Goal: Task Accomplishment & Management: Complete application form

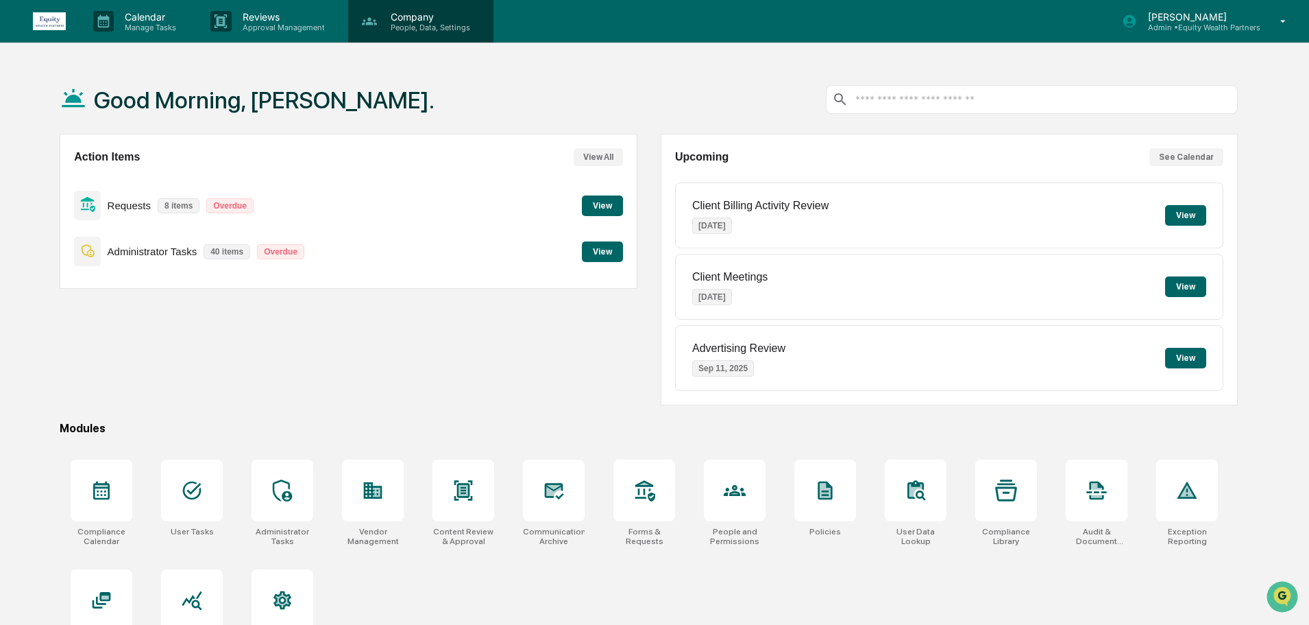
click at [406, 26] on p "People, Data, Settings" at bounding box center [428, 28] width 97 height 10
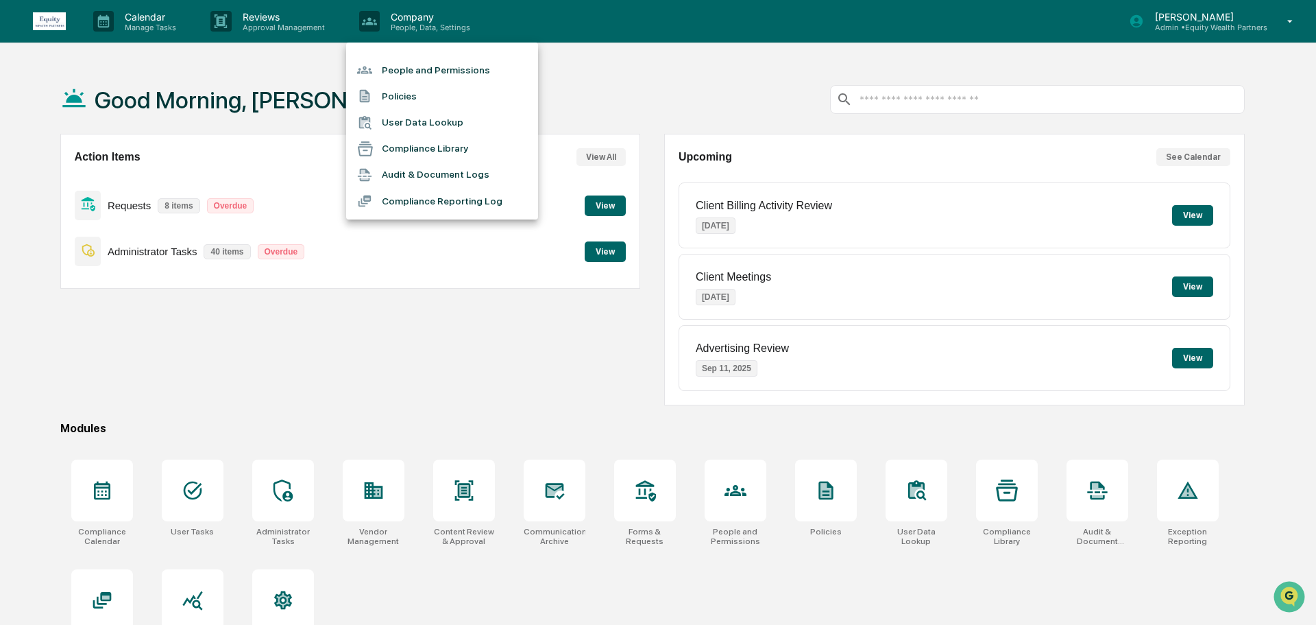
click at [442, 68] on li "People and Permissions" at bounding box center [442, 70] width 192 height 26
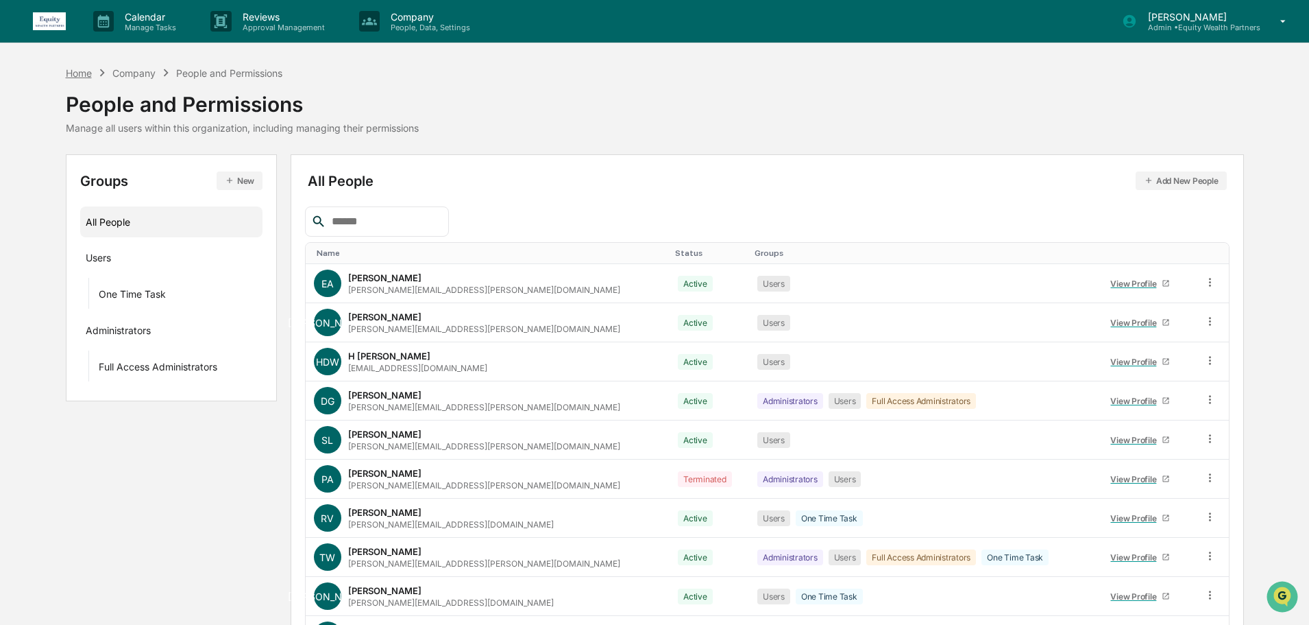
click at [79, 72] on div "Home" at bounding box center [79, 73] width 26 height 12
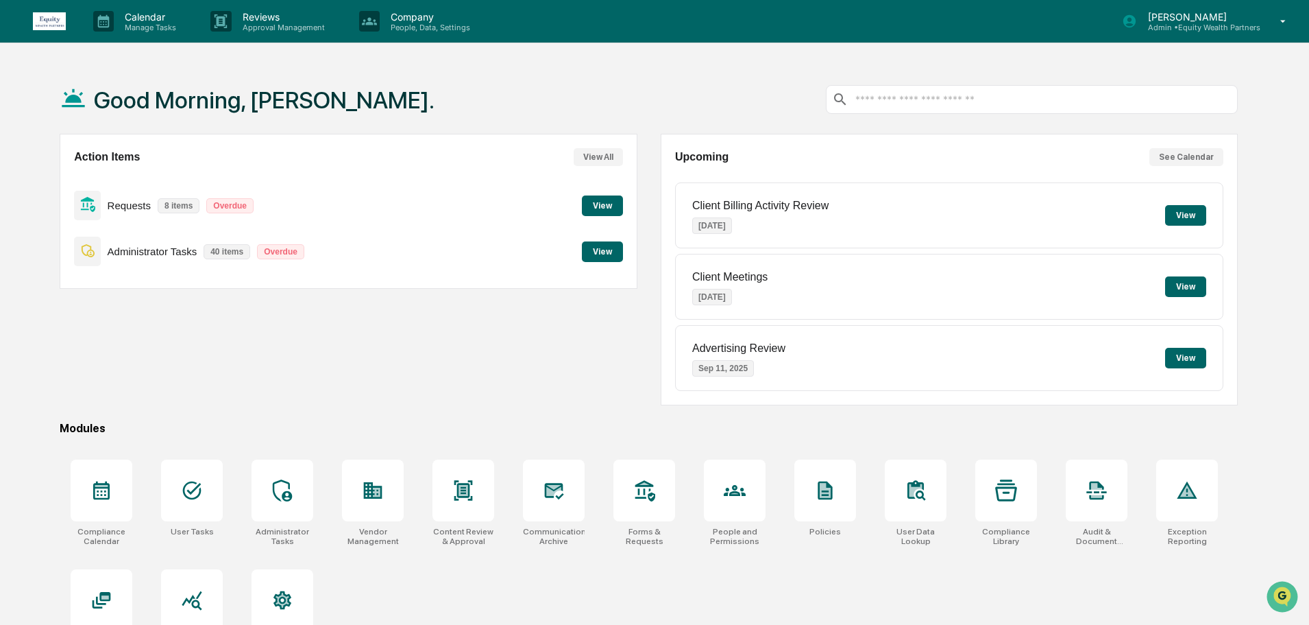
click at [599, 250] on button "View" at bounding box center [602, 251] width 41 height 21
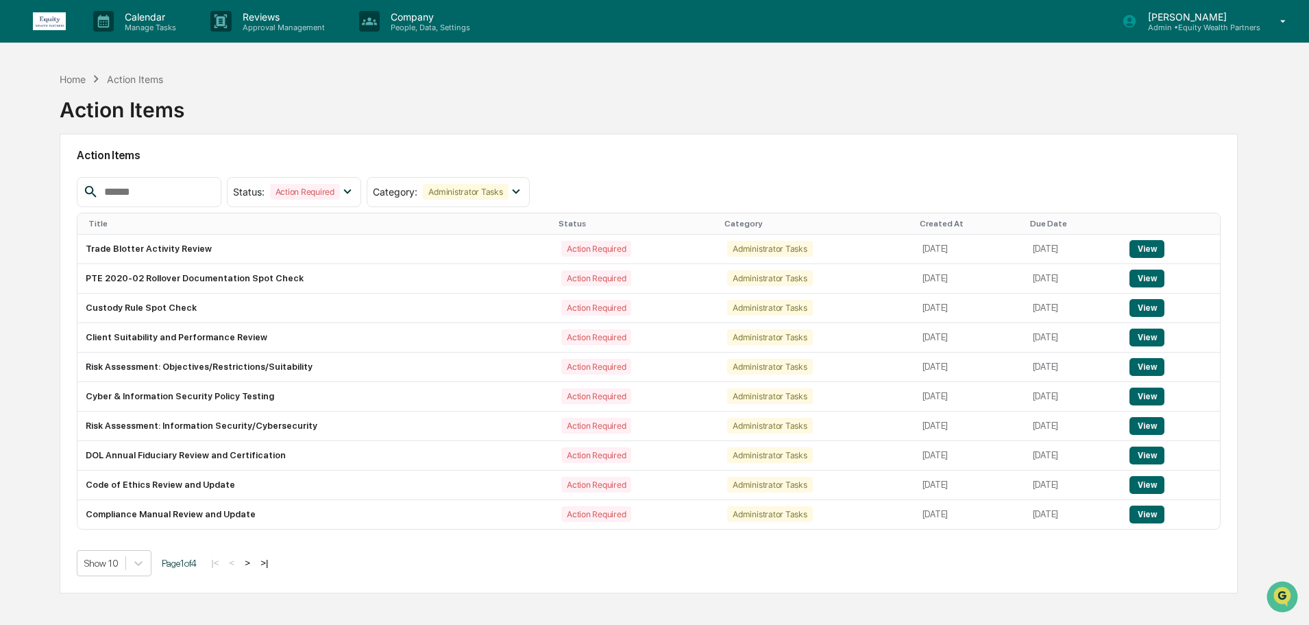
click at [164, 194] on input "text" at bounding box center [157, 192] width 117 height 18
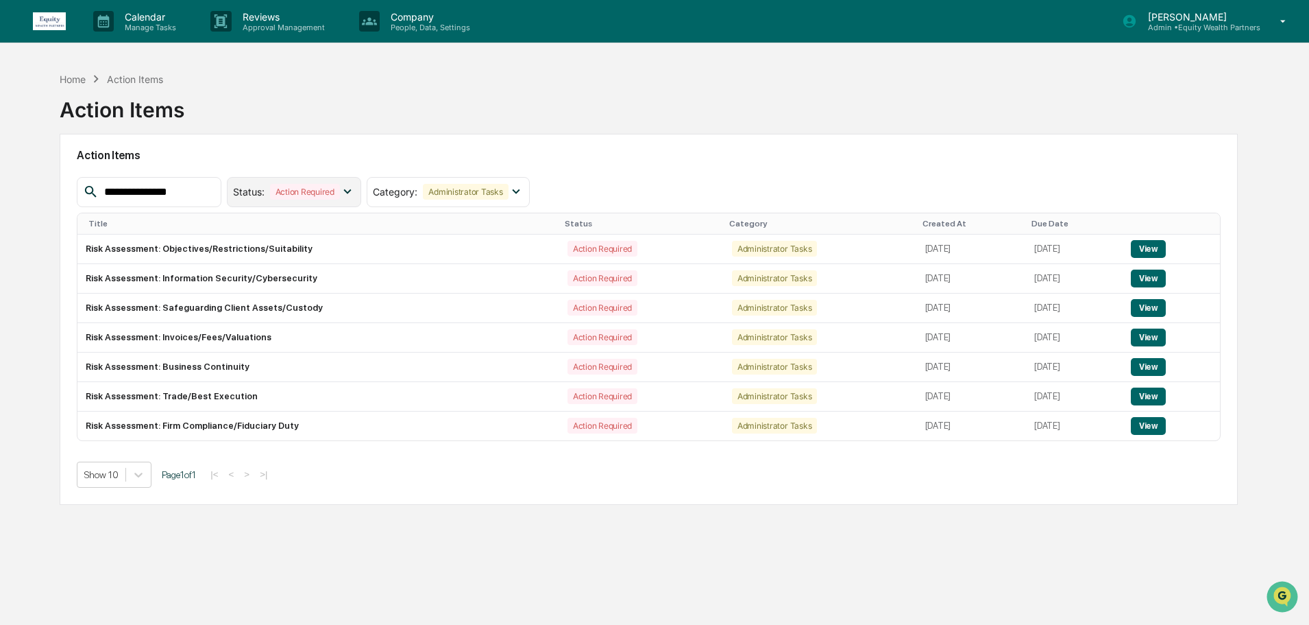
type input "**********"
click at [355, 194] on icon at bounding box center [347, 191] width 15 height 15
click at [318, 128] on div "Home Action Items Action Items" at bounding box center [649, 99] width 1179 height 69
click at [142, 20] on p "Calendar" at bounding box center [148, 17] width 69 height 12
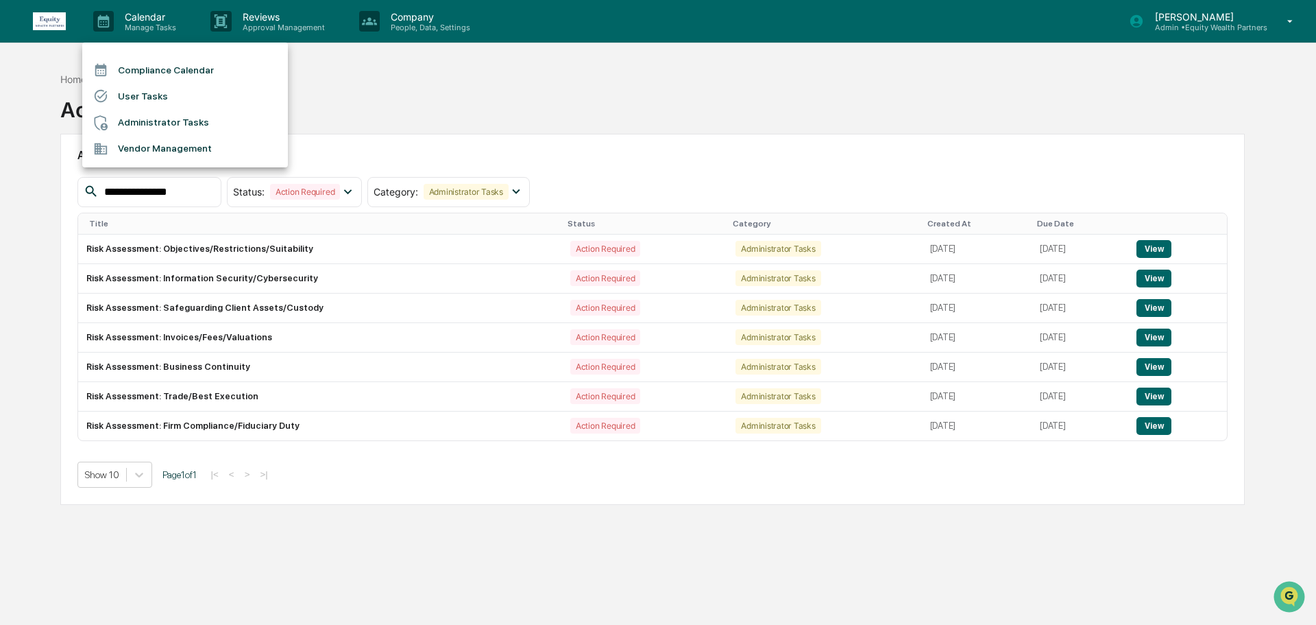
click at [154, 120] on li "Administrator Tasks" at bounding box center [185, 123] width 206 height 26
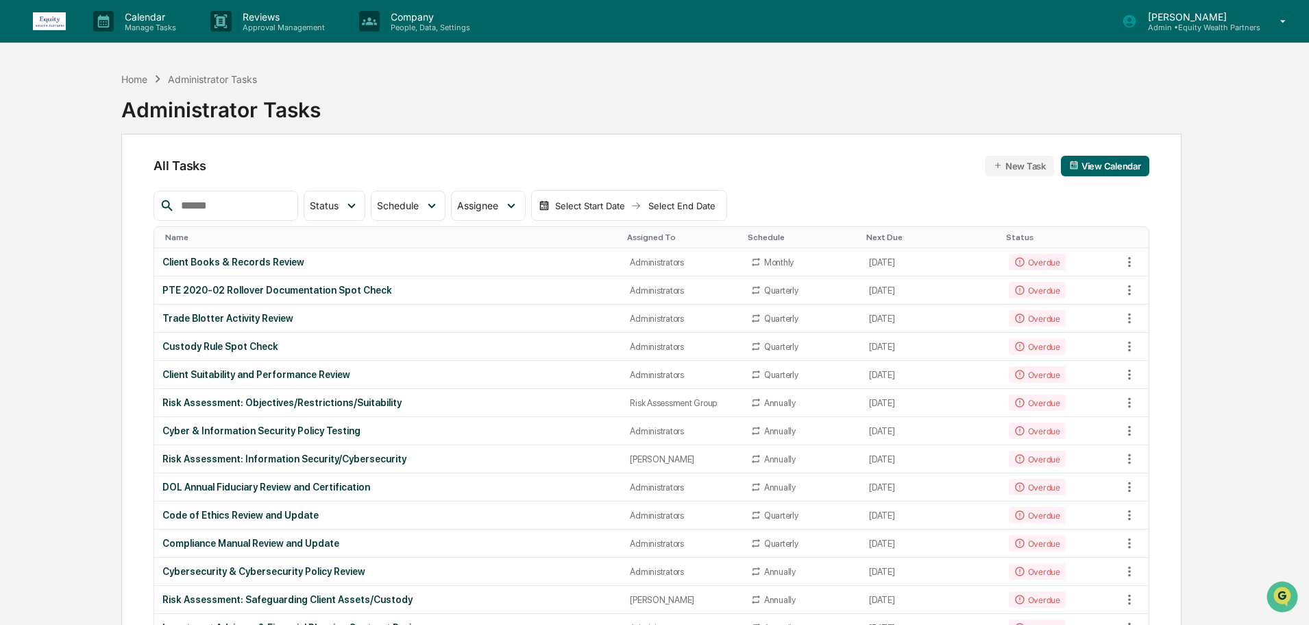
click at [215, 206] on input "text" at bounding box center [234, 206] width 117 height 18
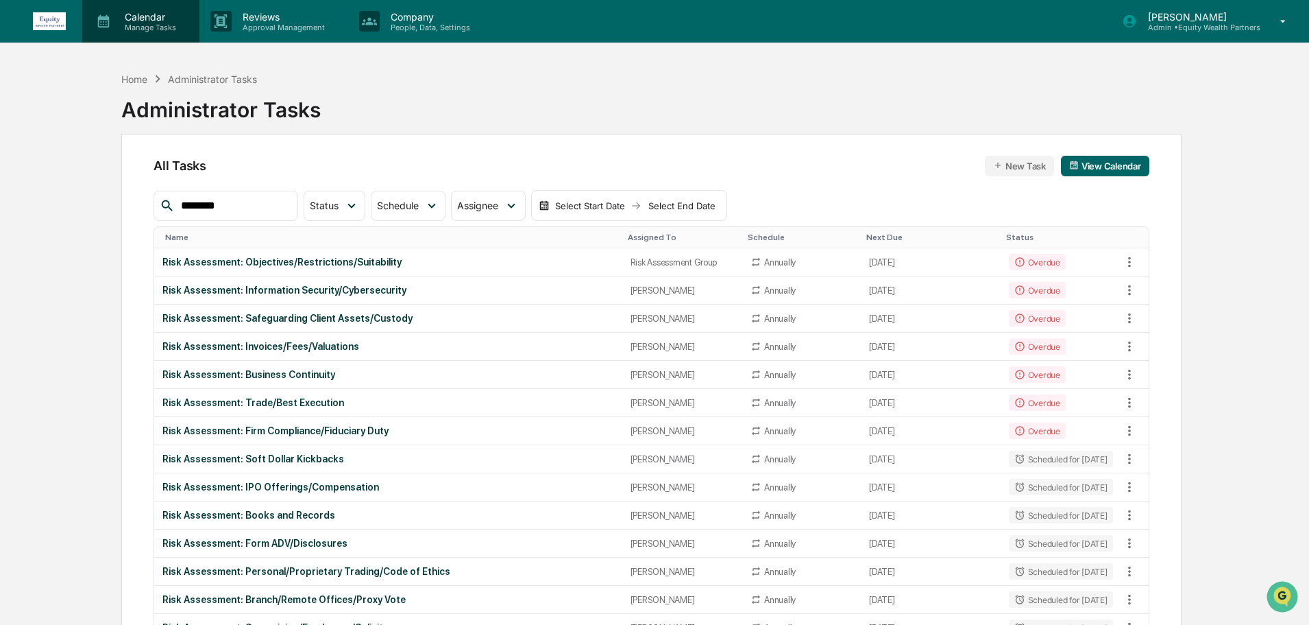
type input "********"
click at [139, 23] on p "Manage Tasks" at bounding box center [148, 28] width 69 height 10
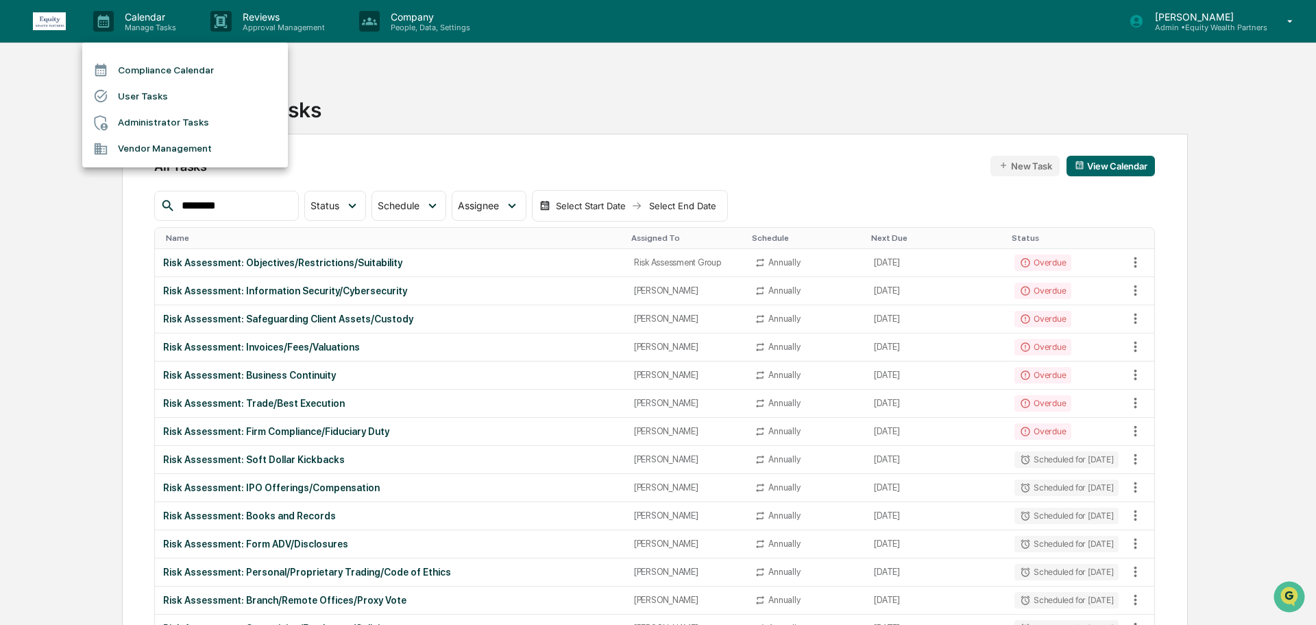
click at [37, 82] on div at bounding box center [658, 312] width 1316 height 625
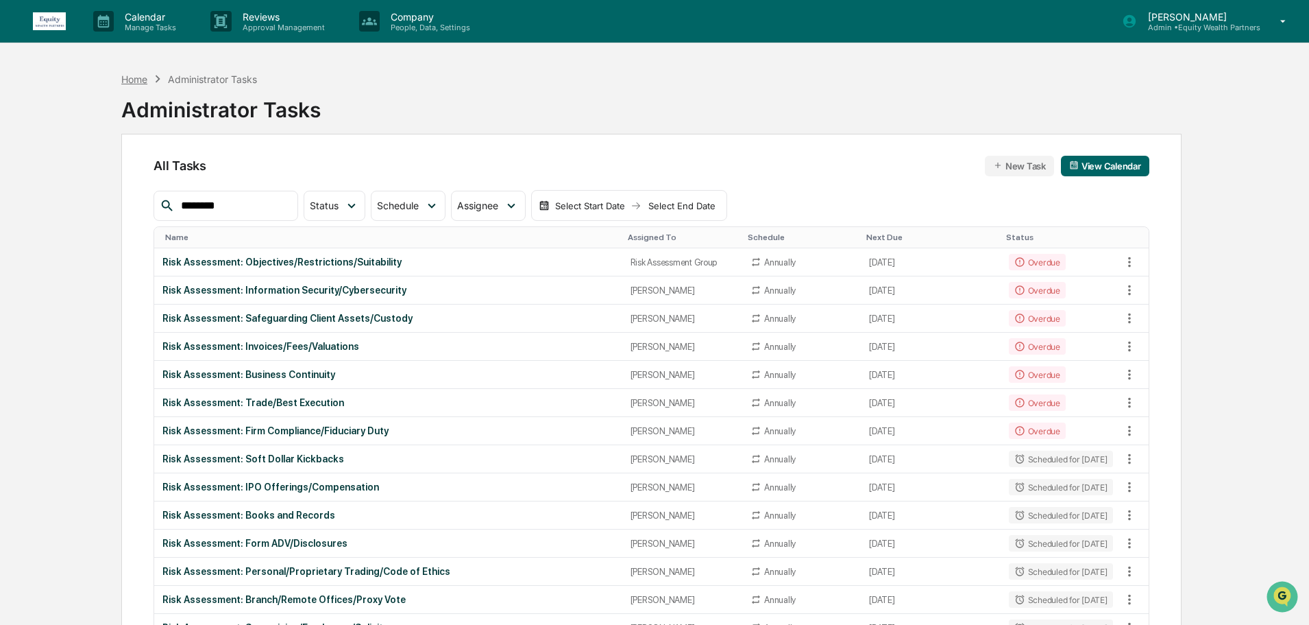
click at [140, 73] on div "Home" at bounding box center [134, 79] width 26 height 12
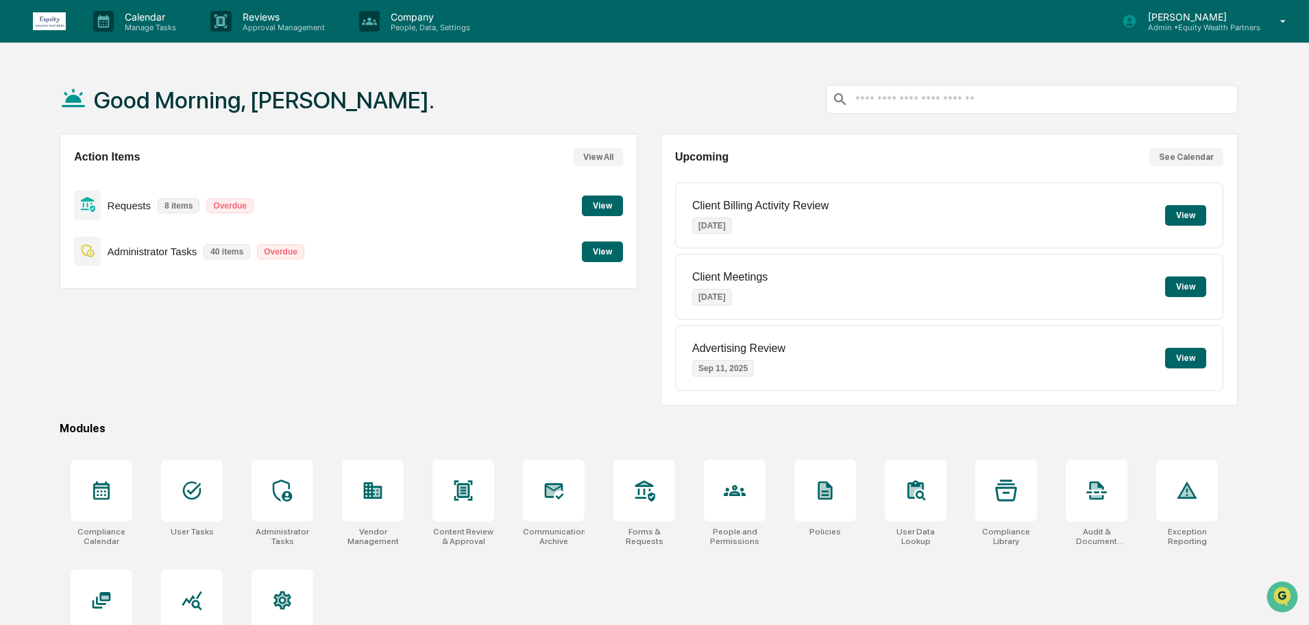
click at [607, 253] on button "View" at bounding box center [602, 251] width 41 height 21
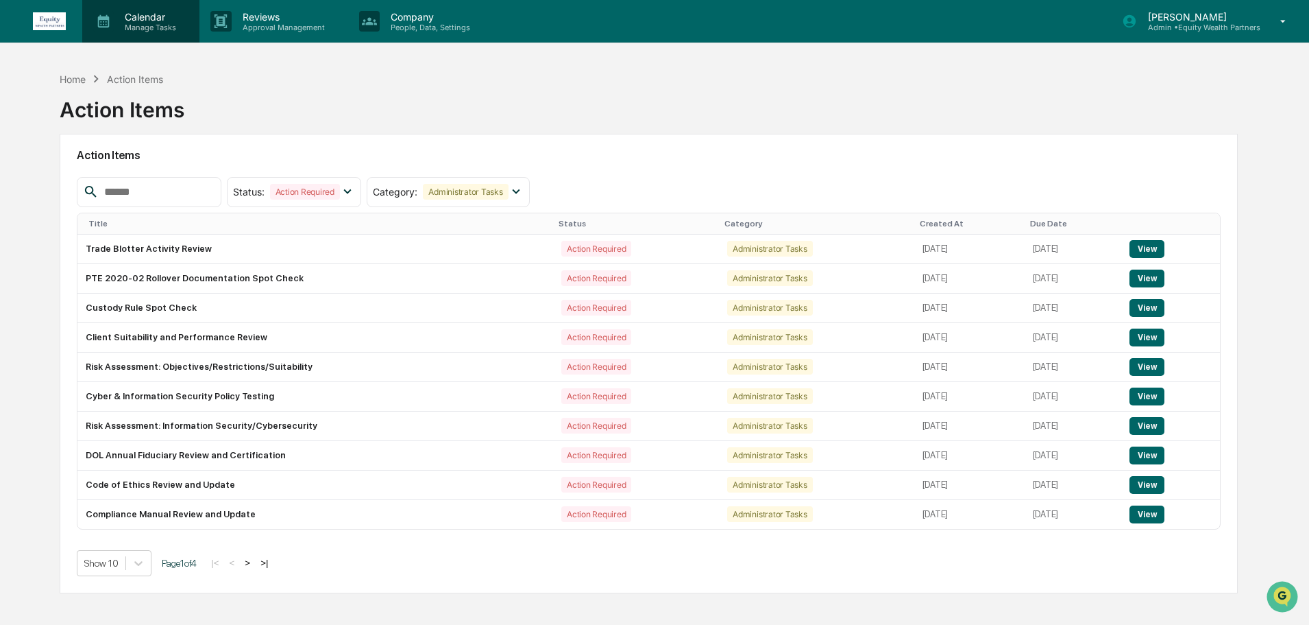
click at [132, 19] on p "Calendar" at bounding box center [148, 17] width 69 height 12
click at [132, 20] on p "Calendar" at bounding box center [148, 17] width 69 height 12
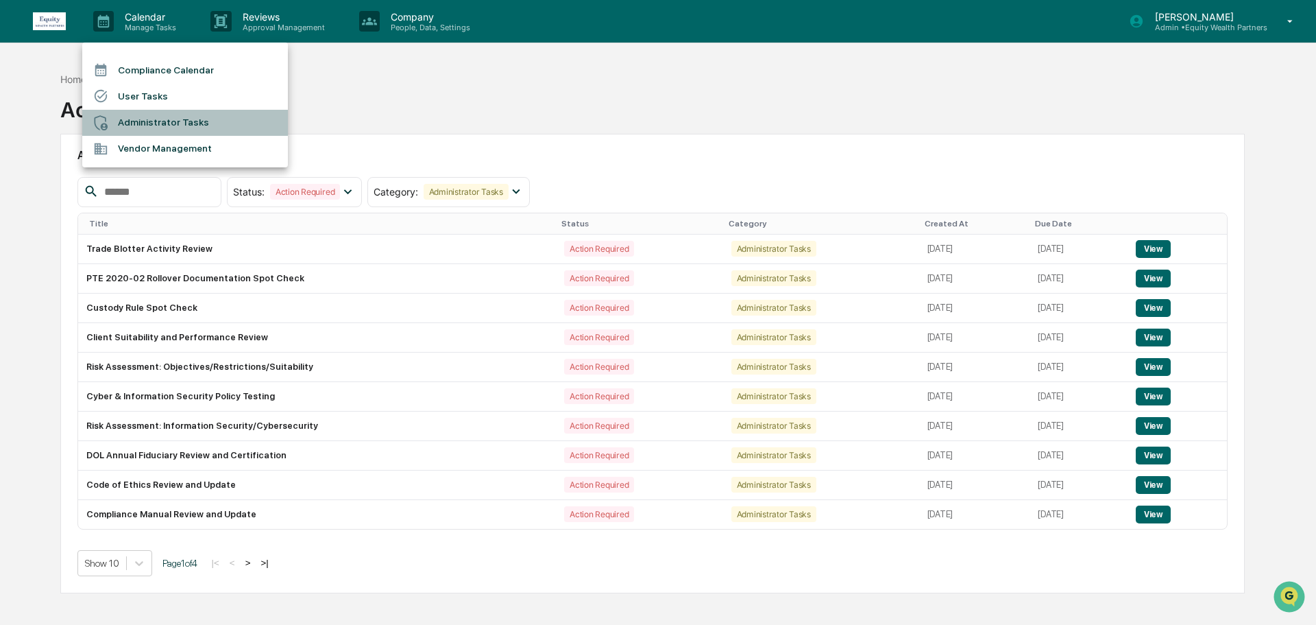
click at [156, 122] on li "Administrator Tasks" at bounding box center [185, 123] width 206 height 26
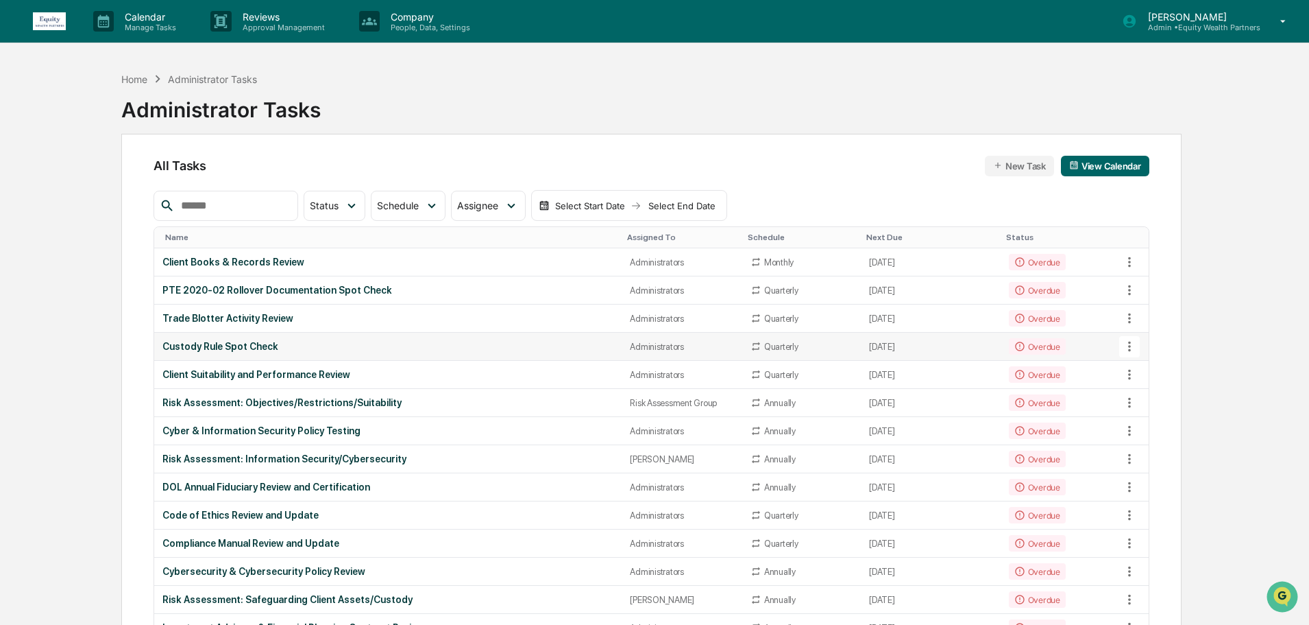
click at [1133, 348] on icon at bounding box center [1129, 346] width 15 height 15
click at [1148, 367] on li "View Task" at bounding box center [1181, 370] width 110 height 25
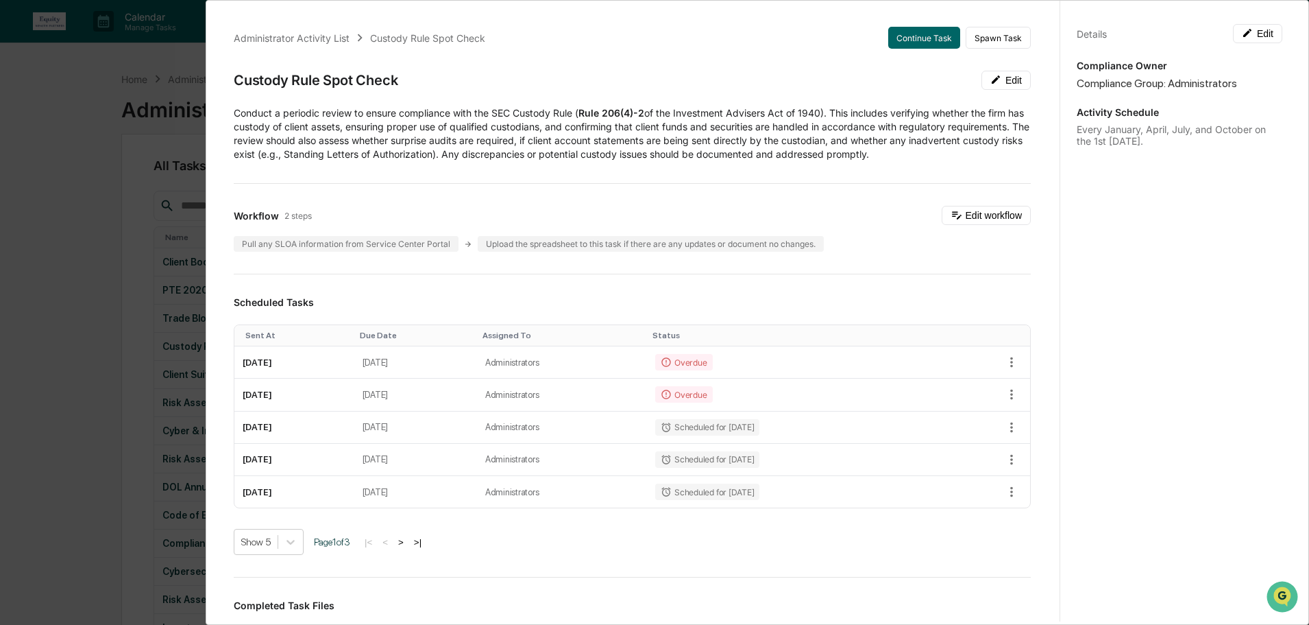
click at [71, 106] on div "Administrator Activity List Custody Rule Spot Check Continue Task Spawn Task Cu…" at bounding box center [654, 312] width 1309 height 625
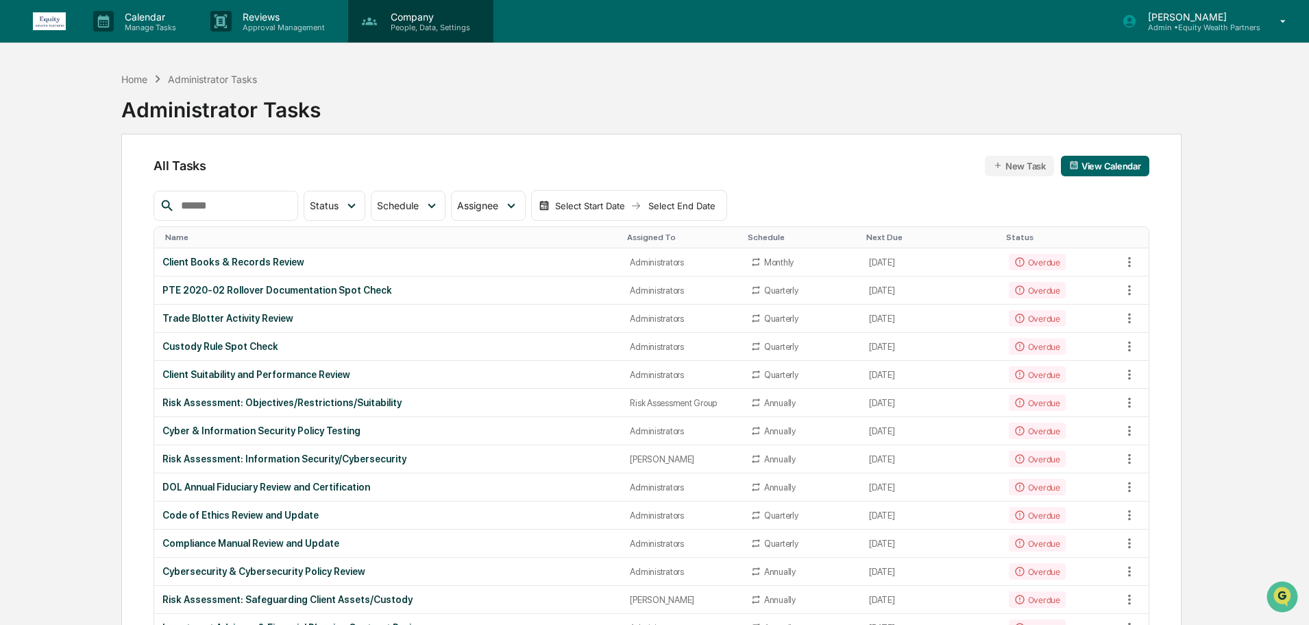
click at [416, 23] on p "People, Data, Settings" at bounding box center [428, 28] width 97 height 10
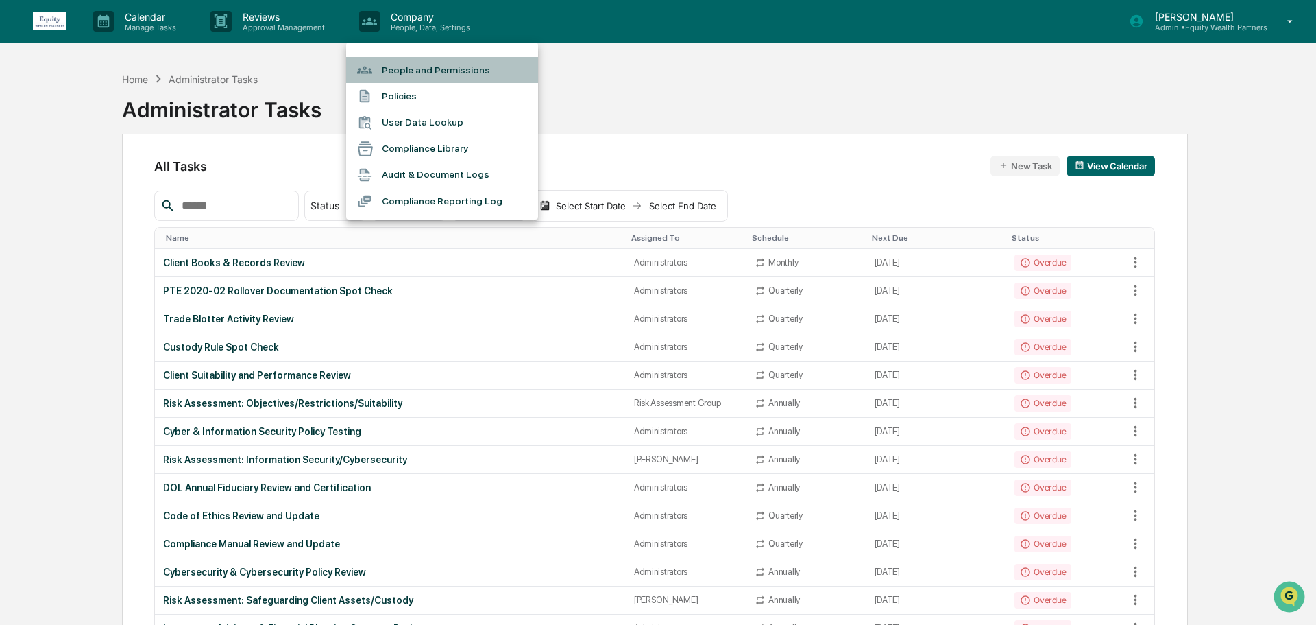
click at [411, 74] on li "People and Permissions" at bounding box center [442, 70] width 192 height 26
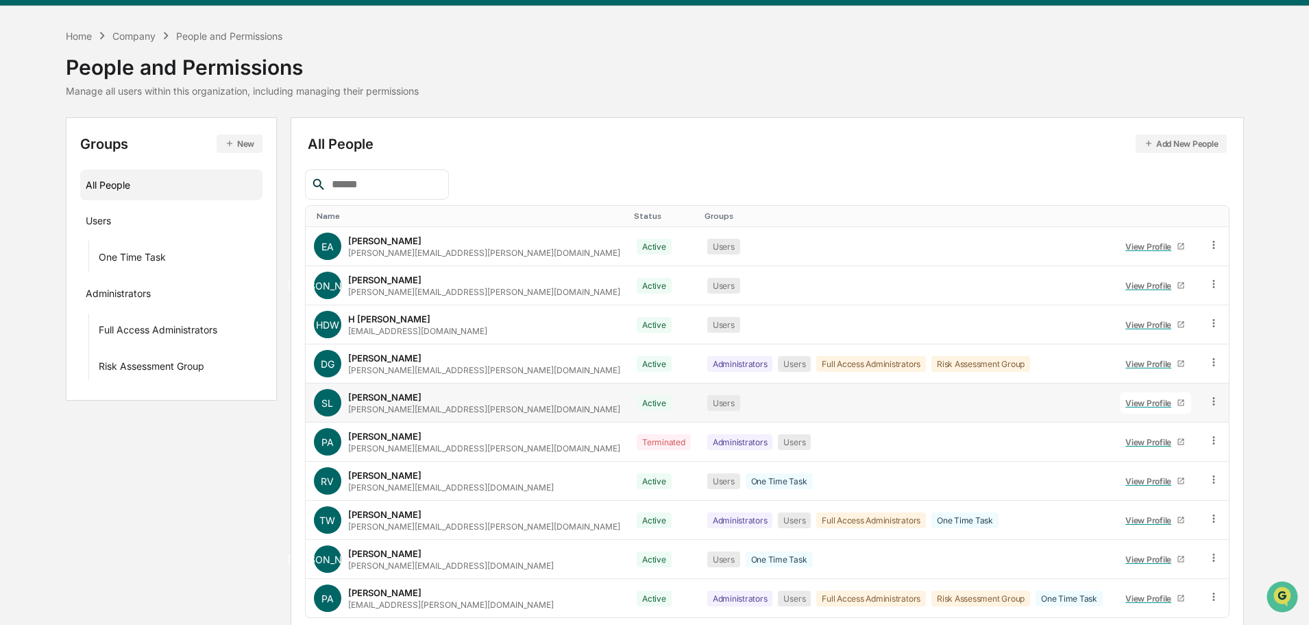
scroll to position [91, 0]
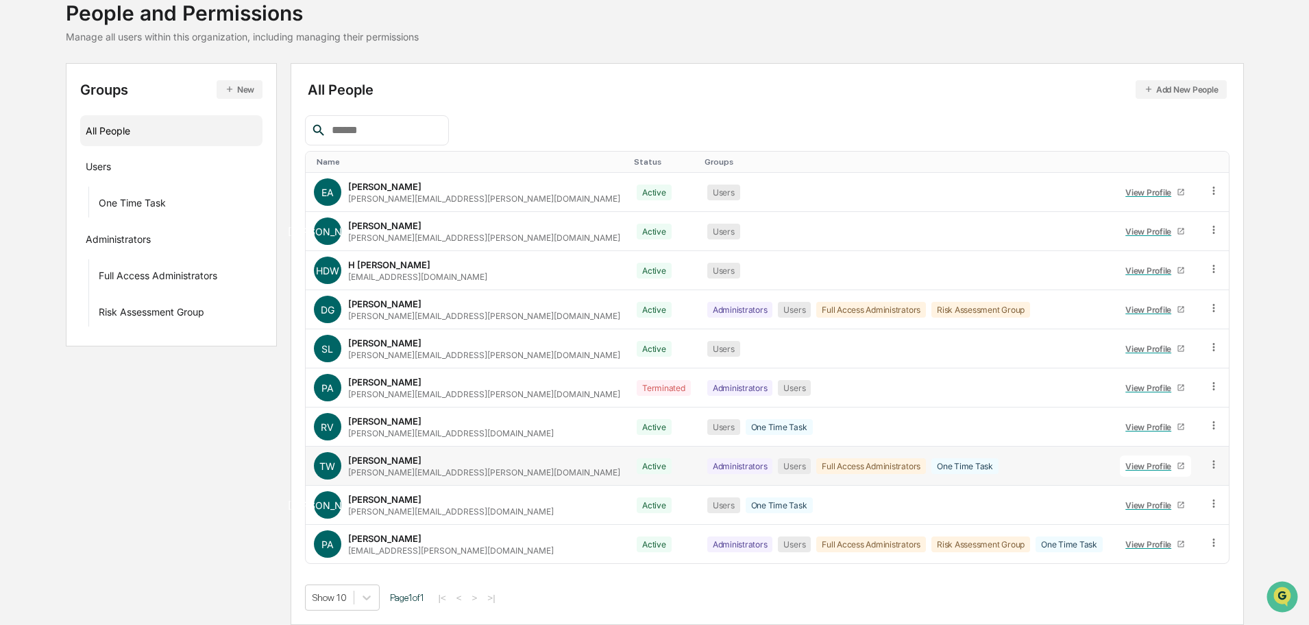
click at [1210, 463] on icon at bounding box center [1214, 464] width 13 height 13
click at [1178, 486] on div "Groups & Permissions" at bounding box center [1153, 487] width 114 height 16
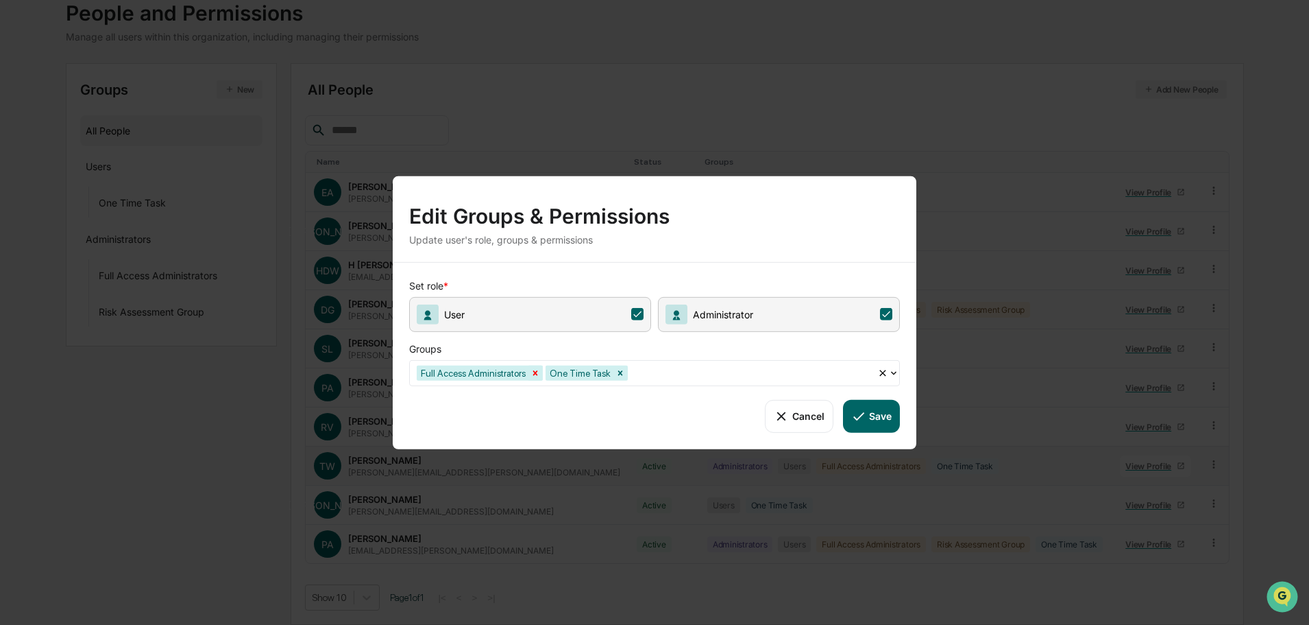
click at [534, 373] on icon "Remove Full Access Administrators" at bounding box center [535, 372] width 5 height 5
click at [880, 422] on button "Save" at bounding box center [871, 415] width 57 height 33
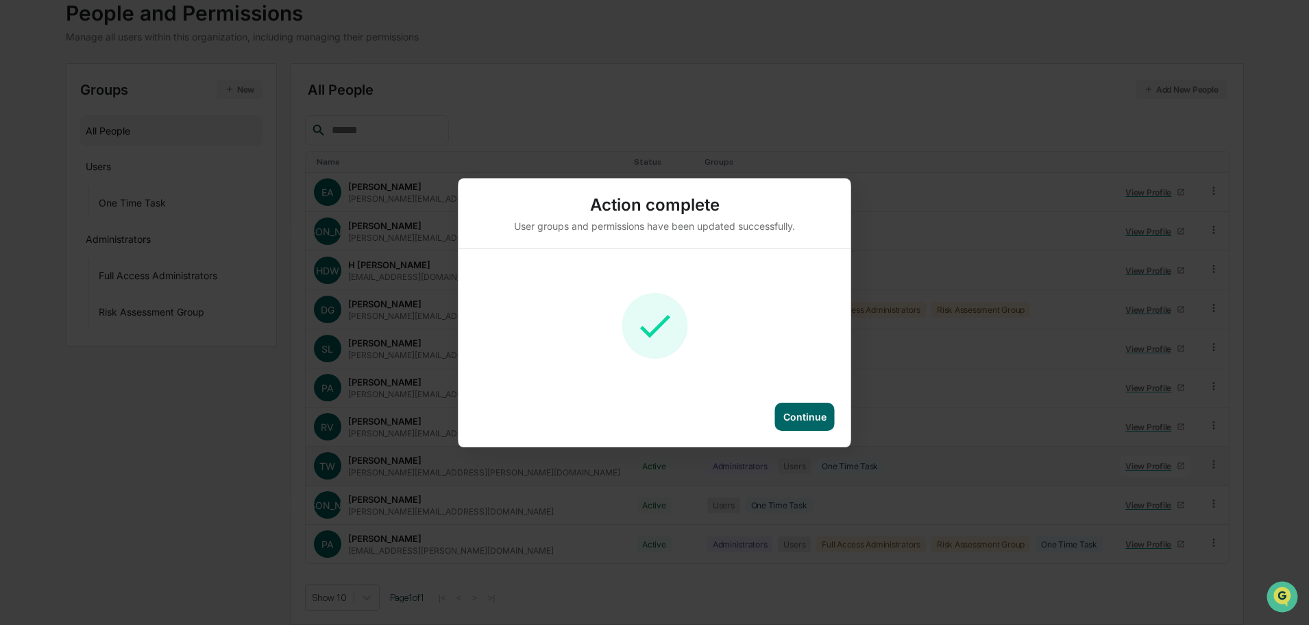
click at [811, 418] on div "Continue" at bounding box center [805, 417] width 43 height 12
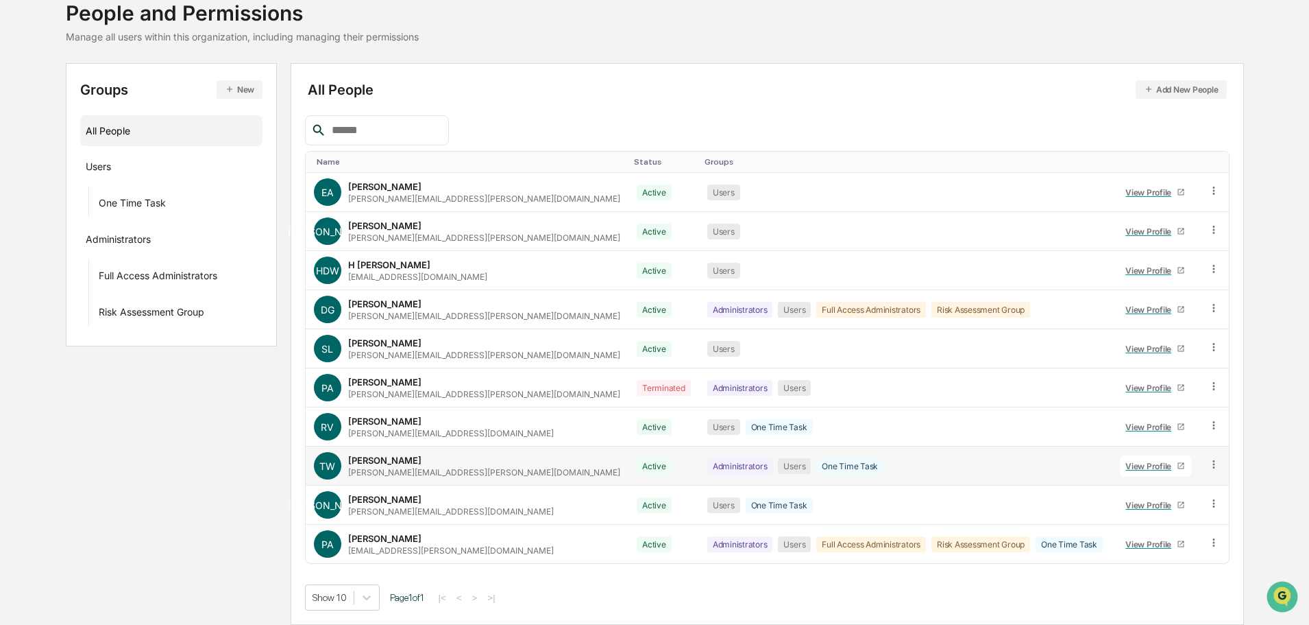
click at [136, 458] on div "Groups New All People Users One Time Task Administrators Full Access Administra…" at bounding box center [655, 343] width 1179 height 561
click at [247, 204] on div "···" at bounding box center [245, 202] width 24 height 23
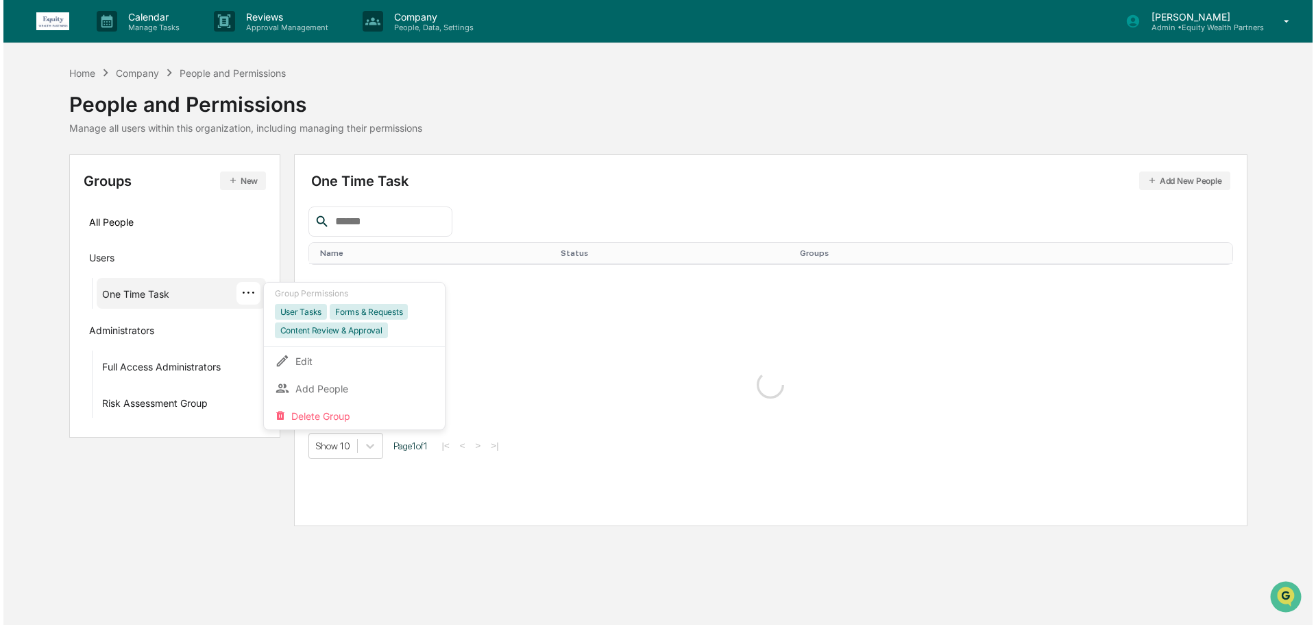
scroll to position [0, 0]
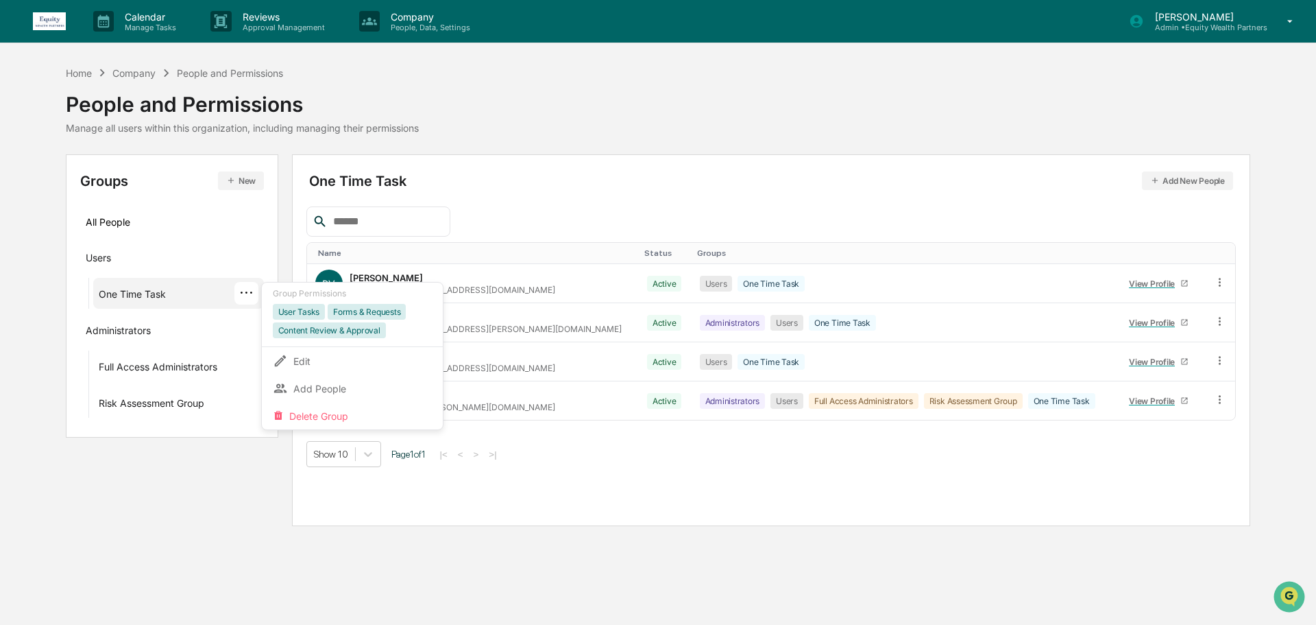
click at [34, 176] on div "Home Company People and Permissions People and Permissions Manage all users wit…" at bounding box center [658, 295] width 1316 height 461
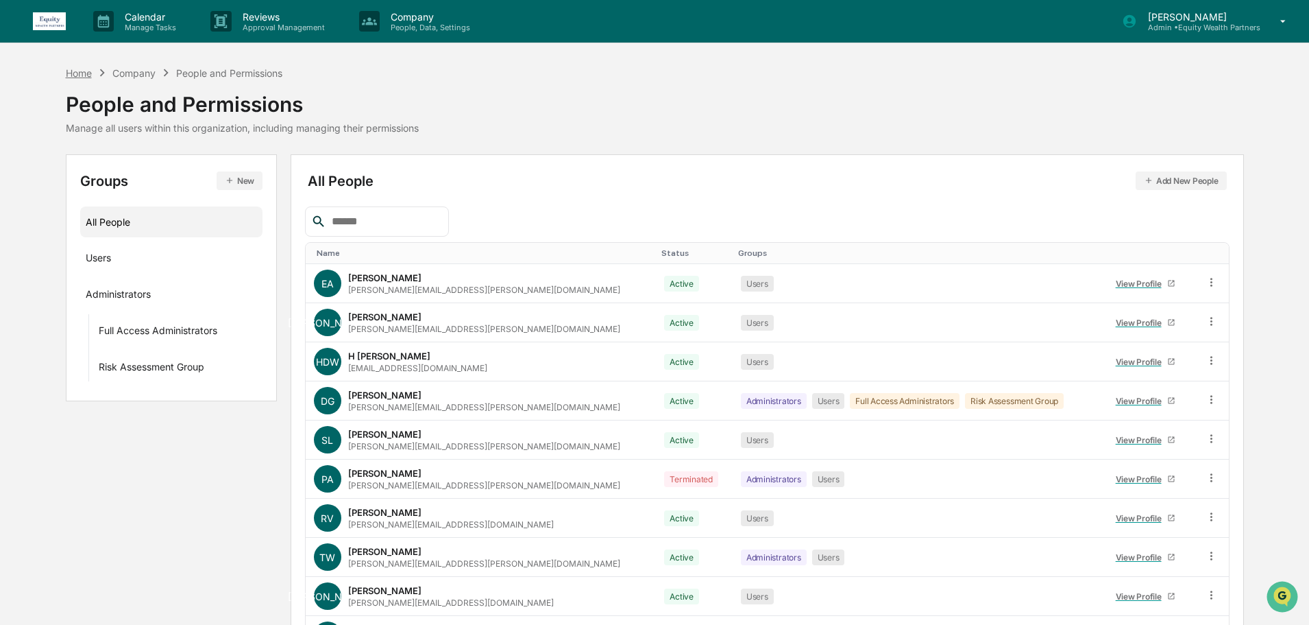
click at [82, 71] on div "Home" at bounding box center [79, 73] width 26 height 12
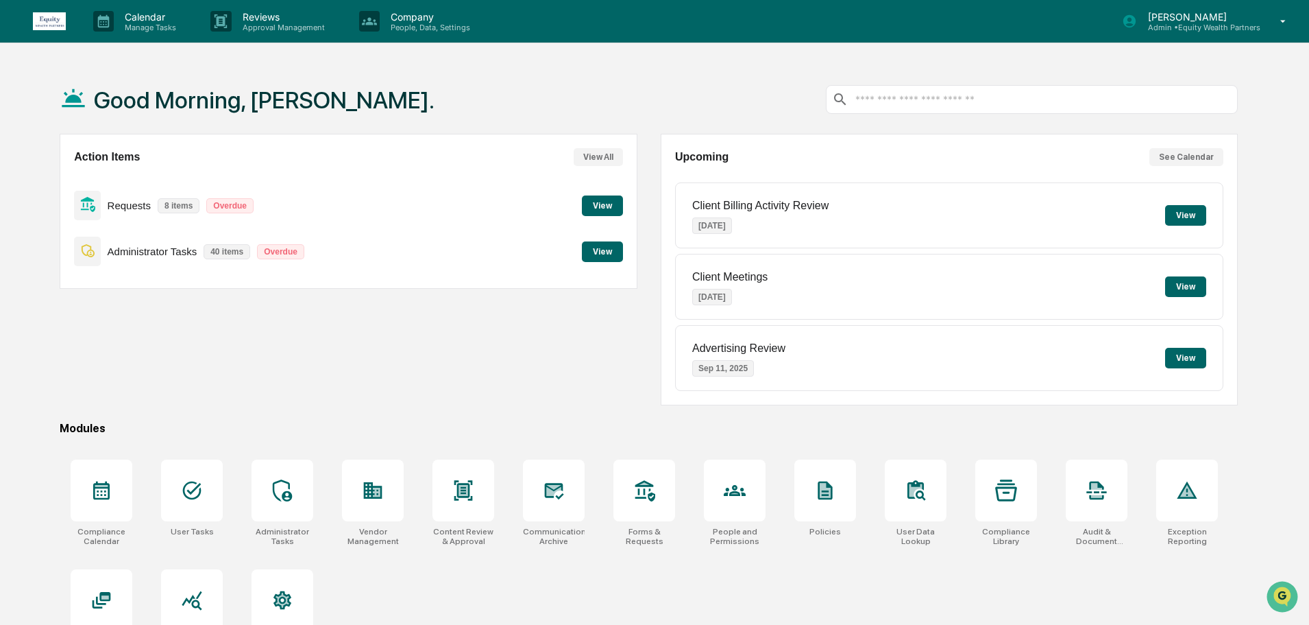
click at [605, 256] on button "View" at bounding box center [602, 251] width 41 height 21
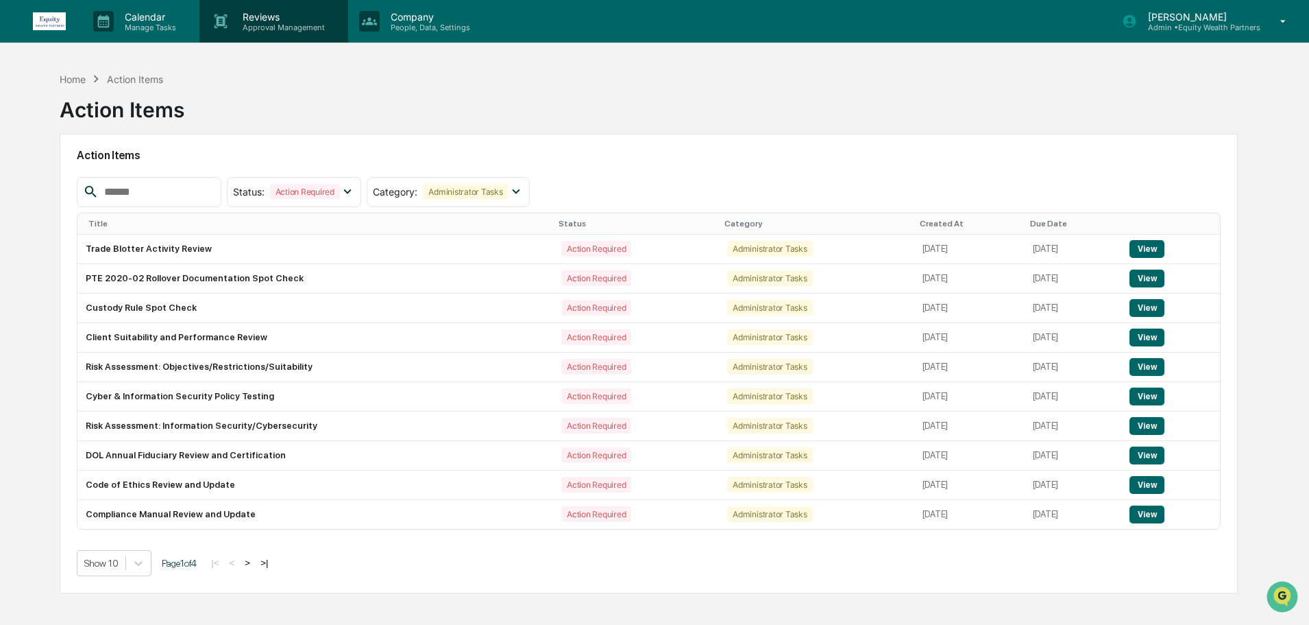
click at [289, 21] on p "Reviews" at bounding box center [282, 17] width 100 height 12
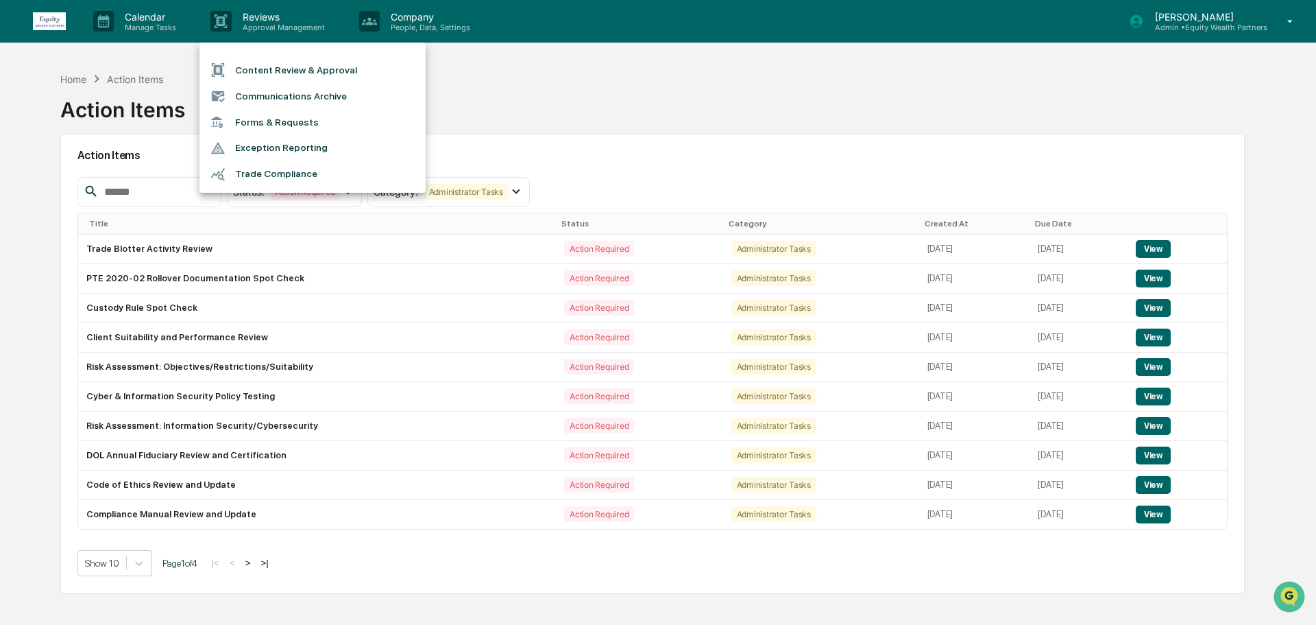
click at [287, 173] on li "Trade Compliance" at bounding box center [313, 174] width 226 height 26
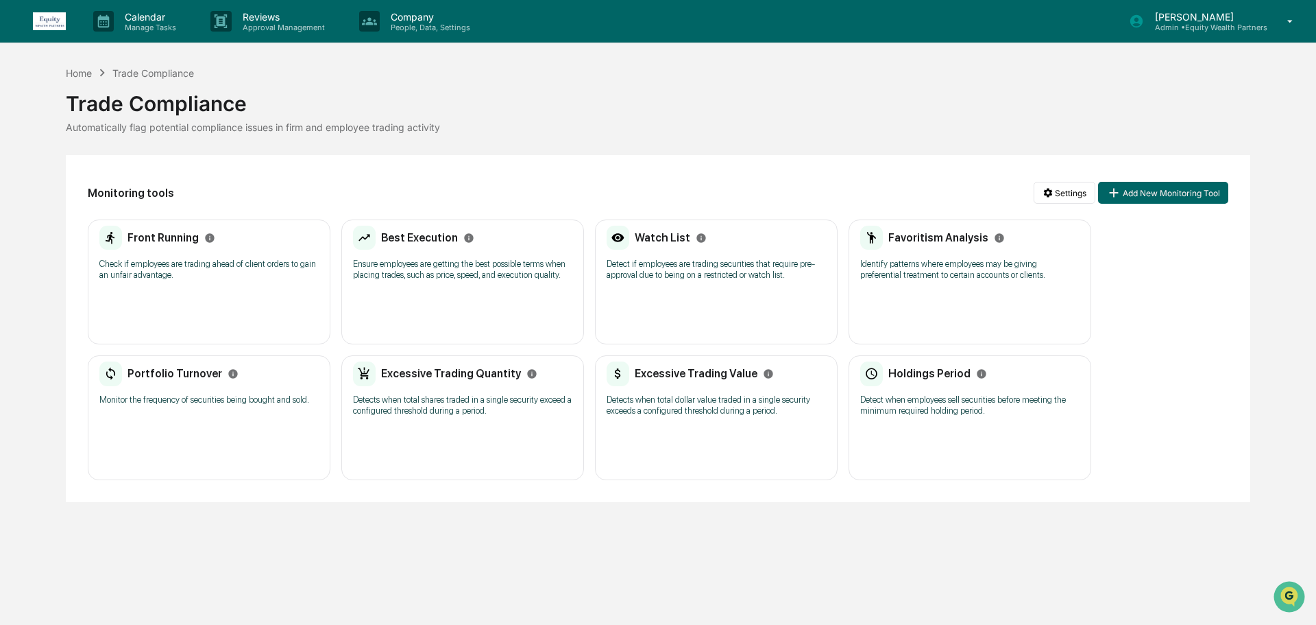
click at [278, 269] on p "Check if employees are trading ahead of client orders to gain an unfair advanta…" at bounding box center [208, 269] width 219 height 22
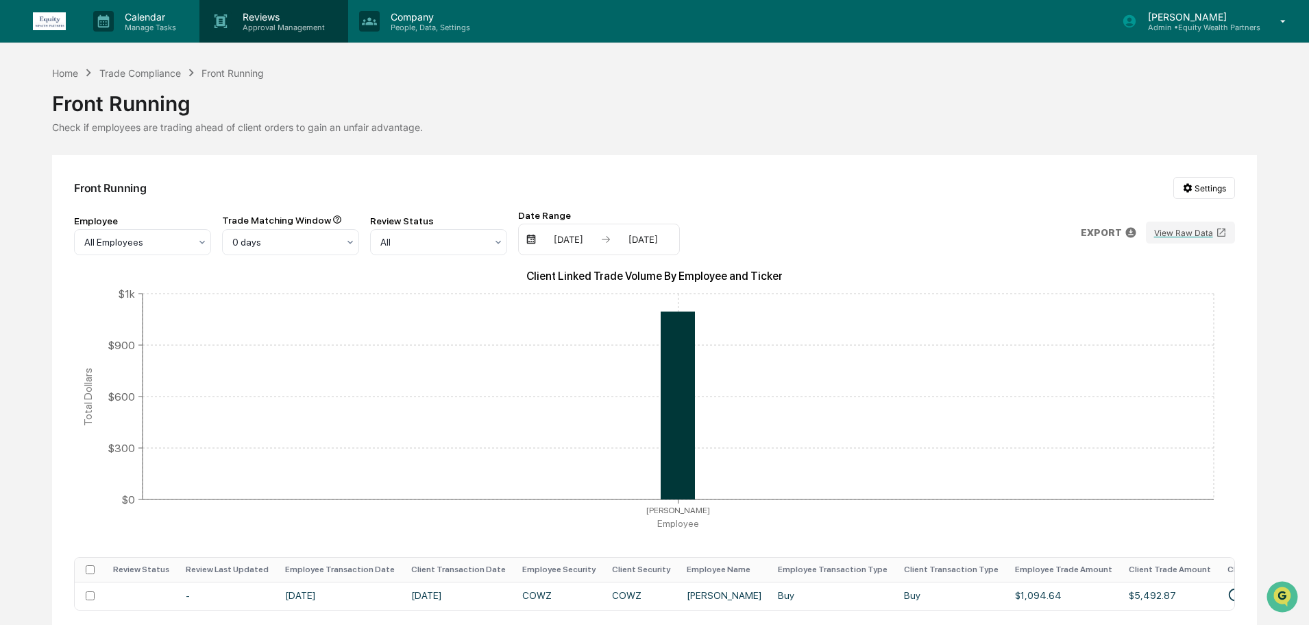
click at [285, 23] on p "Approval Management" at bounding box center [282, 28] width 100 height 10
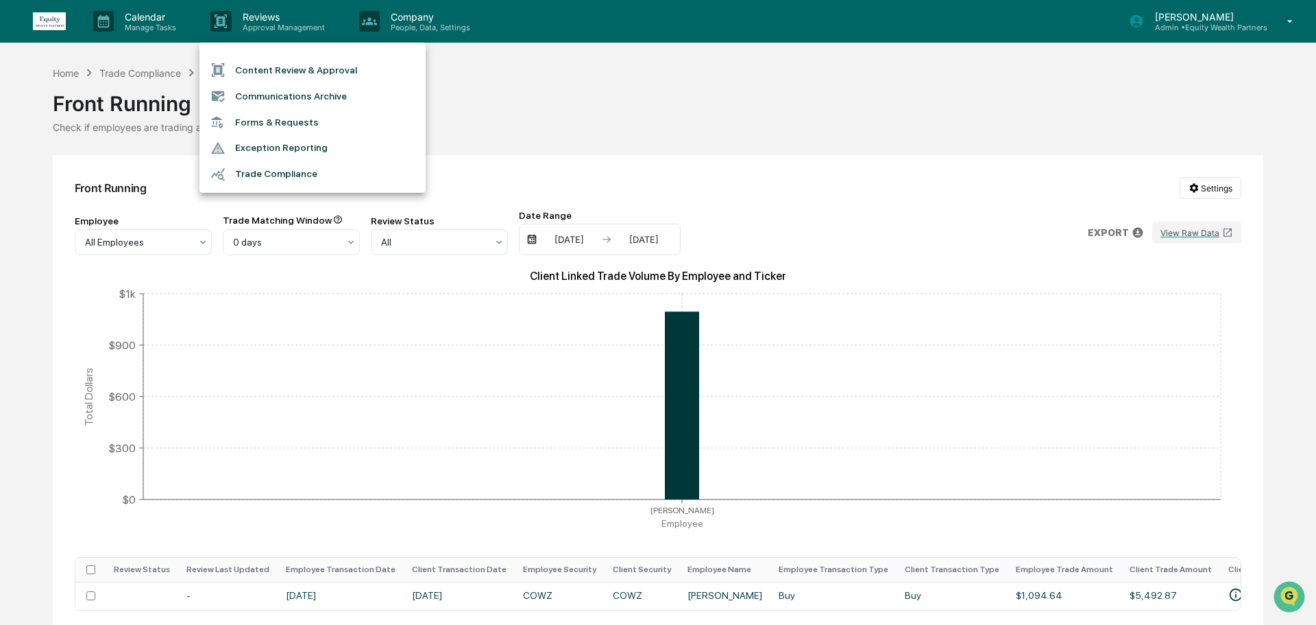
click at [293, 173] on li "Trade Compliance" at bounding box center [313, 174] width 226 height 26
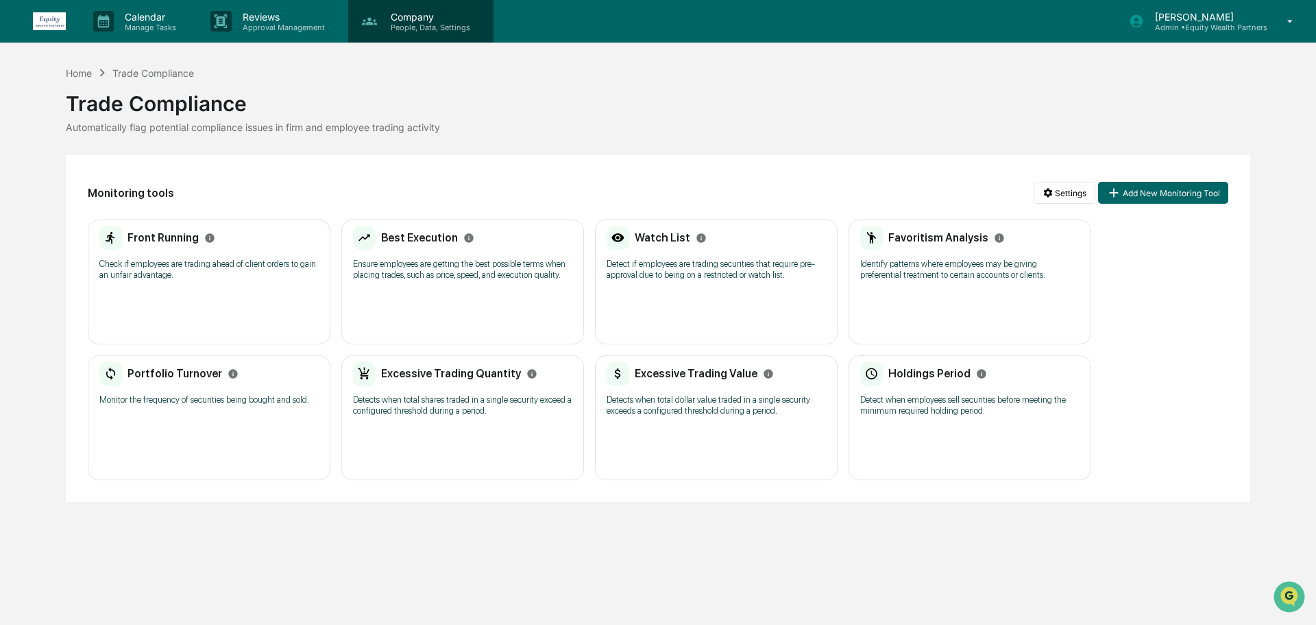
click at [430, 27] on p "People, Data, Settings" at bounding box center [428, 28] width 97 height 10
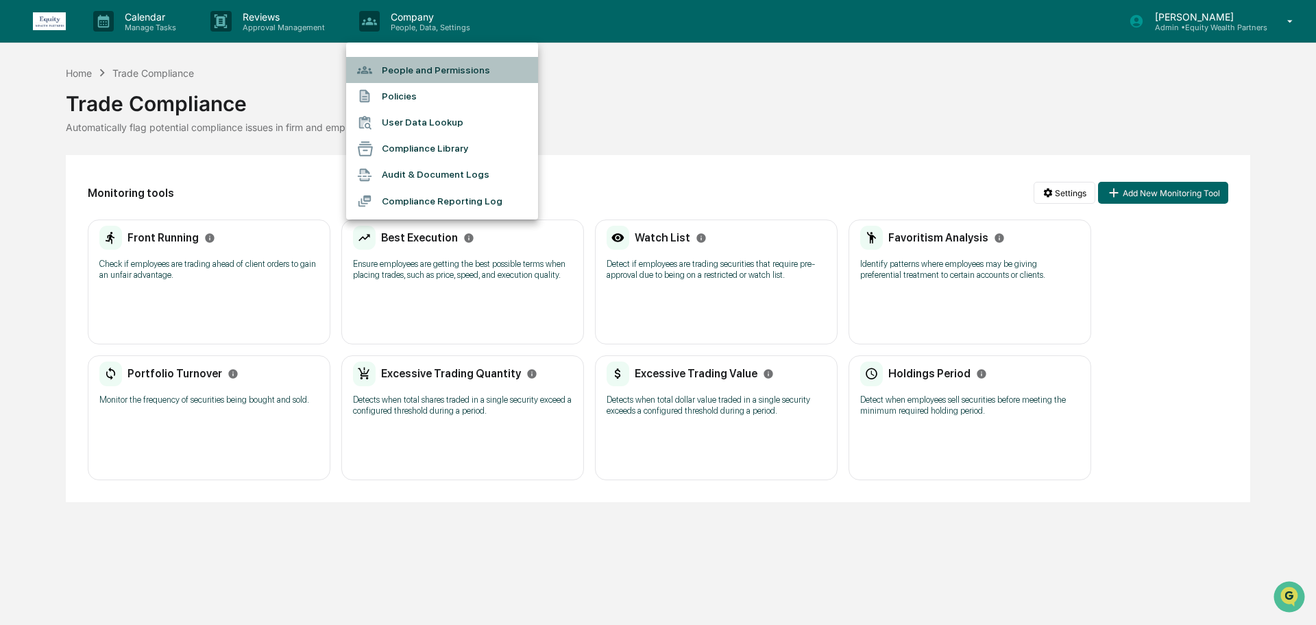
click at [431, 69] on li "People and Permissions" at bounding box center [442, 70] width 192 height 26
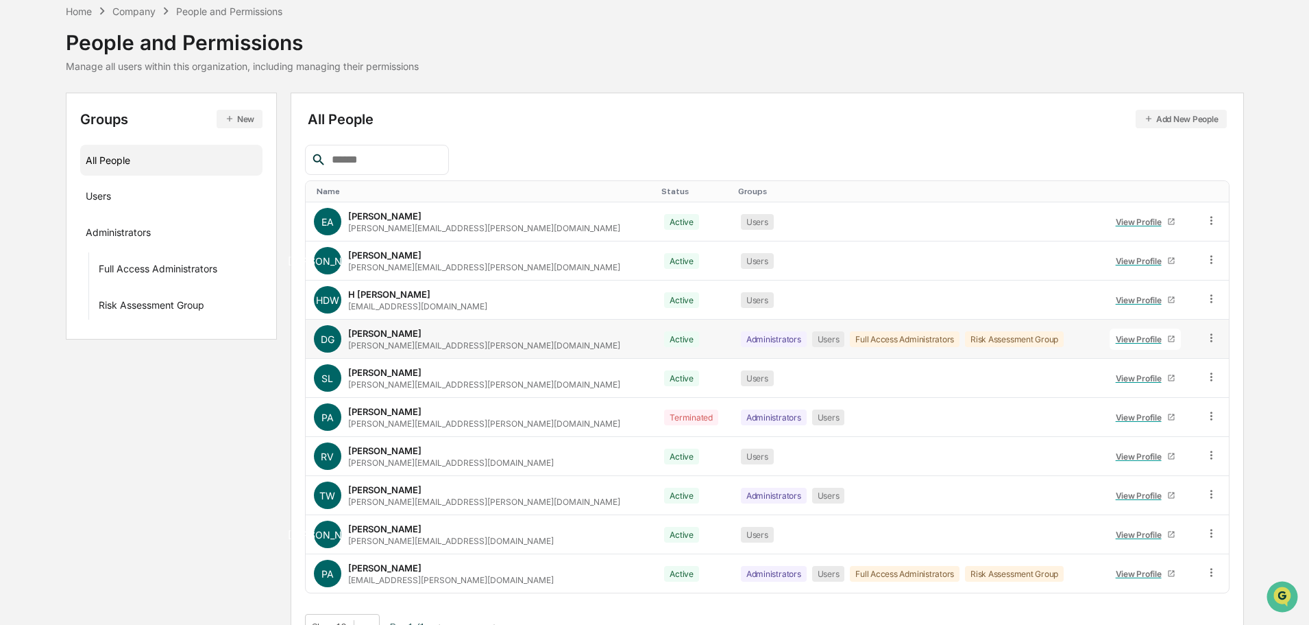
scroll to position [91, 0]
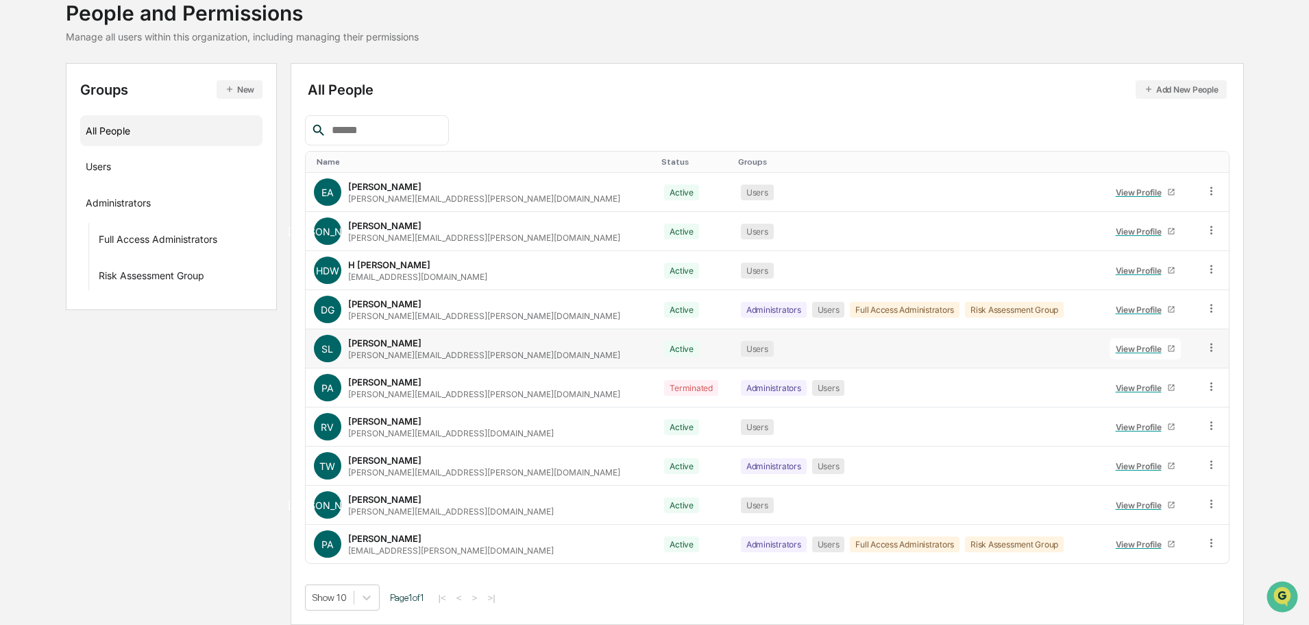
click at [1211, 343] on icon at bounding box center [1212, 347] width 2 height 8
click at [1148, 399] on div "Change Status" at bounding box center [1151, 397] width 114 height 16
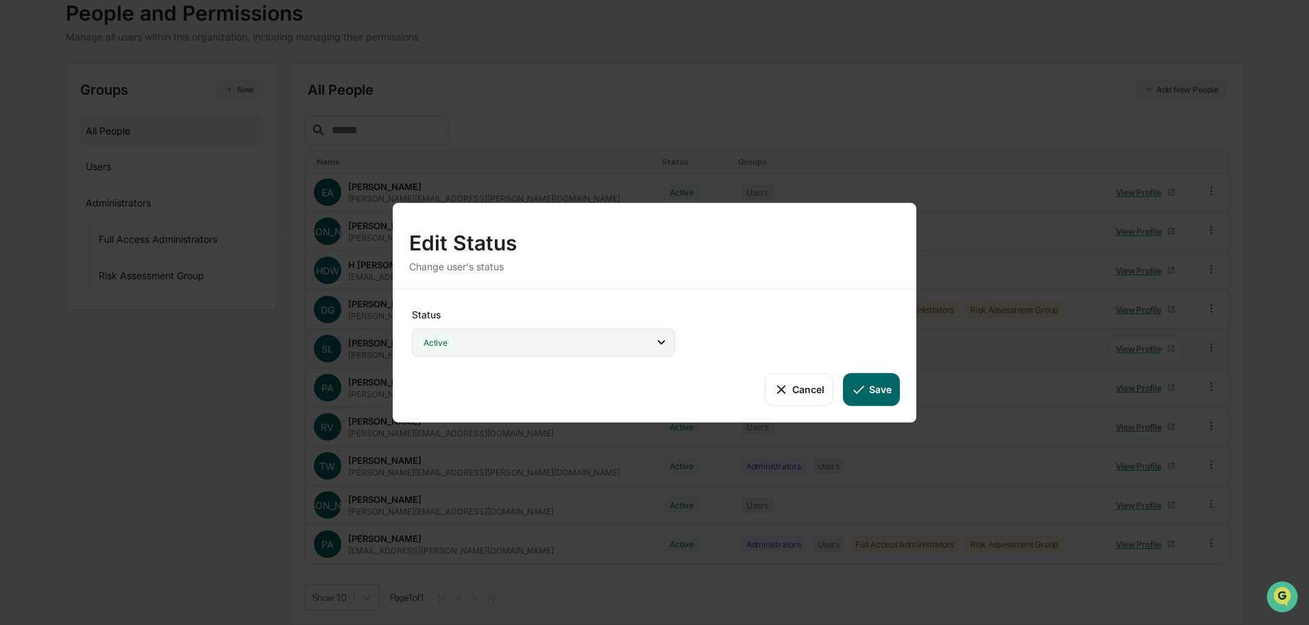
click at [566, 341] on div "Active" at bounding box center [543, 342] width 263 height 28
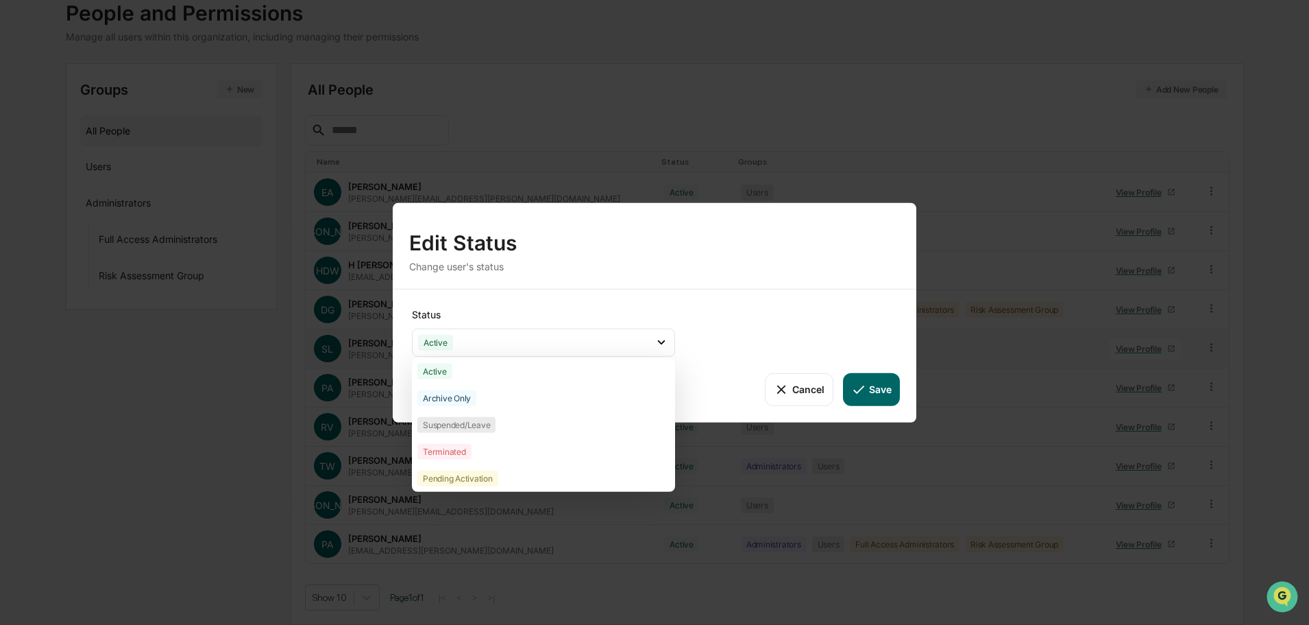
click at [802, 387] on button "Cancel" at bounding box center [799, 388] width 68 height 33
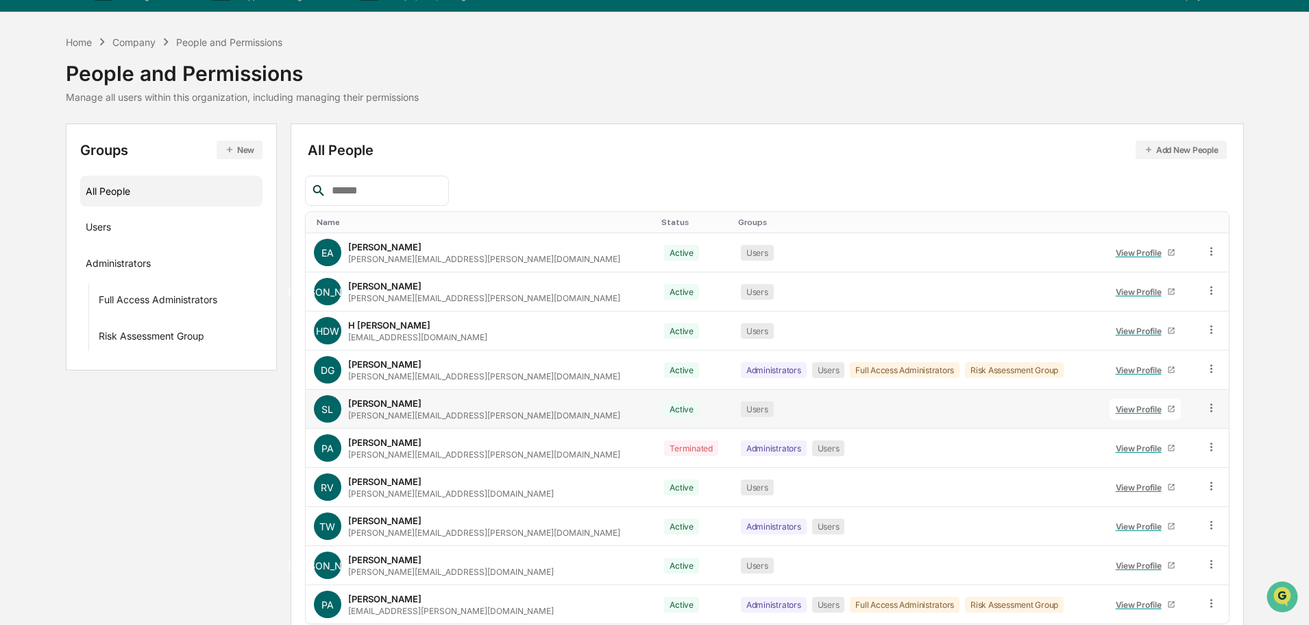
scroll to position [0, 0]
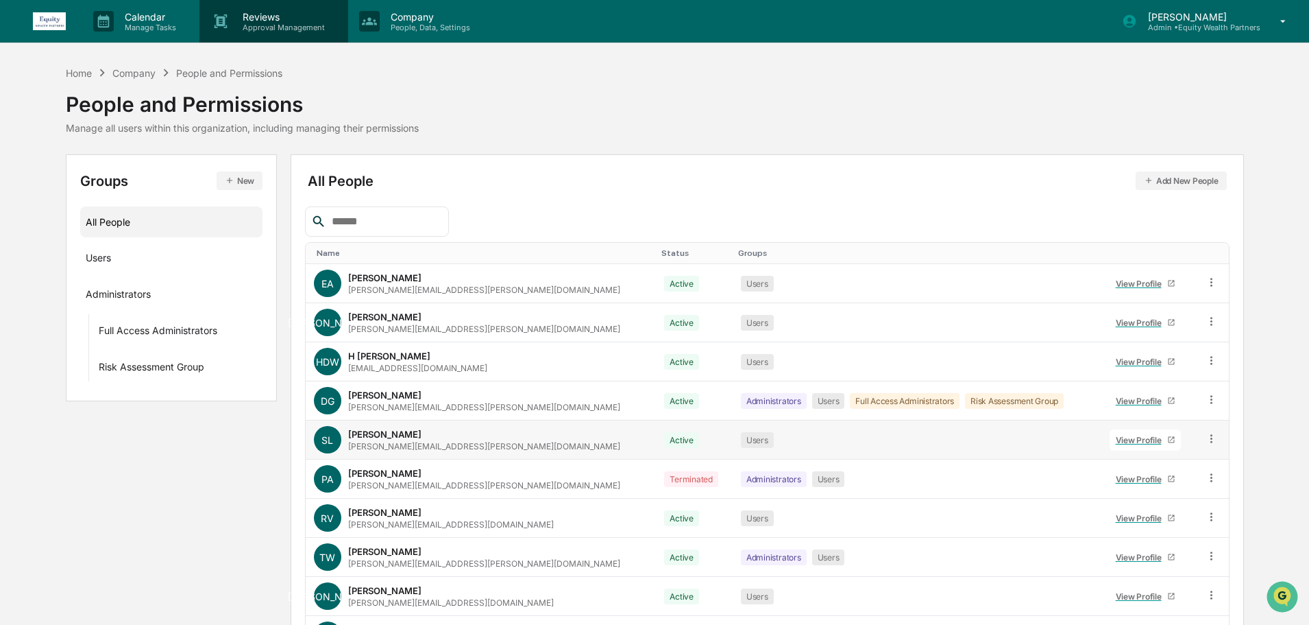
click at [259, 16] on p "Reviews" at bounding box center [282, 17] width 100 height 12
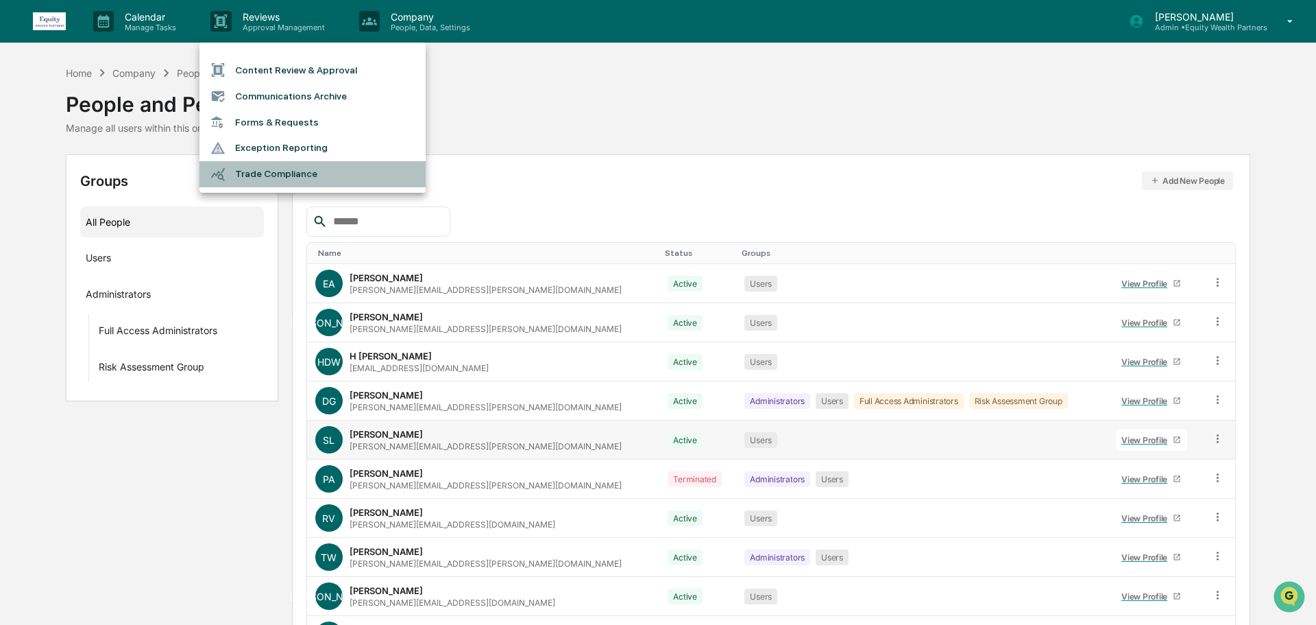
click at [277, 177] on li "Trade Compliance" at bounding box center [313, 174] width 226 height 26
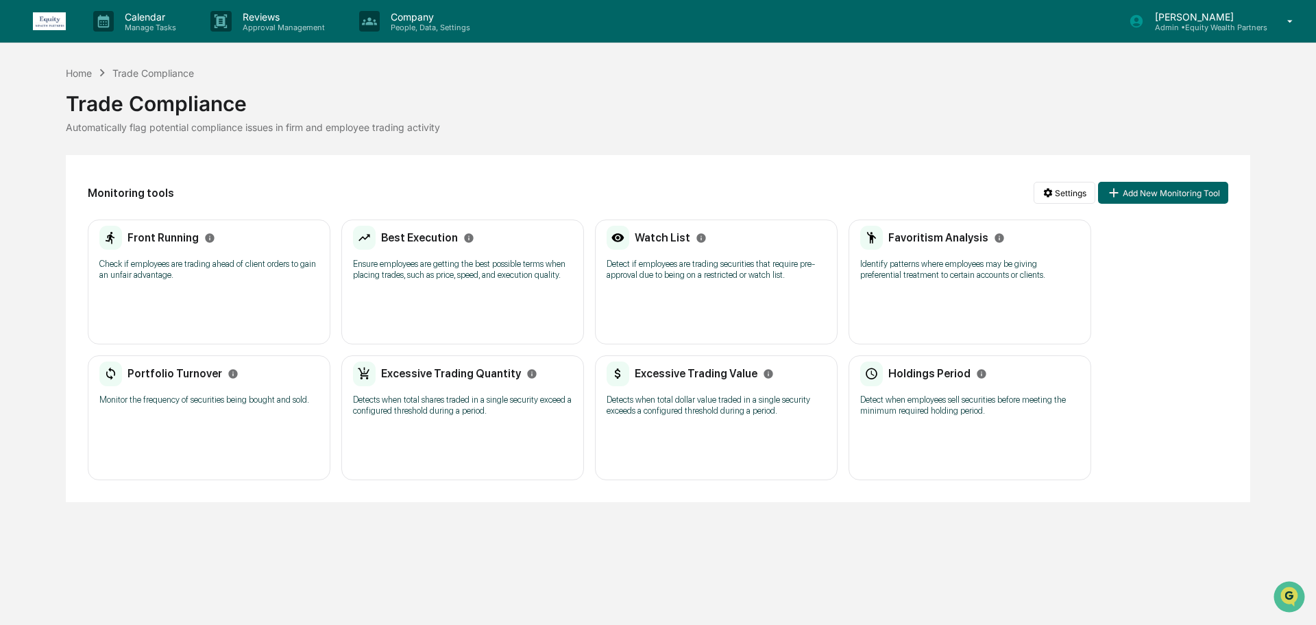
drag, startPoint x: 928, startPoint y: 277, endPoint x: 909, endPoint y: 200, distance: 79.7
click at [909, 200] on div "Monitoring tools Settings Add New Monitoring Tool" at bounding box center [658, 193] width 1141 height 32
click at [995, 236] on icon "Info" at bounding box center [999, 237] width 9 height 9
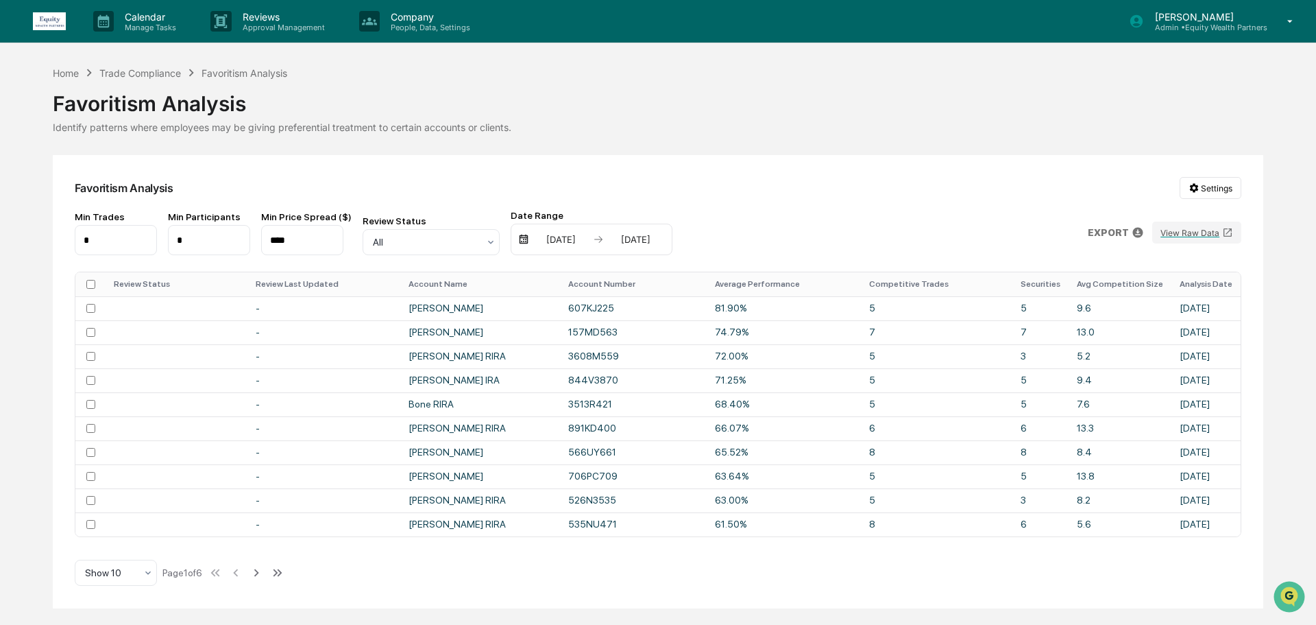
click at [753, 284] on th "Average Performance" at bounding box center [784, 284] width 154 height 24
click at [777, 283] on th "Average Performance" at bounding box center [781, 284] width 156 height 24
click at [780, 227] on div "Min Trades * Min Participants * Min Price Spread ($) **** Review Status All Dat…" at bounding box center [658, 232] width 1167 height 45
click at [539, 237] on div "03/09/2025" at bounding box center [561, 239] width 58 height 11
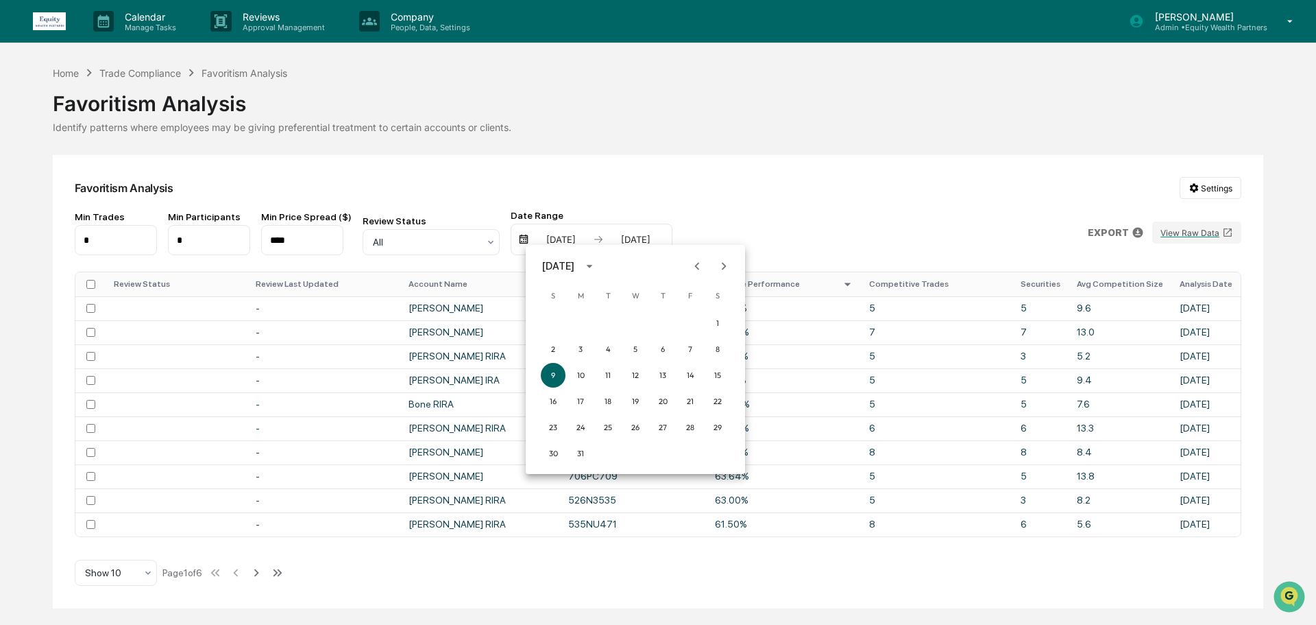
click at [693, 267] on icon "Previous month" at bounding box center [697, 265] width 15 height 15
click at [636, 321] on button "1" at bounding box center [635, 323] width 25 height 25
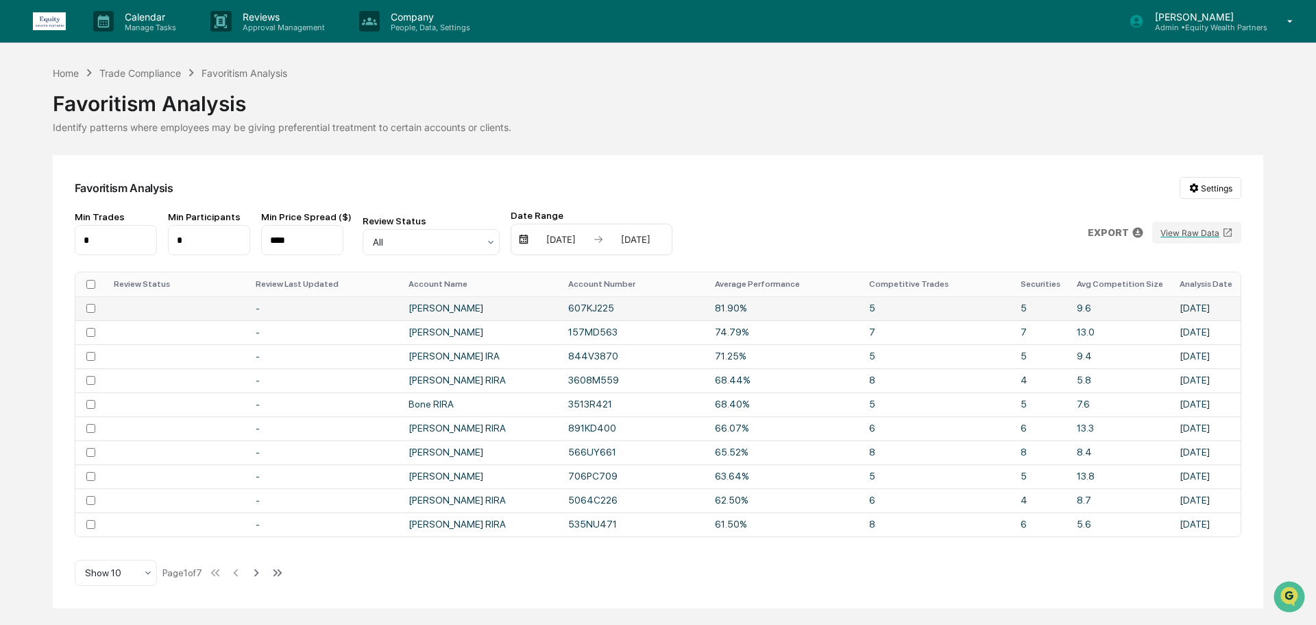
click at [145, 309] on td at bounding box center [177, 308] width 142 height 24
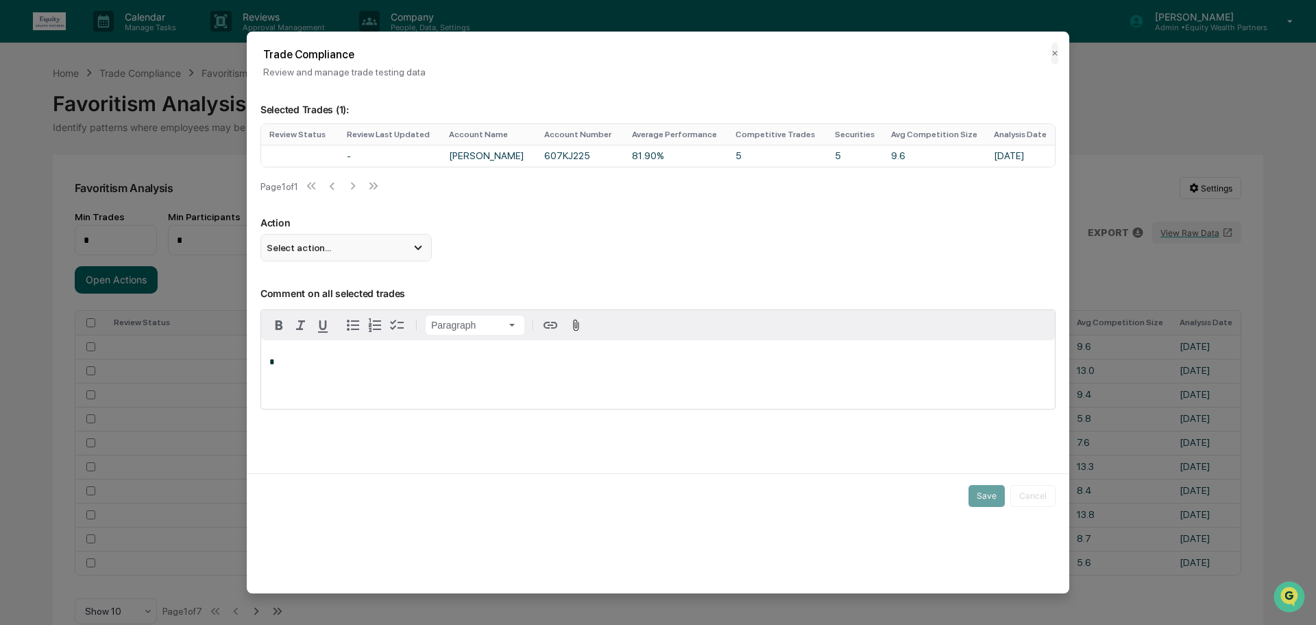
click at [362, 255] on div "Select action..." at bounding box center [346, 247] width 171 height 27
click at [365, 250] on div "Select action..." at bounding box center [346, 247] width 171 height 27
click at [1056, 49] on button "✕" at bounding box center [1055, 54] width 7 height 22
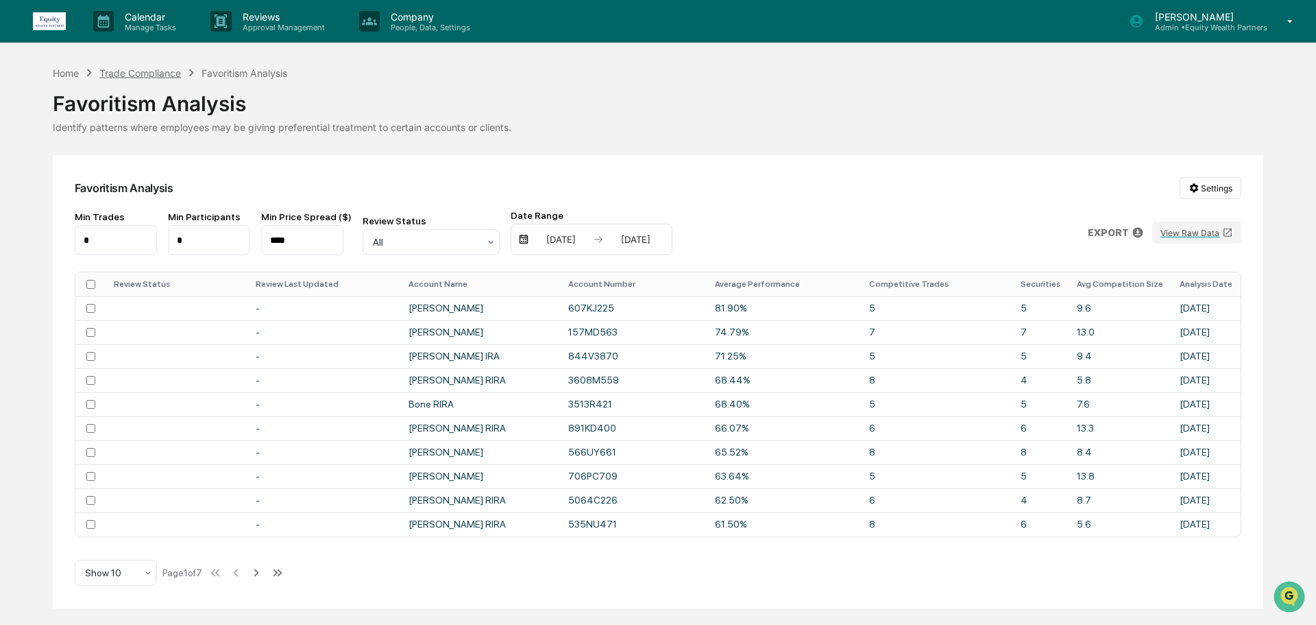
click at [143, 74] on div "Trade Compliance" at bounding box center [140, 73] width 82 height 12
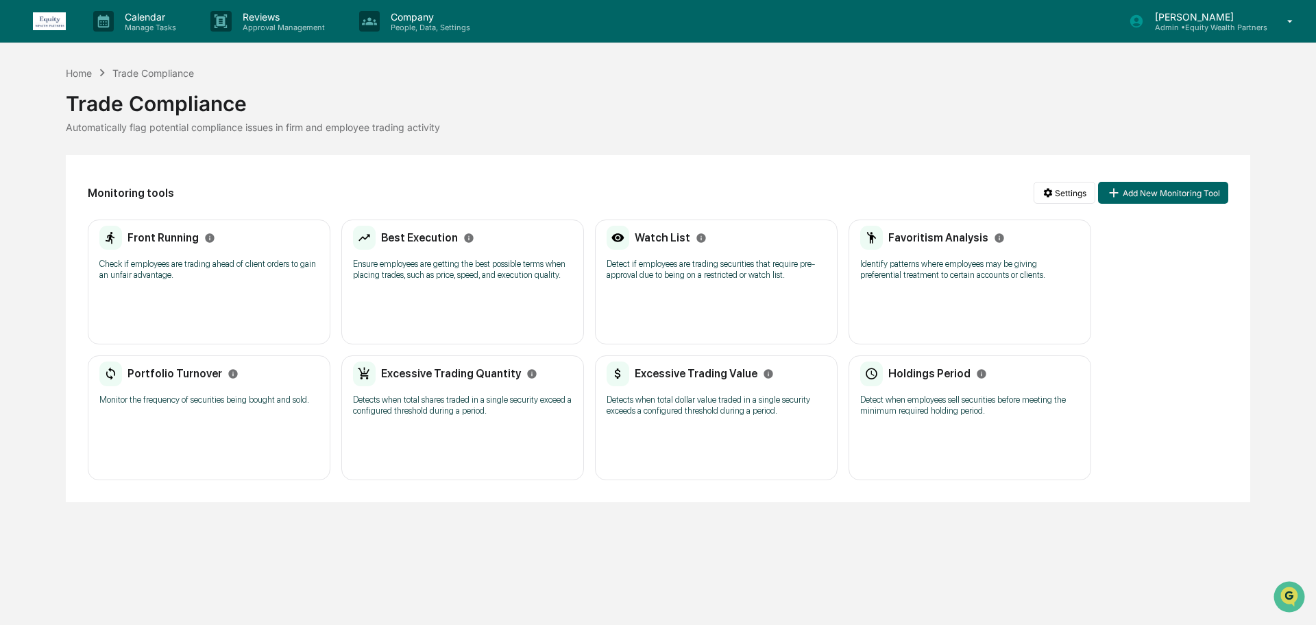
click at [216, 405] on p "Monitor the frequency of securities being bought and sold." at bounding box center [208, 399] width 219 height 11
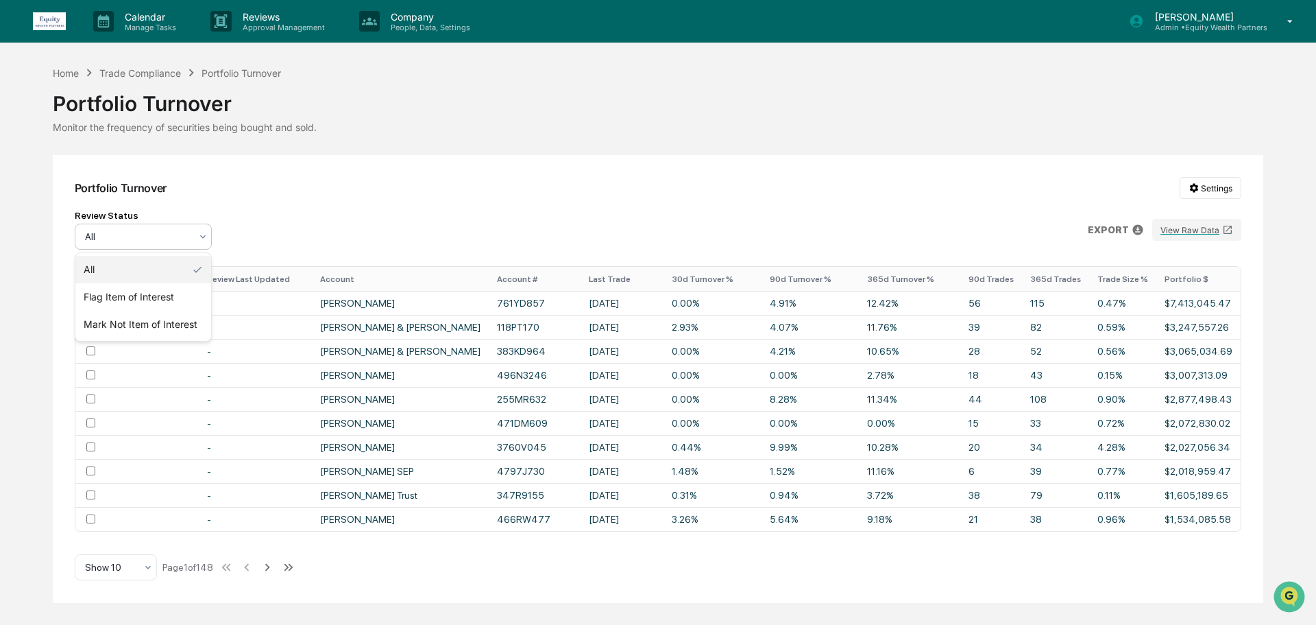
click at [200, 234] on icon at bounding box center [202, 236] width 11 height 11
click at [298, 228] on div "Review Status All EXPORT View Raw Data" at bounding box center [658, 230] width 1167 height 40
click at [192, 237] on div "All" at bounding box center [137, 236] width 119 height 19
click at [245, 182] on div "Portfolio Turnover Settings" at bounding box center [658, 188] width 1167 height 22
click at [146, 572] on icon at bounding box center [148, 566] width 11 height 11
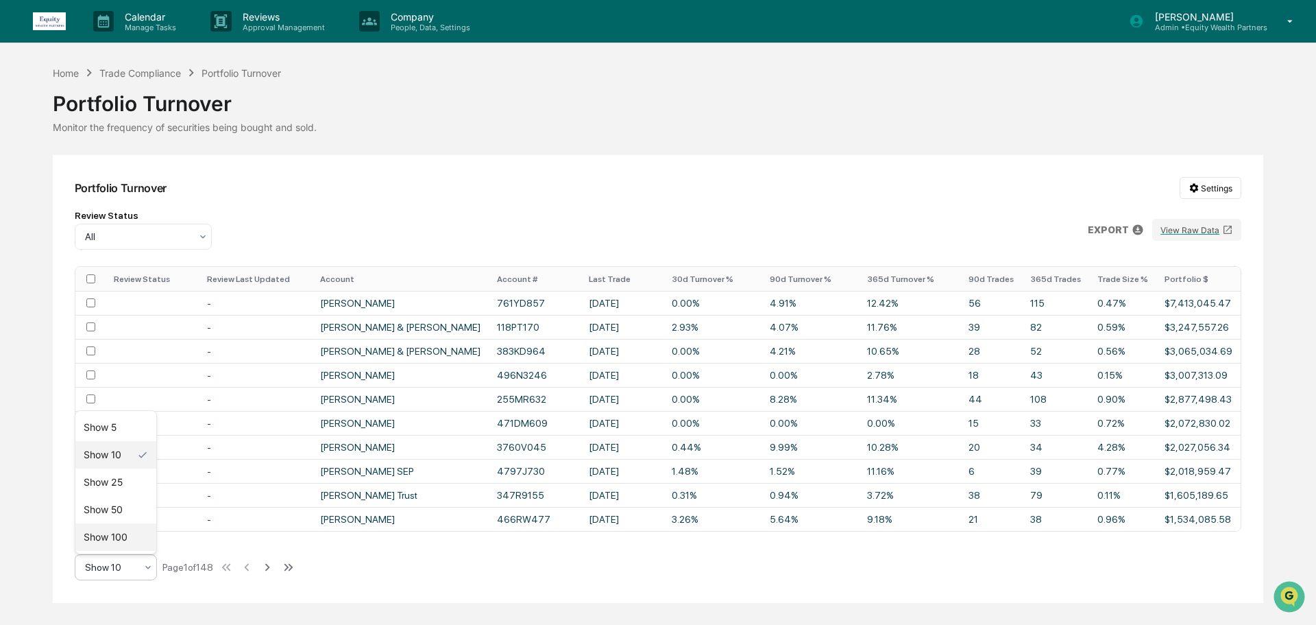
click at [128, 545] on div "Show 100" at bounding box center [115, 536] width 81 height 27
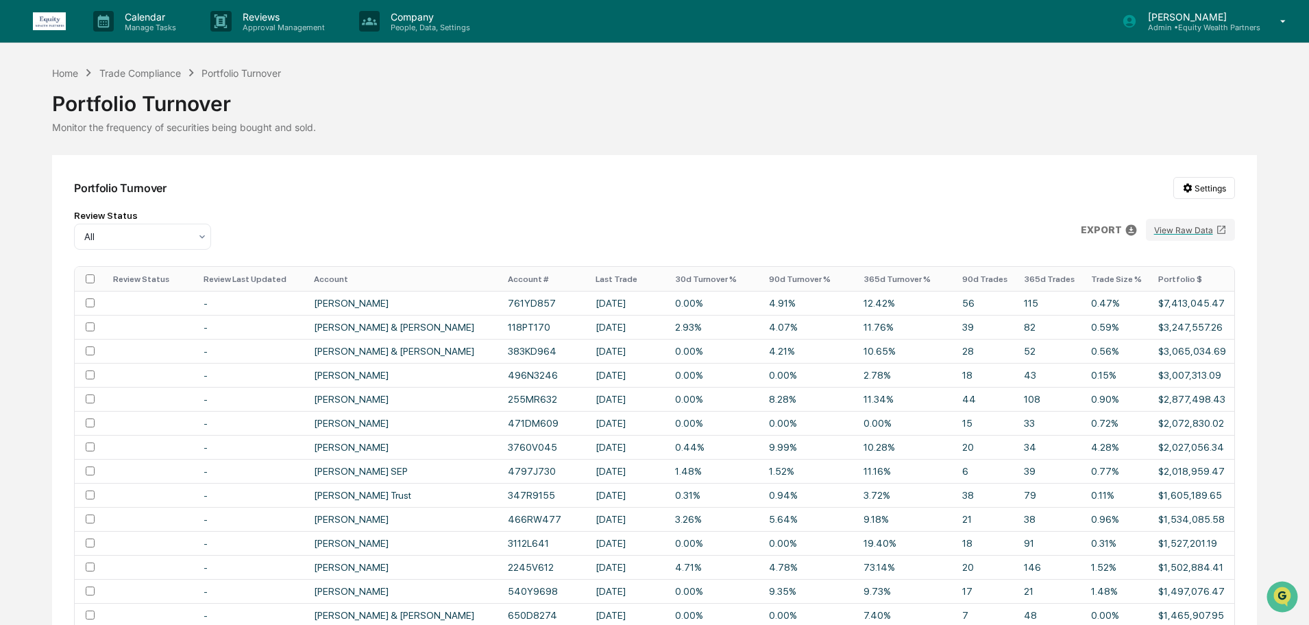
click at [918, 277] on th "365d Turnover %" at bounding box center [905, 279] width 99 height 24
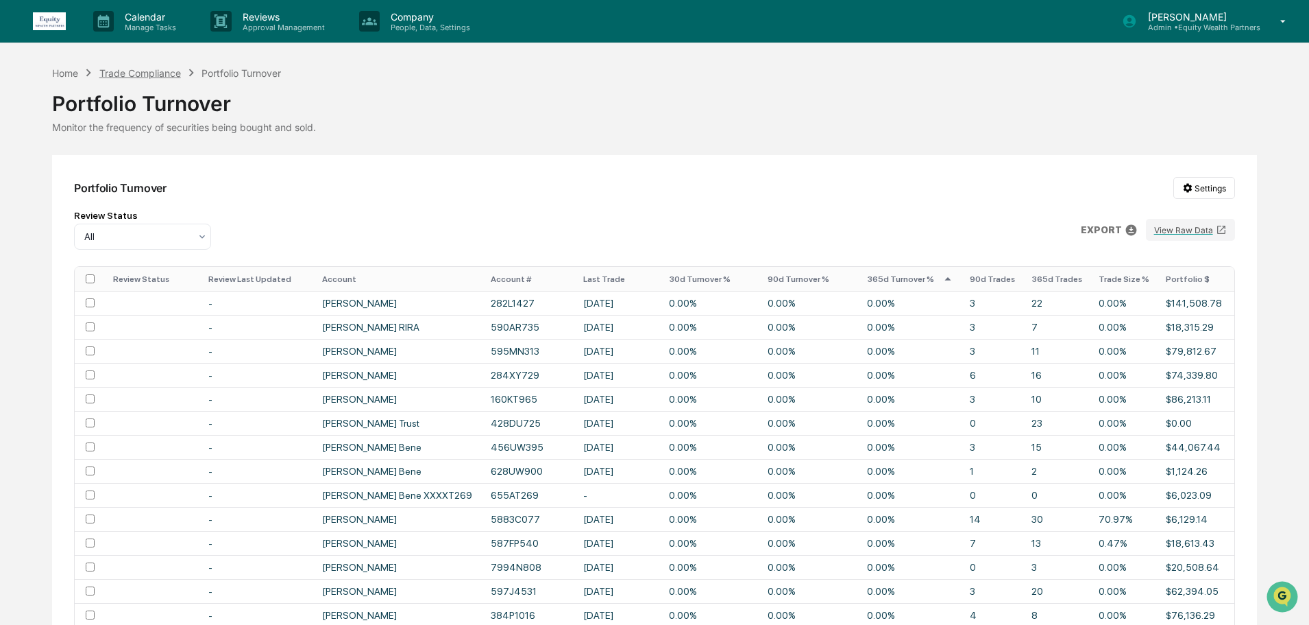
click at [140, 74] on div "Trade Compliance" at bounding box center [140, 73] width 82 height 12
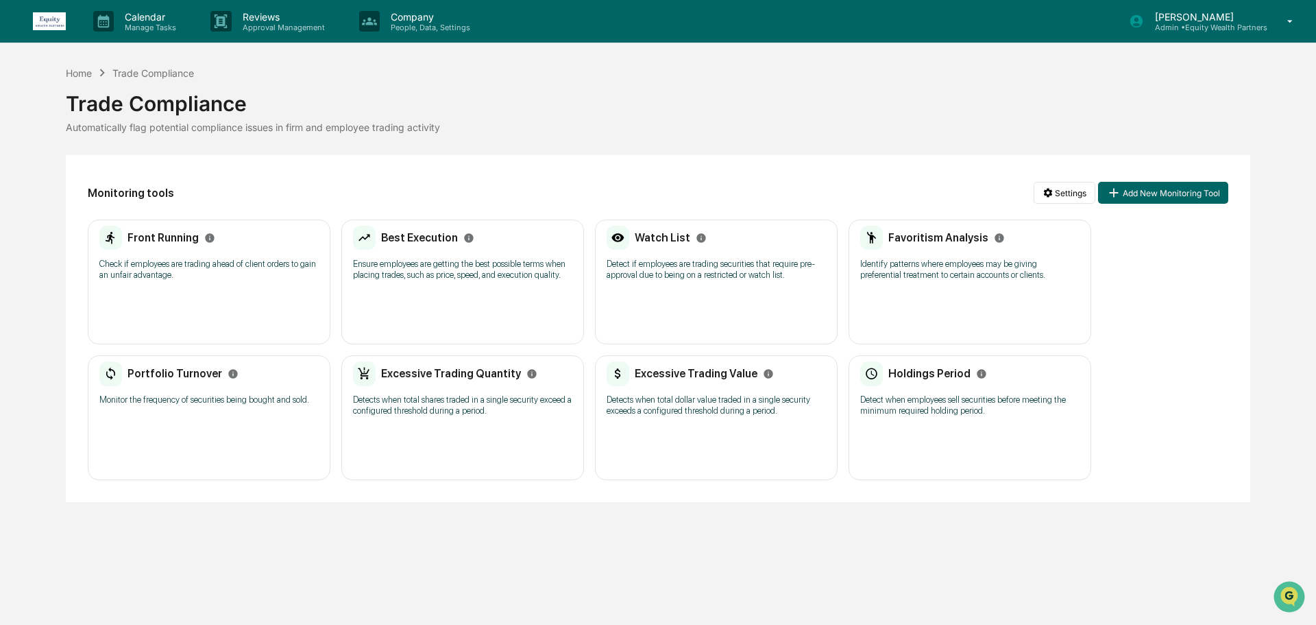
click at [479, 411] on p "Detects when total shares traded in a single security exceed a configured thres…" at bounding box center [462, 405] width 219 height 22
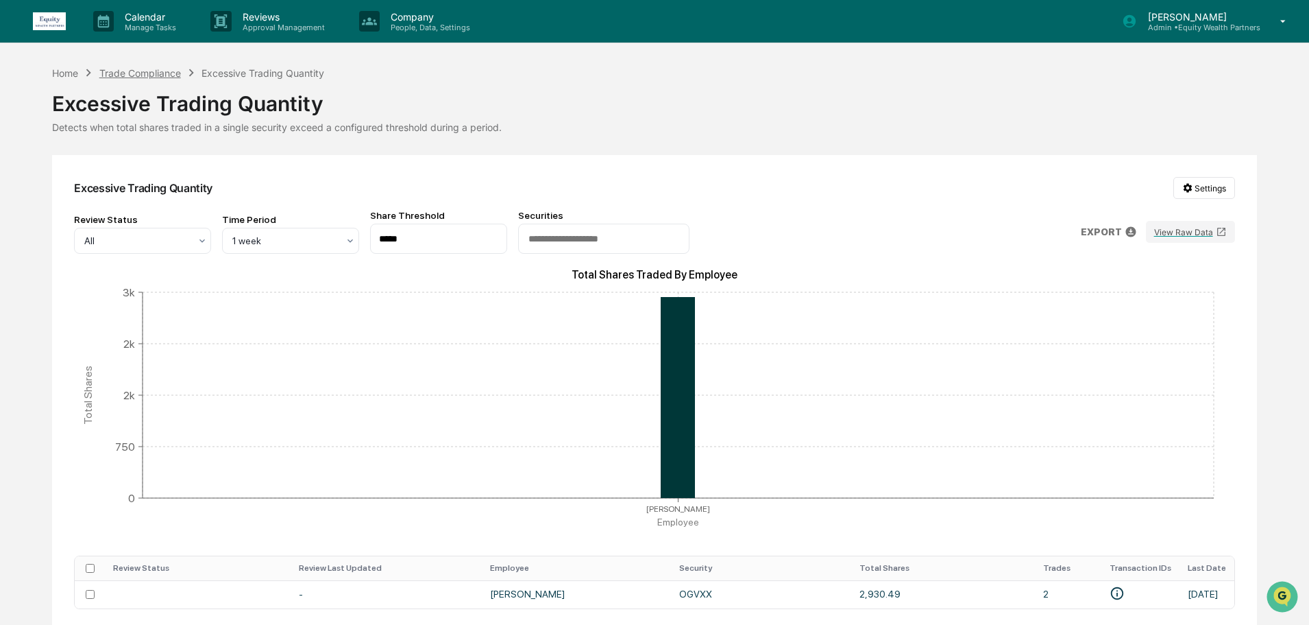
click at [138, 71] on div "Trade Compliance" at bounding box center [140, 73] width 82 height 12
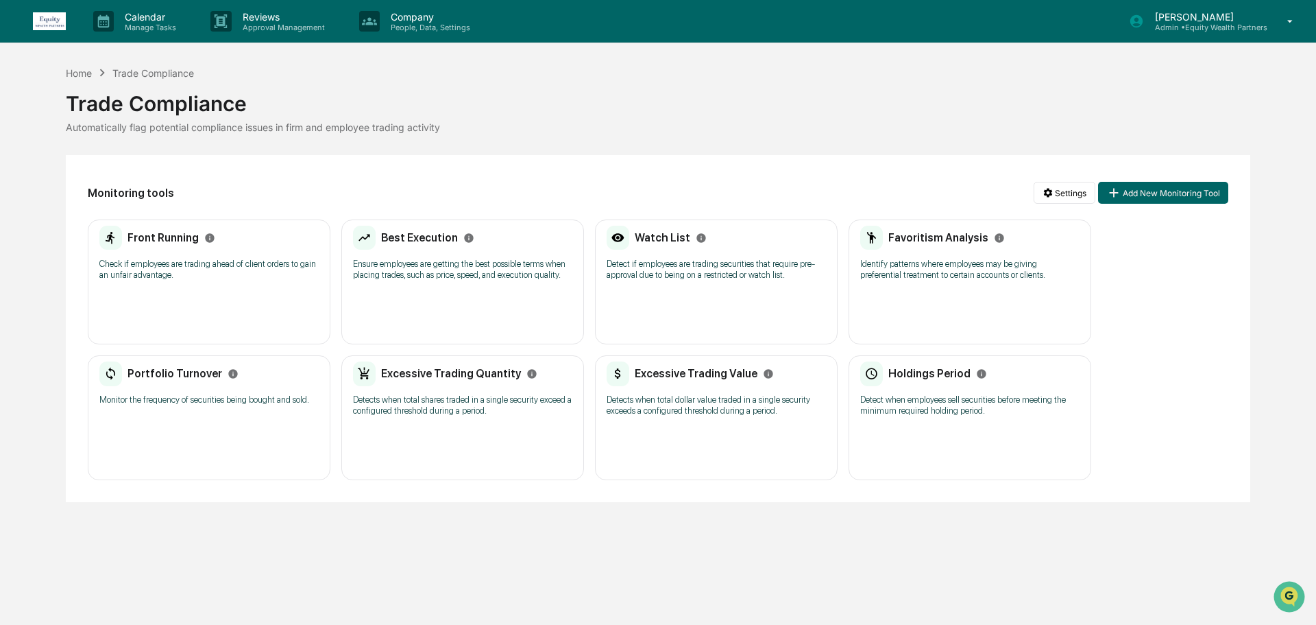
click at [952, 404] on p "Detect when employees sell securities before meeting the minimum required holdi…" at bounding box center [969, 405] width 219 height 22
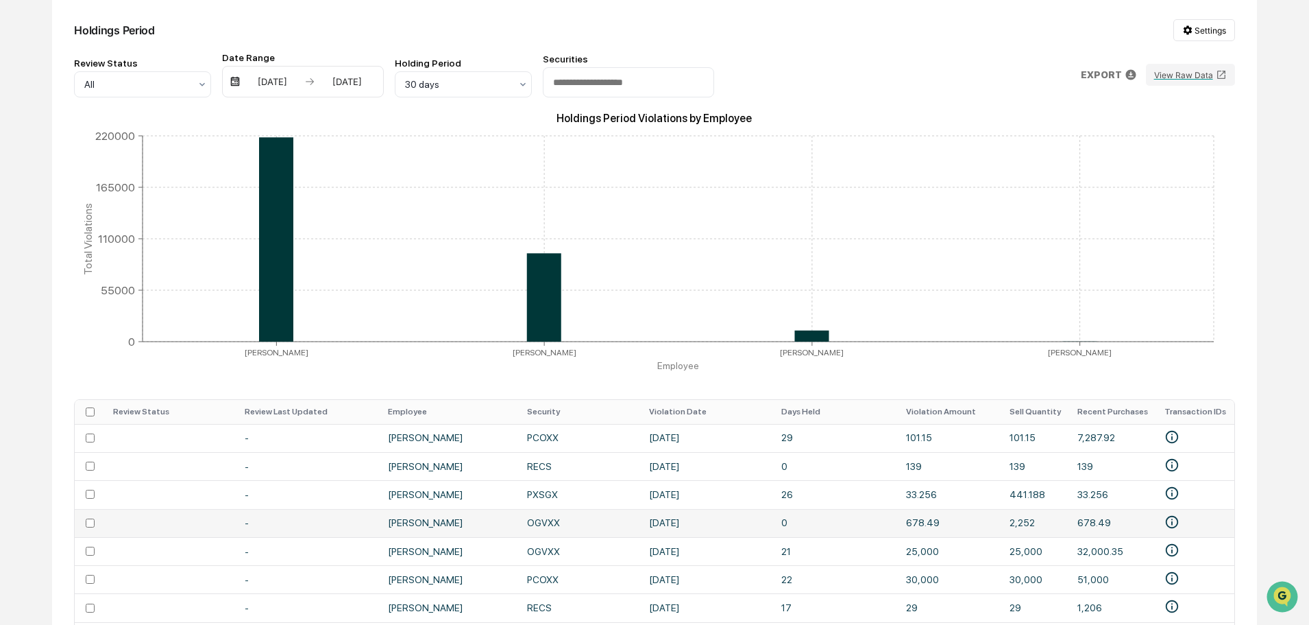
scroll to position [228, 0]
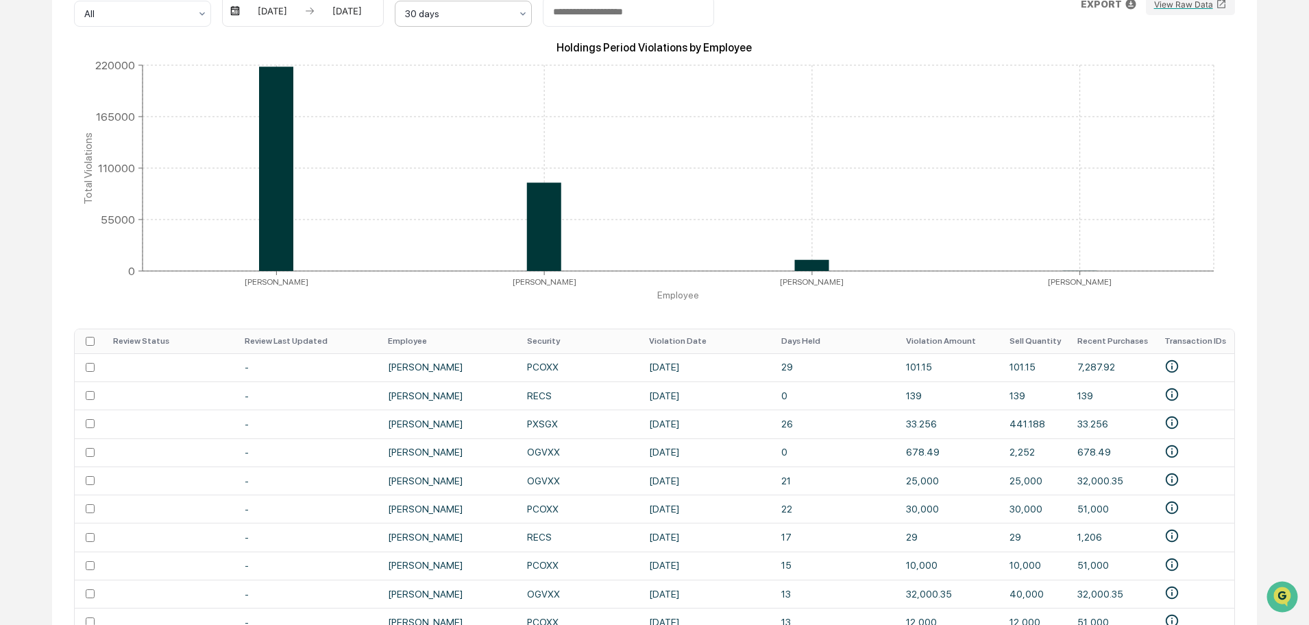
click at [503, 13] on div at bounding box center [458, 14] width 106 height 14
click at [483, 42] on div "2 days" at bounding box center [464, 46] width 136 height 27
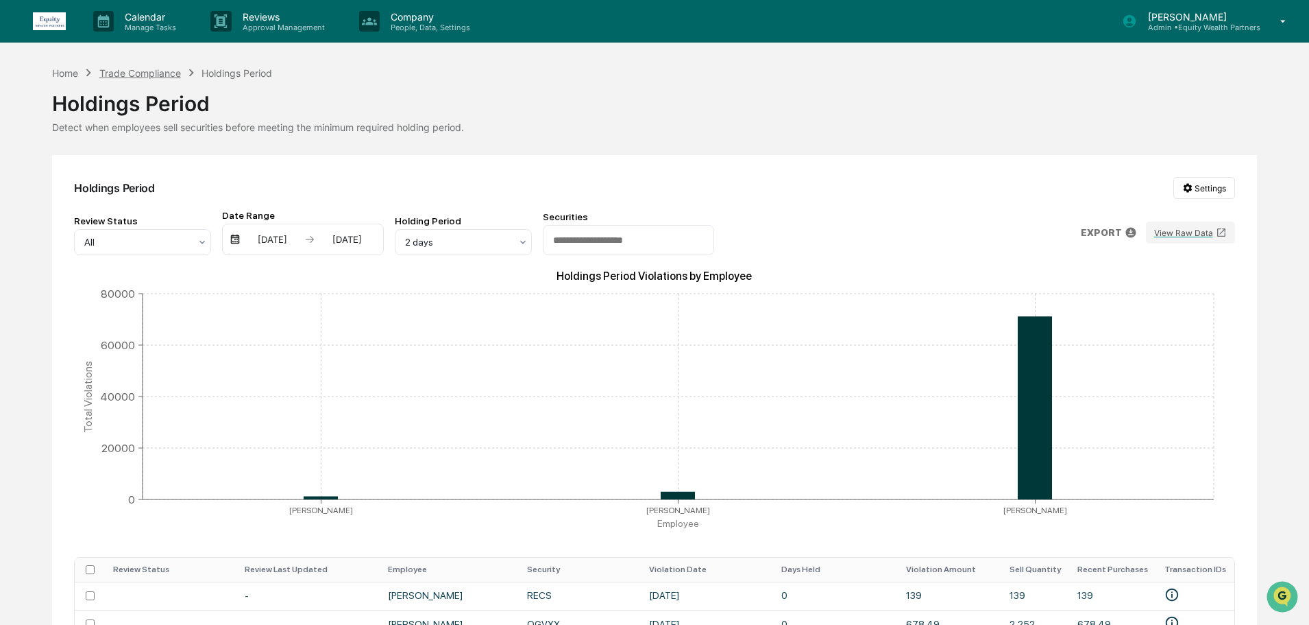
click at [148, 76] on div "Trade Compliance" at bounding box center [140, 73] width 82 height 12
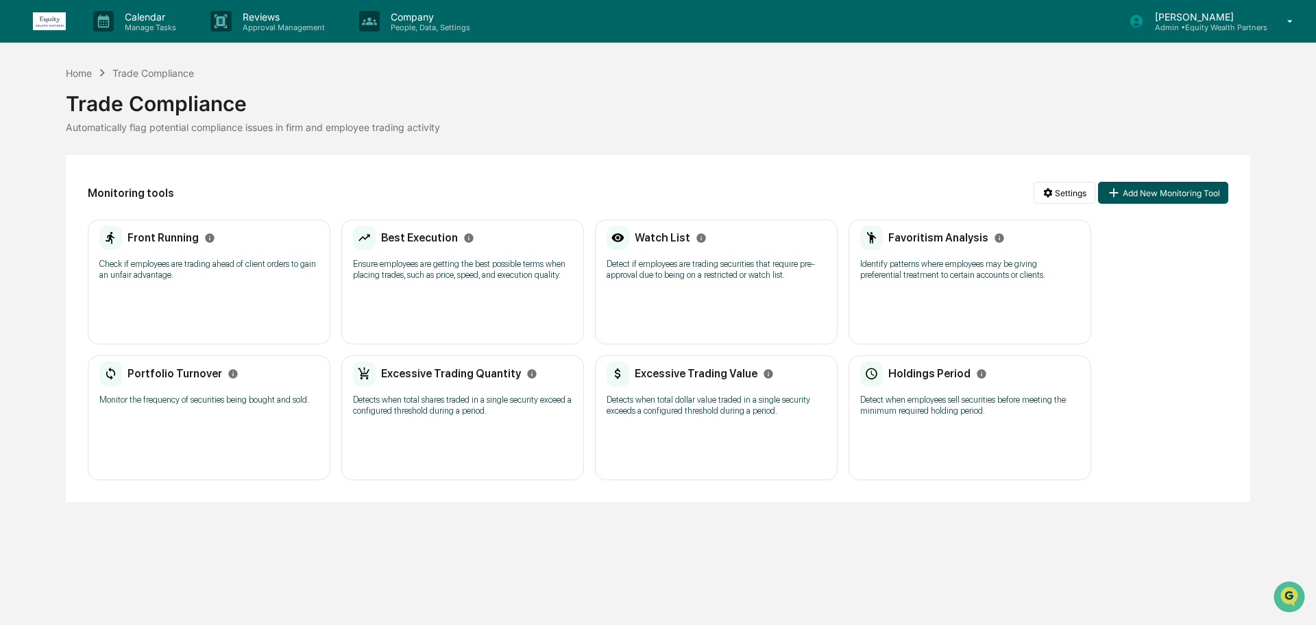
click at [1176, 197] on button "Add New Monitoring Tool" at bounding box center [1163, 193] width 130 height 22
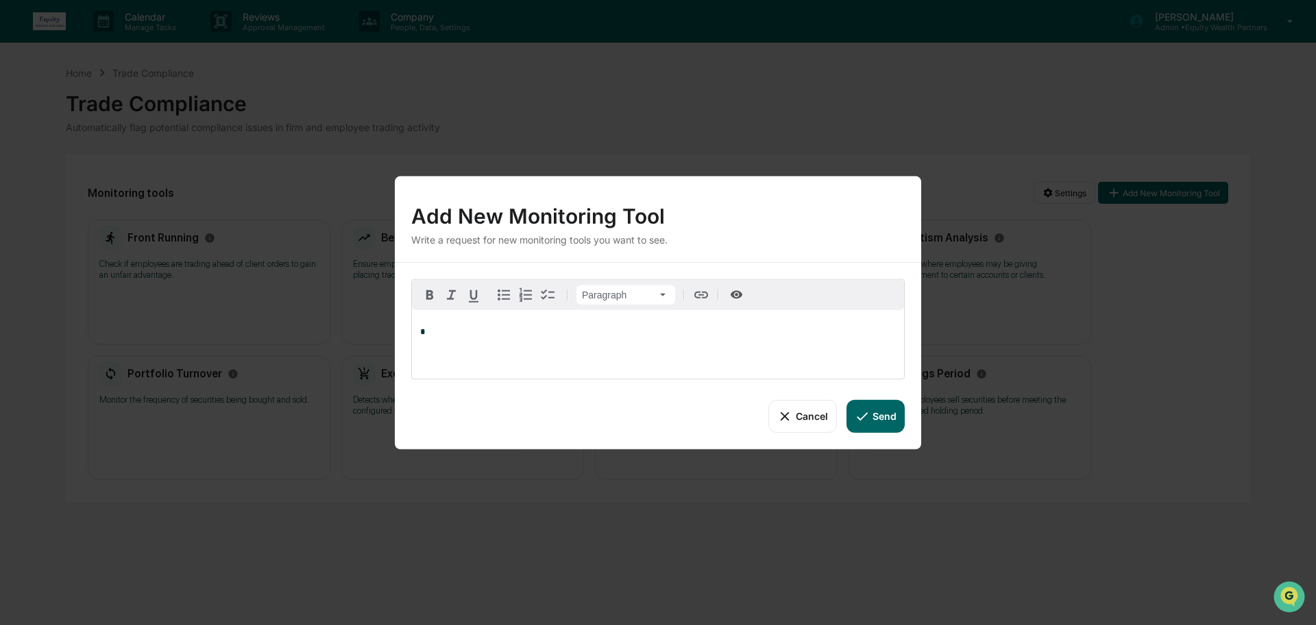
click at [814, 415] on button "Cancel" at bounding box center [803, 415] width 68 height 33
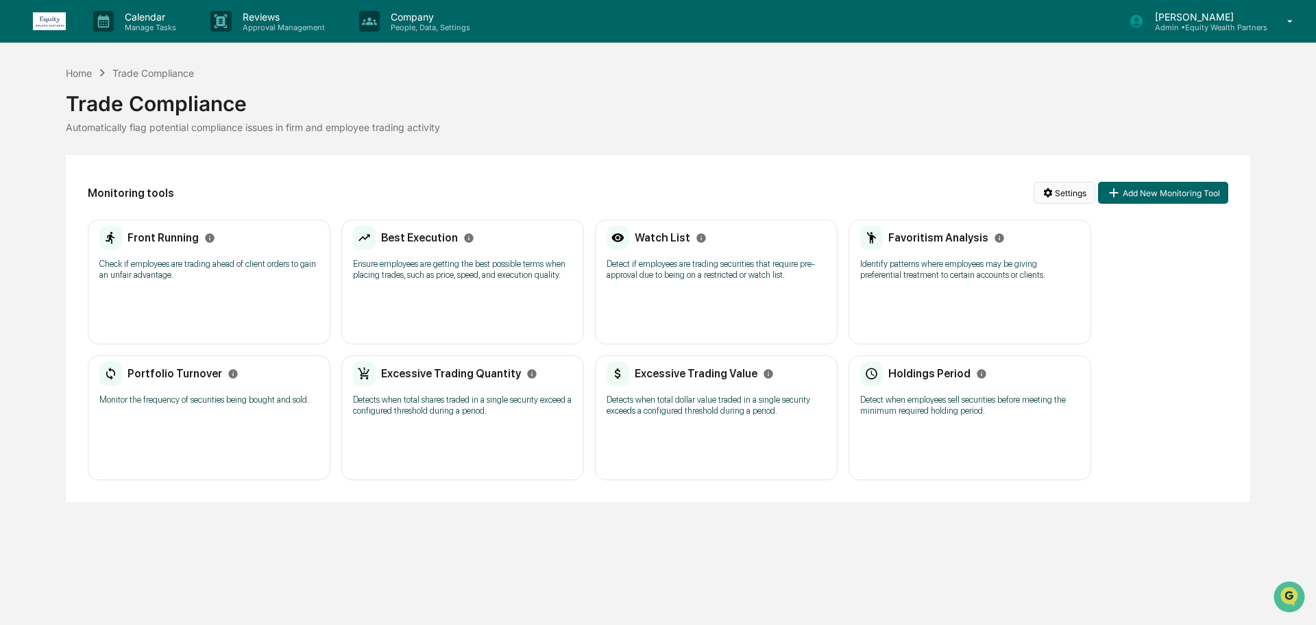
click at [1058, 187] on html "Calendar Manage Tasks Reviews Approval Management Company People, Data, Setting…" at bounding box center [658, 312] width 1316 height 625
click at [670, 123] on html "Calendar Manage Tasks Reviews Approval Management Company People, Data, Setting…" at bounding box center [658, 312] width 1316 height 625
click at [440, 30] on p "People, Data, Settings" at bounding box center [428, 28] width 97 height 10
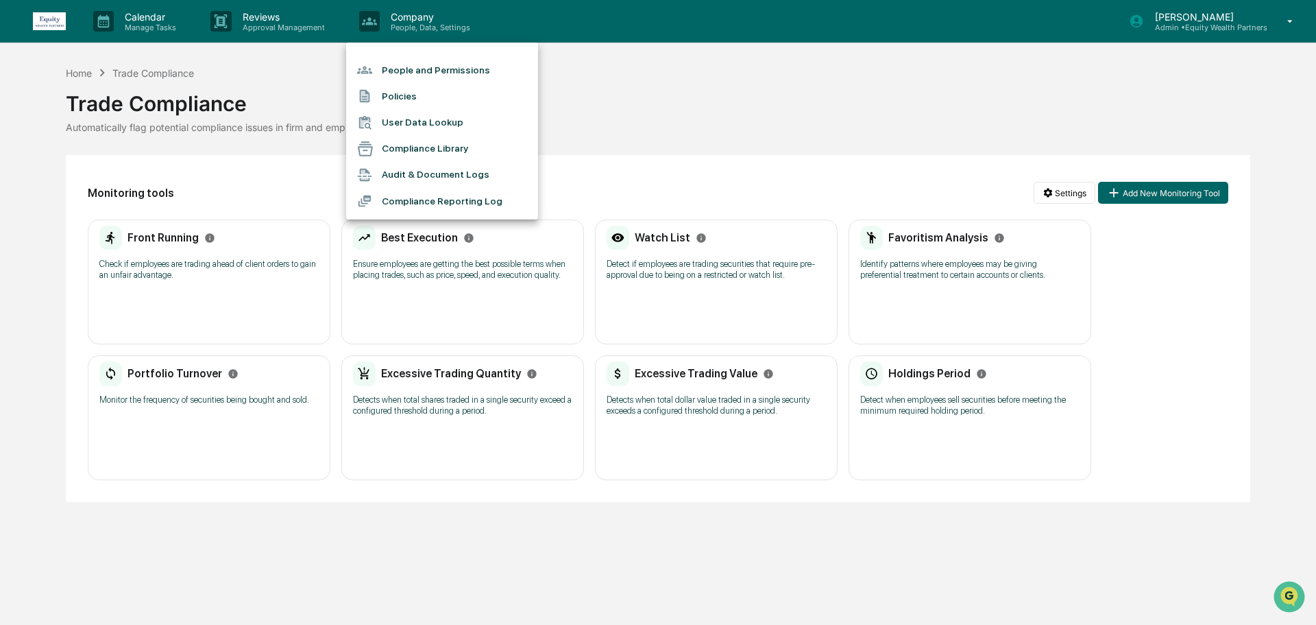
click at [531, 19] on div at bounding box center [658, 312] width 1316 height 625
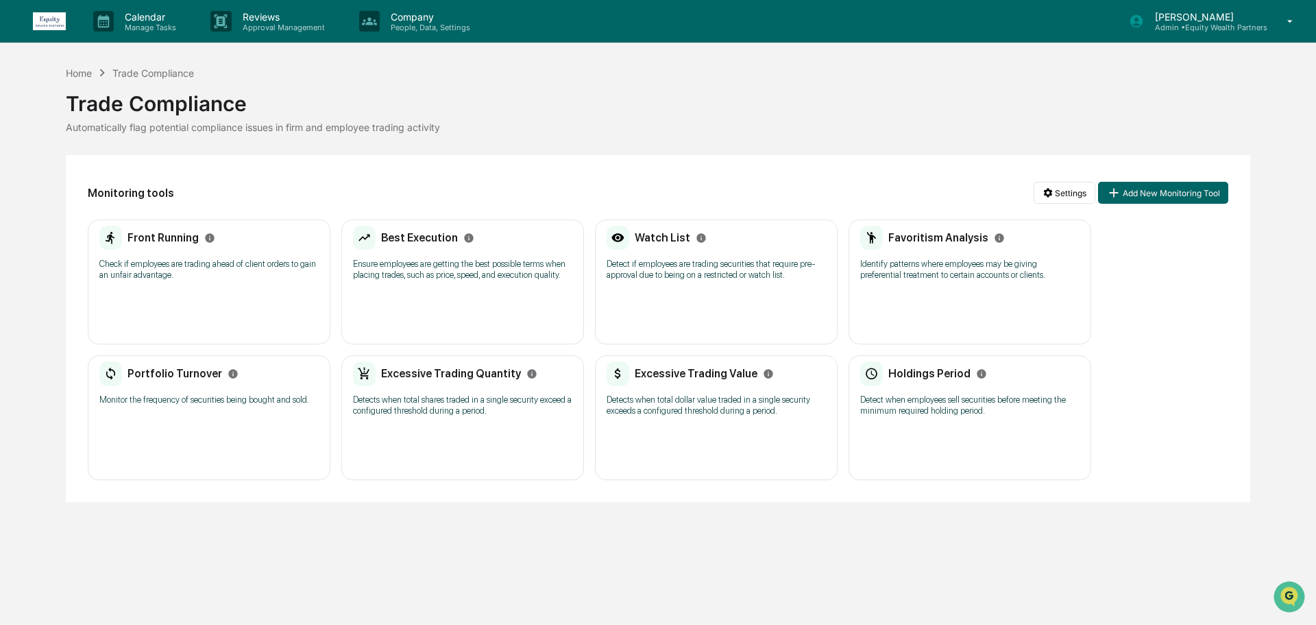
click at [1290, 20] on icon at bounding box center [1291, 21] width 24 height 13
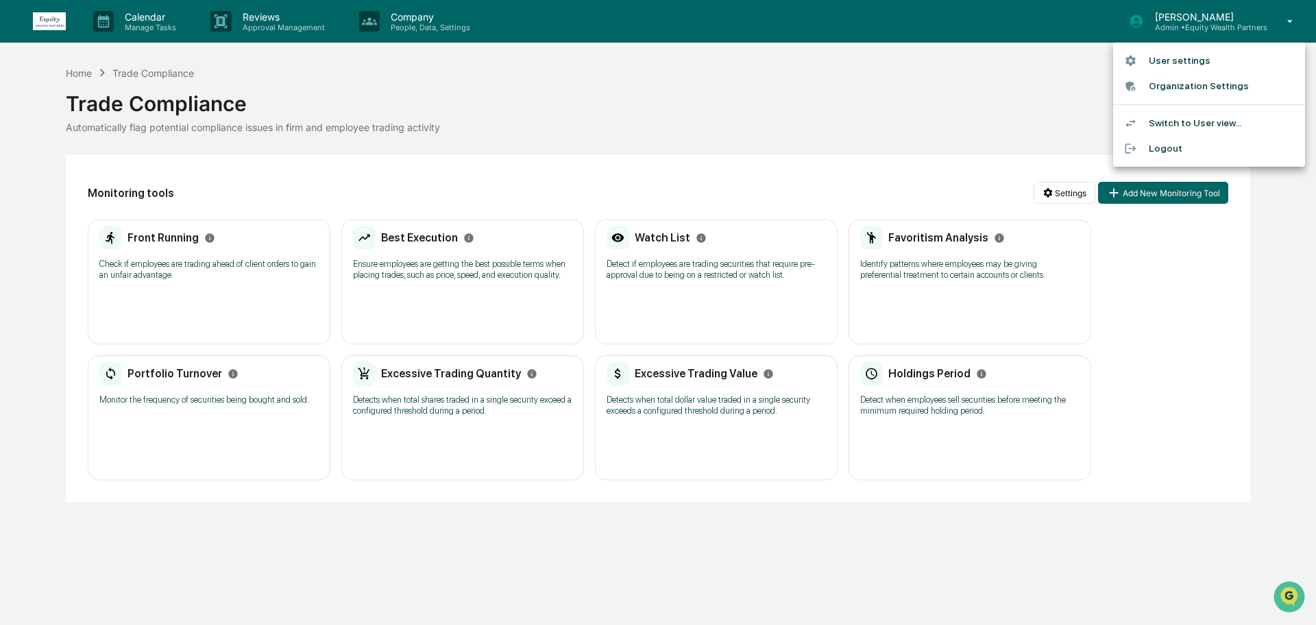
click at [874, 94] on div at bounding box center [658, 312] width 1316 height 625
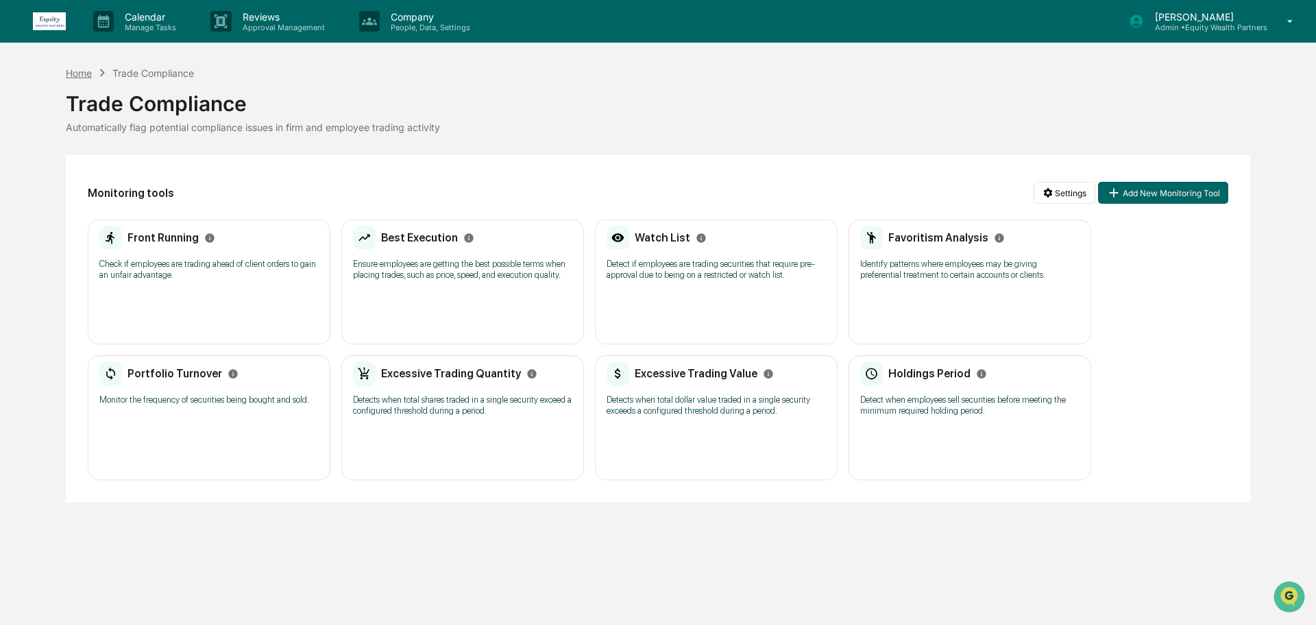
click at [83, 73] on div "Home" at bounding box center [79, 73] width 26 height 12
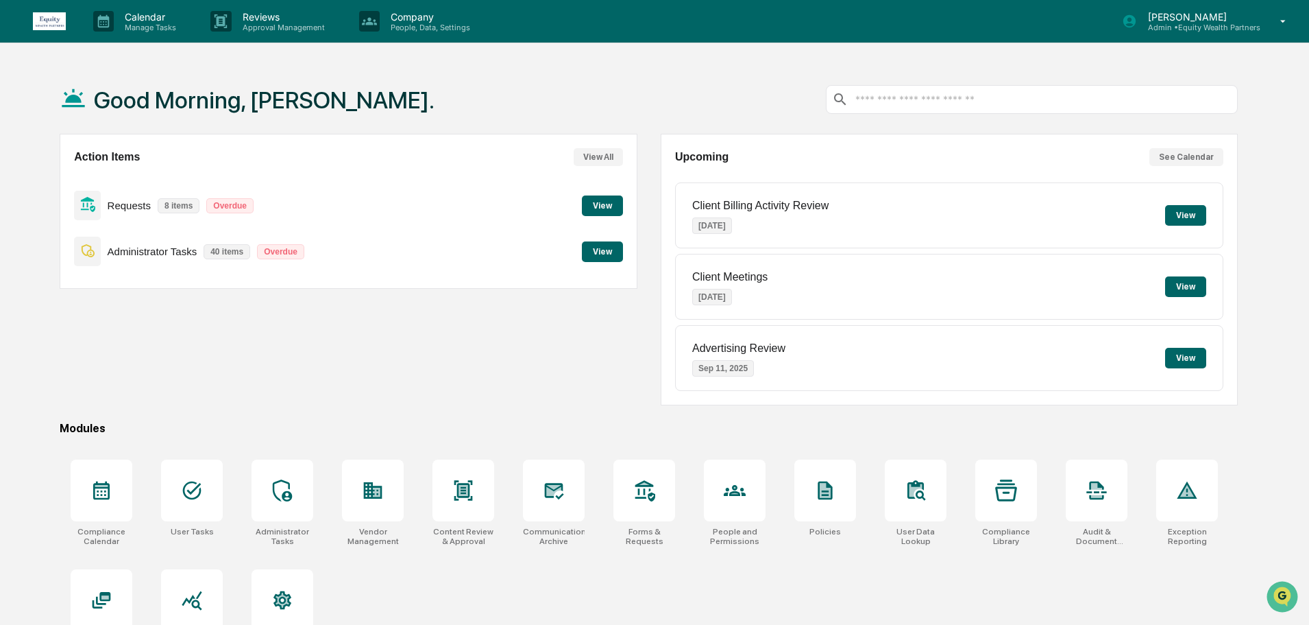
click at [610, 250] on button "View" at bounding box center [602, 251] width 41 height 21
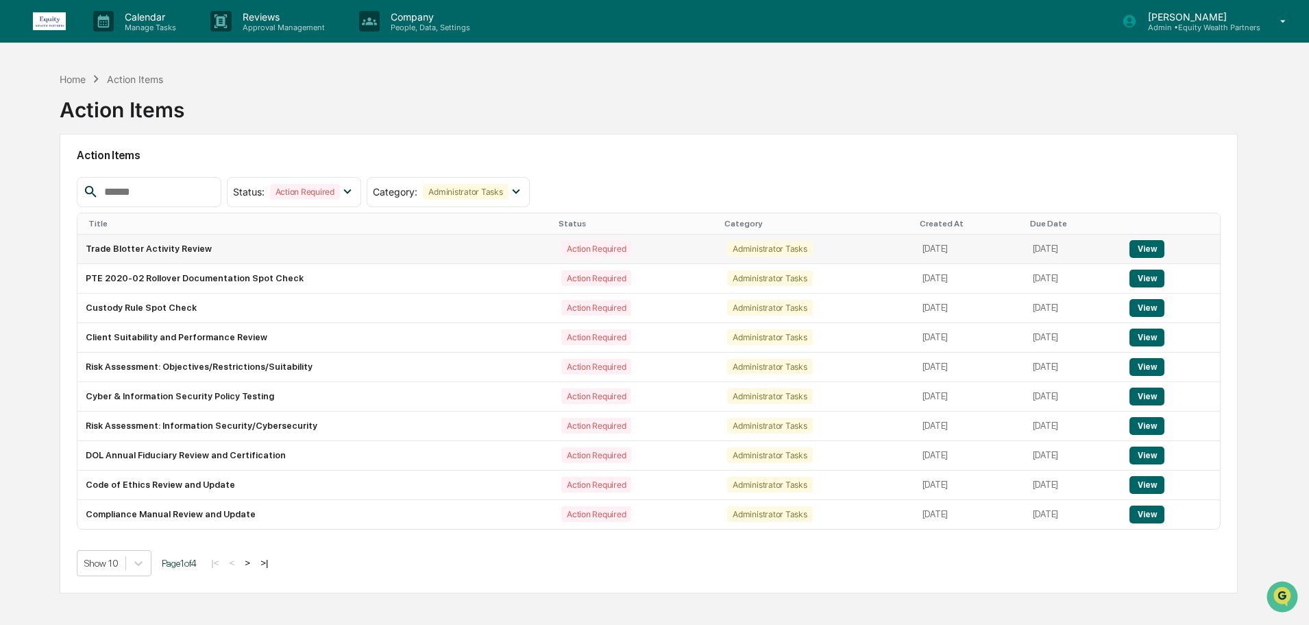
click at [1152, 244] on button "View" at bounding box center [1147, 249] width 35 height 18
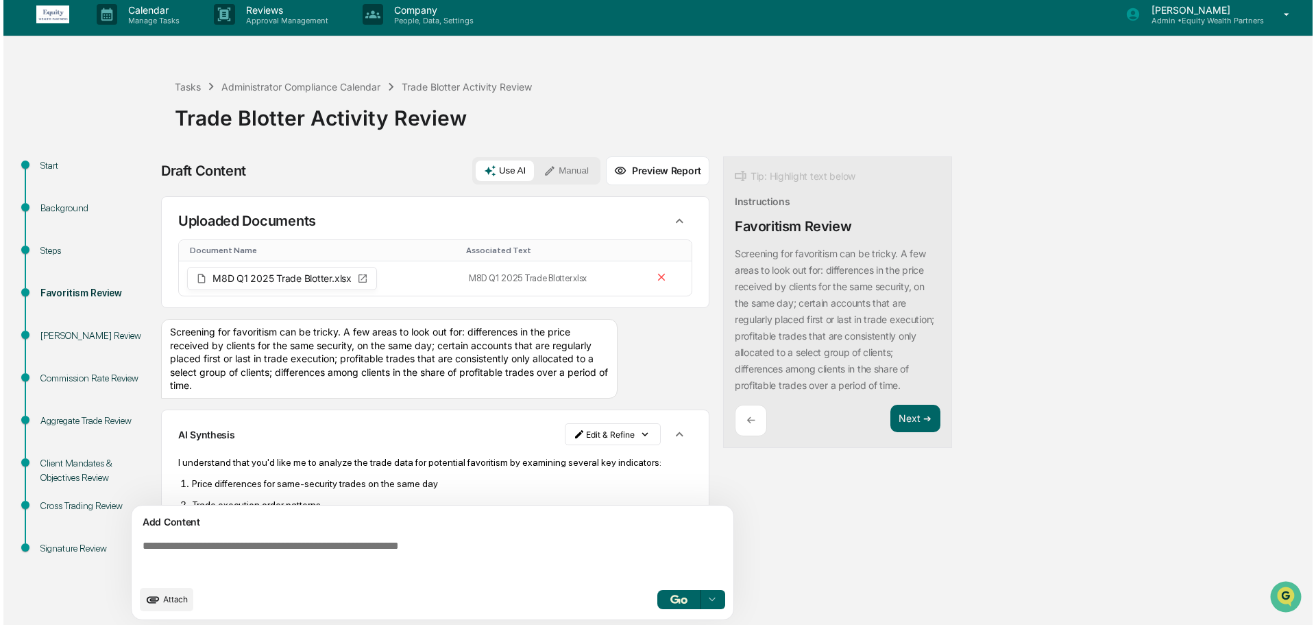
scroll to position [10, 0]
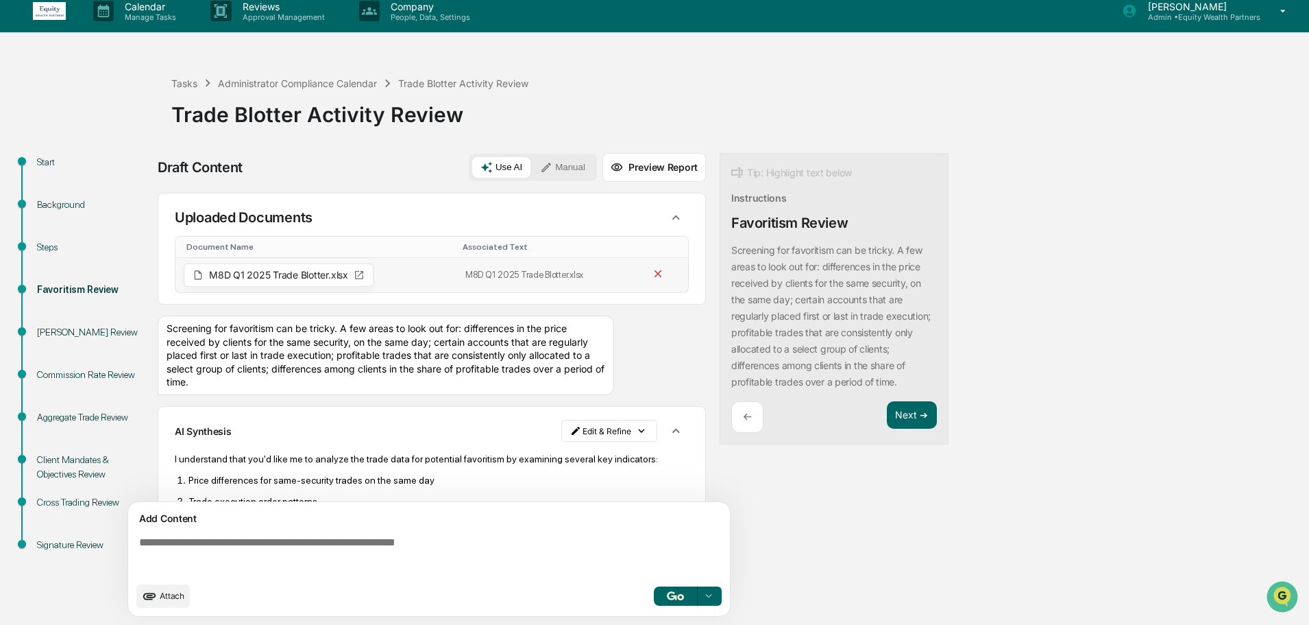
click at [652, 269] on icon at bounding box center [658, 273] width 13 height 13
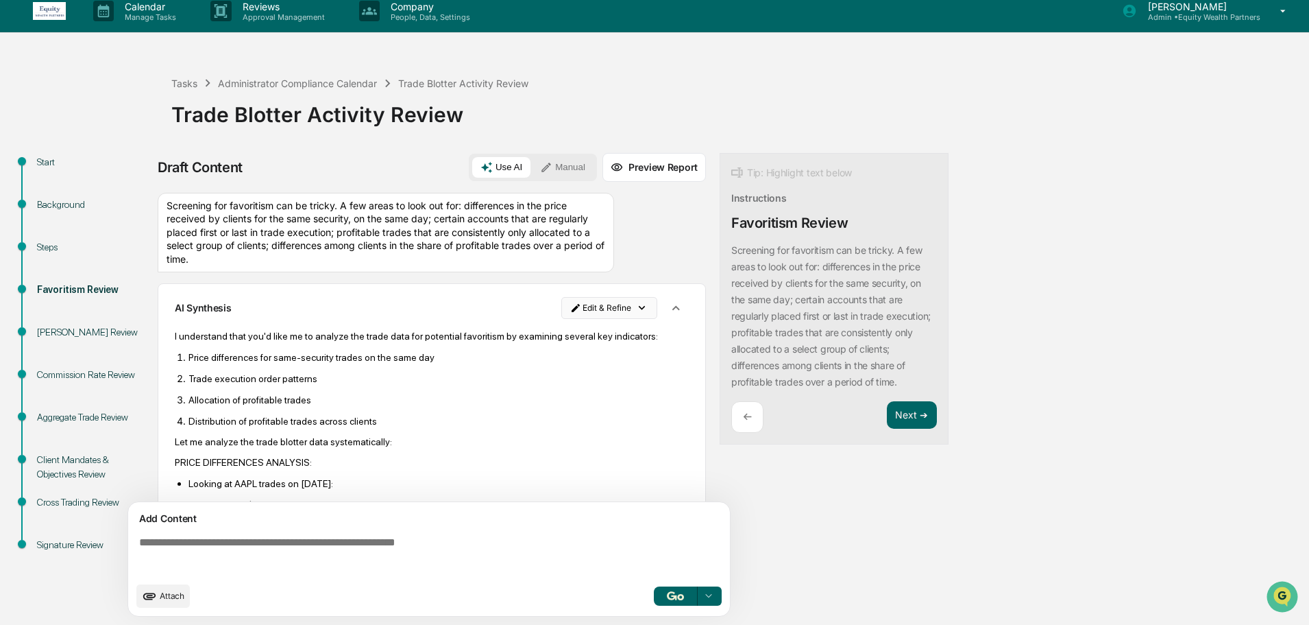
click at [629, 305] on html "Calendar Manage Tasks Reviews Approval Management Company People, Data, Setting…" at bounding box center [654, 302] width 1309 height 625
click at [610, 355] on div "Delete Result" at bounding box center [604, 358] width 101 height 22
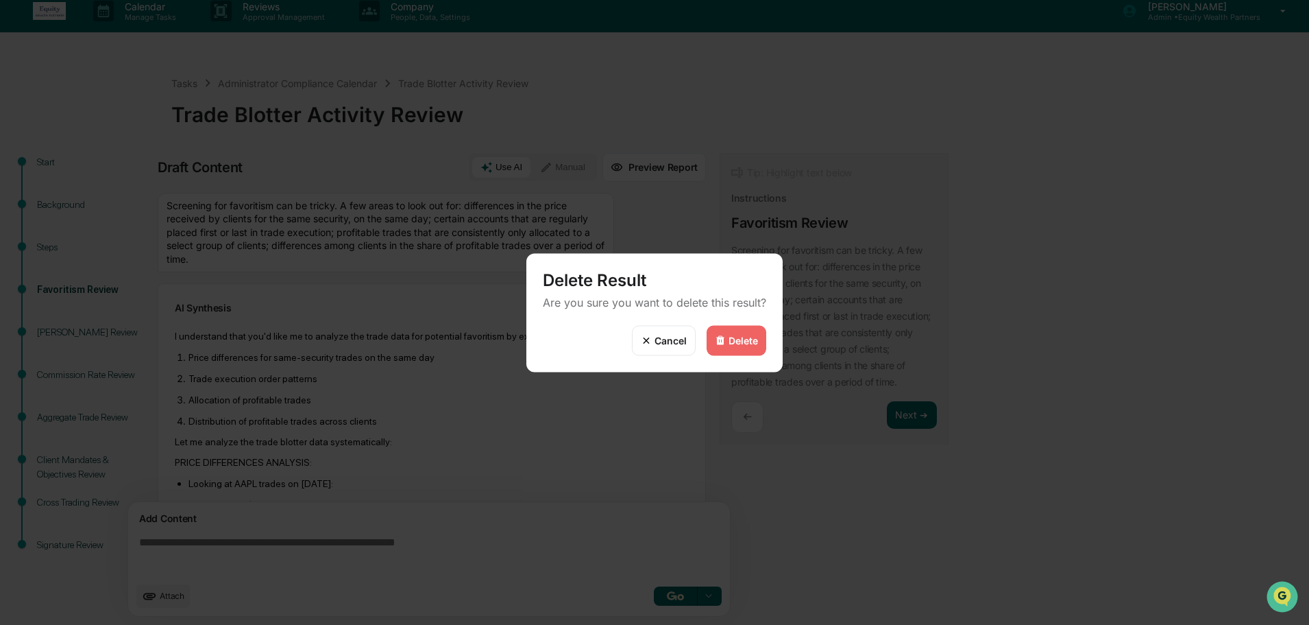
click at [738, 343] on div "Delete" at bounding box center [743, 341] width 29 height 12
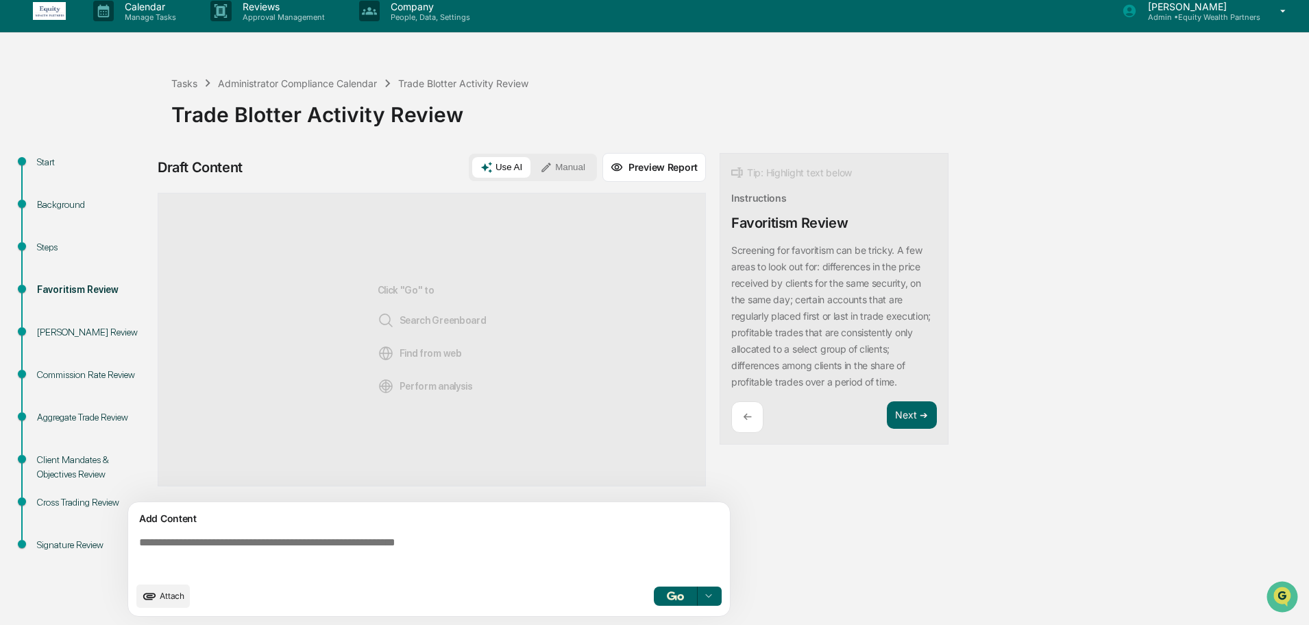
click at [56, 327] on div "Insider Trading Review" at bounding box center [93, 332] width 112 height 14
click at [914, 422] on button "Next ➔" at bounding box center [912, 415] width 50 height 28
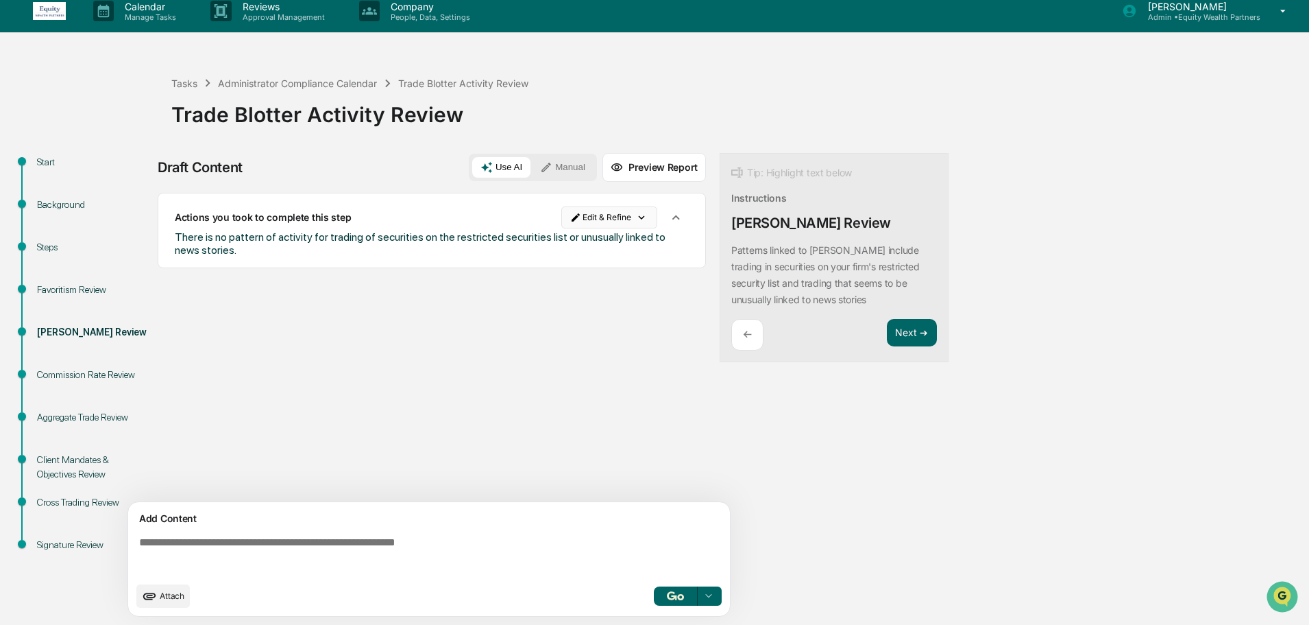
click at [647, 217] on html "Calendar Manage Tasks Reviews Approval Management Company People, Data, Setting…" at bounding box center [654, 302] width 1309 height 625
click at [620, 267] on div "Delete Result" at bounding box center [611, 267] width 101 height 22
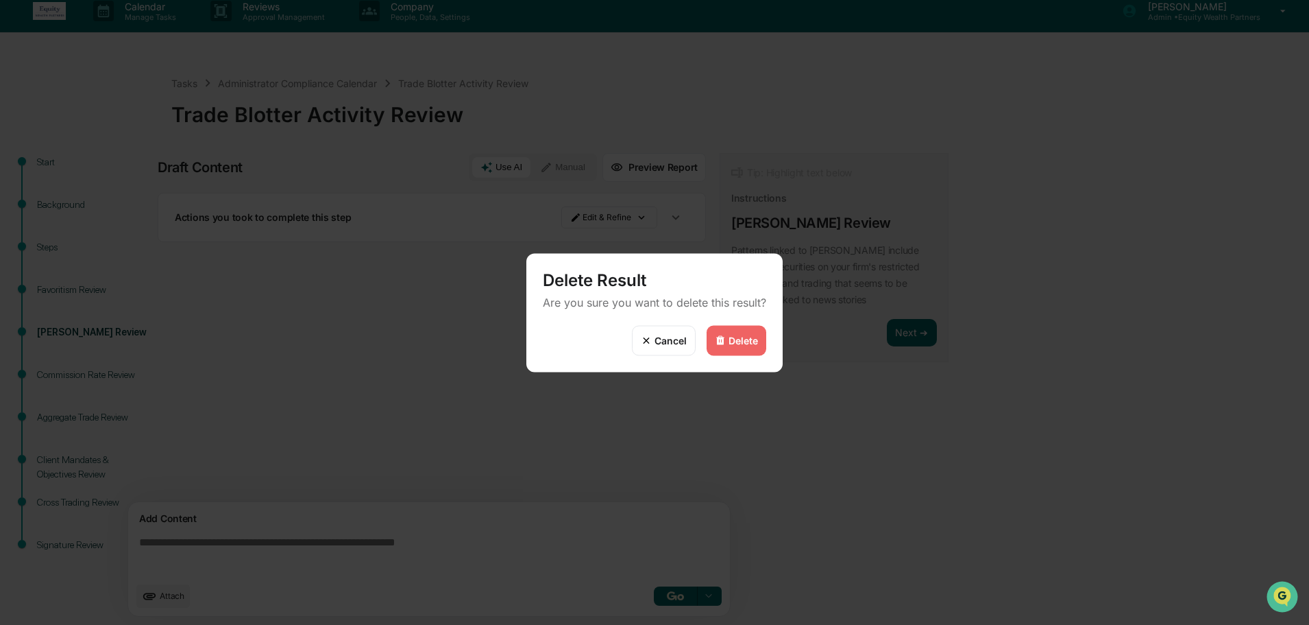
click at [740, 336] on div "Delete" at bounding box center [743, 341] width 29 height 12
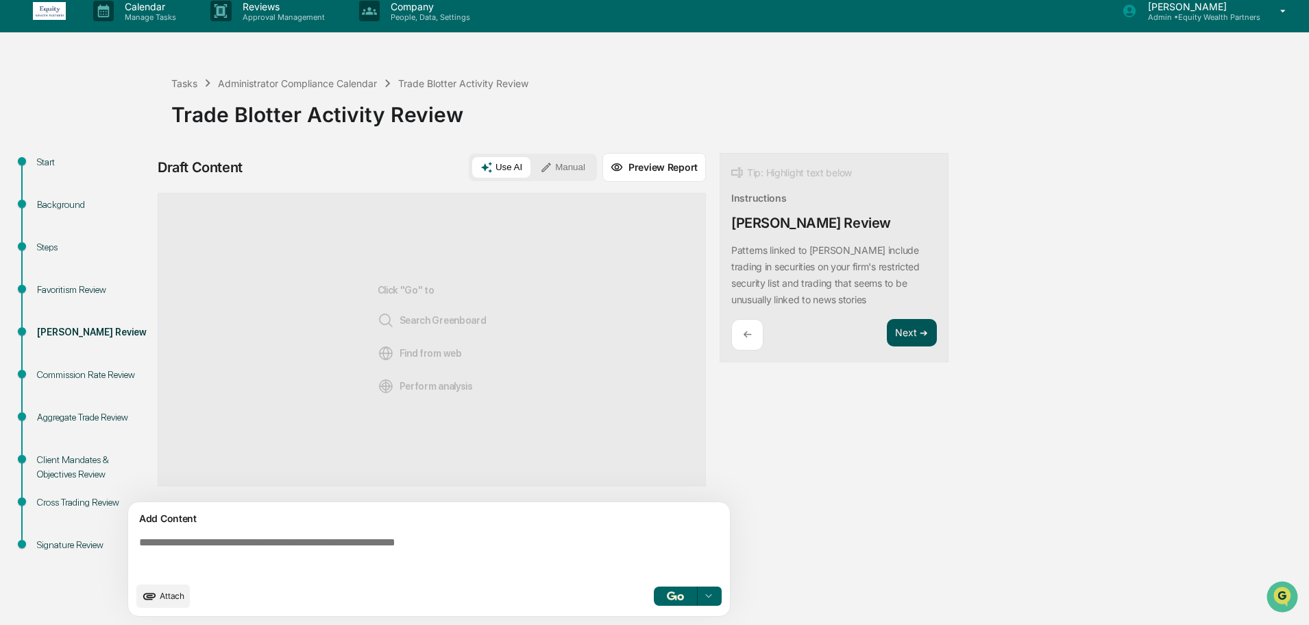
click at [918, 339] on button "Next ➔" at bounding box center [912, 333] width 50 height 28
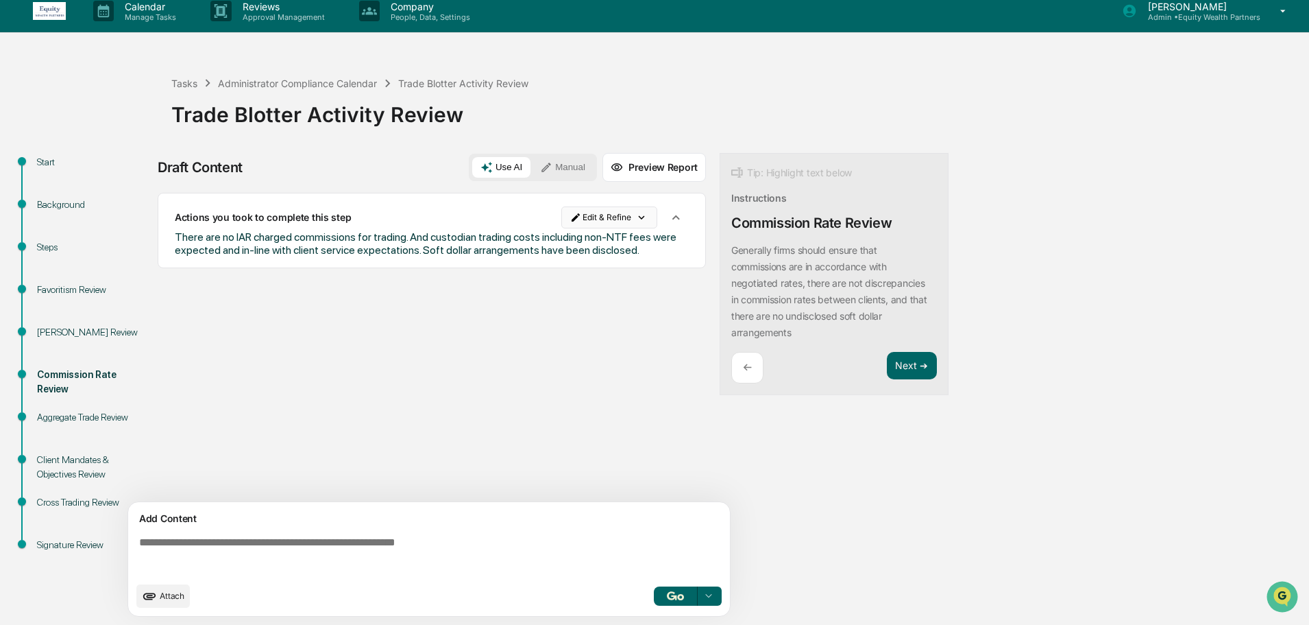
click at [603, 216] on html "Calendar Manage Tasks Reviews Approval Management Company People, Data, Setting…" at bounding box center [654, 302] width 1309 height 625
click at [618, 268] on div "Delete Result" at bounding box center [611, 267] width 101 height 22
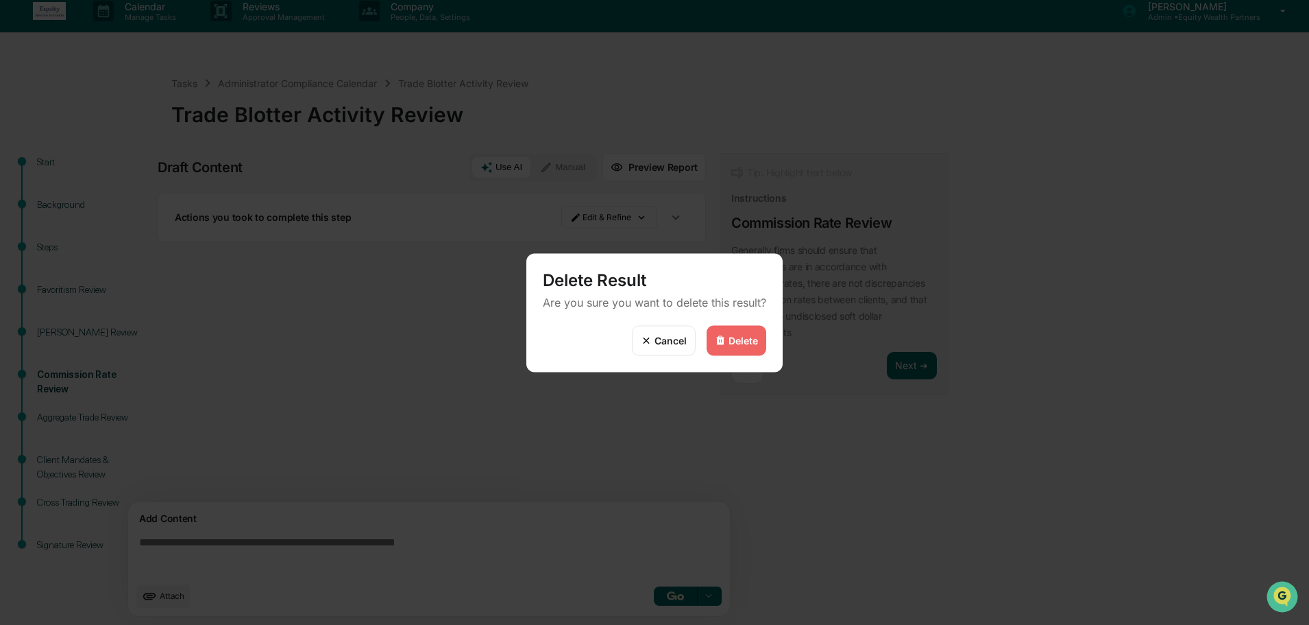
click at [744, 343] on div "Delete" at bounding box center [743, 341] width 29 height 12
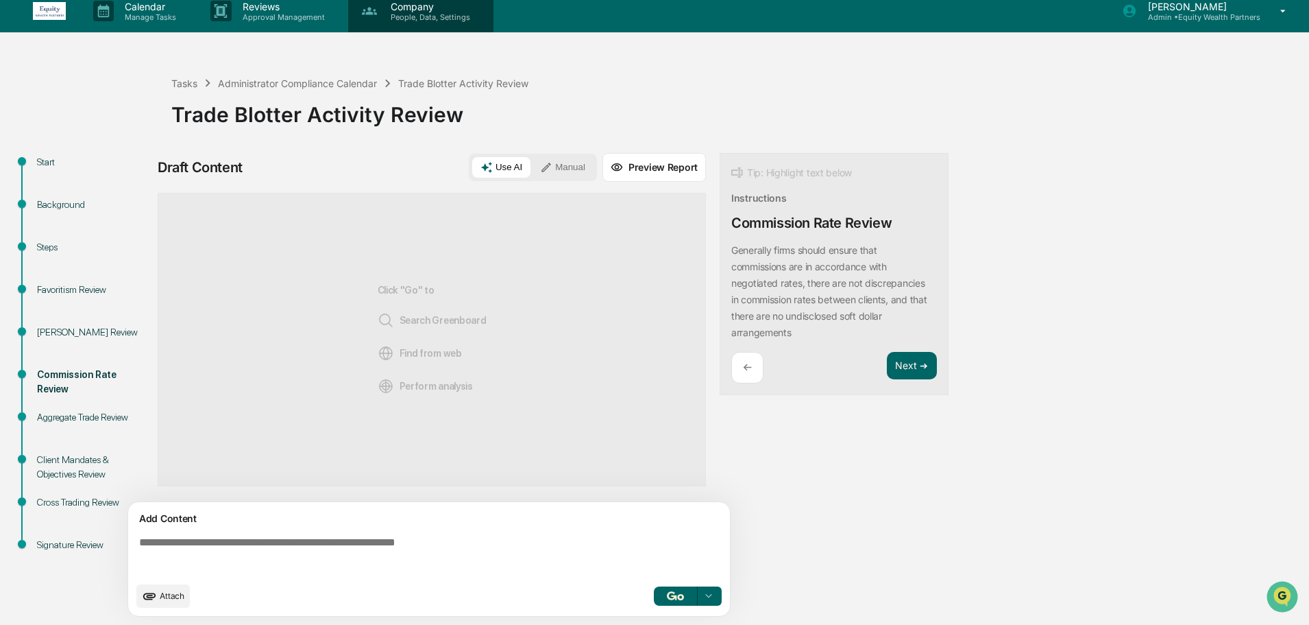
click at [426, 23] on div "Company People, Data, Settings" at bounding box center [420, 11] width 145 height 43
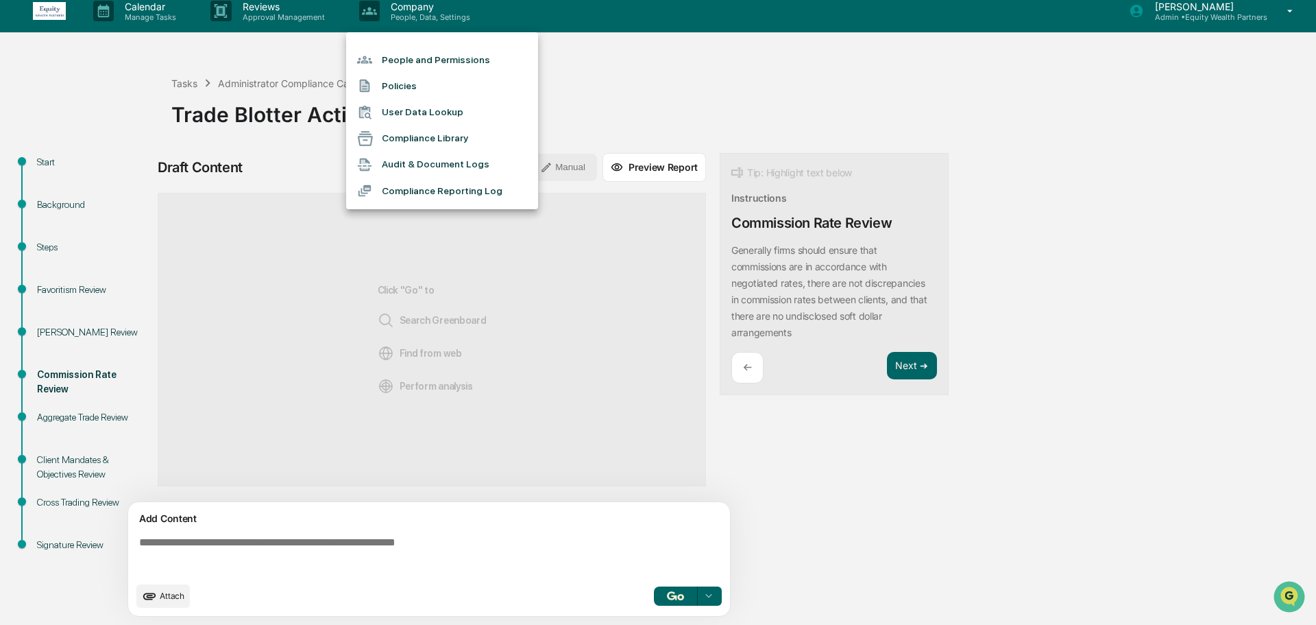
click at [639, 80] on div at bounding box center [658, 312] width 1316 height 625
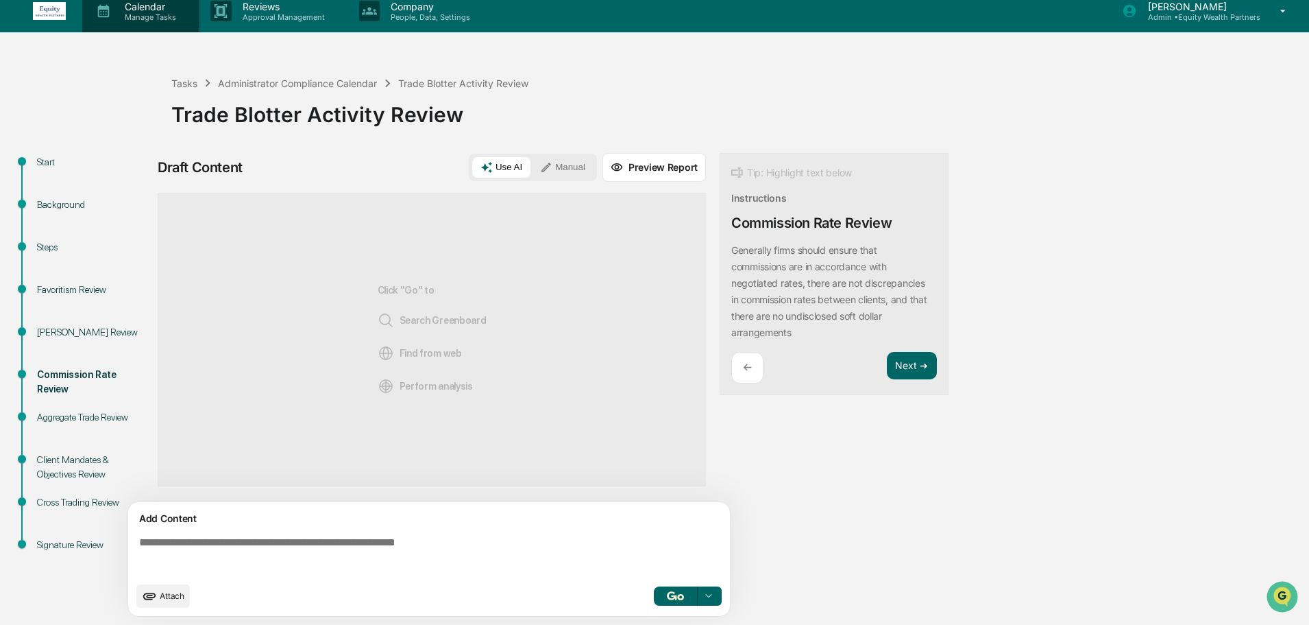
click at [152, 9] on p "Calendar" at bounding box center [148, 7] width 69 height 12
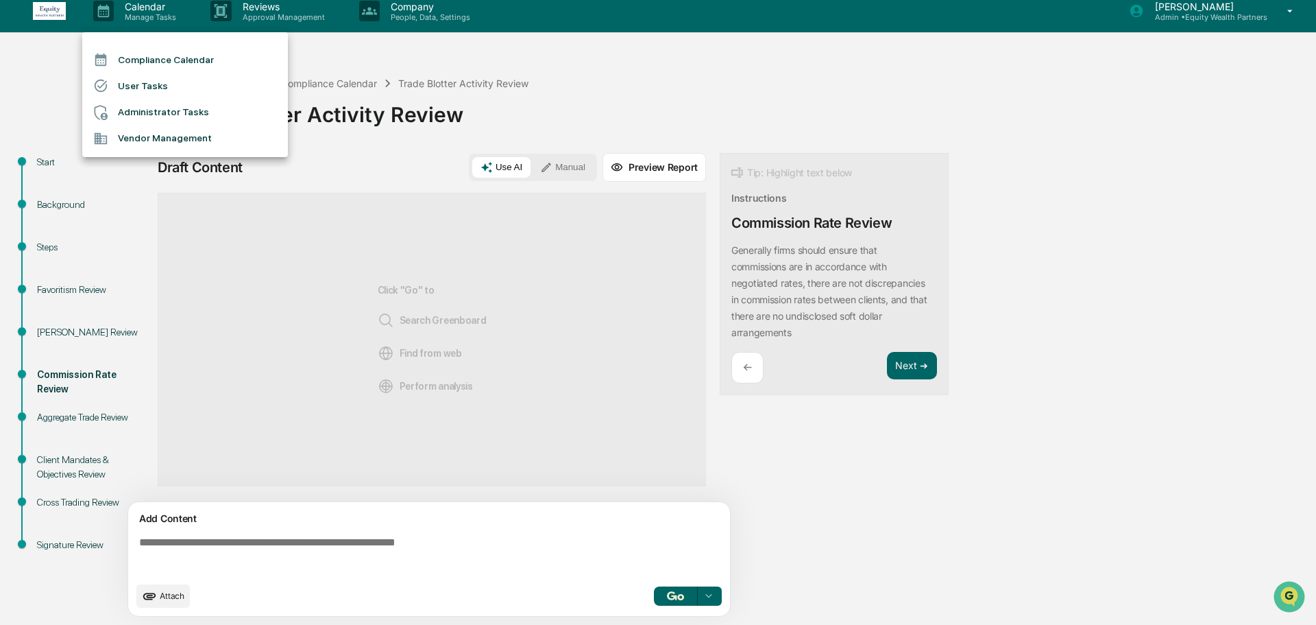
click at [293, 15] on div at bounding box center [658, 312] width 1316 height 625
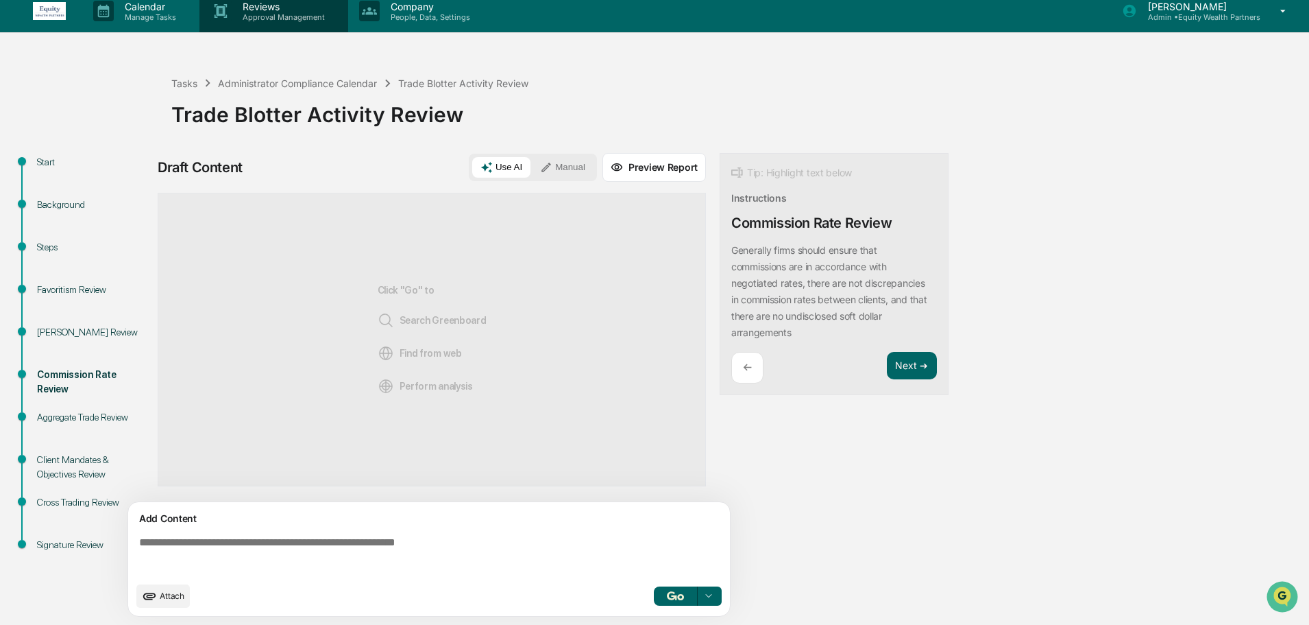
click at [261, 15] on p "Approval Management" at bounding box center [282, 17] width 100 height 10
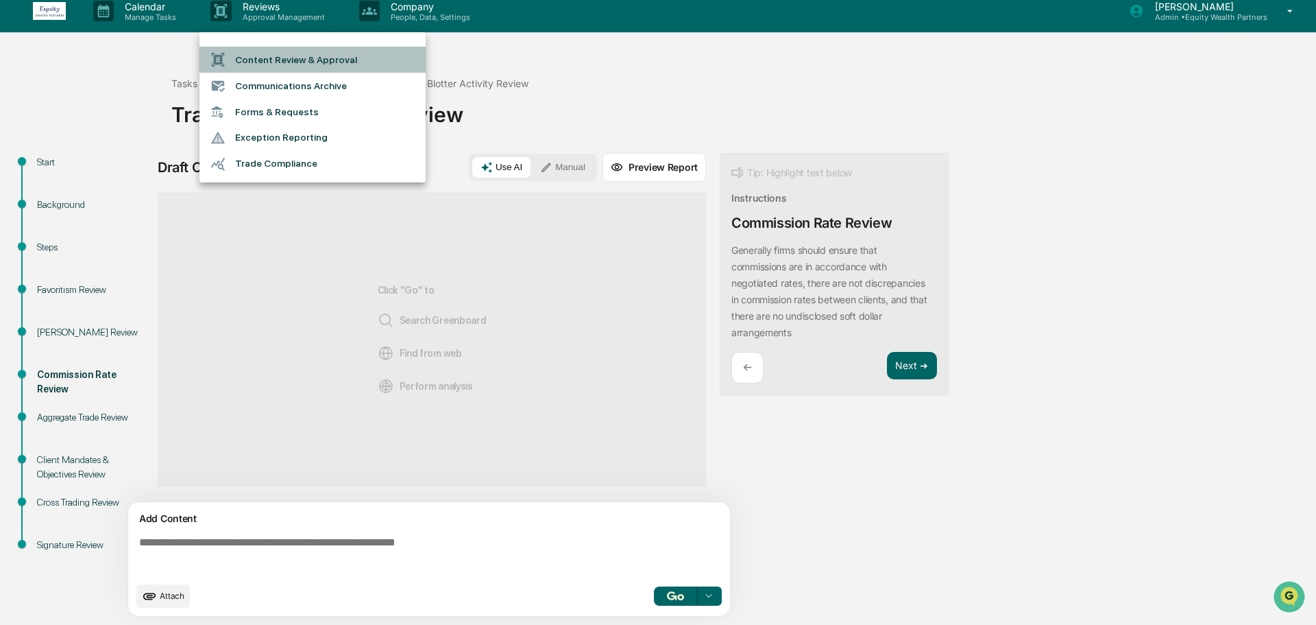
click at [284, 62] on li "Content Review & Approval" at bounding box center [313, 60] width 226 height 26
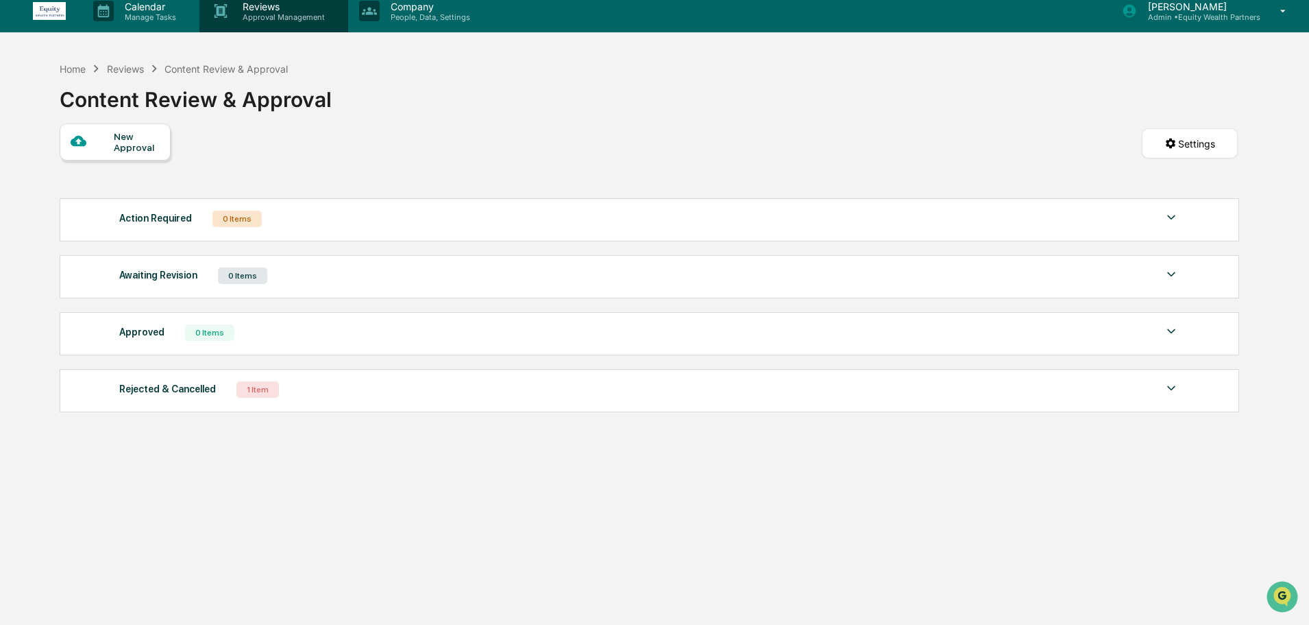
click at [267, 16] on p "Approval Management" at bounding box center [282, 17] width 100 height 10
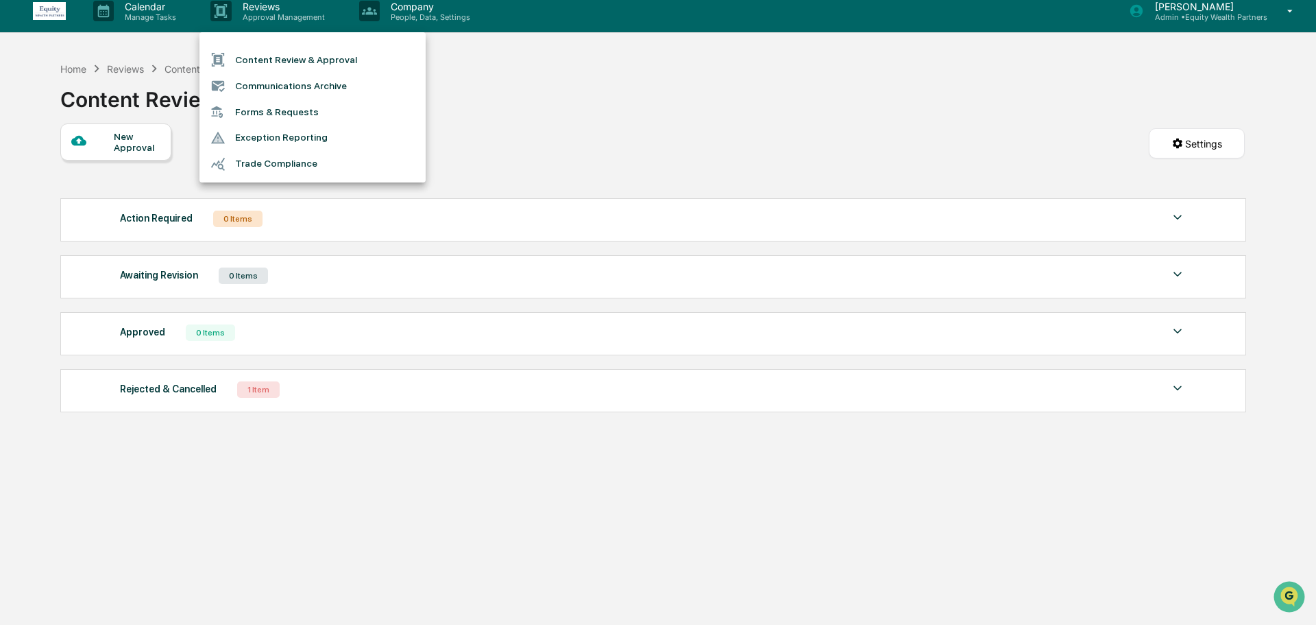
click at [138, 140] on div at bounding box center [658, 312] width 1316 height 625
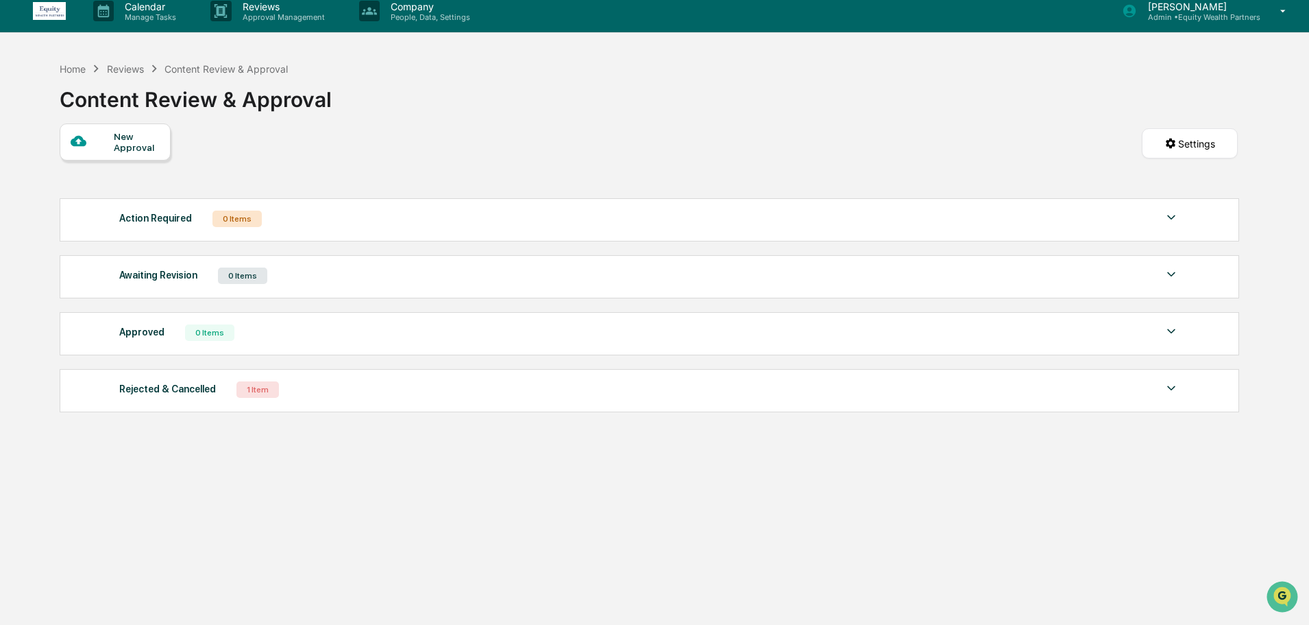
click at [108, 143] on div at bounding box center [92, 141] width 43 height 17
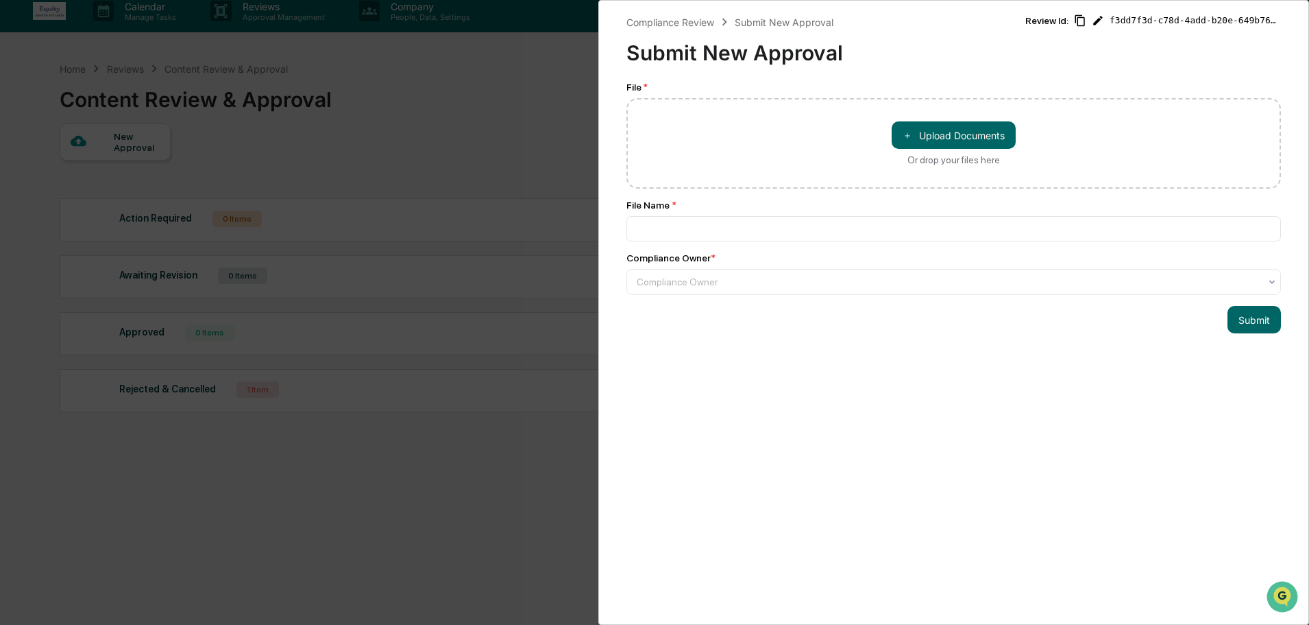
click at [409, 86] on div "Compliance Review Submit New Approval Submit New Approval Review Id: f3dd7f3d-c…" at bounding box center [654, 312] width 1309 height 625
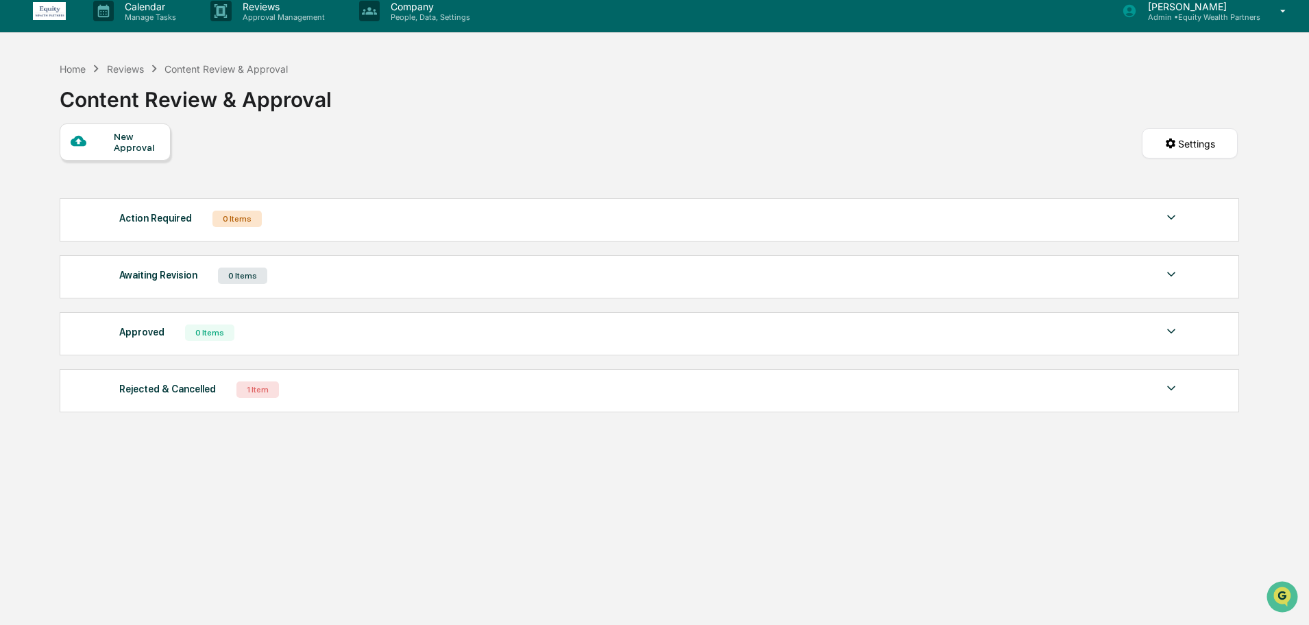
click at [130, 67] on div "Reviews" at bounding box center [125, 69] width 37 height 12
click at [125, 69] on div "Reviews" at bounding box center [125, 69] width 37 height 12
click at [146, 19] on p "Manage Tasks" at bounding box center [148, 17] width 69 height 10
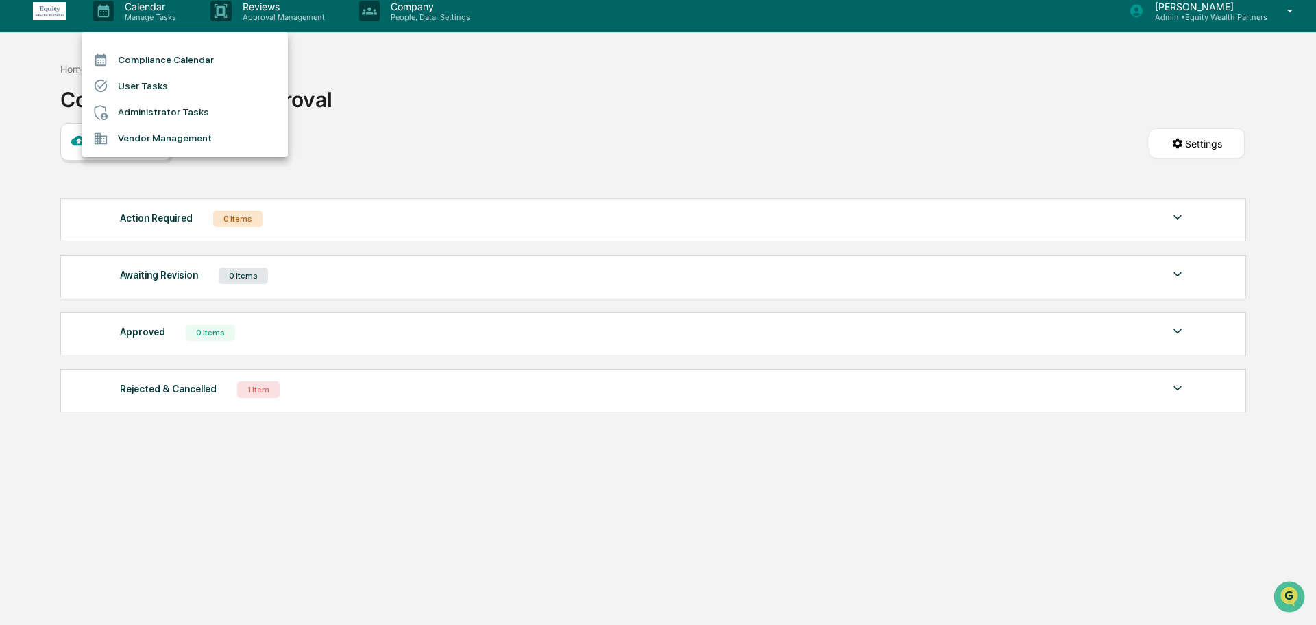
click at [282, 14] on div at bounding box center [658, 312] width 1316 height 625
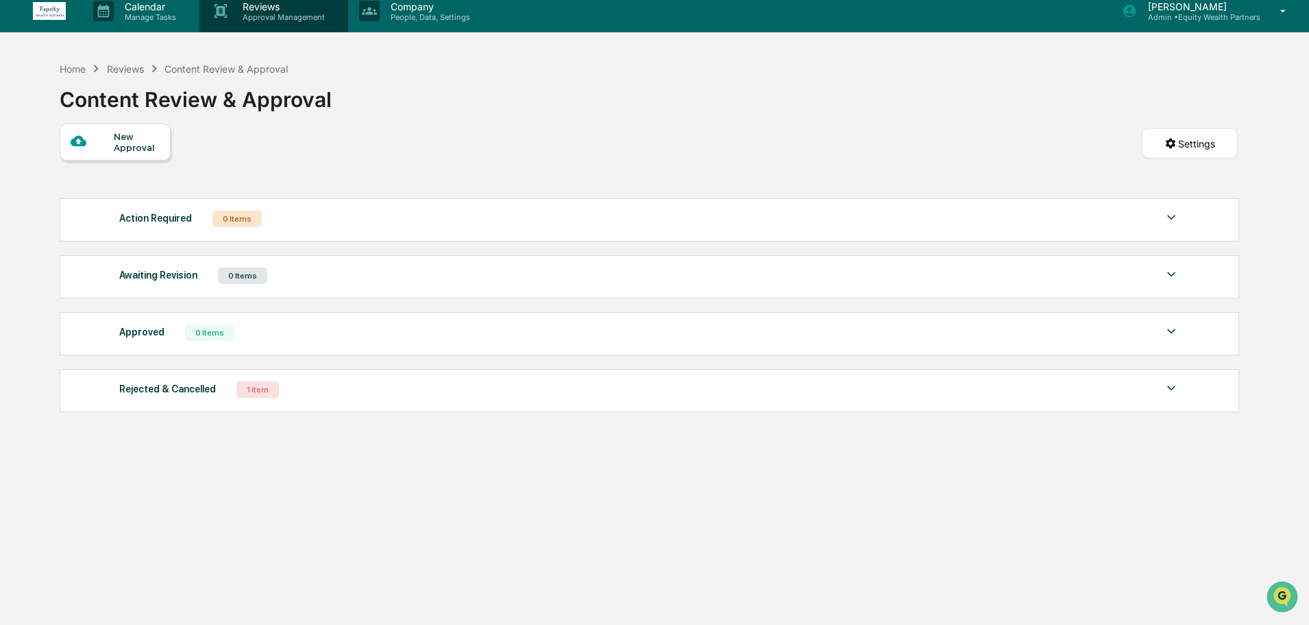
click at [290, 17] on p "Approval Management" at bounding box center [282, 17] width 100 height 10
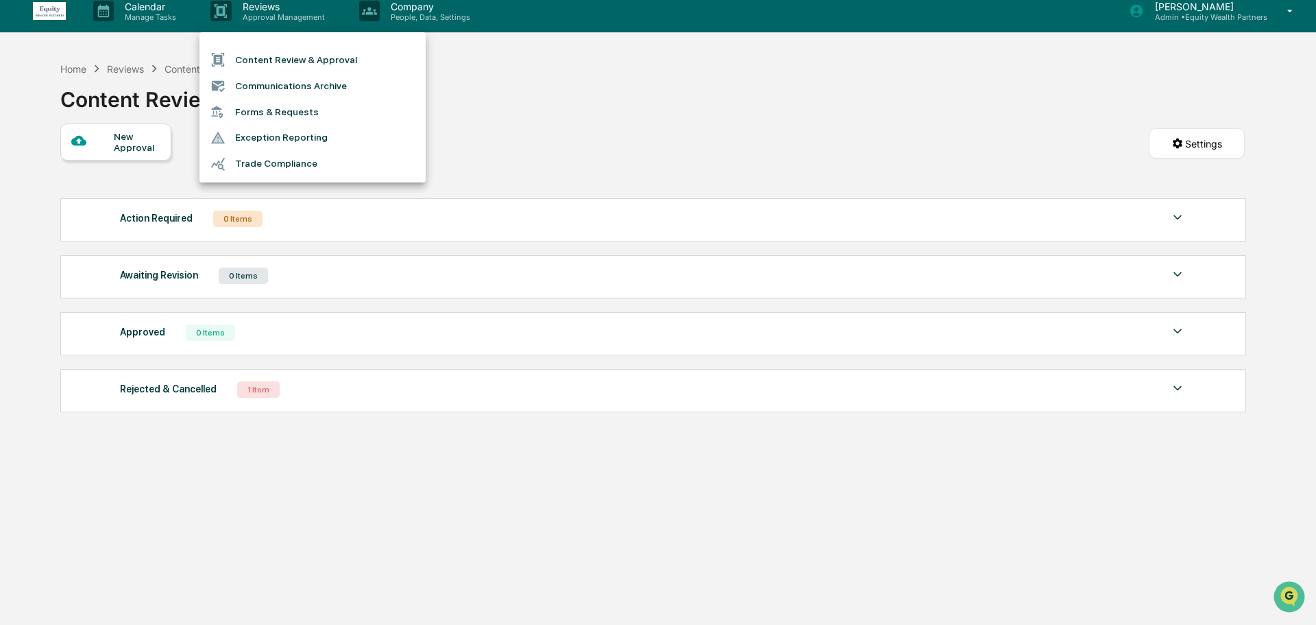
click at [271, 108] on li "Forms & Requests" at bounding box center [313, 111] width 226 height 25
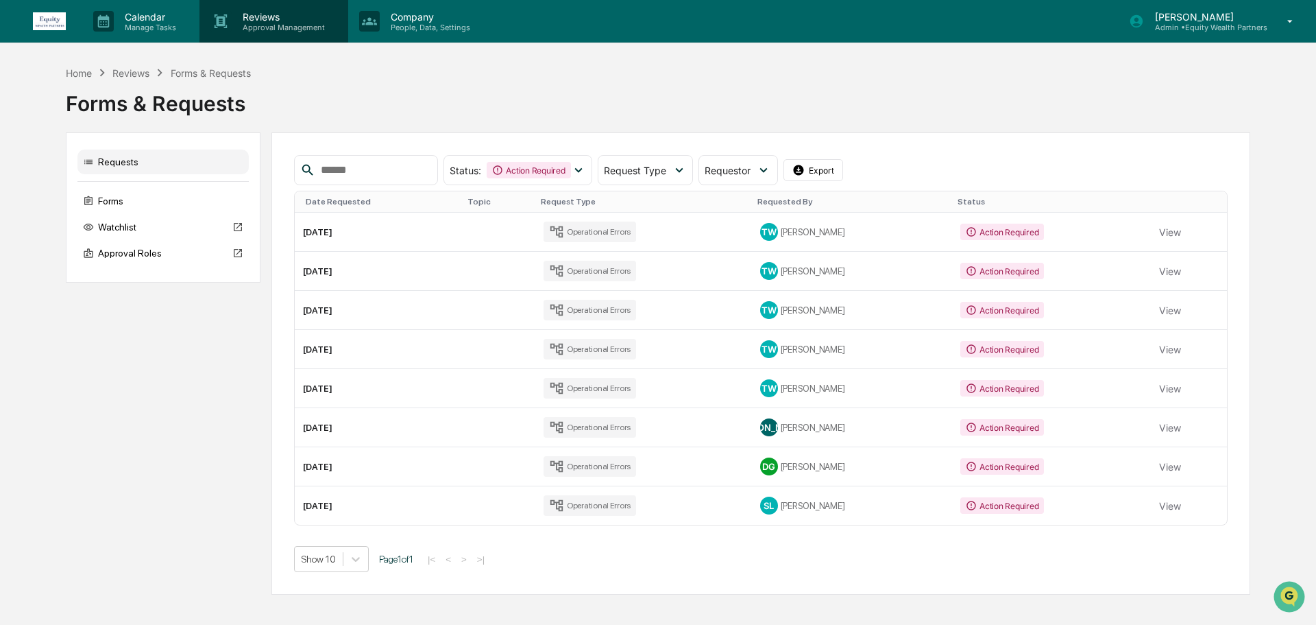
click at [306, 16] on p "Reviews" at bounding box center [282, 17] width 100 height 12
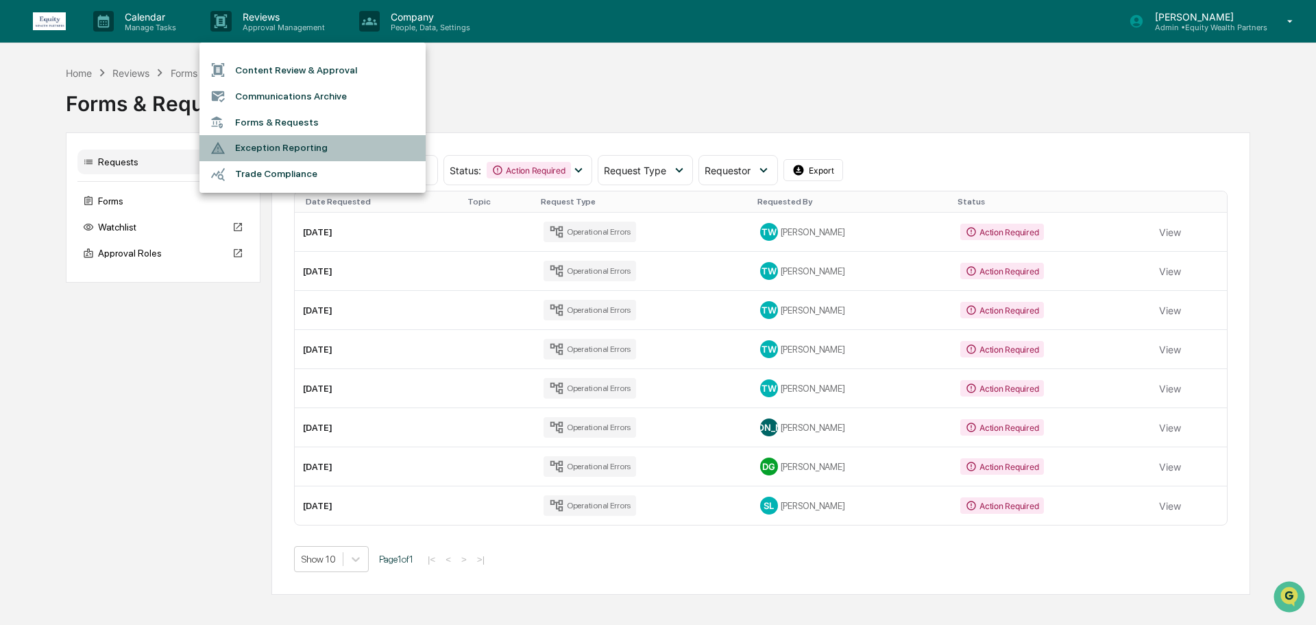
click at [290, 148] on li "Exception Reporting" at bounding box center [313, 148] width 226 height 26
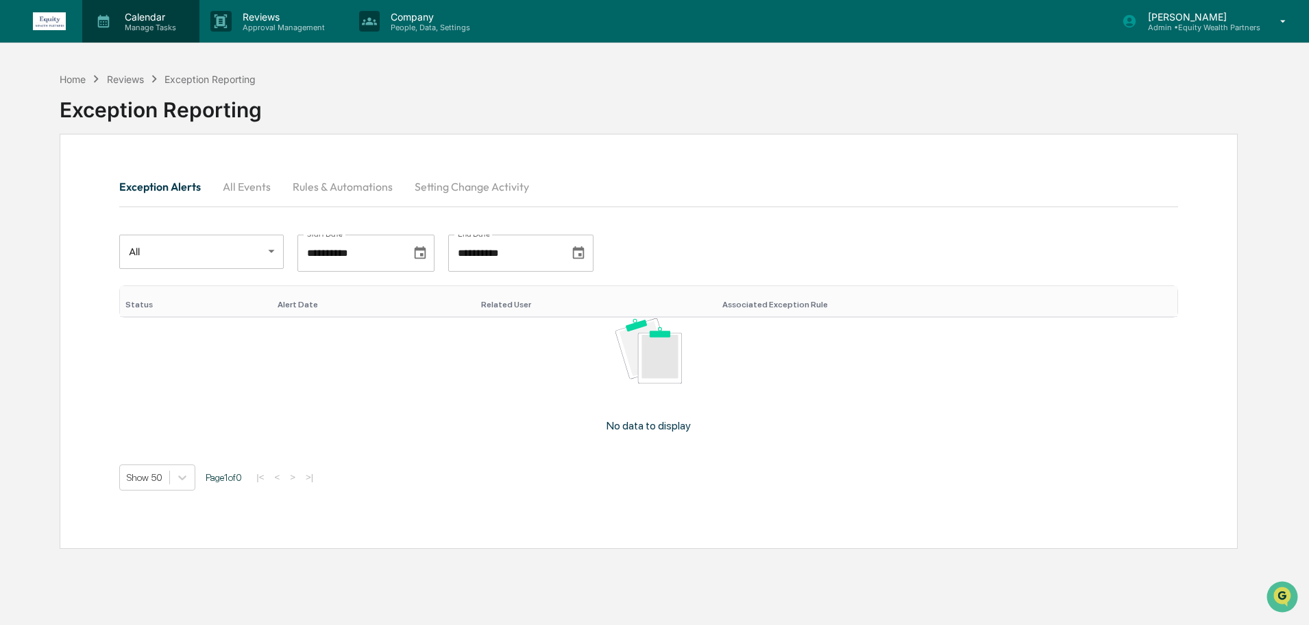
click at [157, 23] on p "Manage Tasks" at bounding box center [148, 28] width 69 height 10
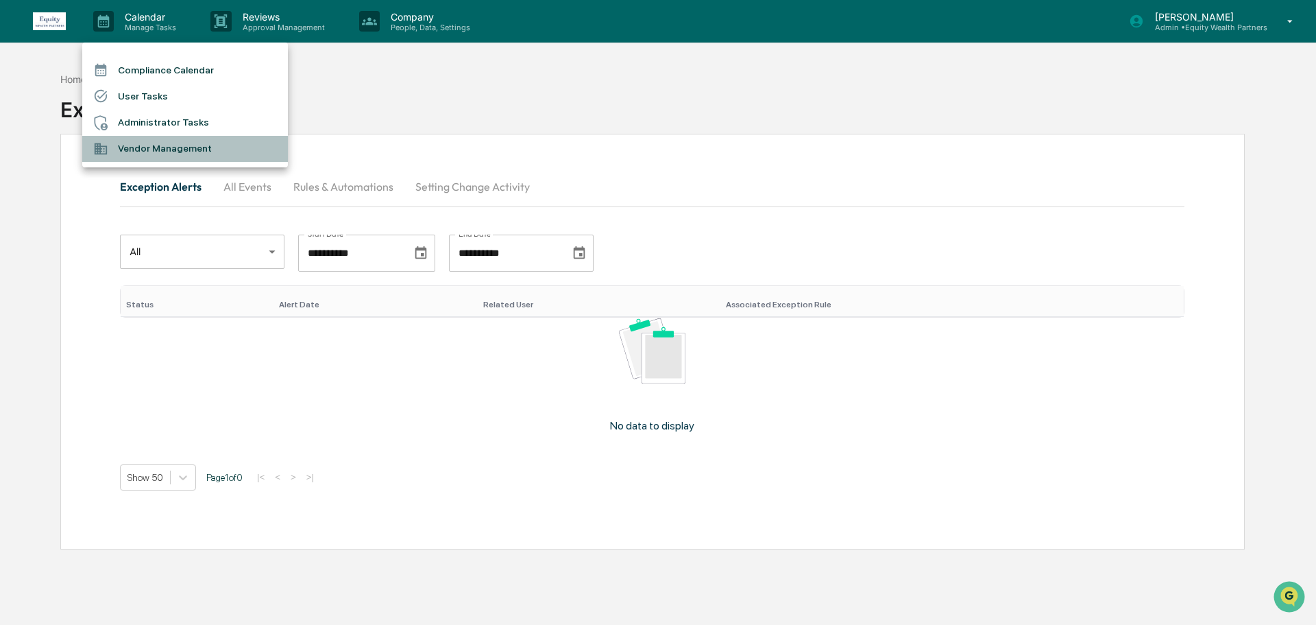
click at [184, 147] on li "Vendor Management" at bounding box center [185, 149] width 206 height 26
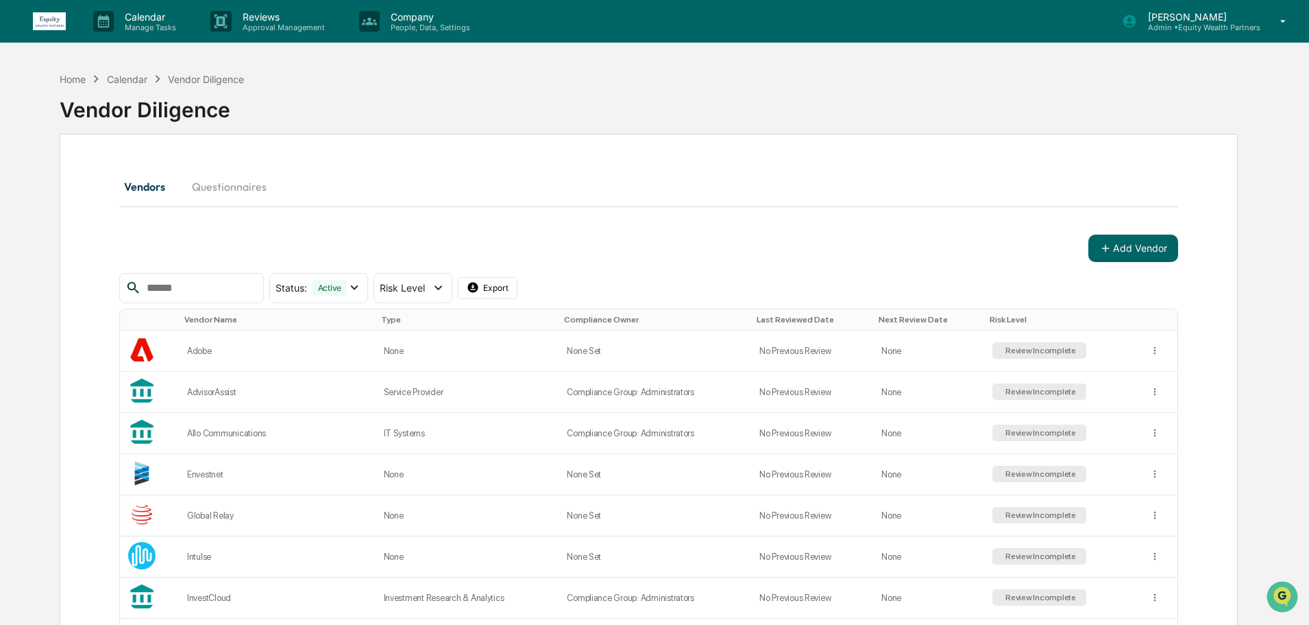
scroll to position [114, 0]
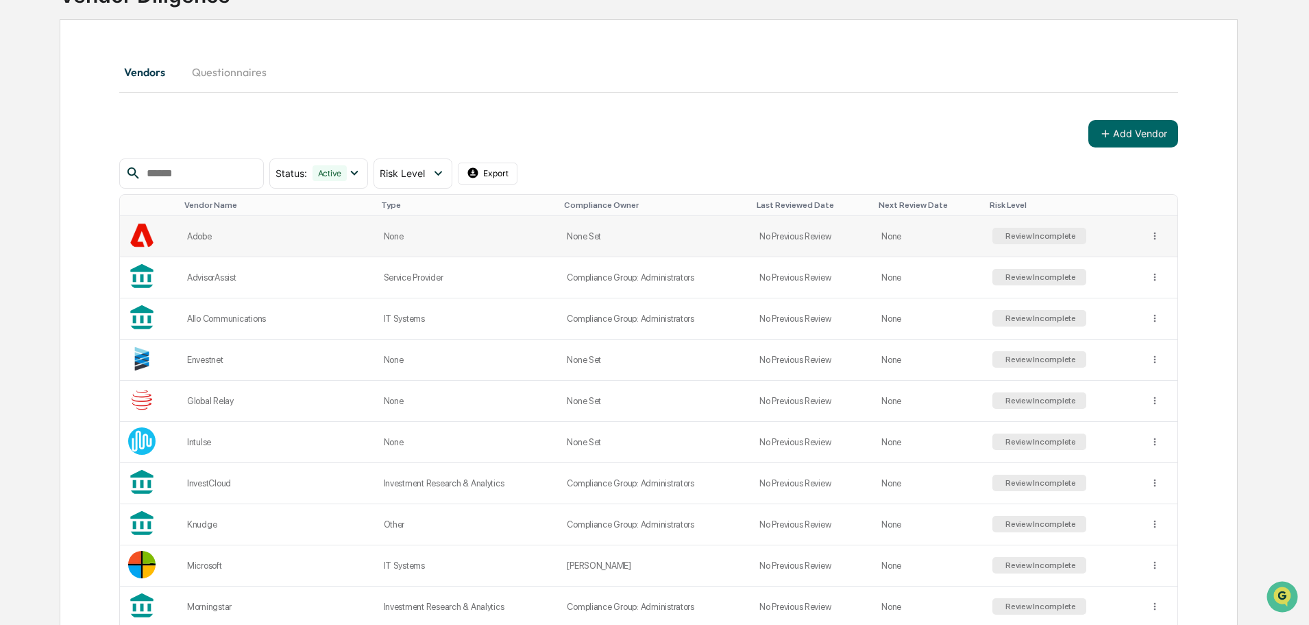
click at [1157, 233] on td at bounding box center [1159, 236] width 37 height 41
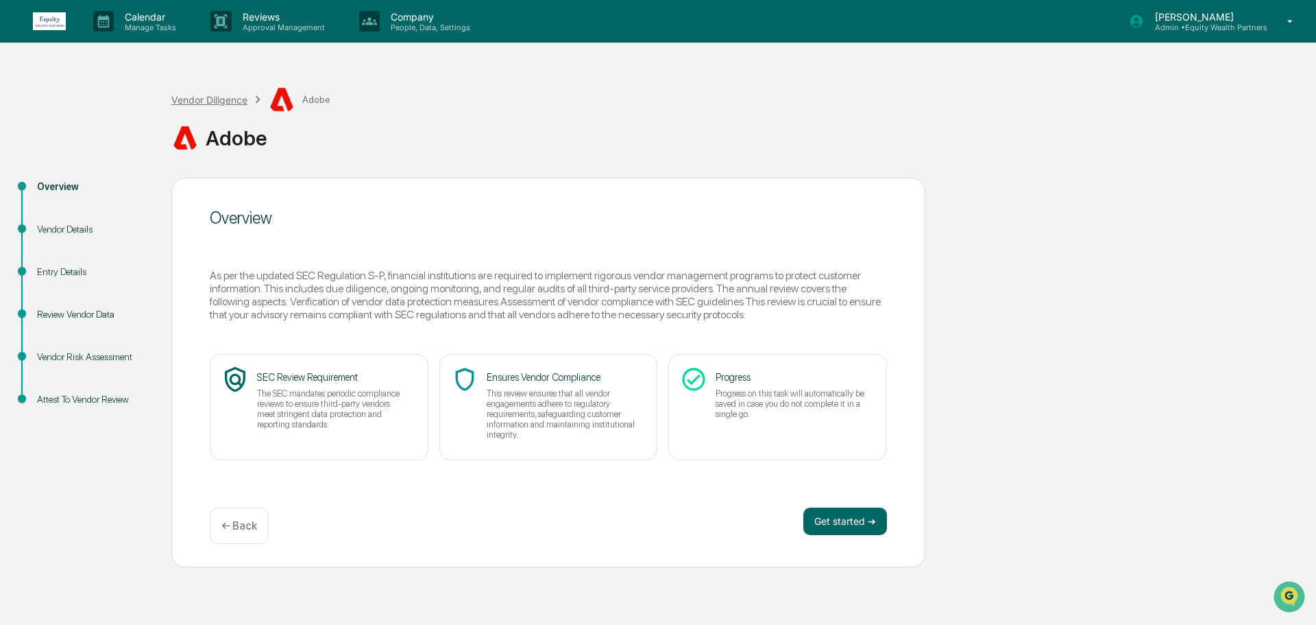
click at [213, 103] on div "Vendor Diligence" at bounding box center [209, 100] width 76 height 12
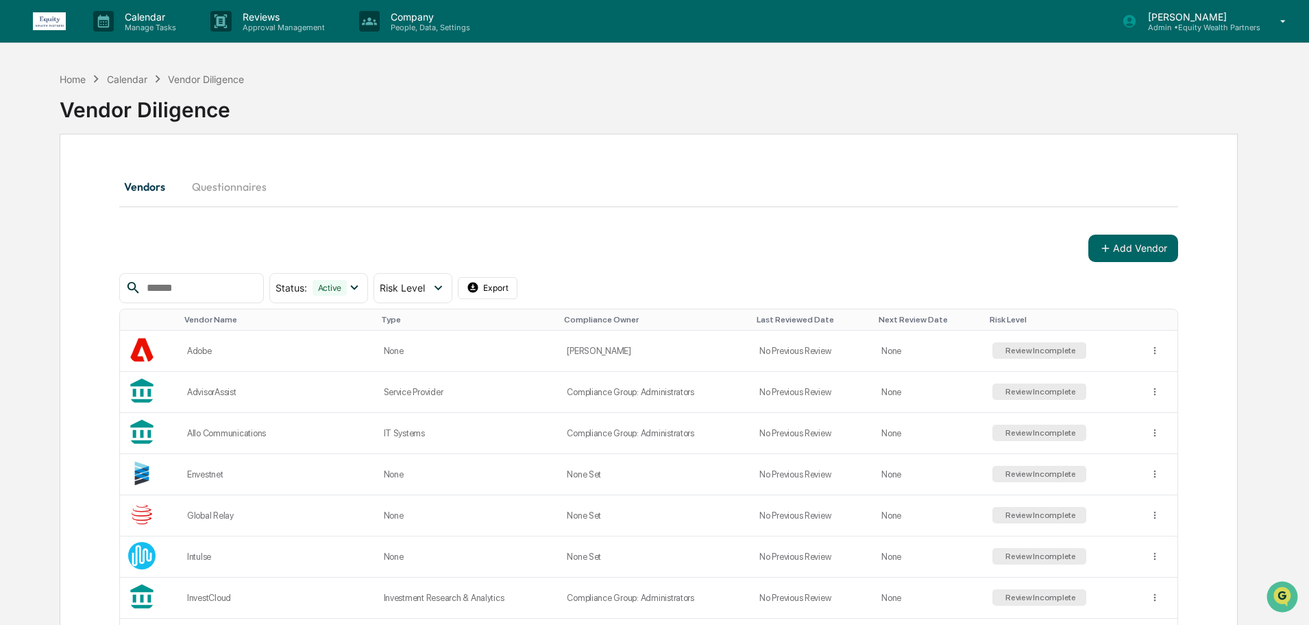
click at [245, 184] on button "Questionnaires" at bounding box center [229, 186] width 97 height 33
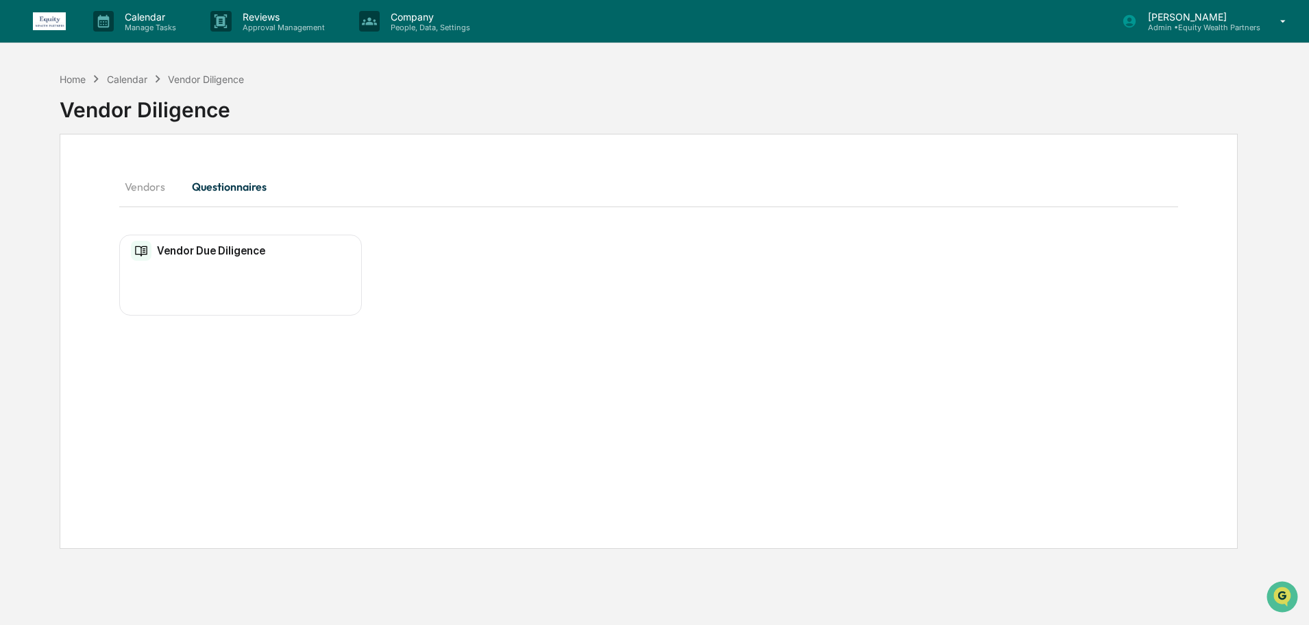
click at [138, 187] on button "Vendors" at bounding box center [150, 186] width 62 height 33
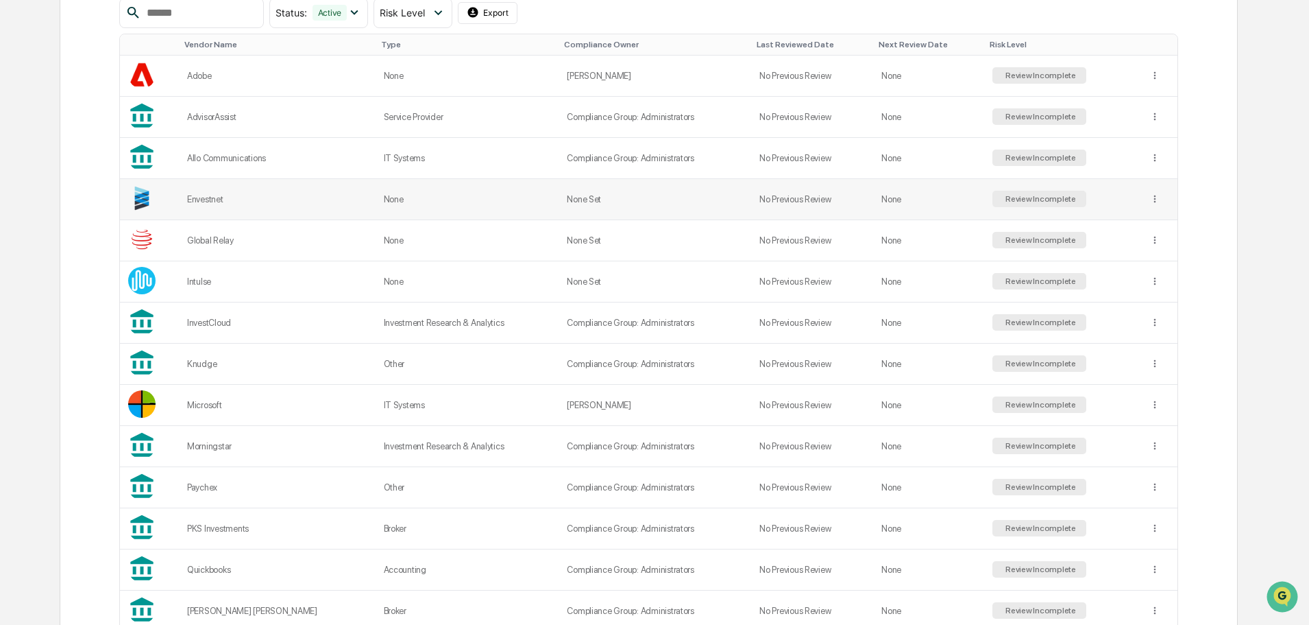
scroll to position [343, 0]
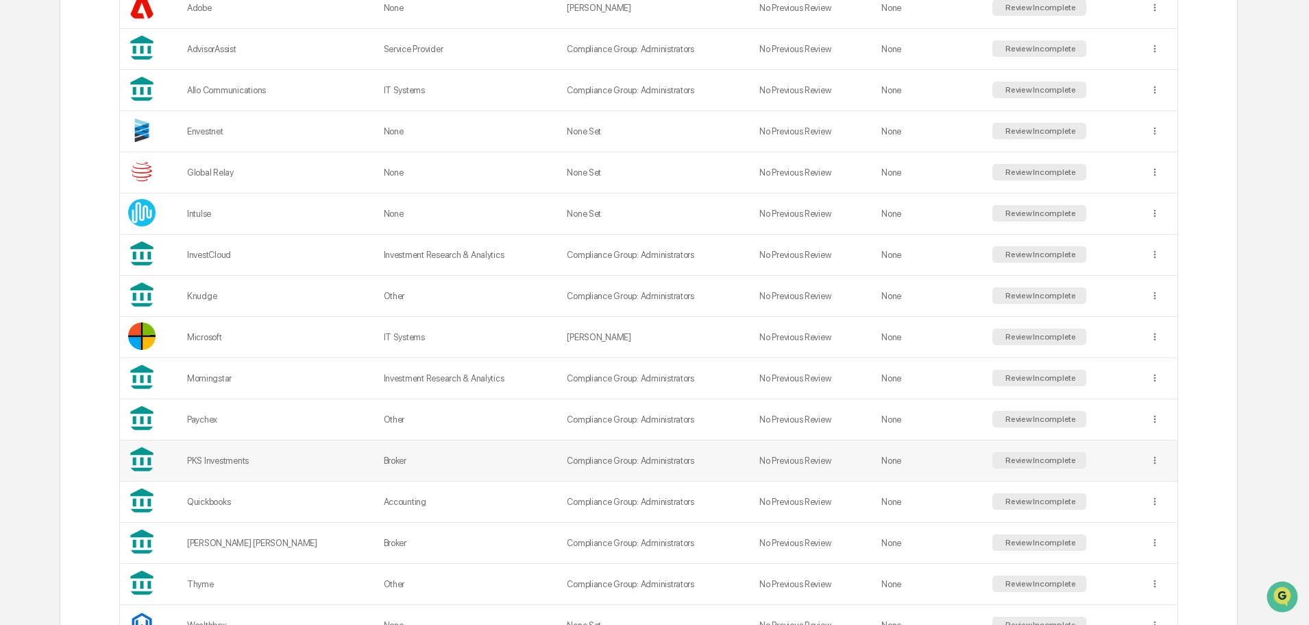
click at [221, 457] on div "PKS Investments" at bounding box center [277, 460] width 180 height 10
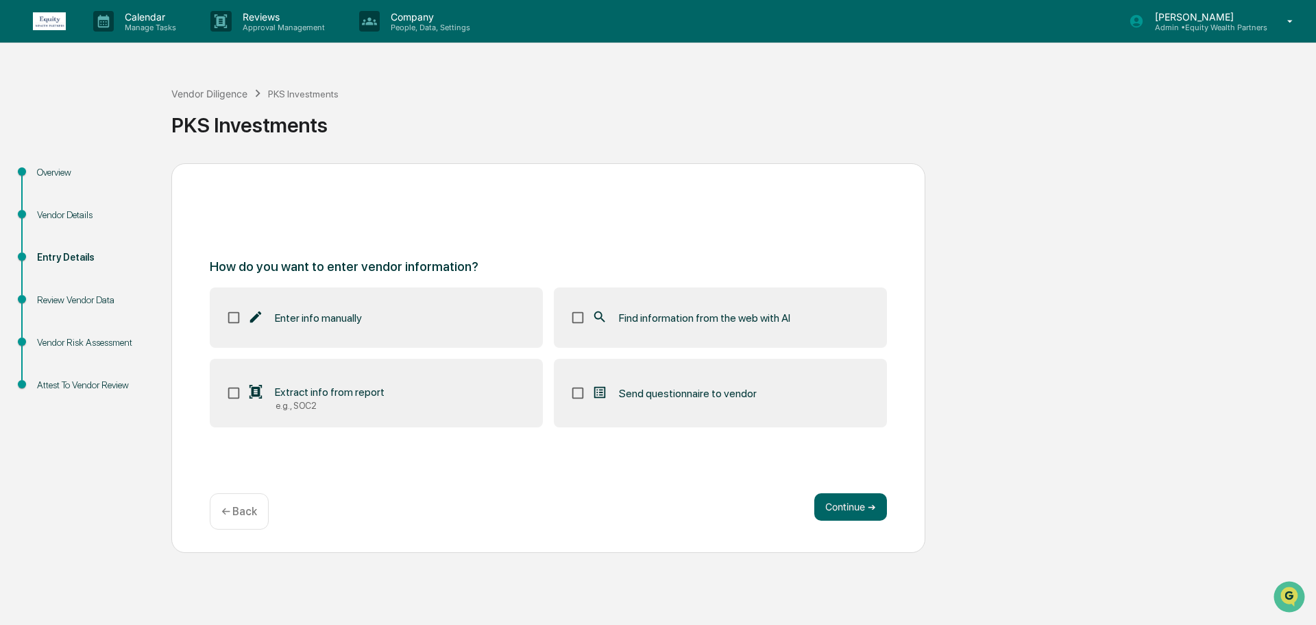
click at [703, 389] on span "Send questionnaire to vendor" at bounding box center [688, 393] width 138 height 13
click at [850, 505] on button "Continue ➔" at bounding box center [850, 506] width 73 height 27
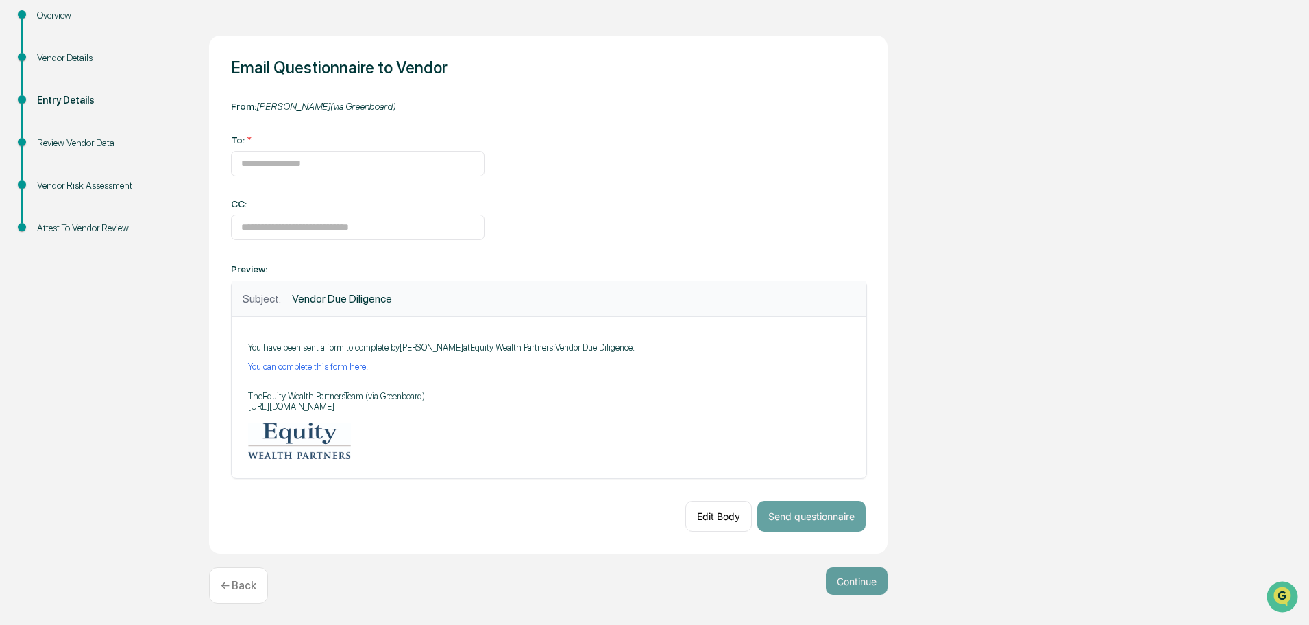
scroll to position [160, 0]
click at [319, 364] on link "You can complete this form here" at bounding box center [307, 365] width 118 height 10
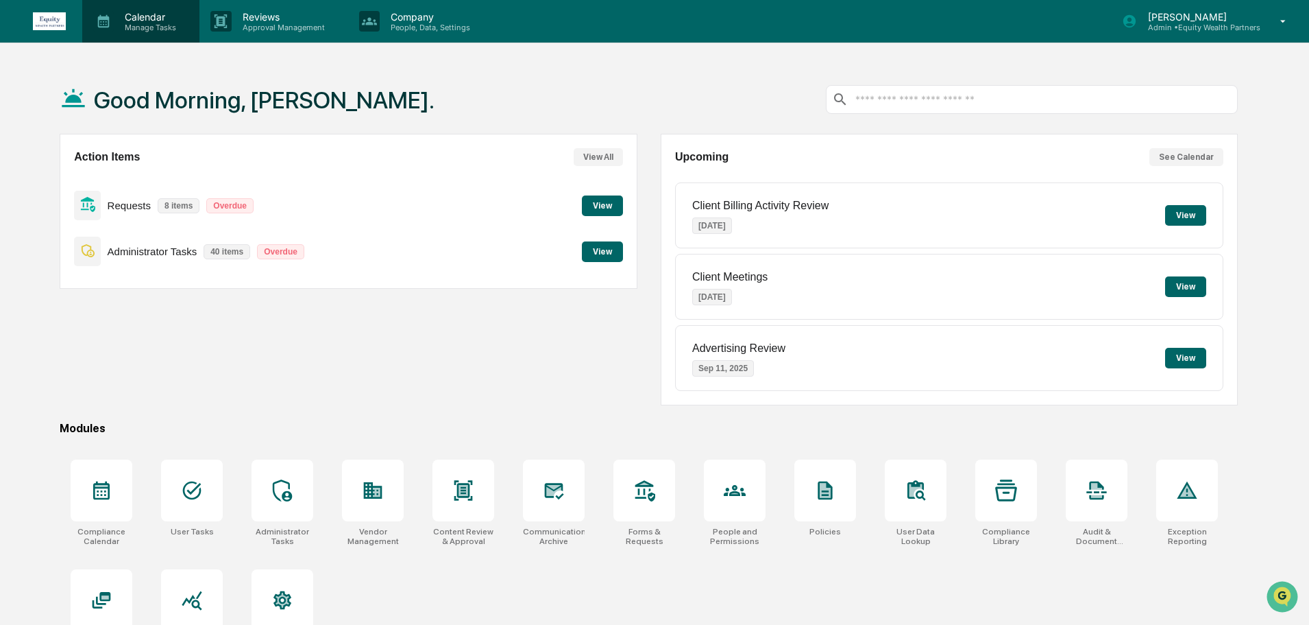
click at [147, 21] on p "Calendar" at bounding box center [148, 17] width 69 height 12
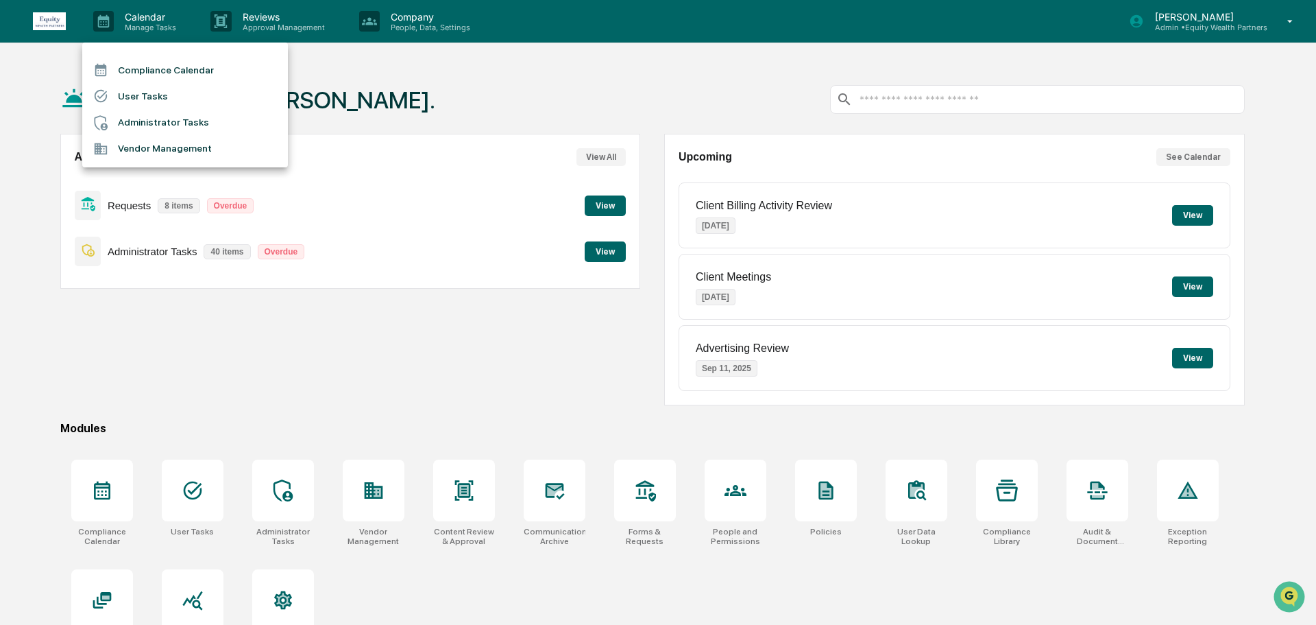
click at [158, 145] on li "Vendor Management" at bounding box center [185, 149] width 206 height 26
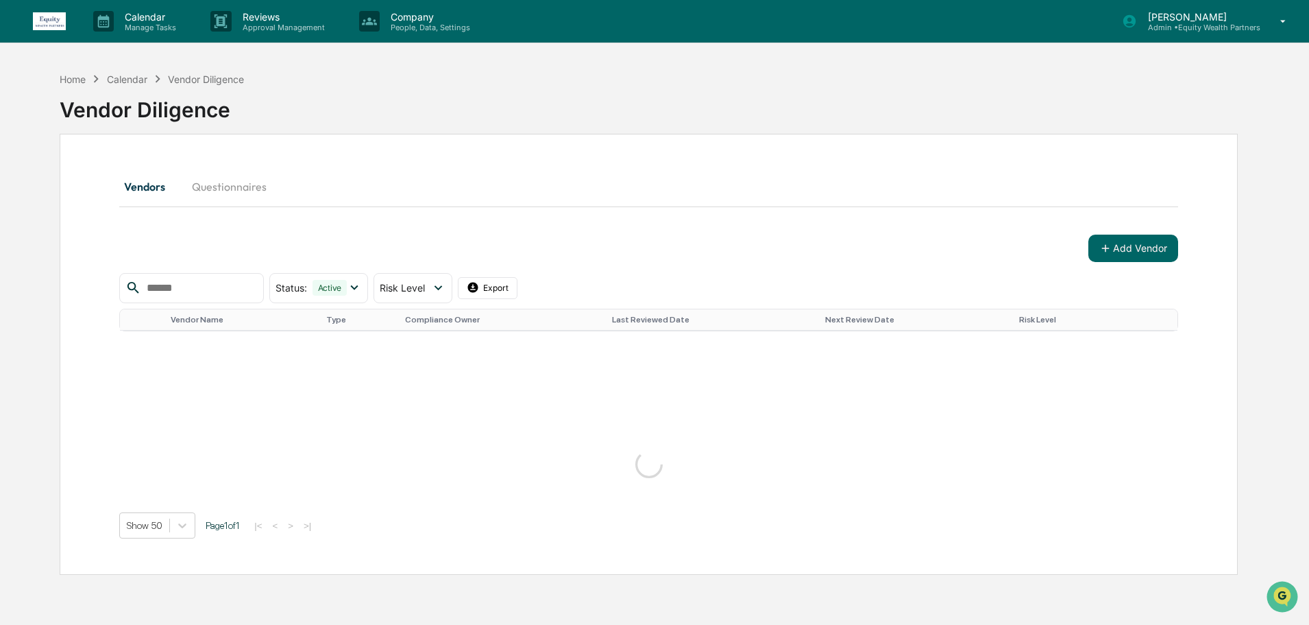
click at [242, 186] on button "Questionnaires" at bounding box center [229, 186] width 97 height 33
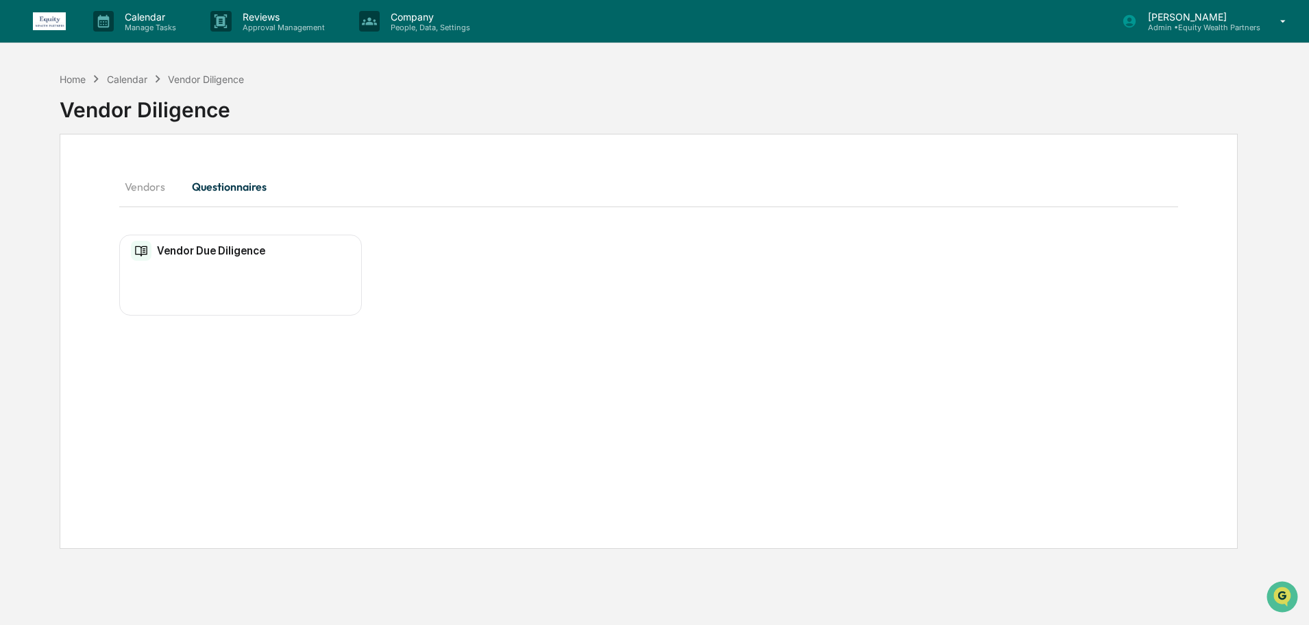
click at [210, 281] on div "Vendor Due Diligence No entries" at bounding box center [240, 275] width 243 height 82
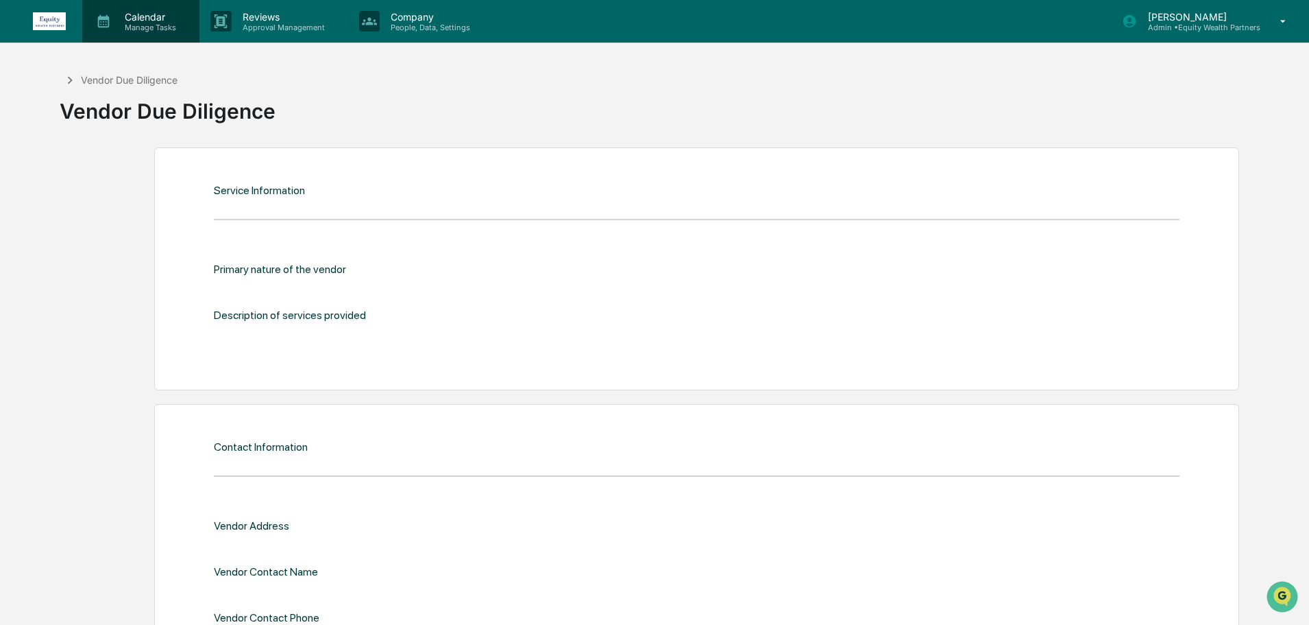
click at [145, 20] on p "Calendar" at bounding box center [148, 17] width 69 height 12
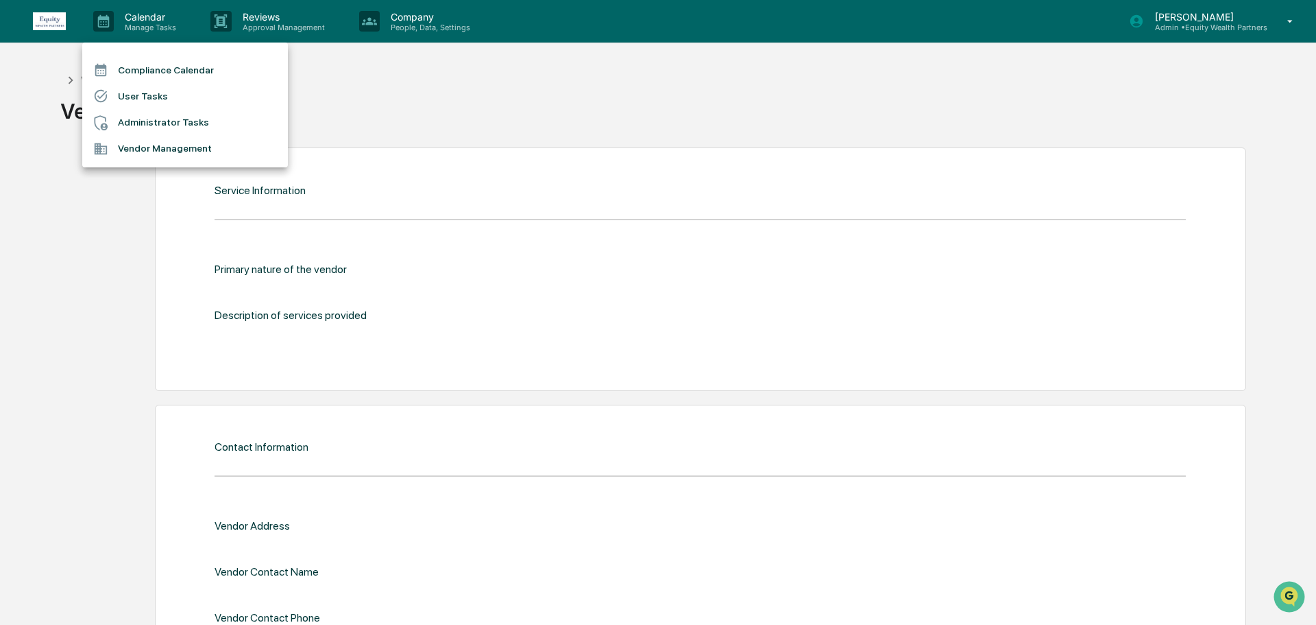
click at [128, 23] on div at bounding box center [658, 312] width 1316 height 625
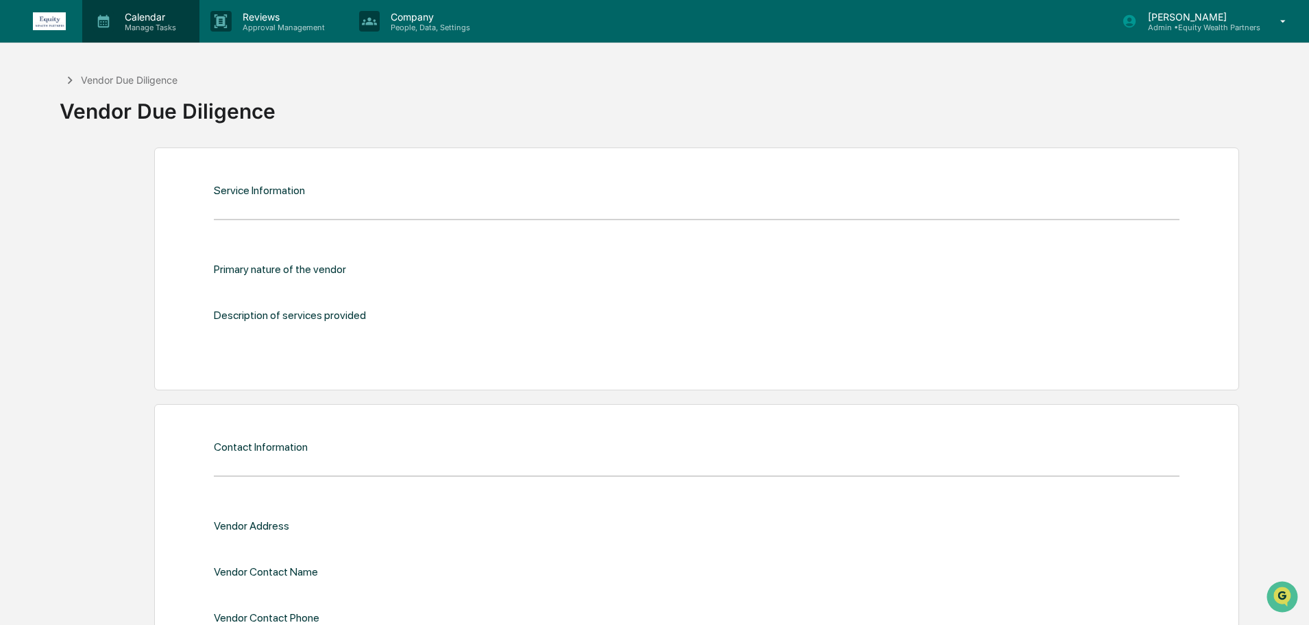
click at [143, 19] on p "Calendar" at bounding box center [148, 17] width 69 height 12
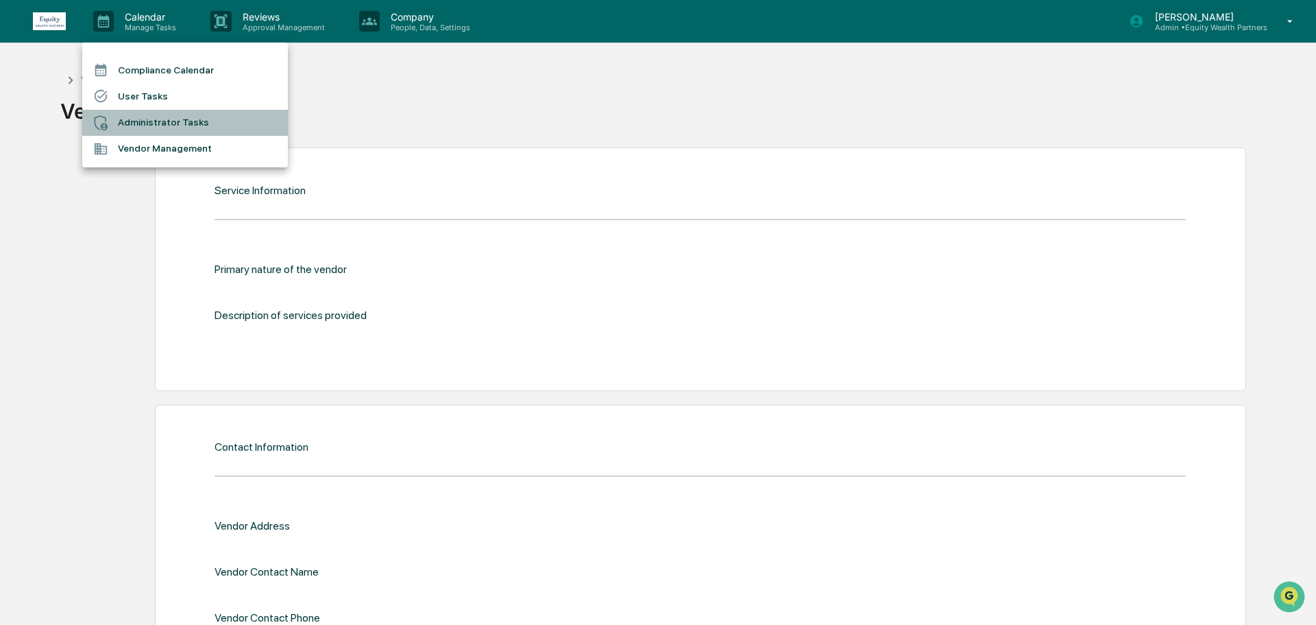
click at [159, 123] on li "Administrator Tasks" at bounding box center [185, 123] width 206 height 26
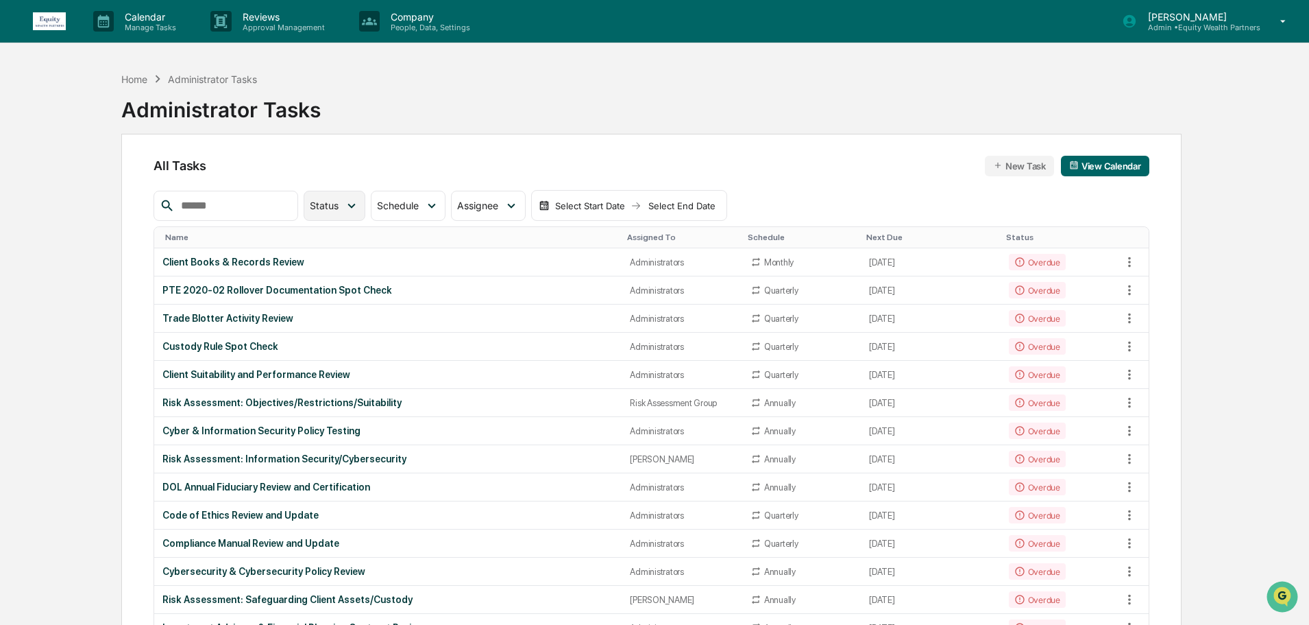
click at [359, 210] on icon at bounding box center [351, 205] width 15 height 15
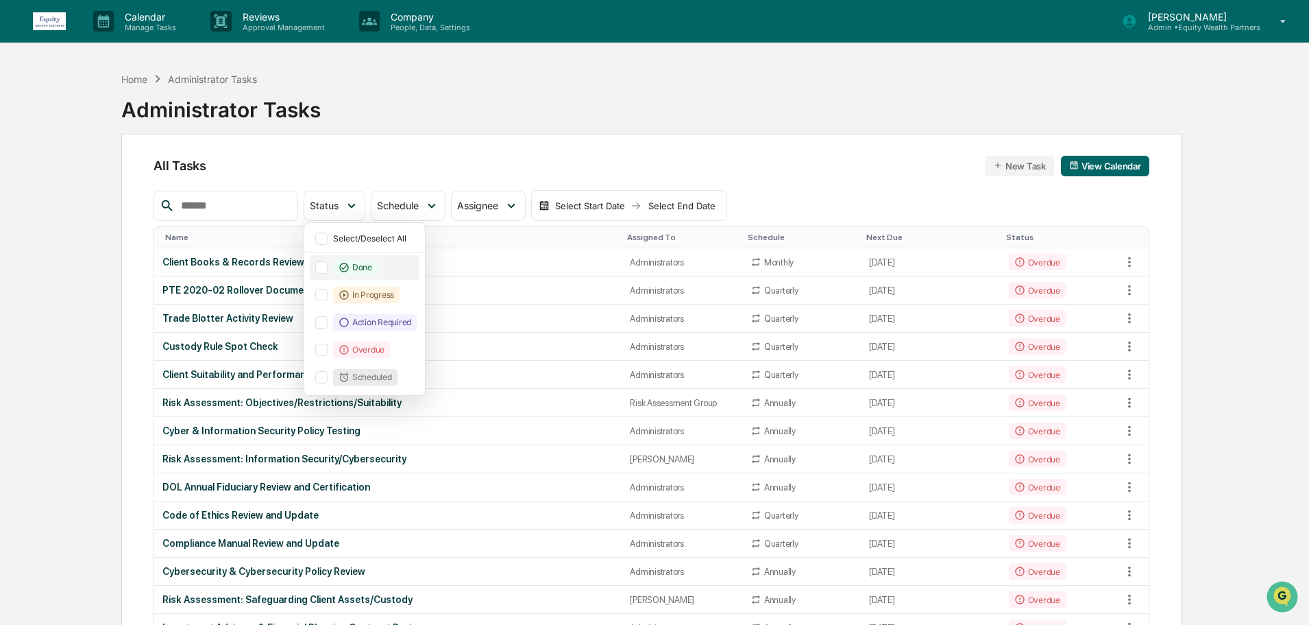
click at [348, 266] on icon at bounding box center [343, 267] width 9 height 9
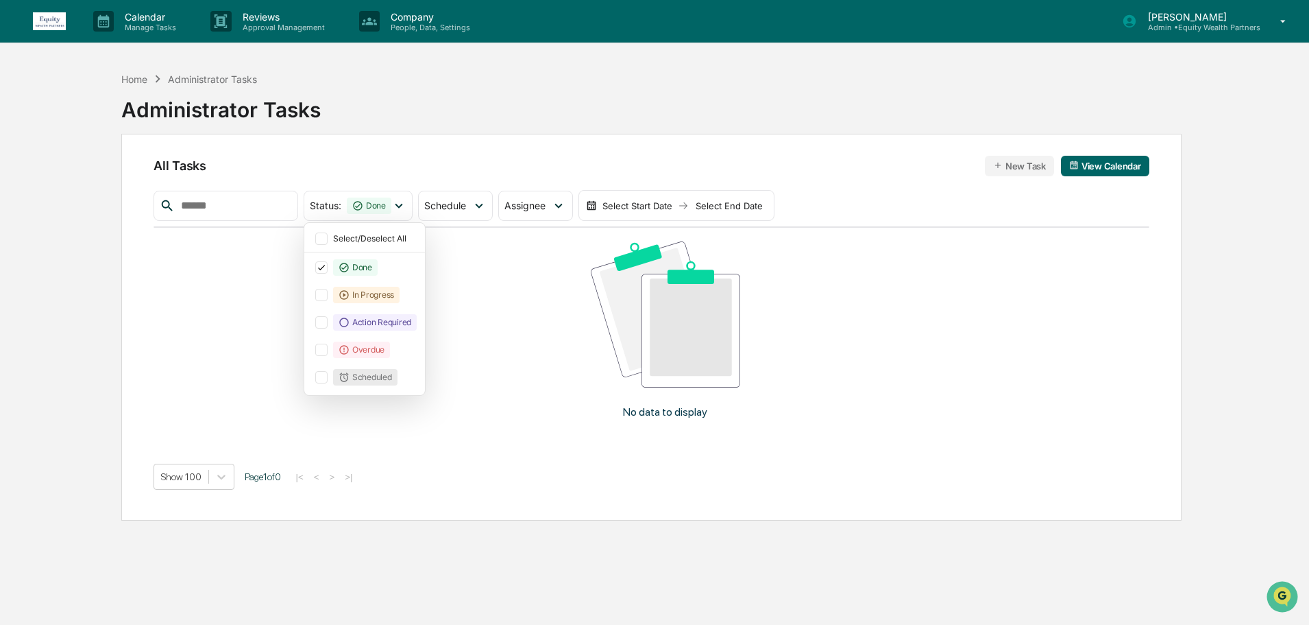
click at [518, 278] on div "No data to display" at bounding box center [665, 335] width 1023 height 215
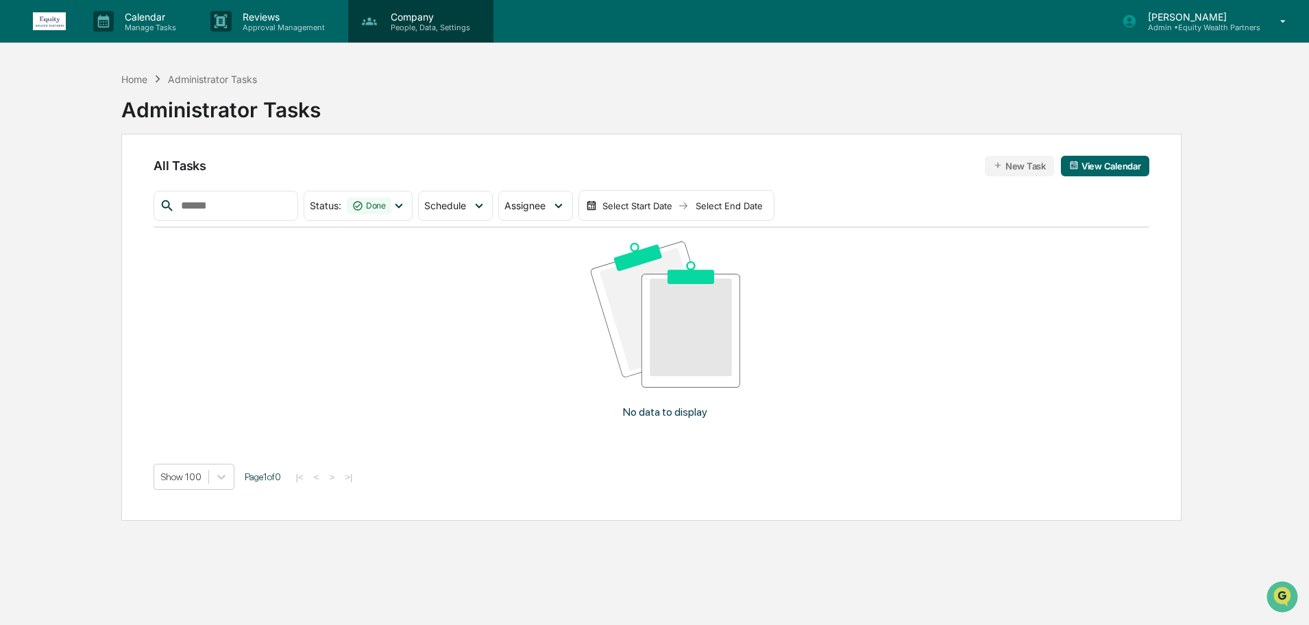
click at [415, 25] on p "People, Data, Settings" at bounding box center [428, 28] width 97 height 10
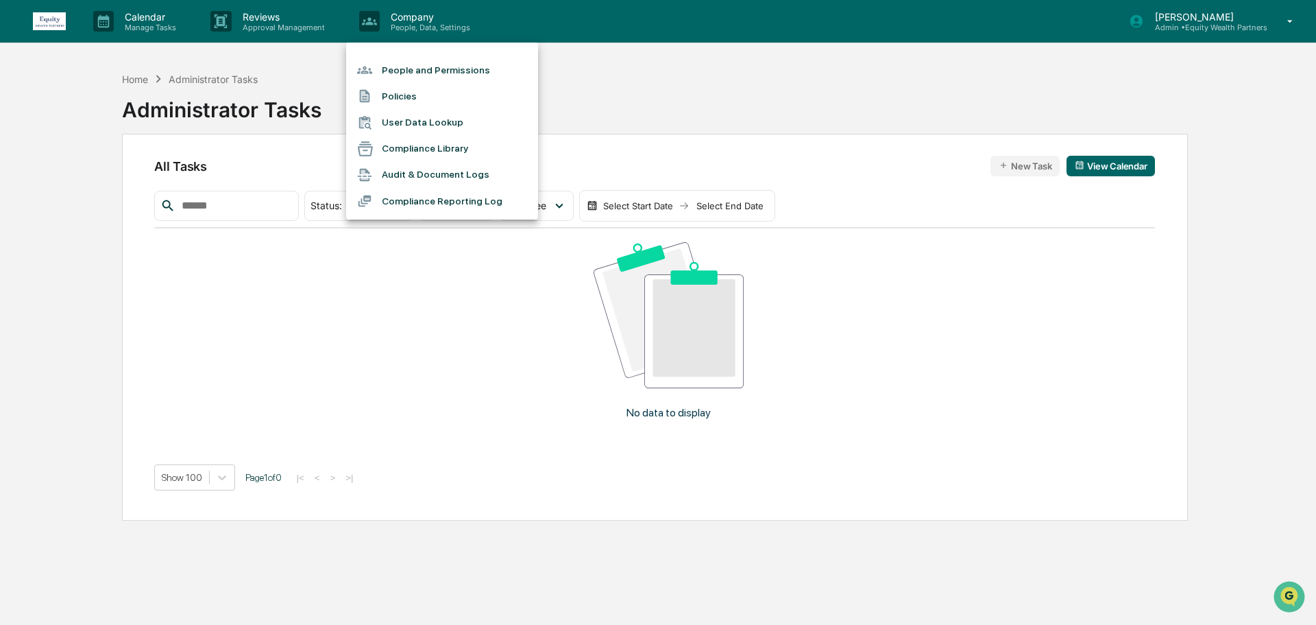
click at [420, 176] on li "Audit & Document Logs" at bounding box center [442, 175] width 192 height 26
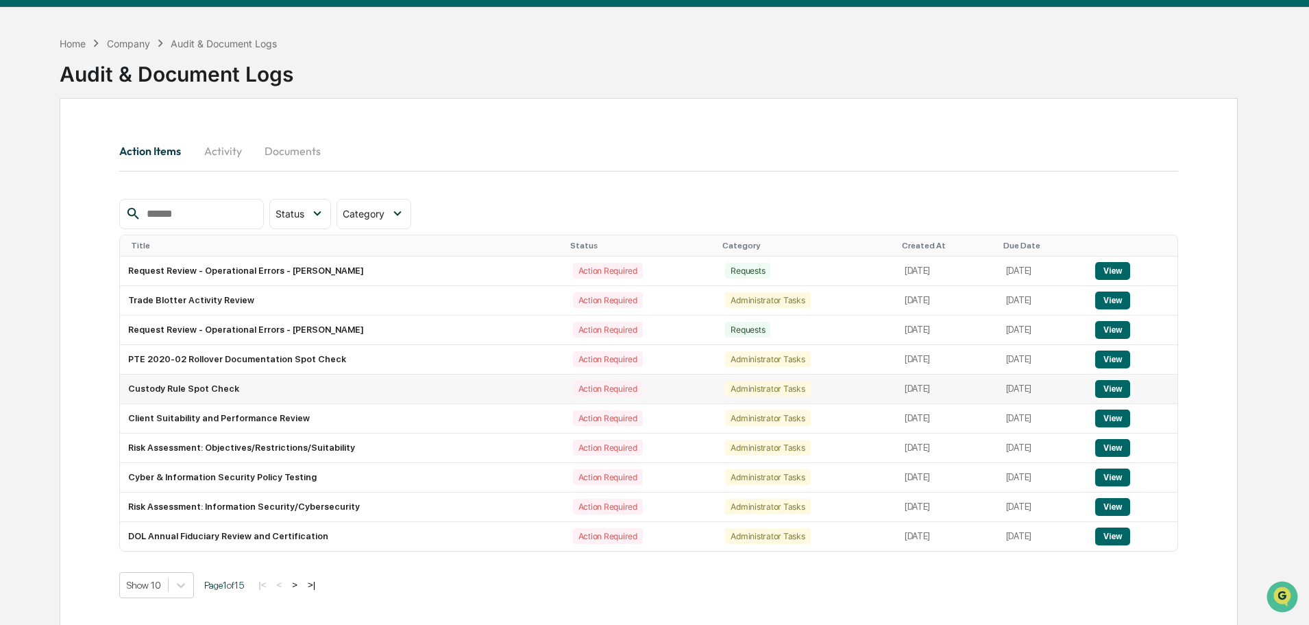
scroll to position [65, 0]
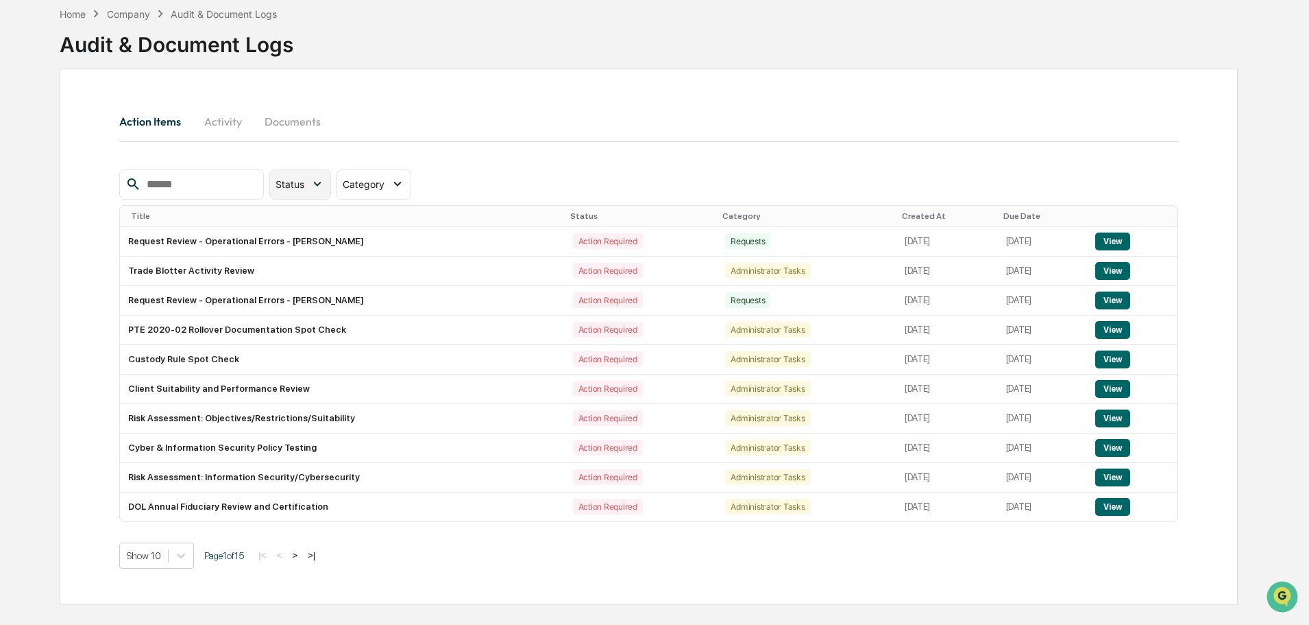
click at [325, 185] on icon at bounding box center [317, 183] width 15 height 15
click at [293, 273] on div at bounding box center [287, 272] width 12 height 12
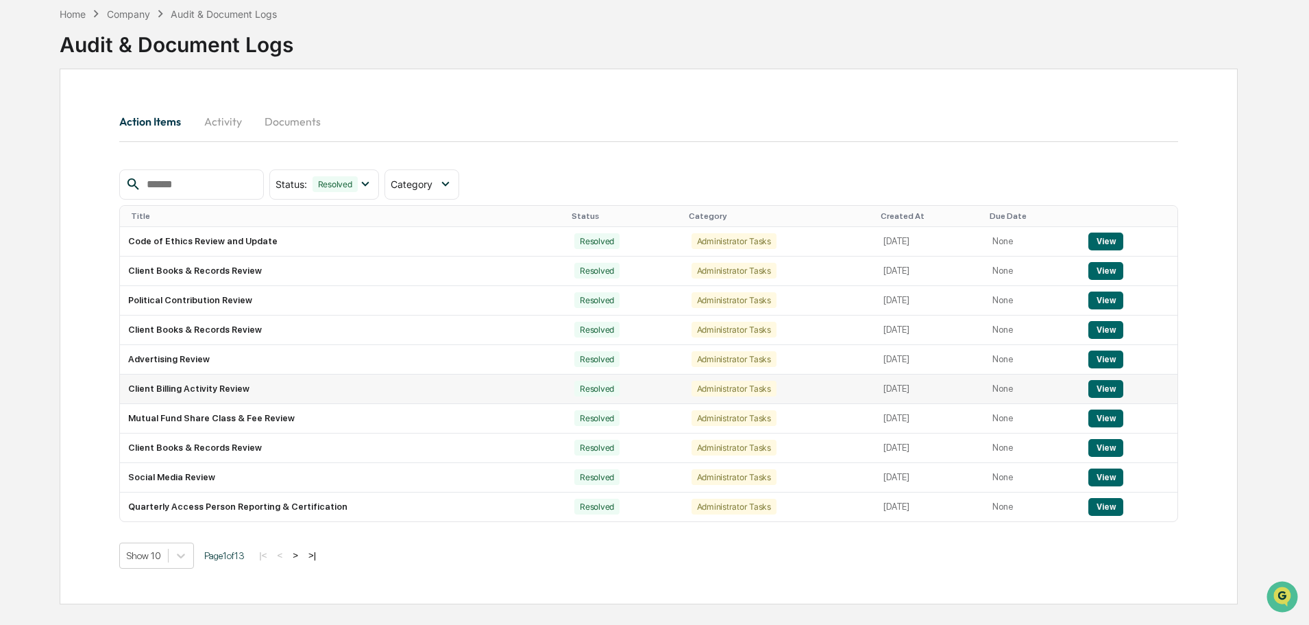
click at [1102, 389] on button "View" at bounding box center [1106, 389] width 35 height 18
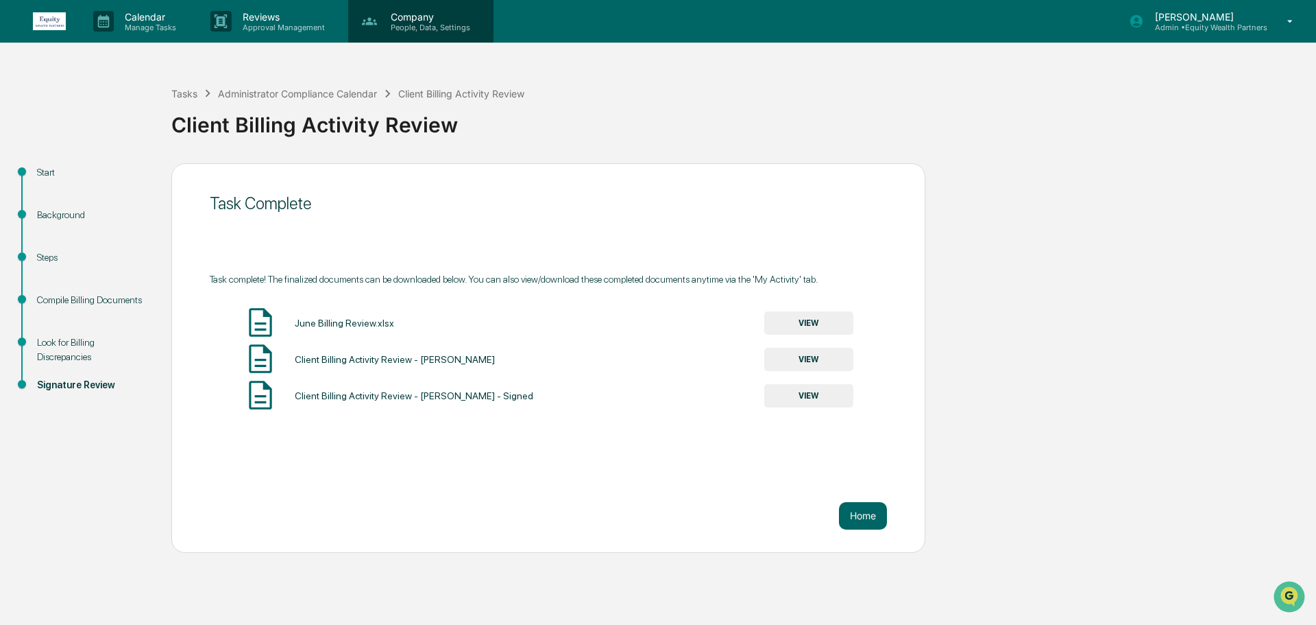
click at [415, 23] on p "People, Data, Settings" at bounding box center [428, 28] width 97 height 10
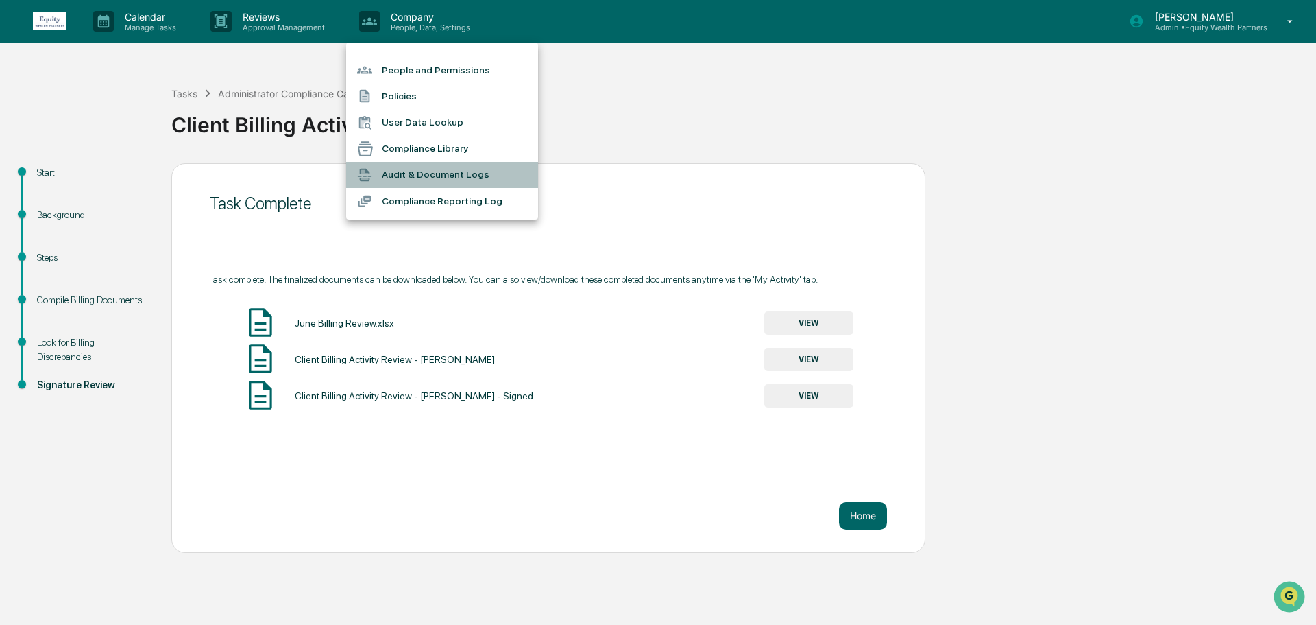
click at [426, 171] on li "Audit & Document Logs" at bounding box center [442, 175] width 192 height 26
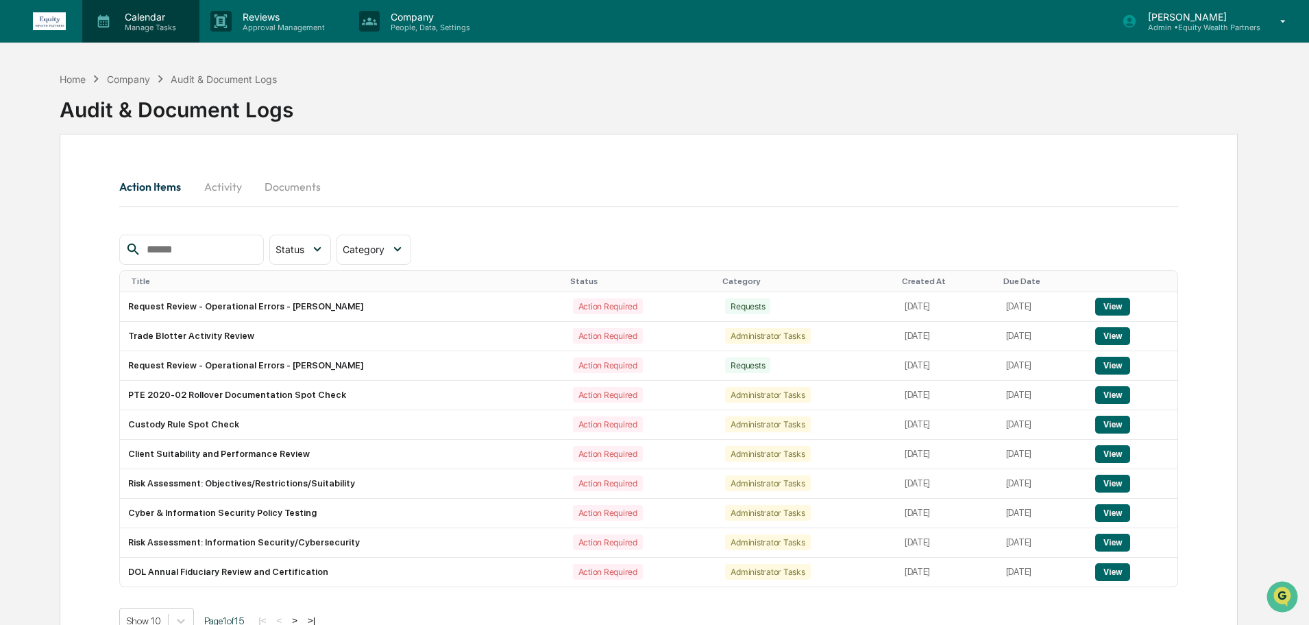
click at [160, 21] on p "Calendar" at bounding box center [148, 17] width 69 height 12
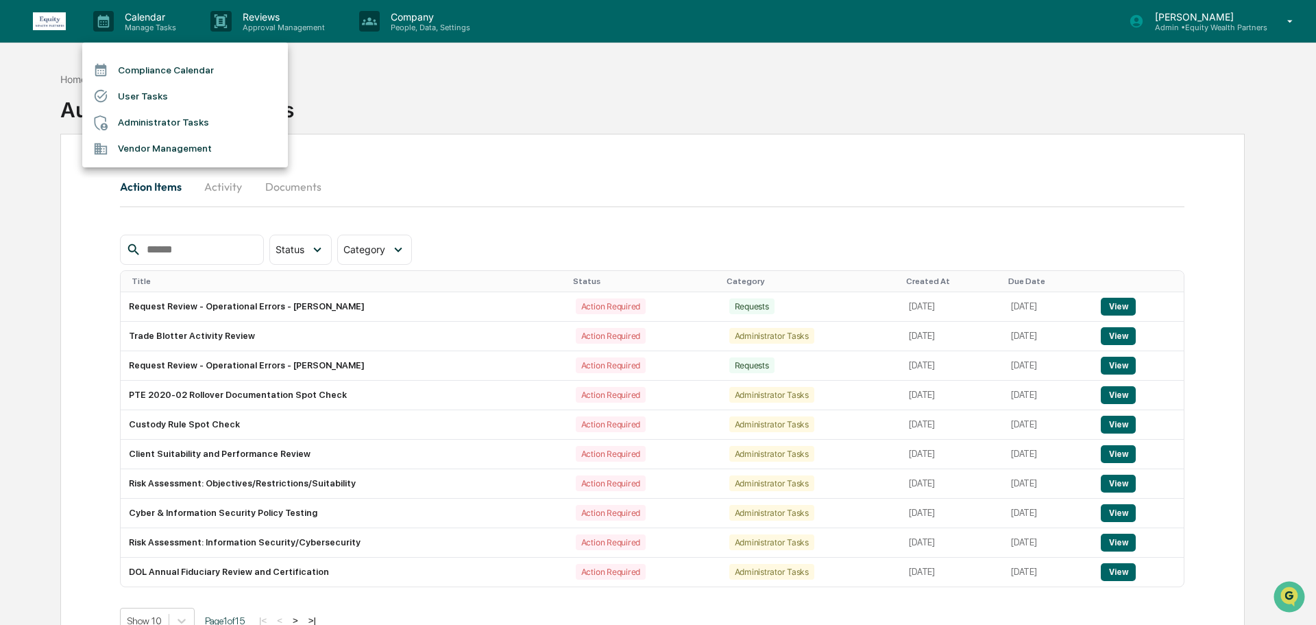
click at [261, 17] on div at bounding box center [658, 312] width 1316 height 625
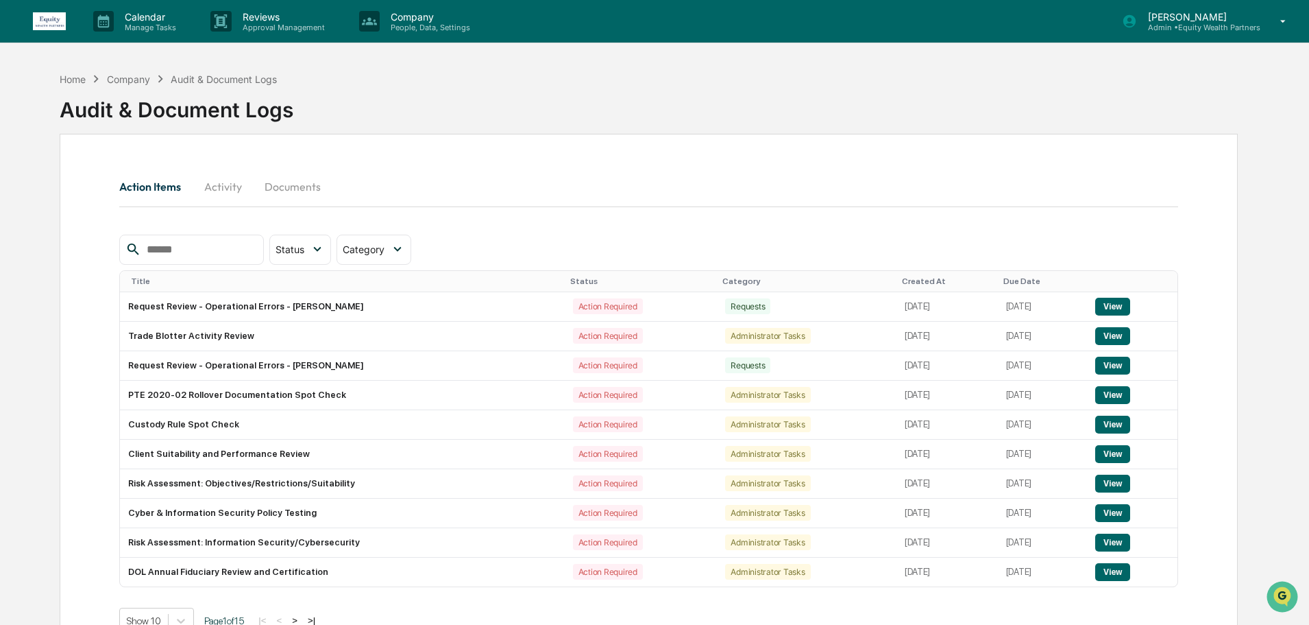
click at [292, 23] on p "Approval Management" at bounding box center [282, 28] width 100 height 10
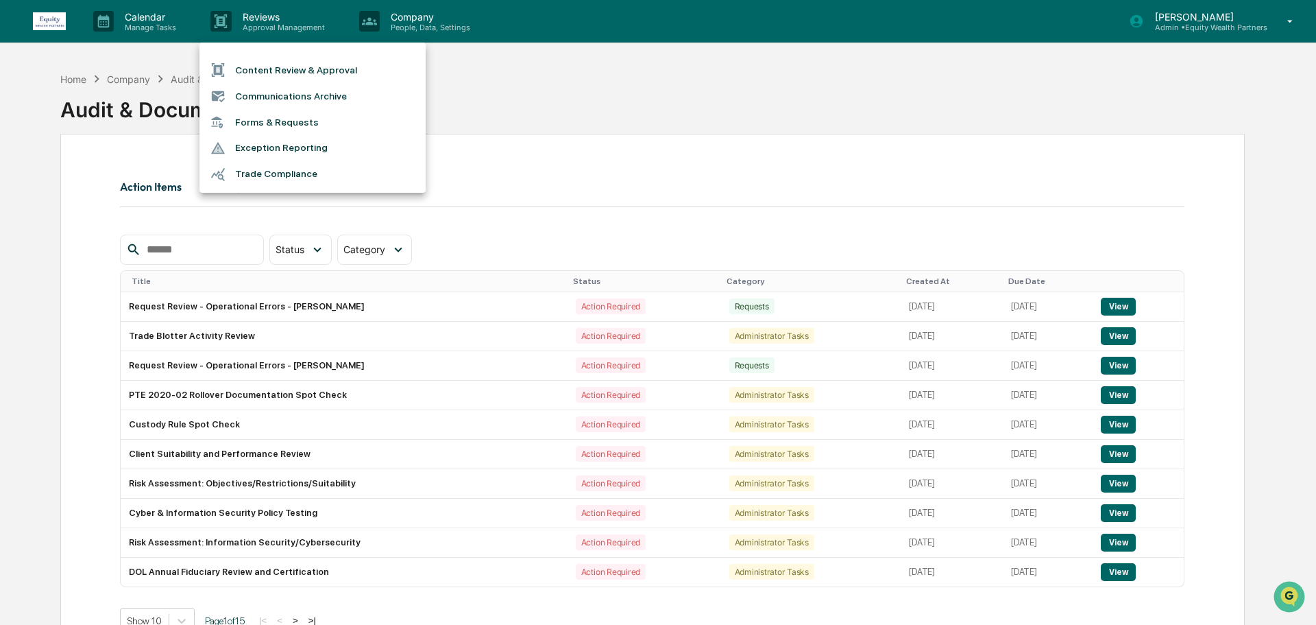
click at [413, 18] on div at bounding box center [658, 312] width 1316 height 625
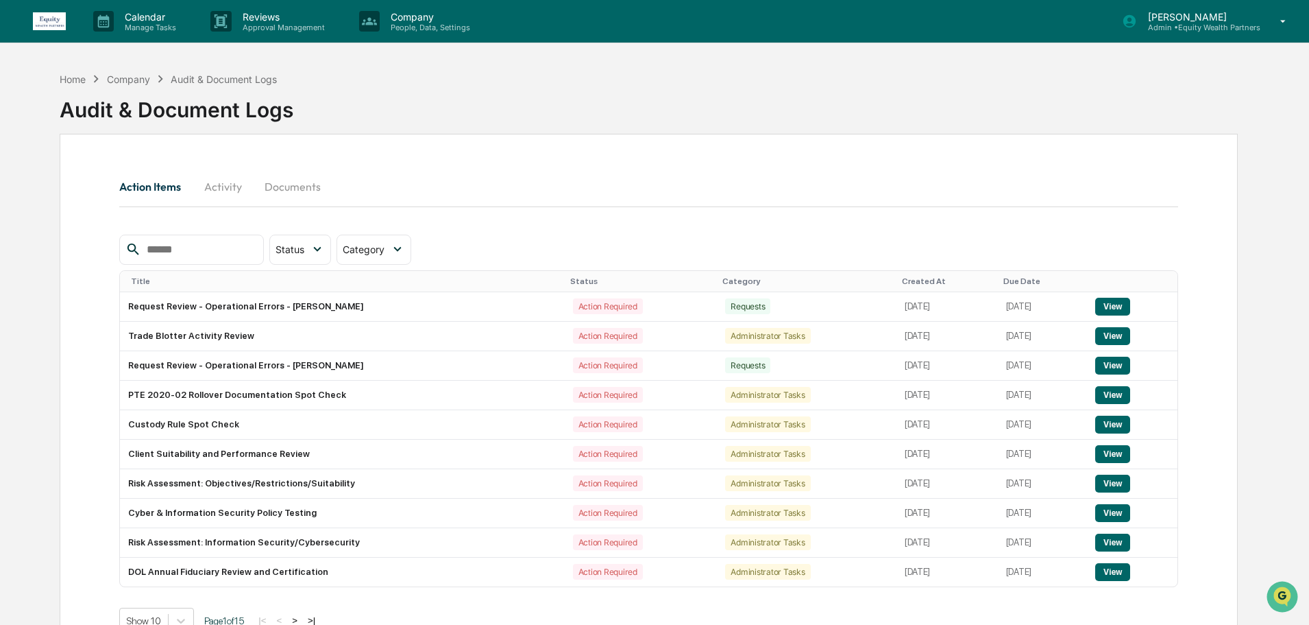
click at [422, 24] on p "People, Data, Settings" at bounding box center [428, 28] width 97 height 10
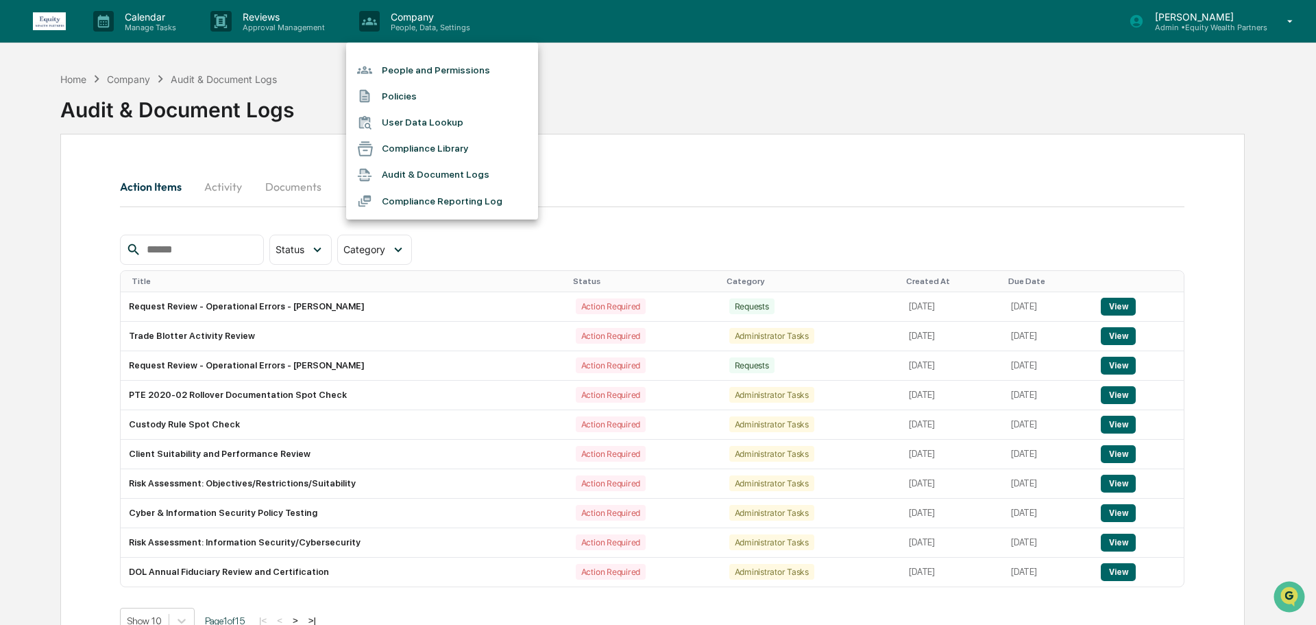
click at [641, 120] on div at bounding box center [658, 312] width 1316 height 625
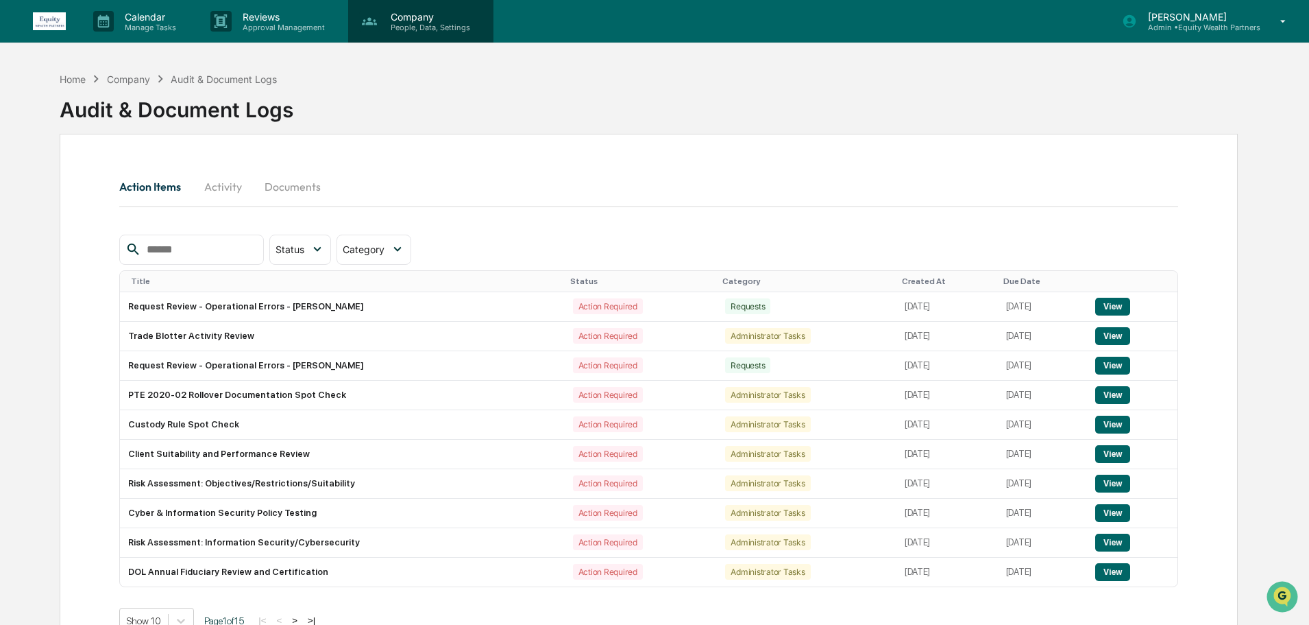
click at [435, 20] on p "Company" at bounding box center [428, 17] width 97 height 12
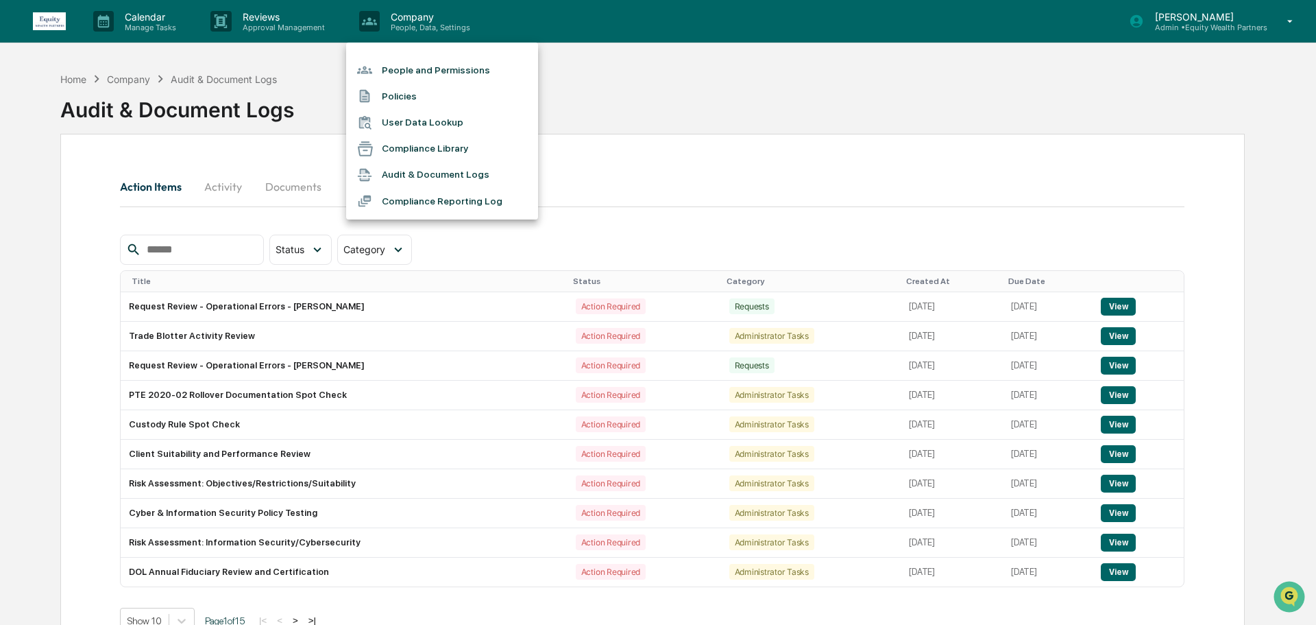
click at [446, 172] on li "Audit & Document Logs" at bounding box center [442, 175] width 192 height 26
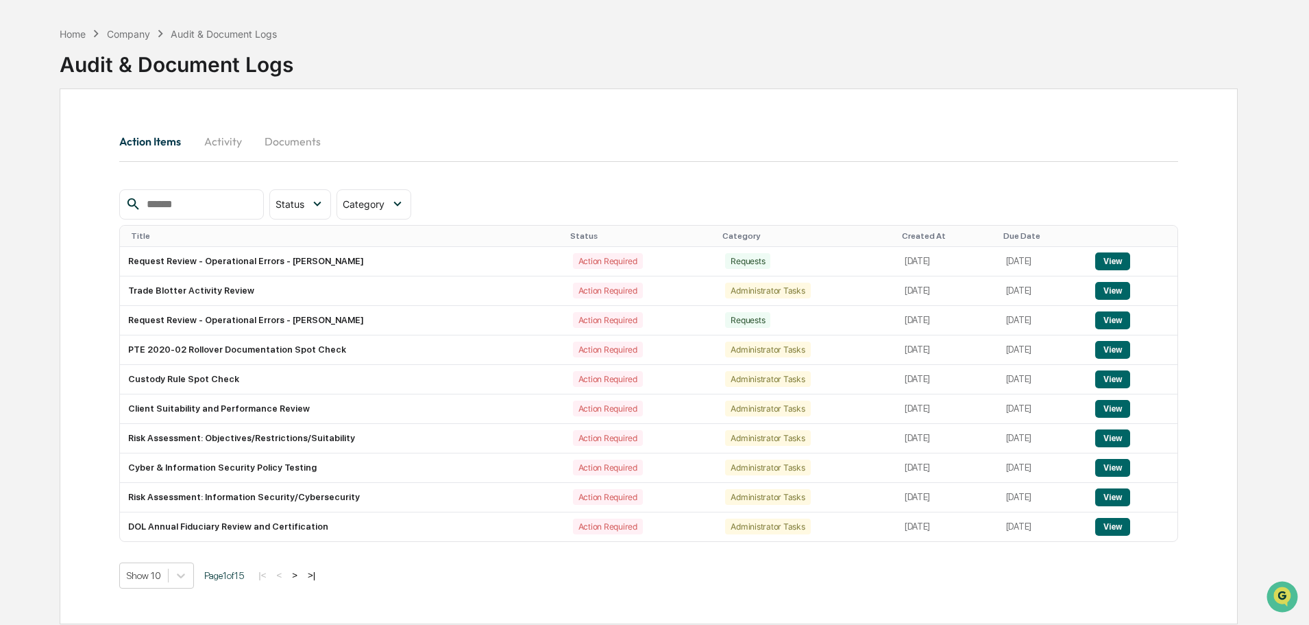
scroll to position [65, 0]
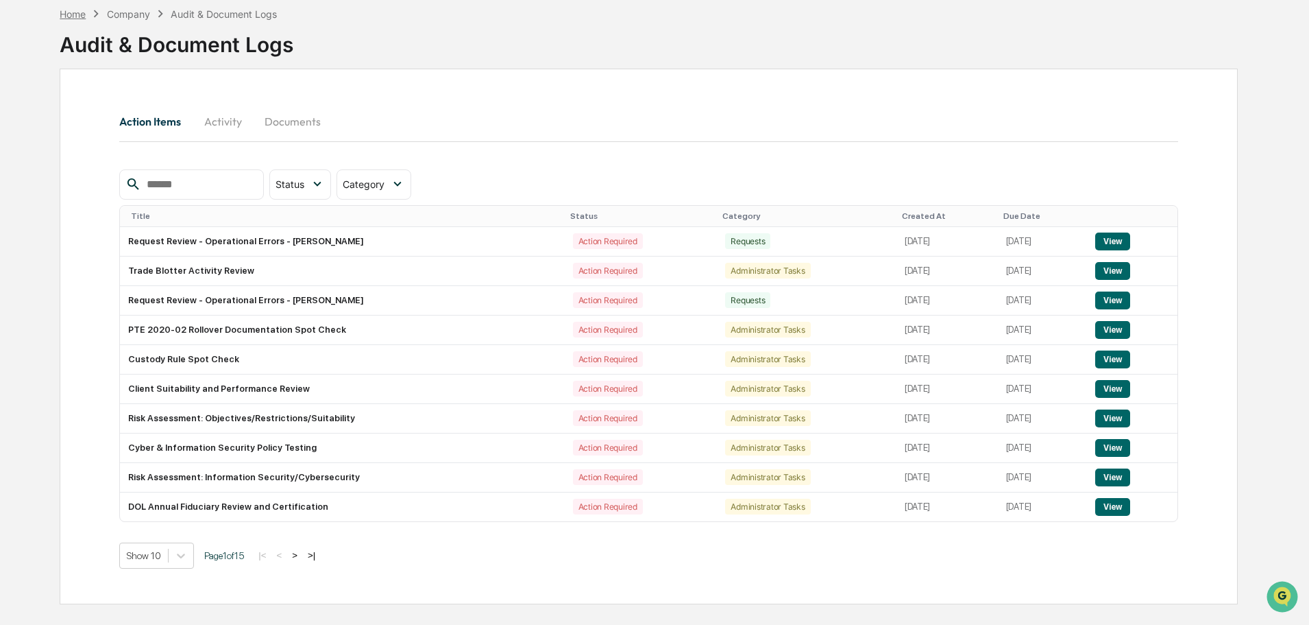
click at [77, 16] on div "Home" at bounding box center [73, 14] width 26 height 12
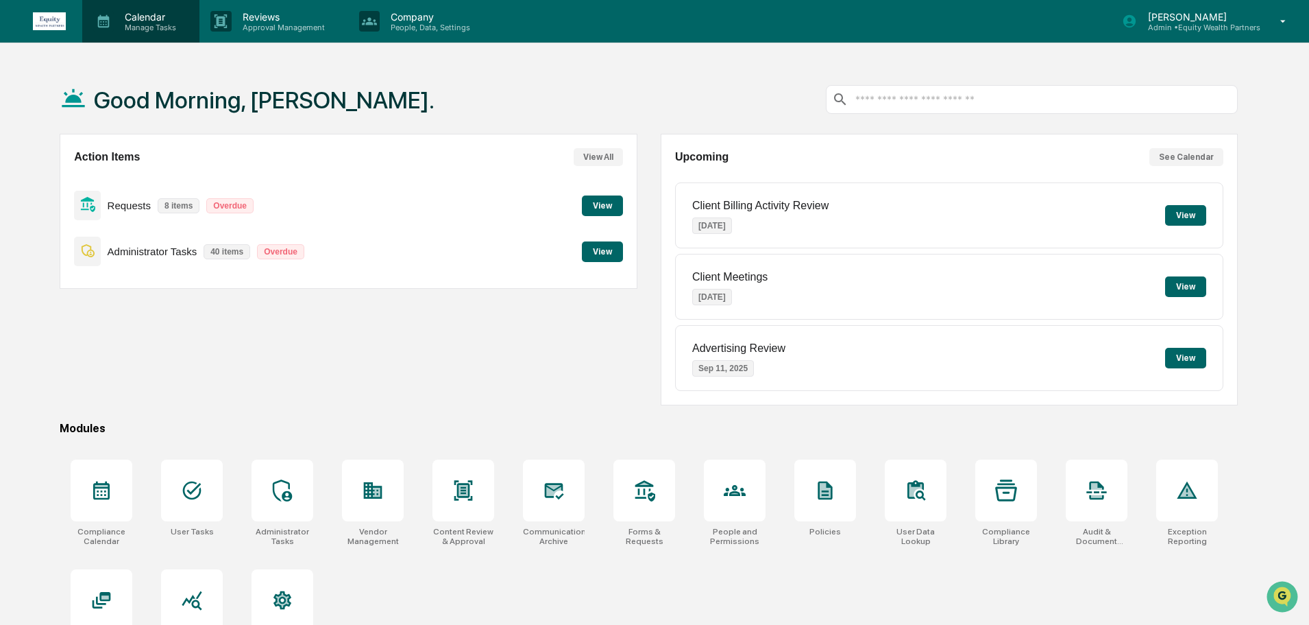
click at [147, 20] on p "Calendar" at bounding box center [148, 17] width 69 height 12
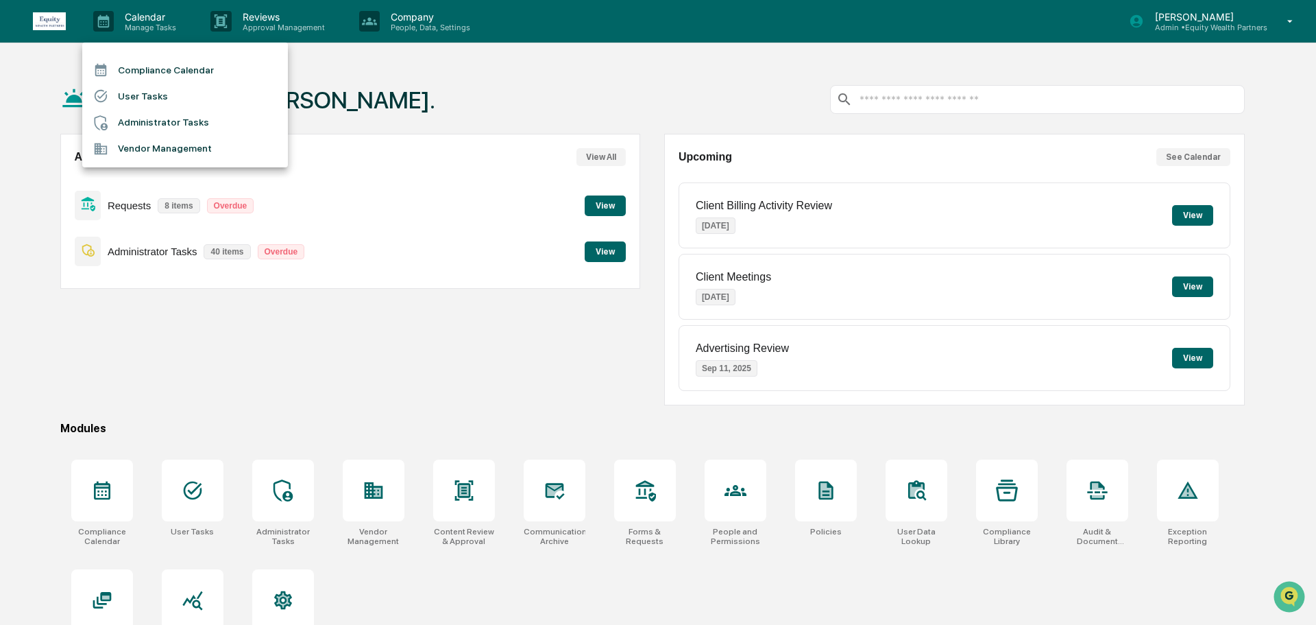
click at [145, 149] on li "Vendor Management" at bounding box center [185, 149] width 206 height 26
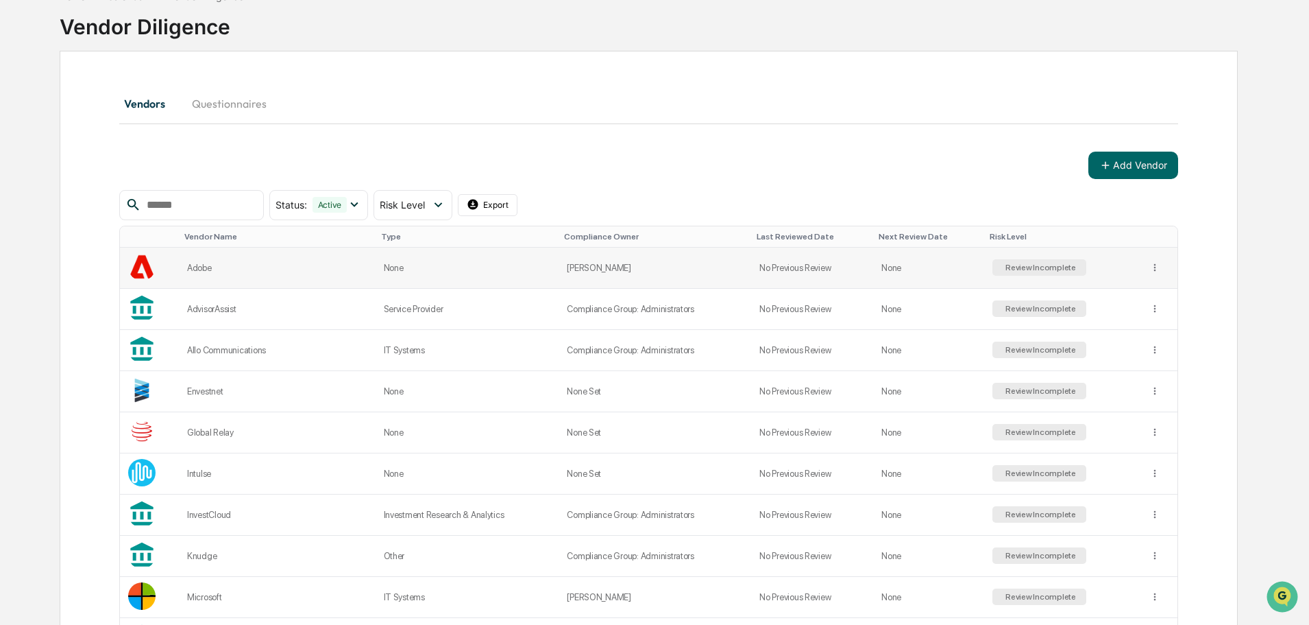
scroll to position [114, 0]
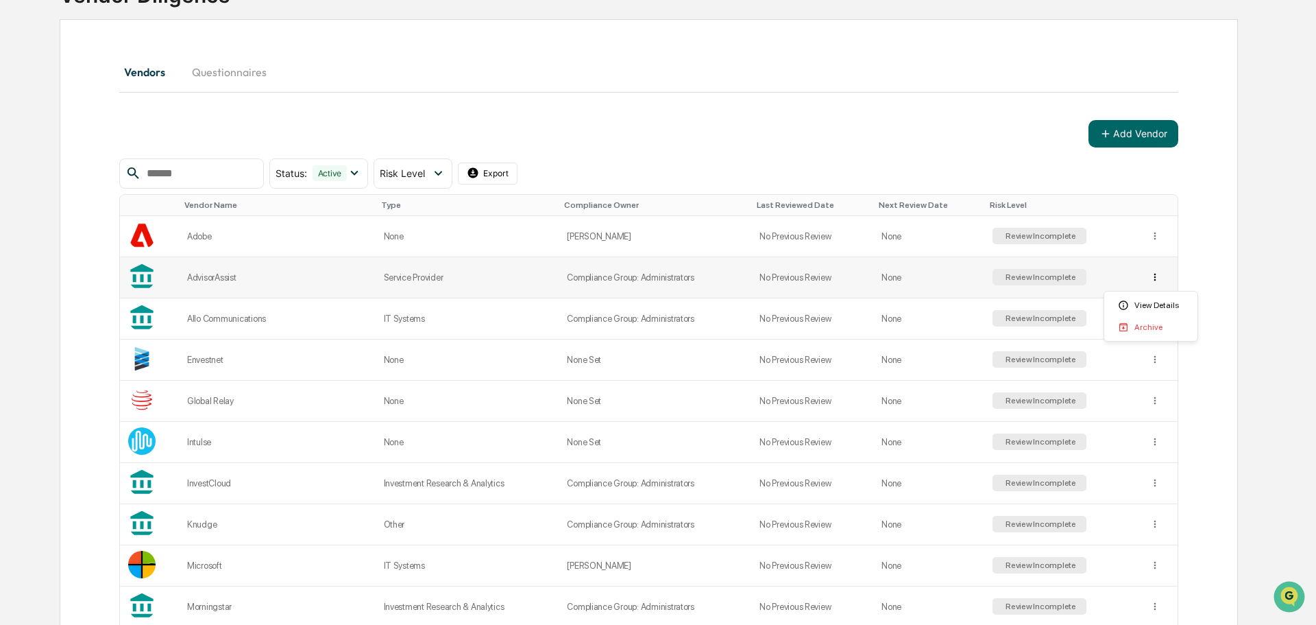
click at [1146, 278] on html "Calendar Manage Tasks Reviews Approval Management Company People, Data, Setting…" at bounding box center [658, 198] width 1316 height 625
click at [1156, 328] on div "Archive" at bounding box center [1151, 327] width 88 height 22
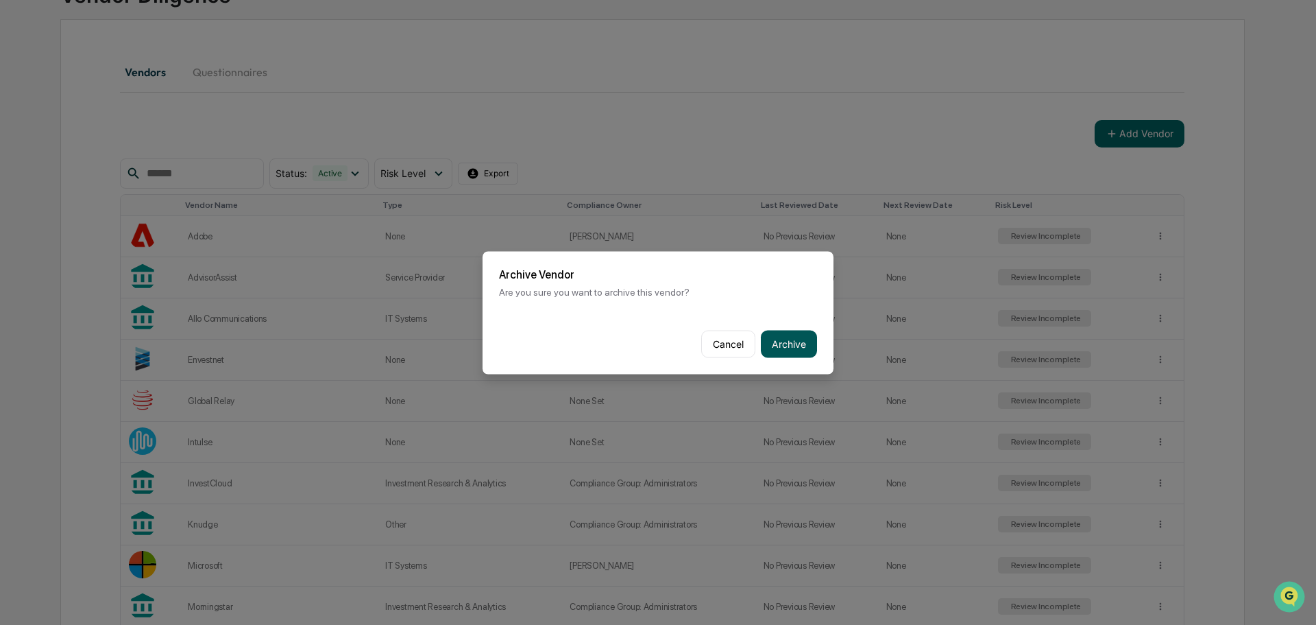
click at [796, 342] on button "Archive" at bounding box center [789, 343] width 56 height 27
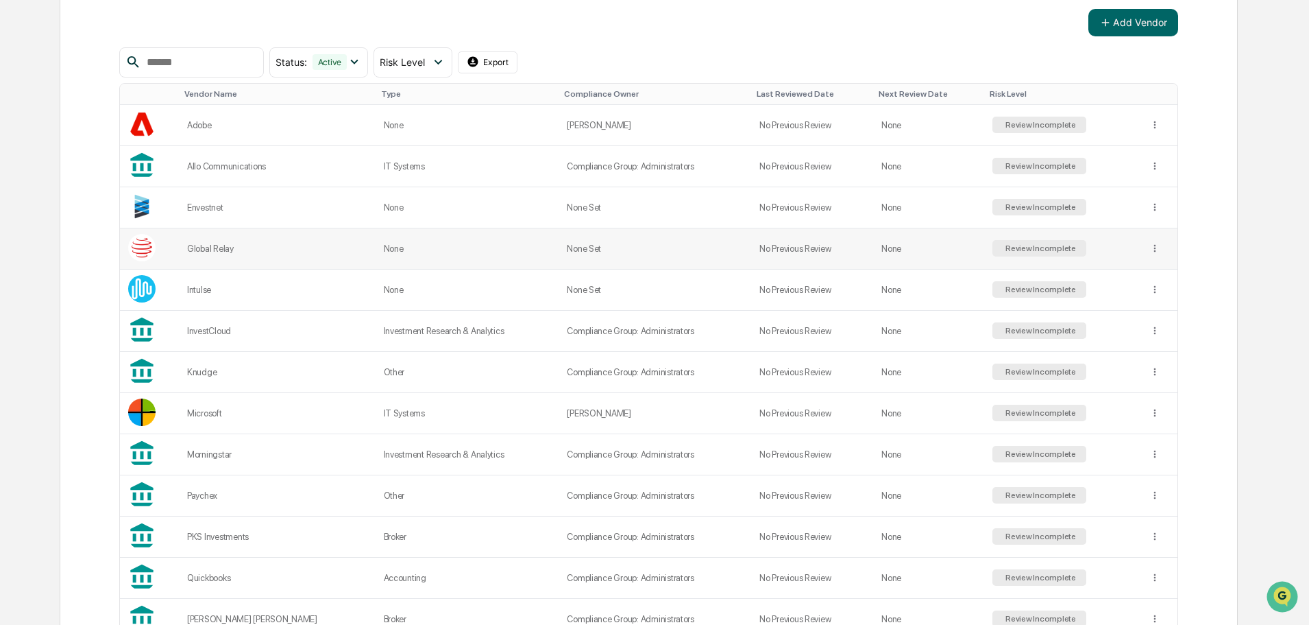
scroll to position [343, 0]
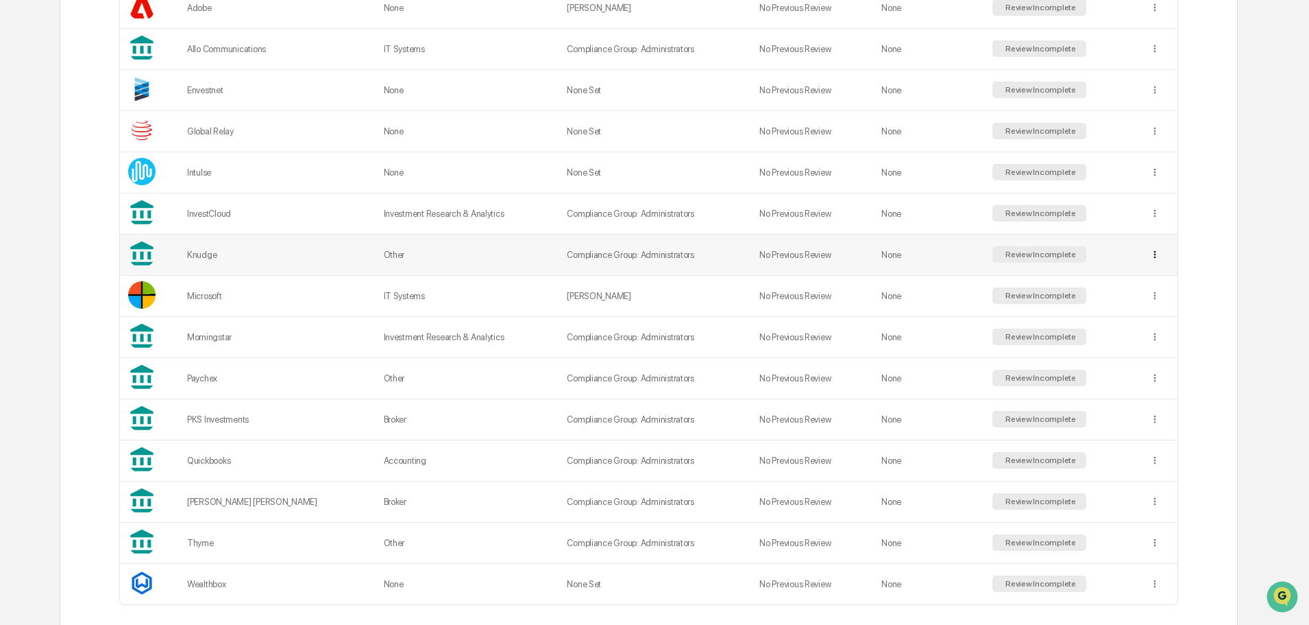
click at [1141, 304] on div "Archive" at bounding box center [1151, 304] width 88 height 22
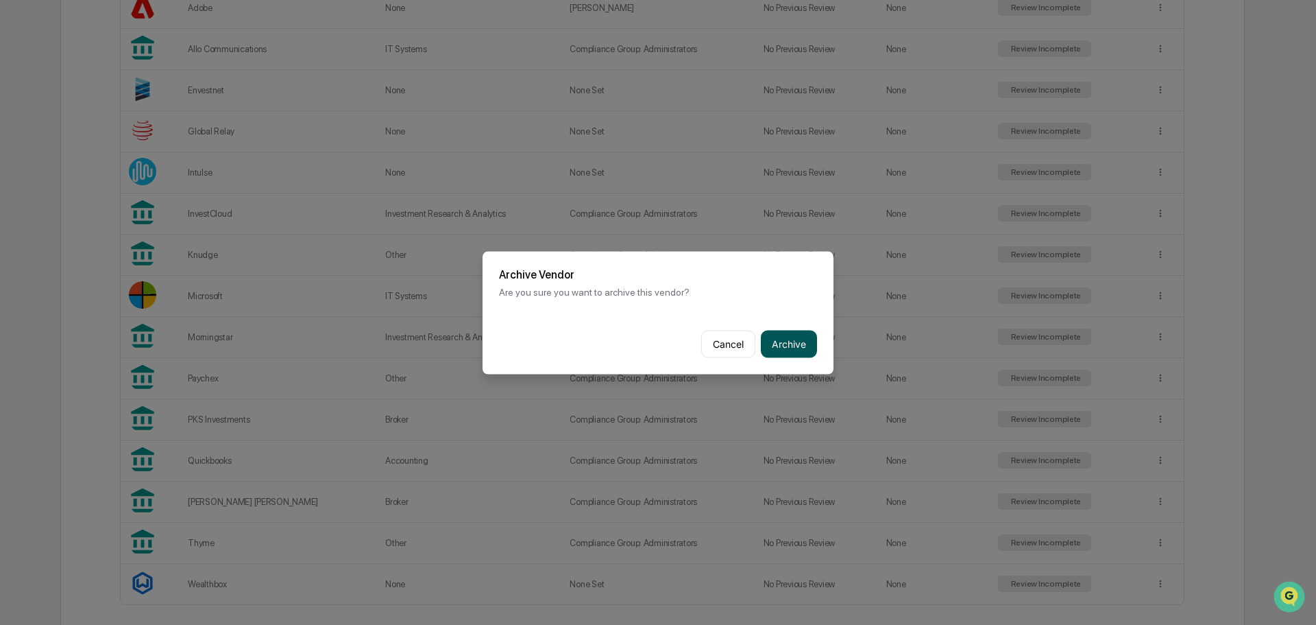
click at [804, 348] on button "Archive" at bounding box center [789, 343] width 56 height 27
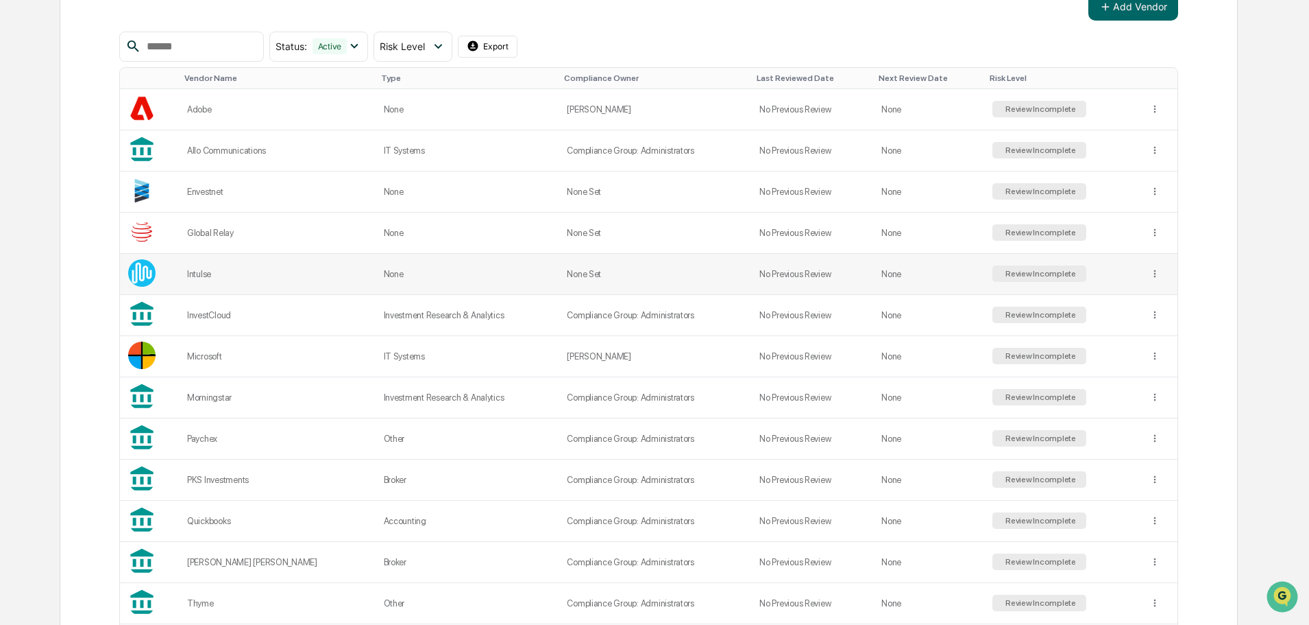
scroll to position [0, 0]
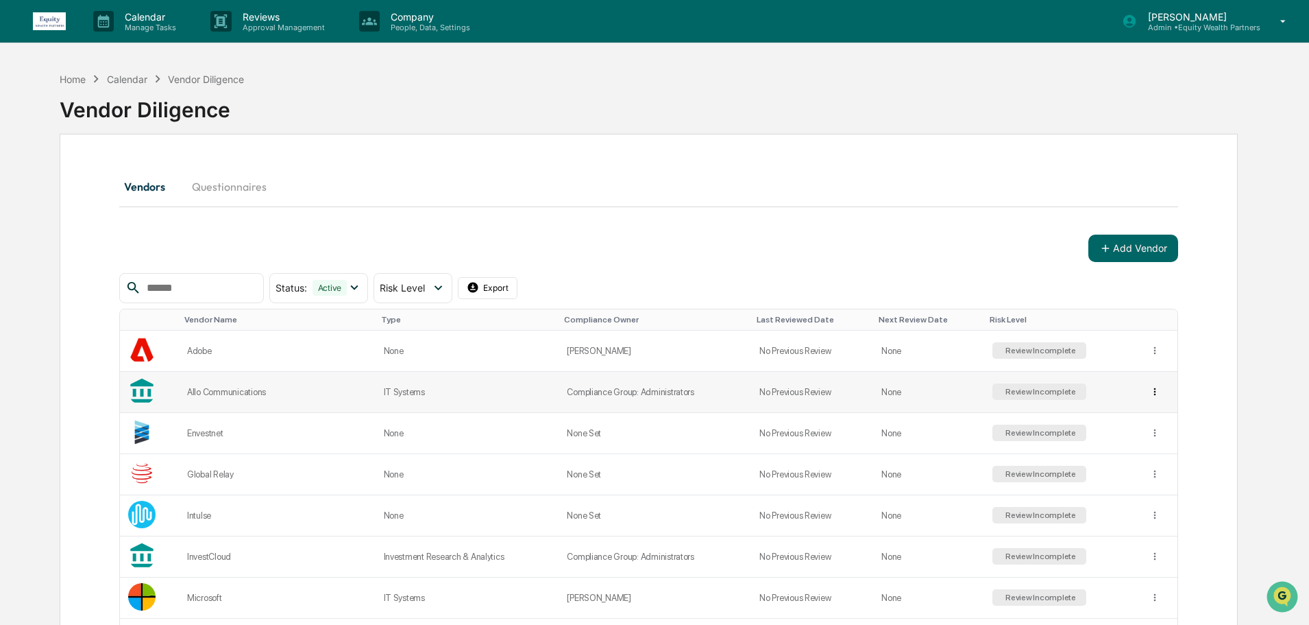
click at [1152, 389] on html "Calendar Manage Tasks Reviews Approval Management Company People, Data, Setting…" at bounding box center [654, 312] width 1309 height 625
click at [1147, 438] on div "Archive" at bounding box center [1151, 442] width 88 height 22
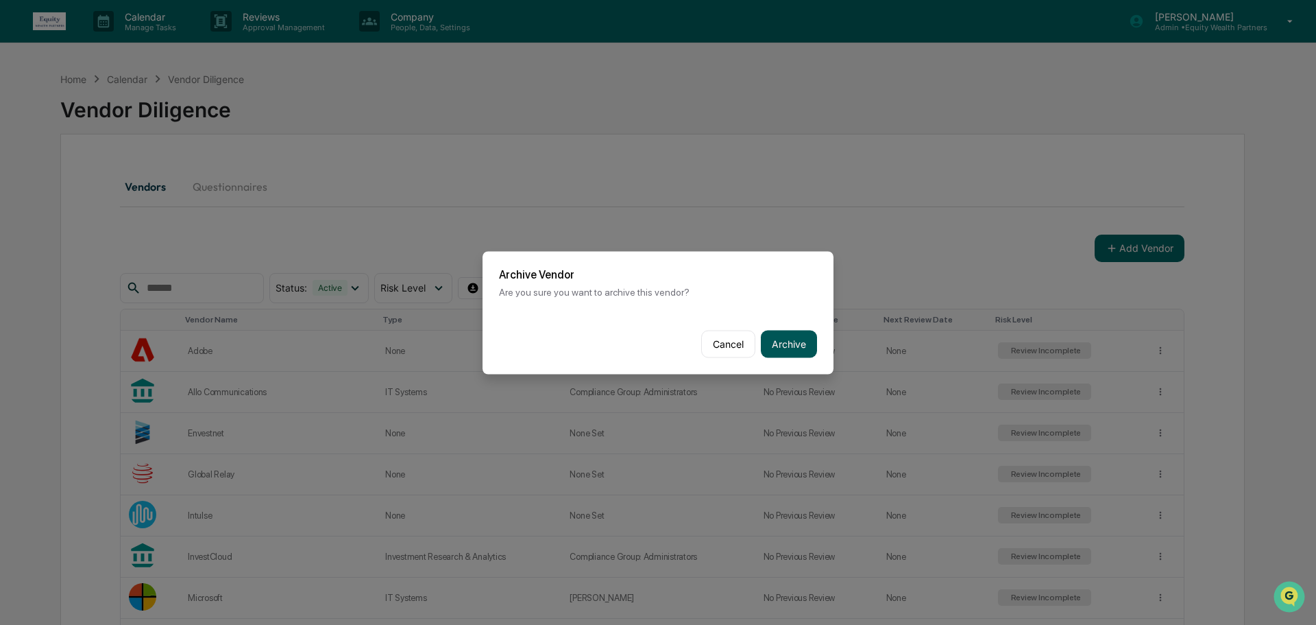
click at [791, 341] on button "Archive" at bounding box center [789, 343] width 56 height 27
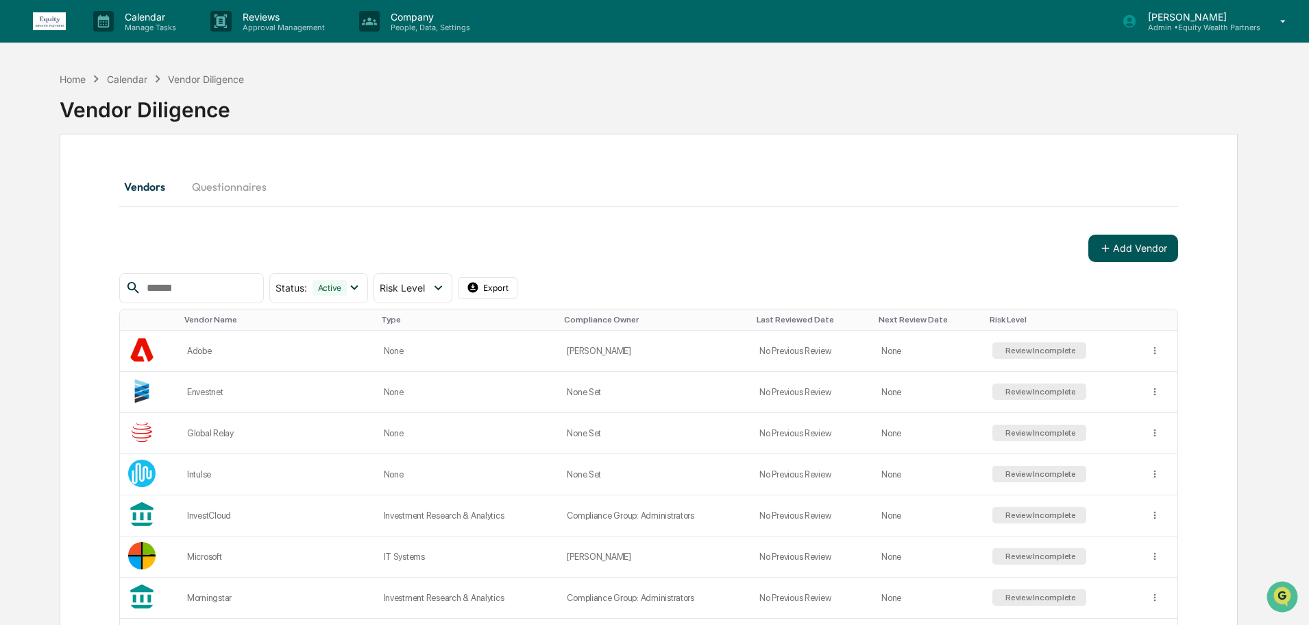
click at [1134, 241] on button "Add Vendor" at bounding box center [1134, 247] width 90 height 27
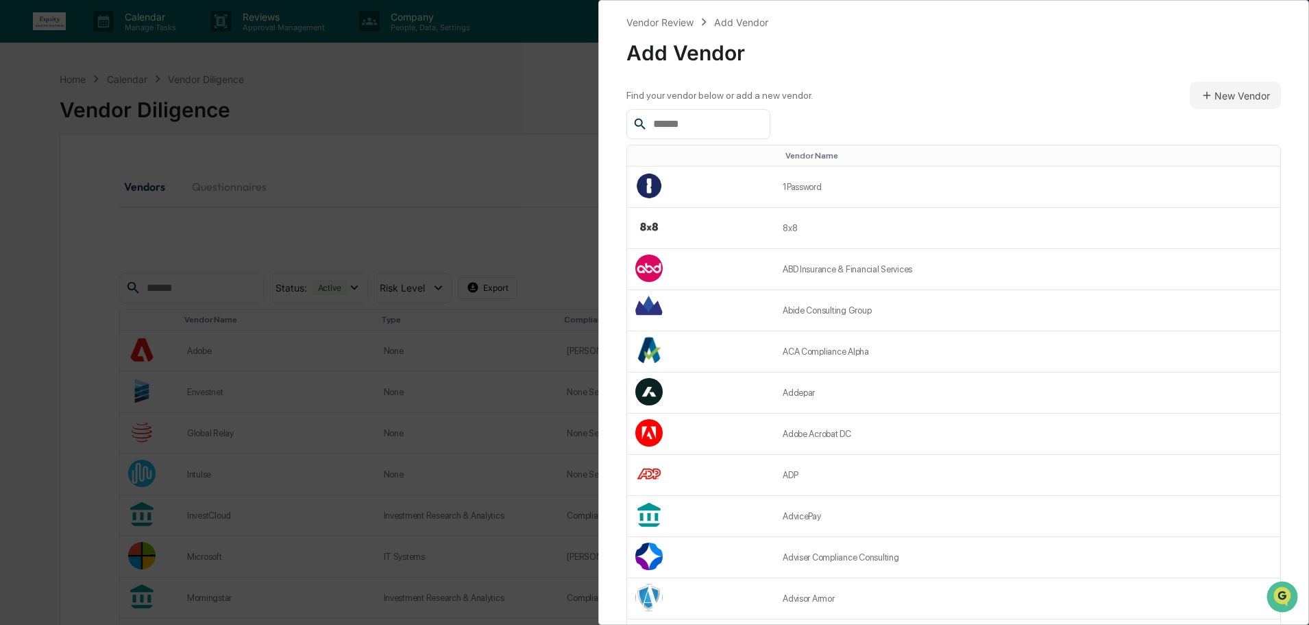
click at [735, 121] on input "text" at bounding box center [706, 124] width 117 height 18
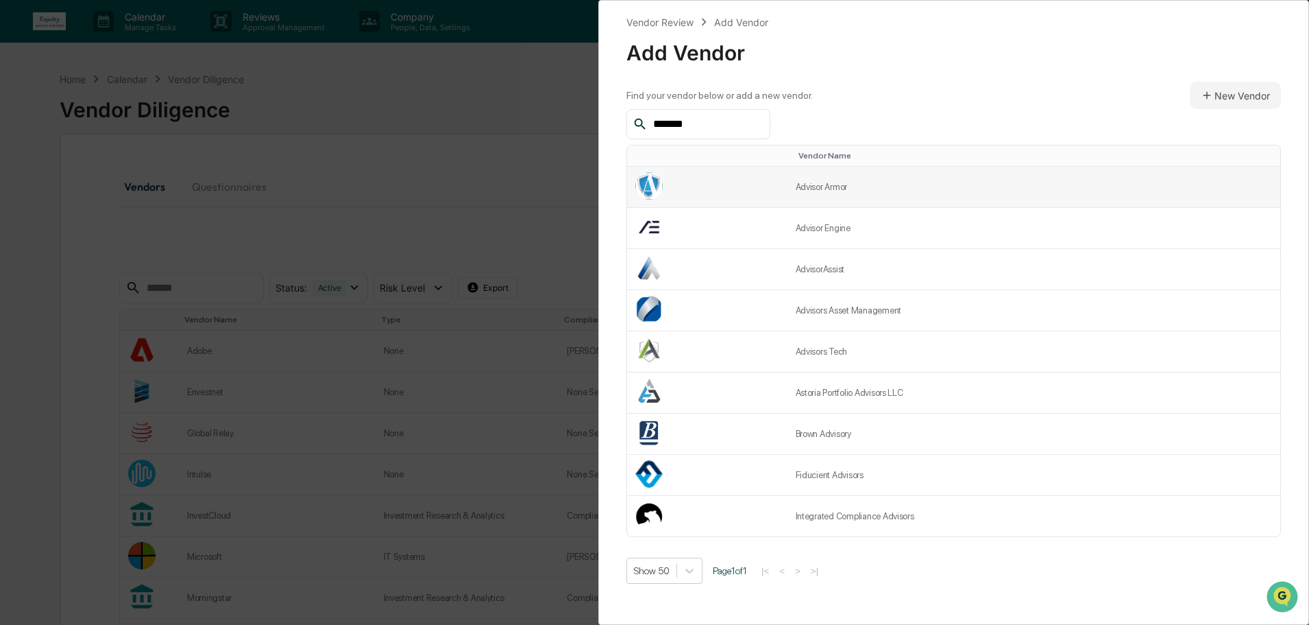
type input "*******"
click at [727, 183] on td at bounding box center [707, 187] width 160 height 41
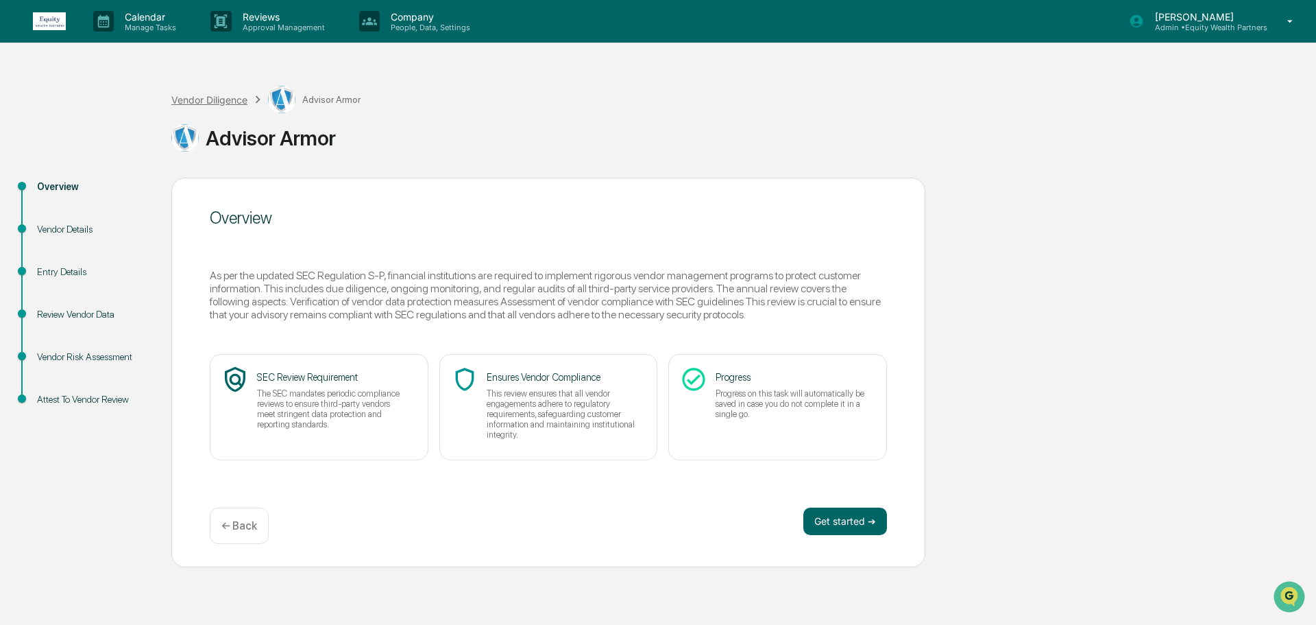
click at [228, 99] on div "Vendor Diligence" at bounding box center [209, 100] width 76 height 12
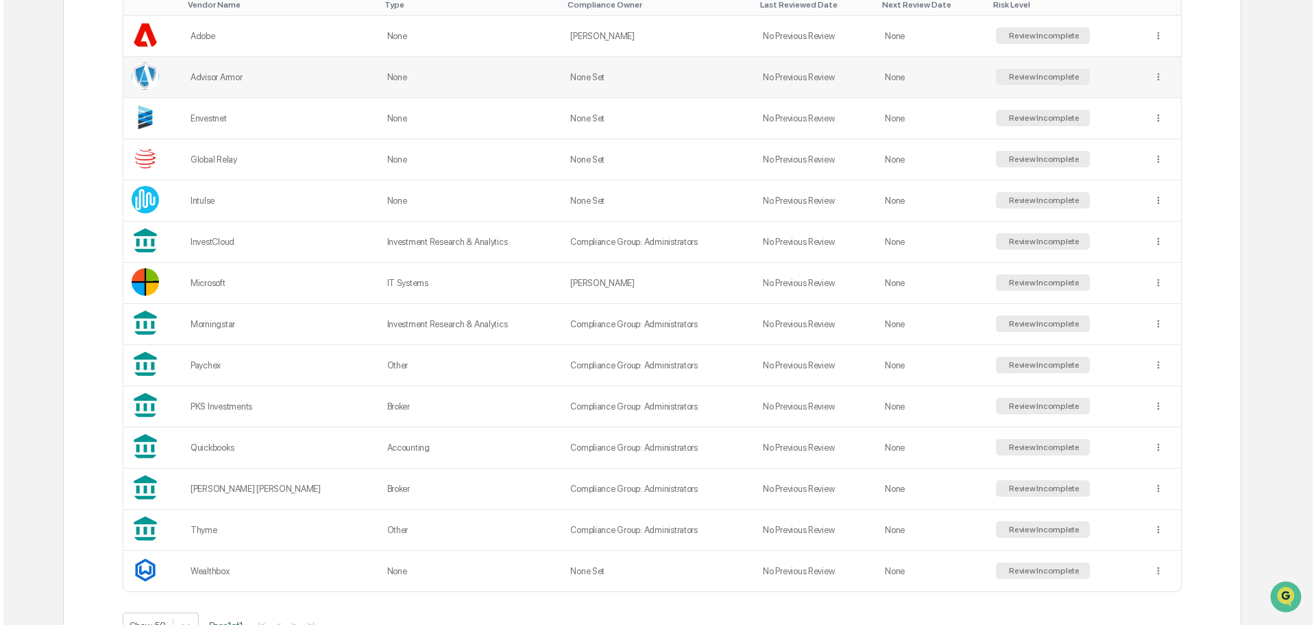
scroll to position [343, 0]
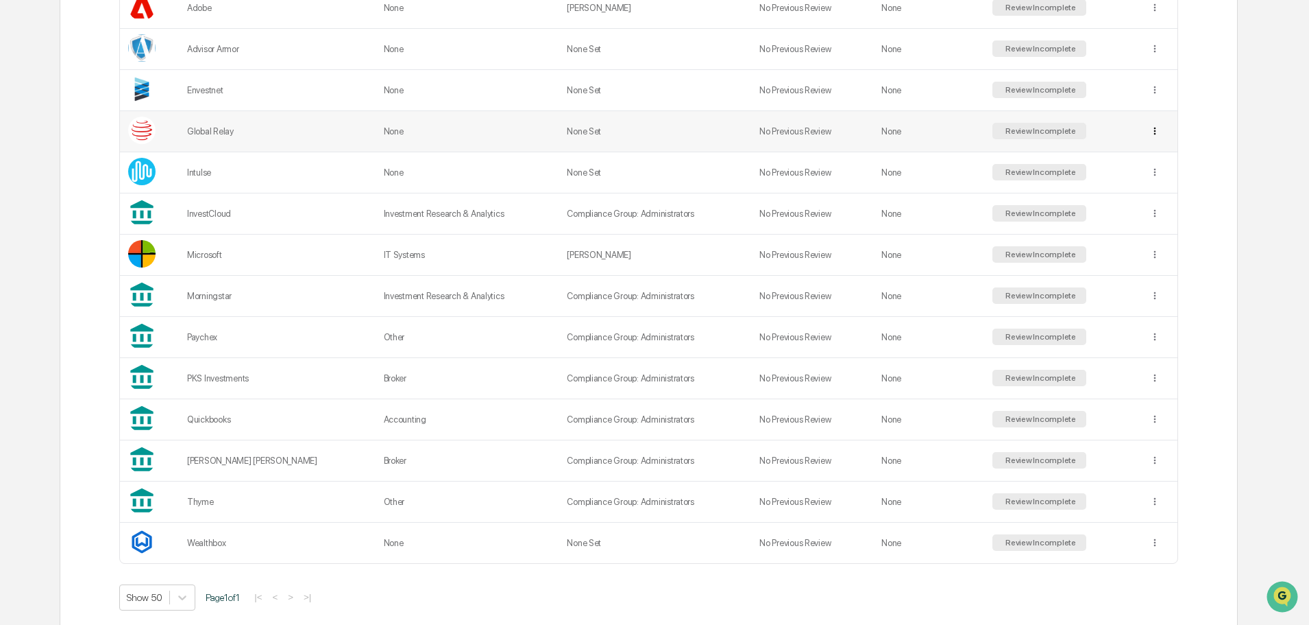
click at [1146, 183] on div "Archive" at bounding box center [1150, 181] width 88 height 22
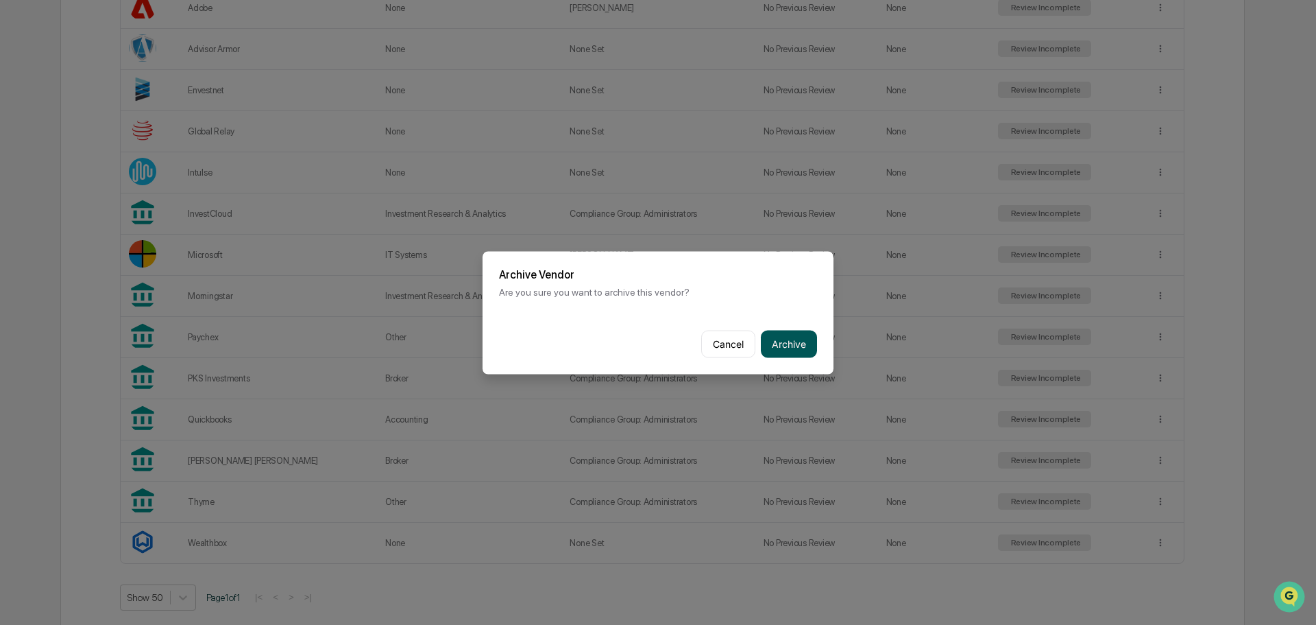
click at [791, 345] on button "Archive" at bounding box center [789, 343] width 56 height 27
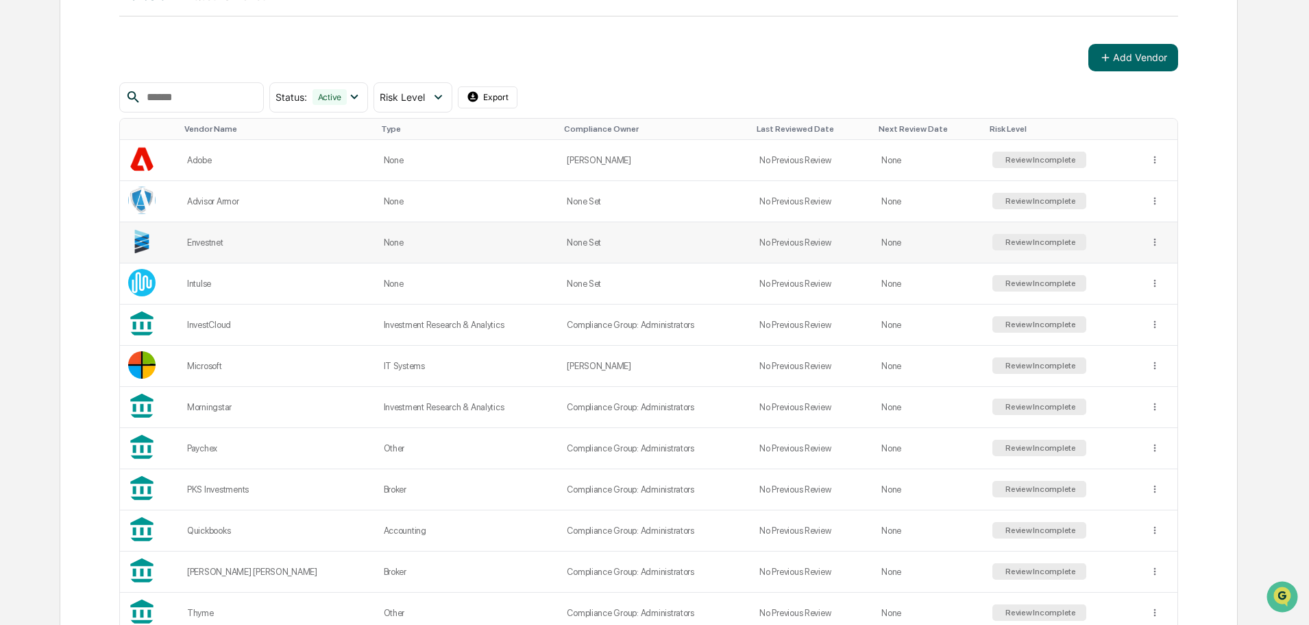
scroll to position [0, 0]
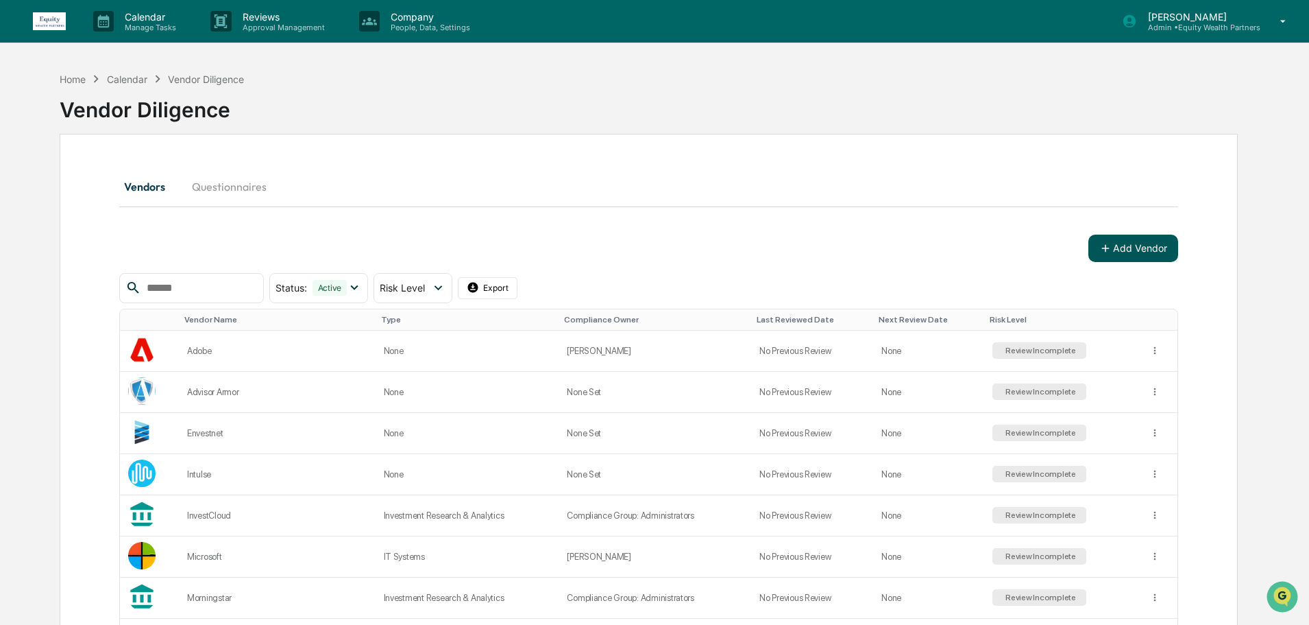
click at [1129, 250] on button "Add Vendor" at bounding box center [1134, 247] width 90 height 27
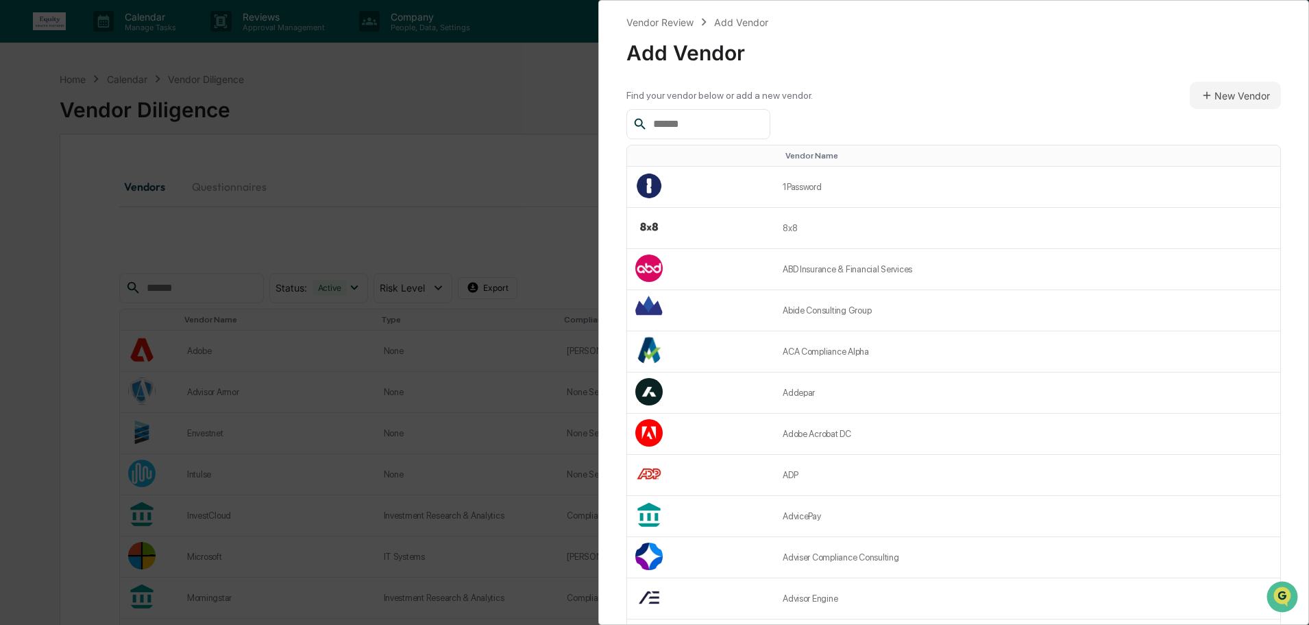
click at [728, 122] on input "text" at bounding box center [706, 124] width 117 height 18
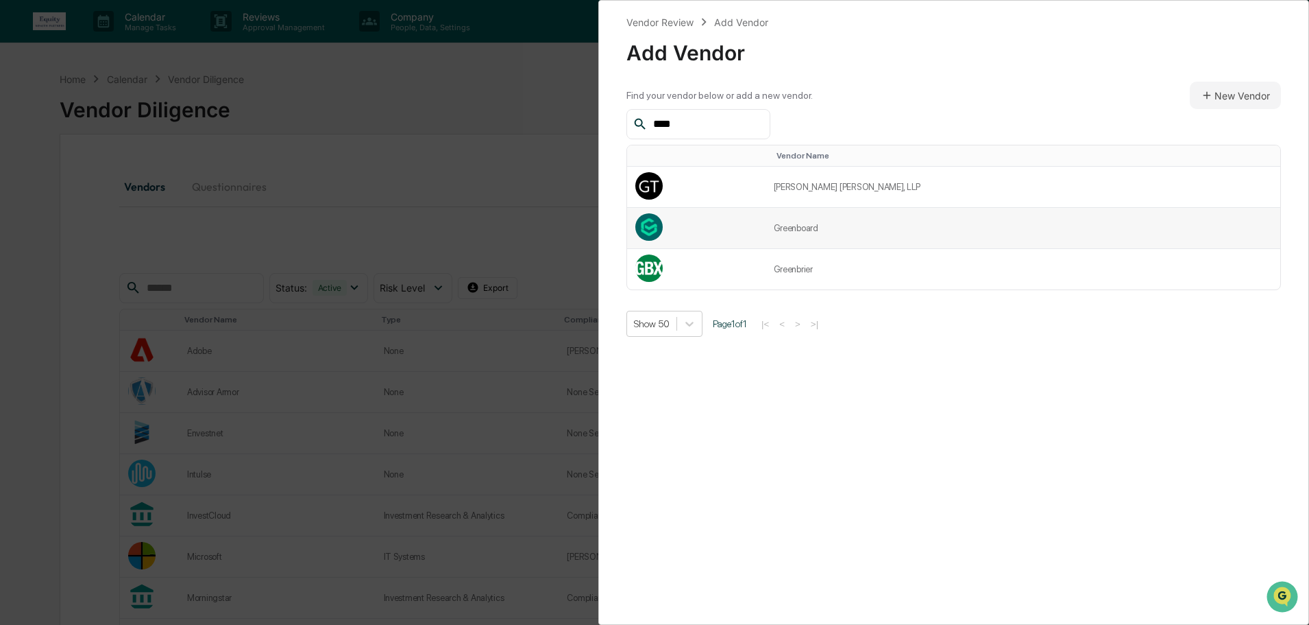
type input "****"
click at [757, 221] on td at bounding box center [696, 228] width 138 height 41
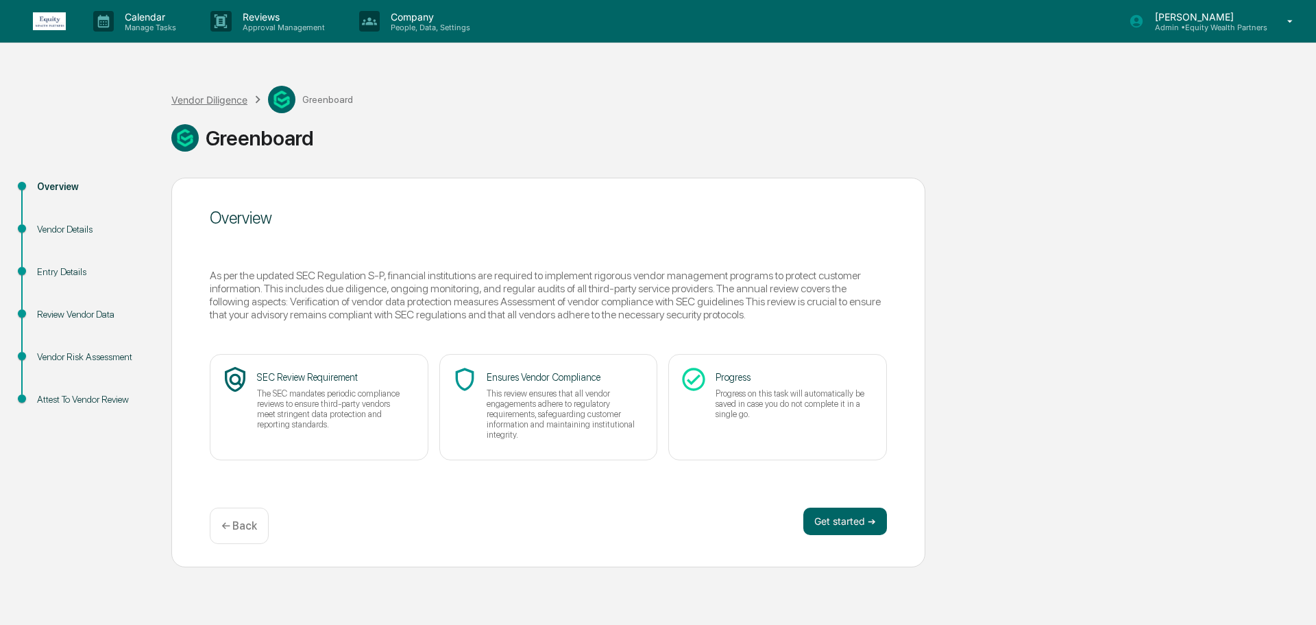
click at [222, 99] on div "Vendor Diligence" at bounding box center [209, 100] width 76 height 12
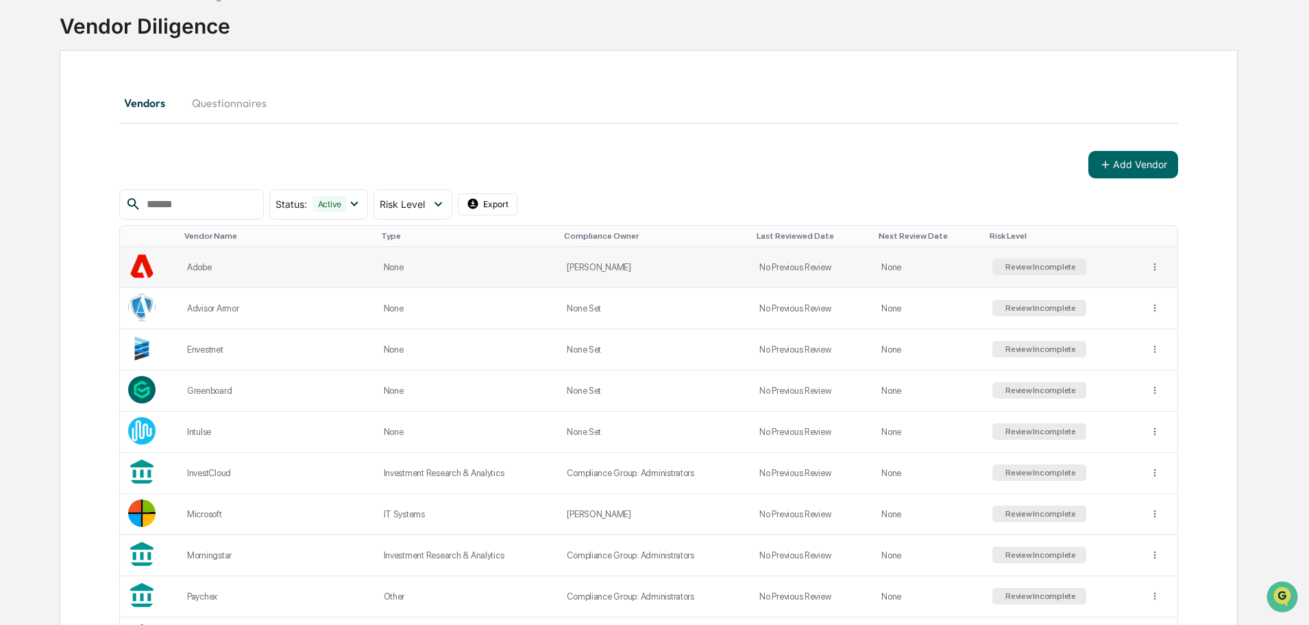
scroll to position [228, 0]
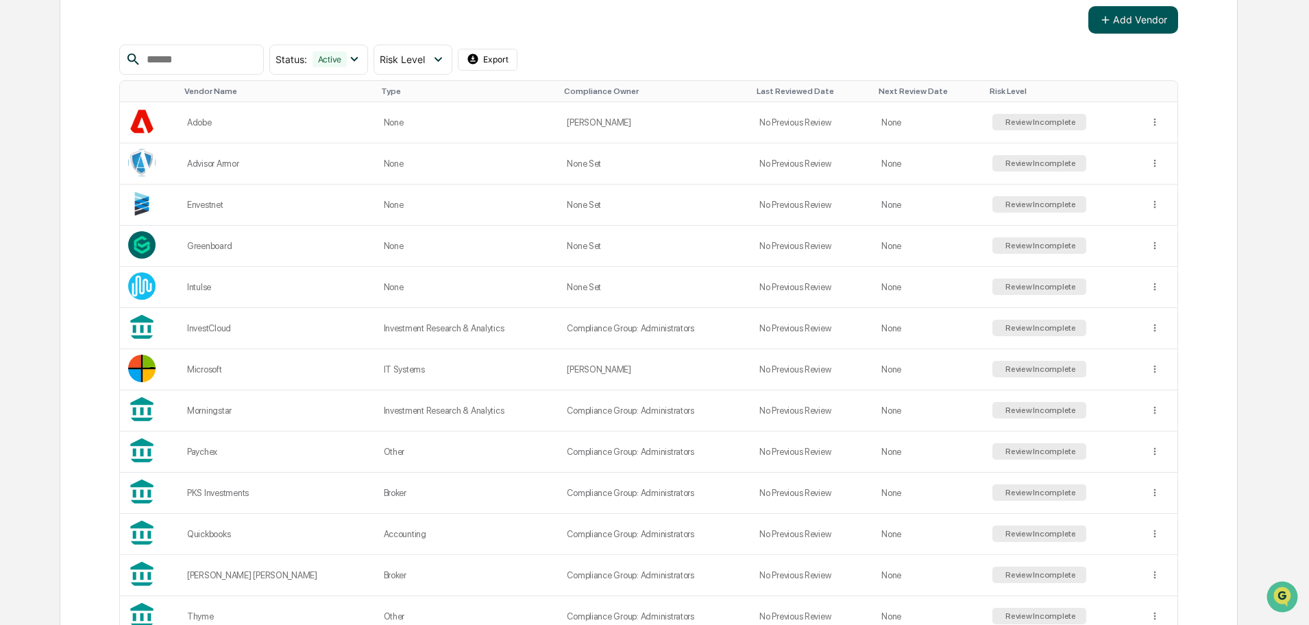
click at [1128, 21] on button "Add Vendor" at bounding box center [1134, 19] width 90 height 27
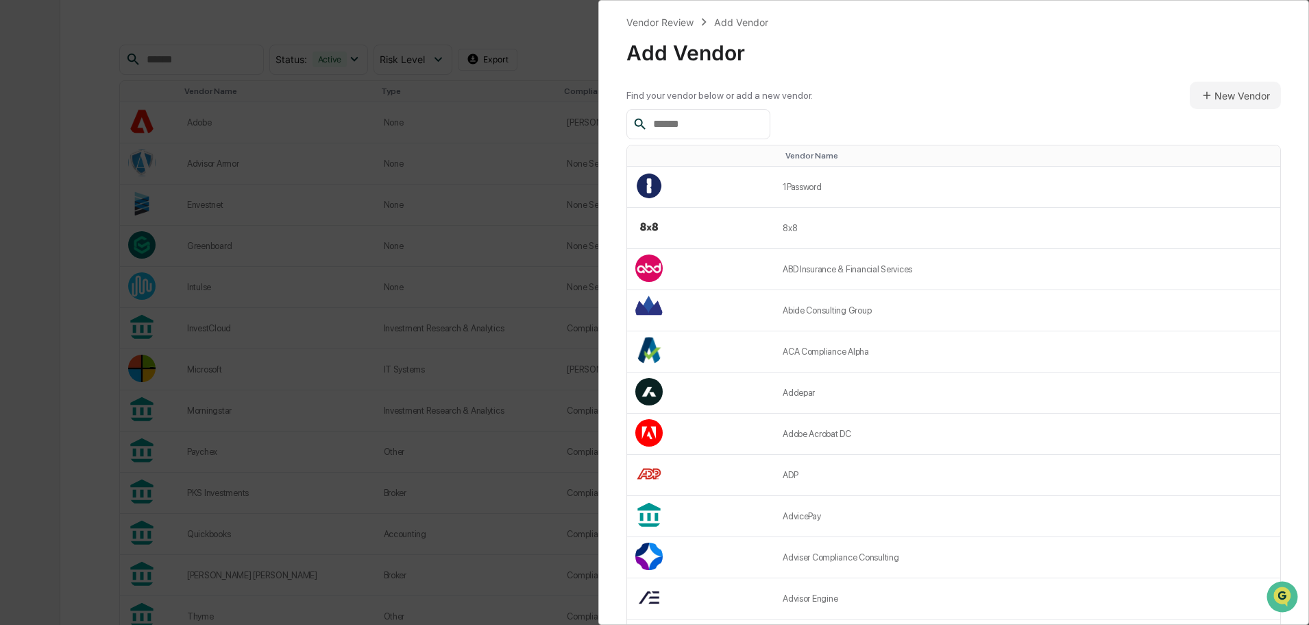
click at [691, 125] on input "text" at bounding box center [706, 124] width 117 height 18
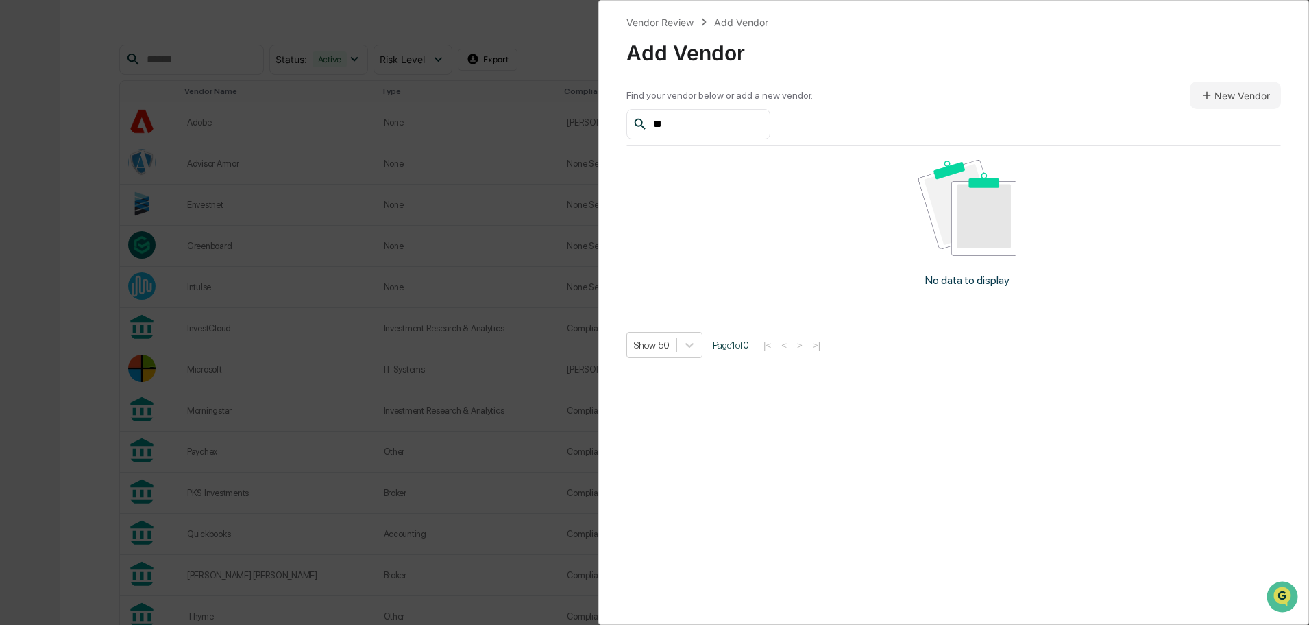
type input "*"
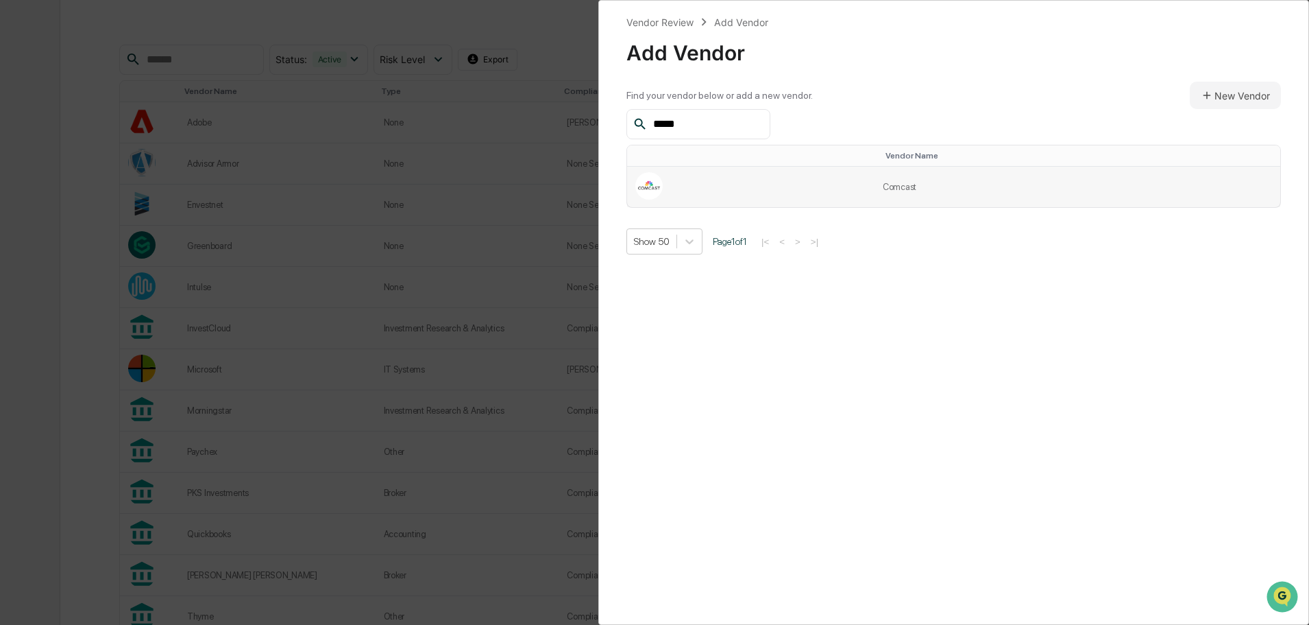
type input "*****"
click at [873, 187] on td at bounding box center [750, 187] width 247 height 40
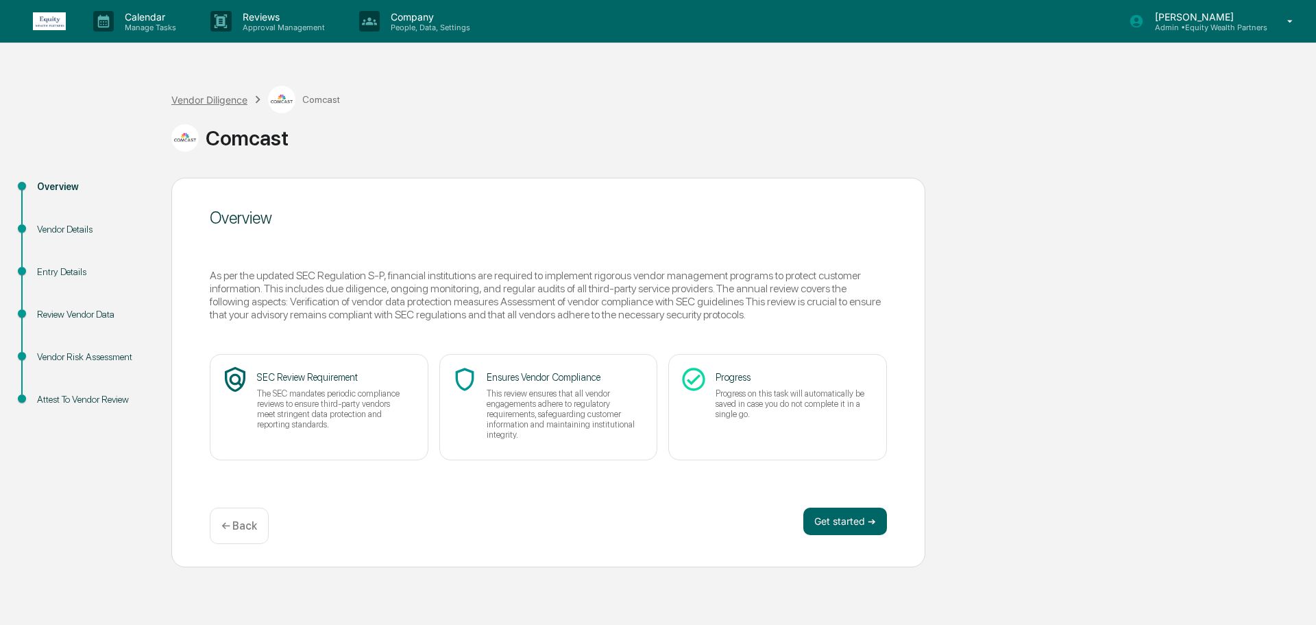
click at [214, 100] on div "Vendor Diligence" at bounding box center [209, 100] width 76 height 12
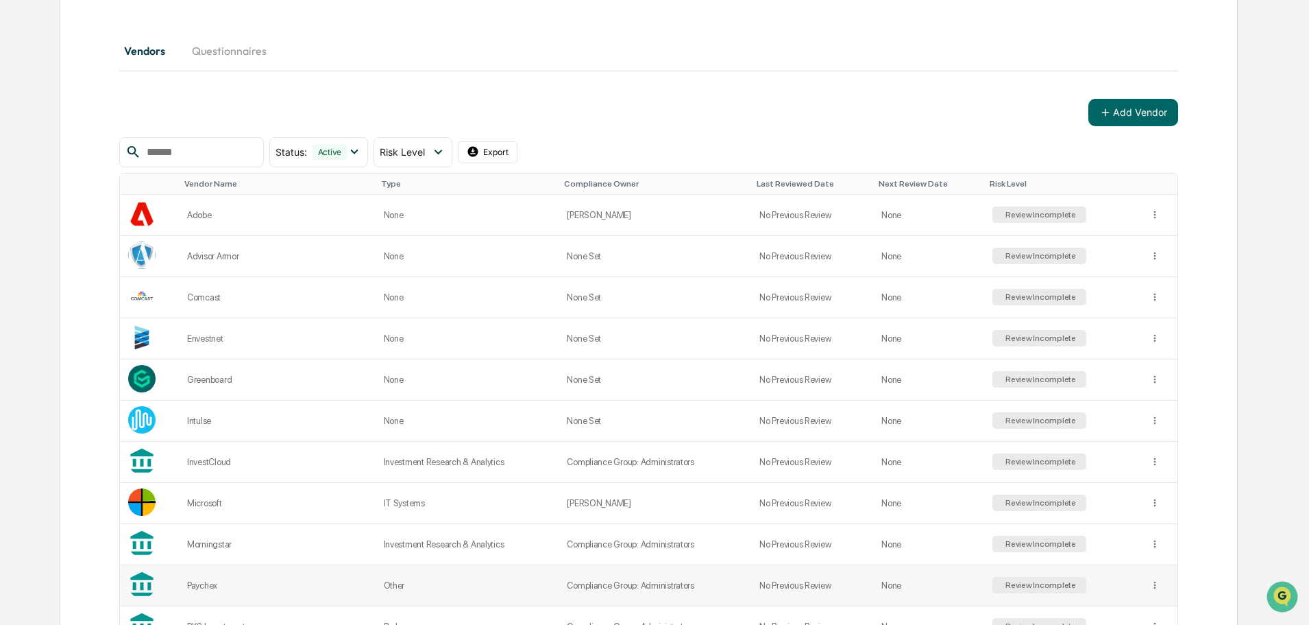
scroll to position [62, 0]
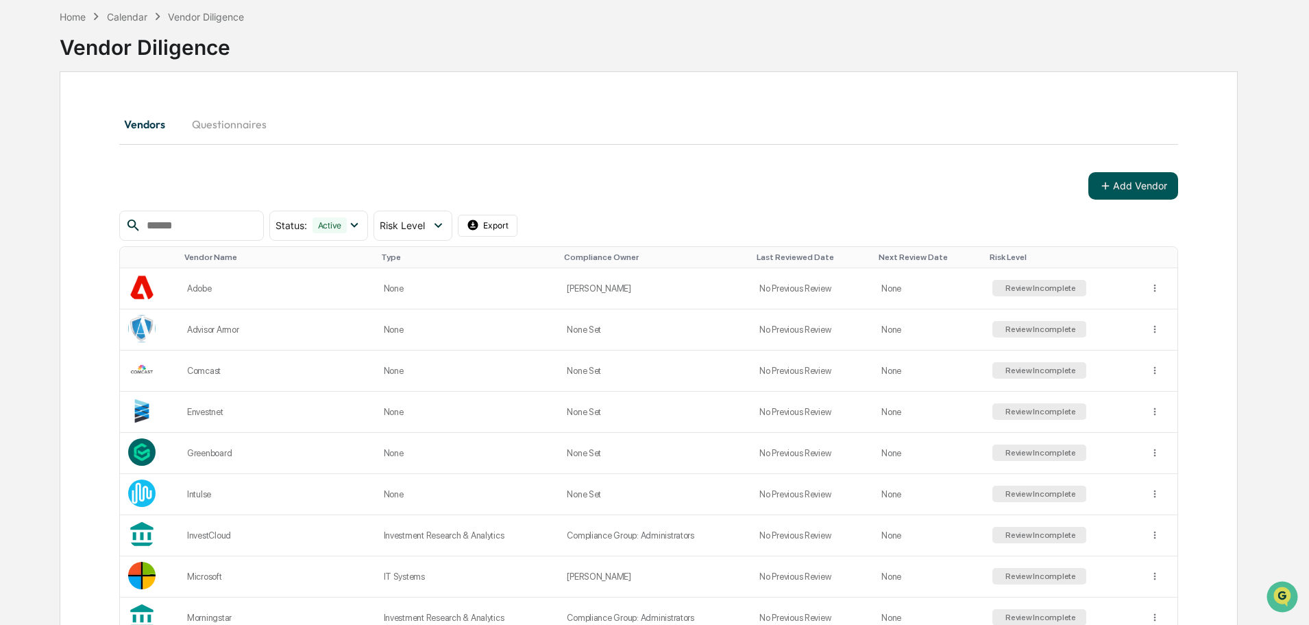
click at [1168, 185] on button "Add Vendor" at bounding box center [1134, 185] width 90 height 27
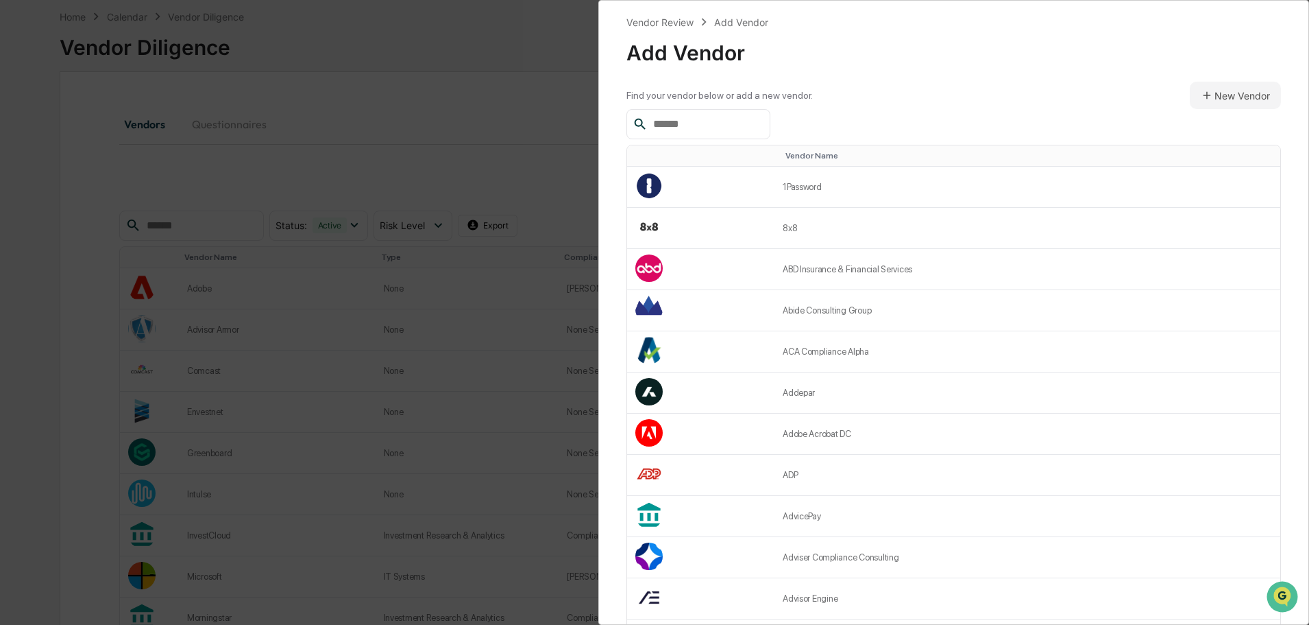
click at [756, 135] on div at bounding box center [699, 124] width 144 height 30
click at [738, 119] on input "text" at bounding box center [706, 124] width 117 height 18
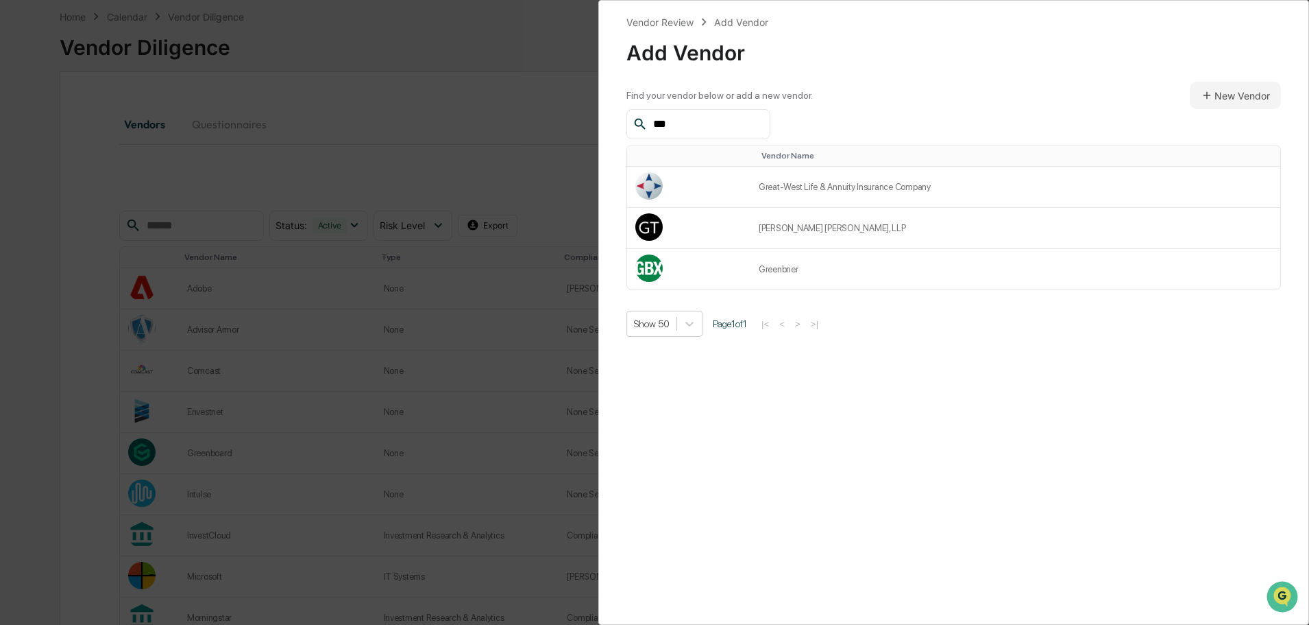
click at [744, 130] on input "***" at bounding box center [706, 124] width 117 height 18
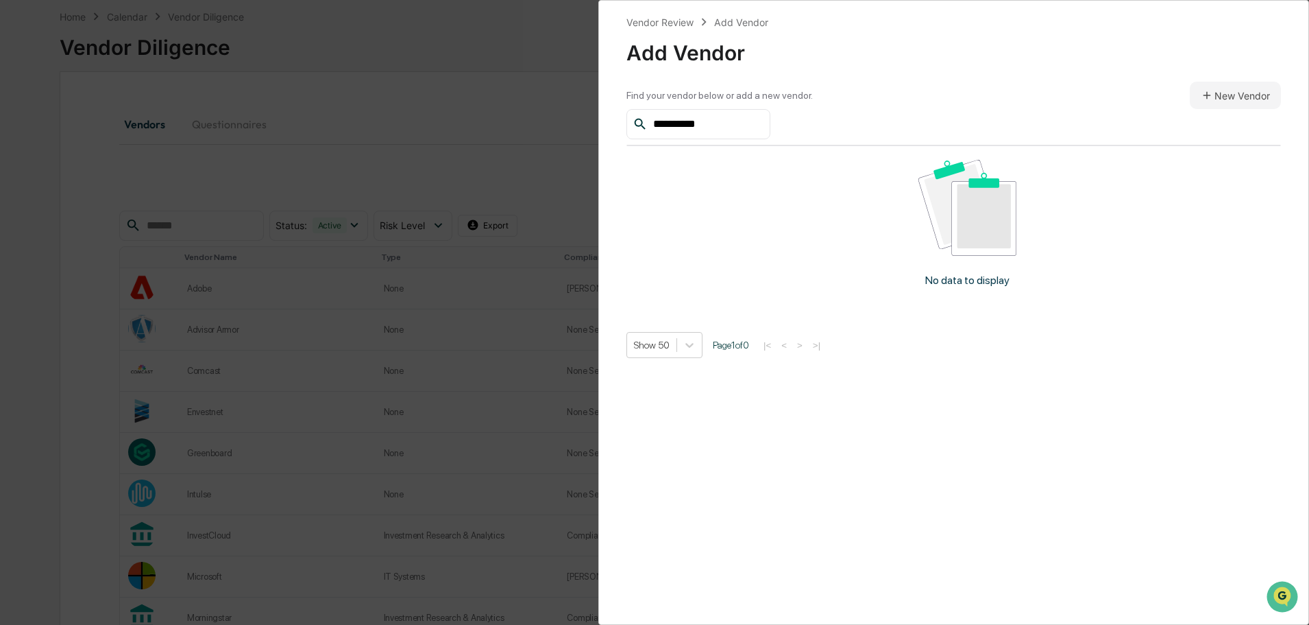
type input "**********"
click at [1223, 93] on button "New Vendor" at bounding box center [1235, 95] width 91 height 27
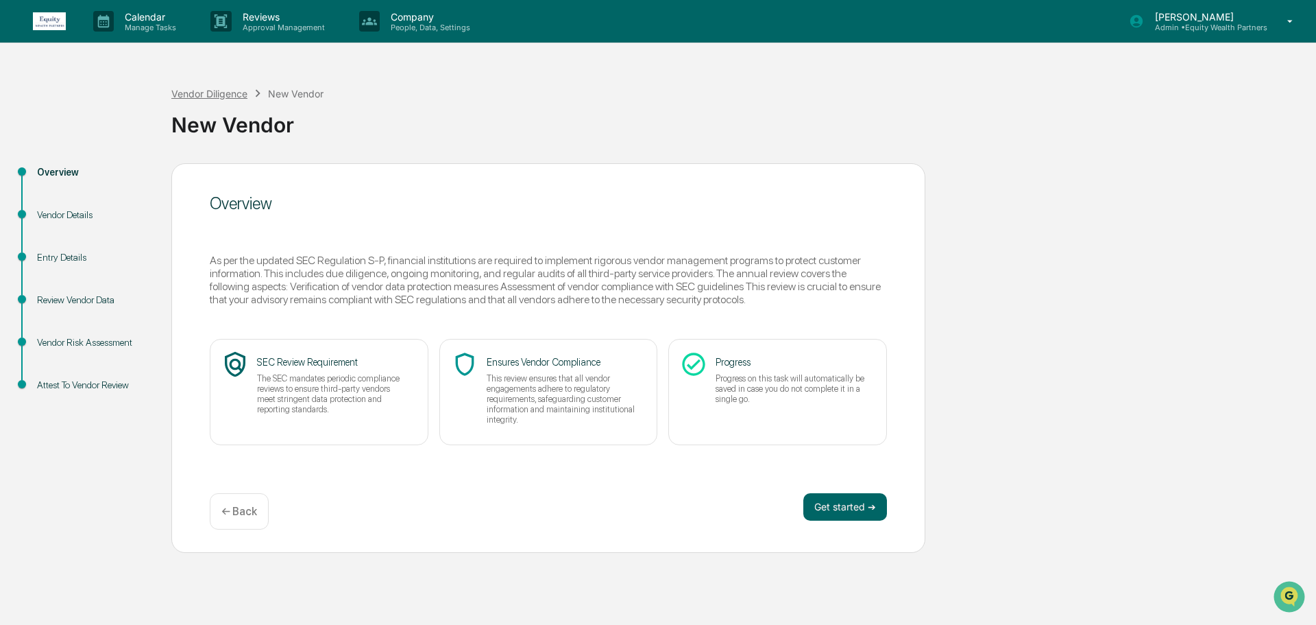
click at [207, 93] on div "Vendor Diligence" at bounding box center [209, 94] width 76 height 12
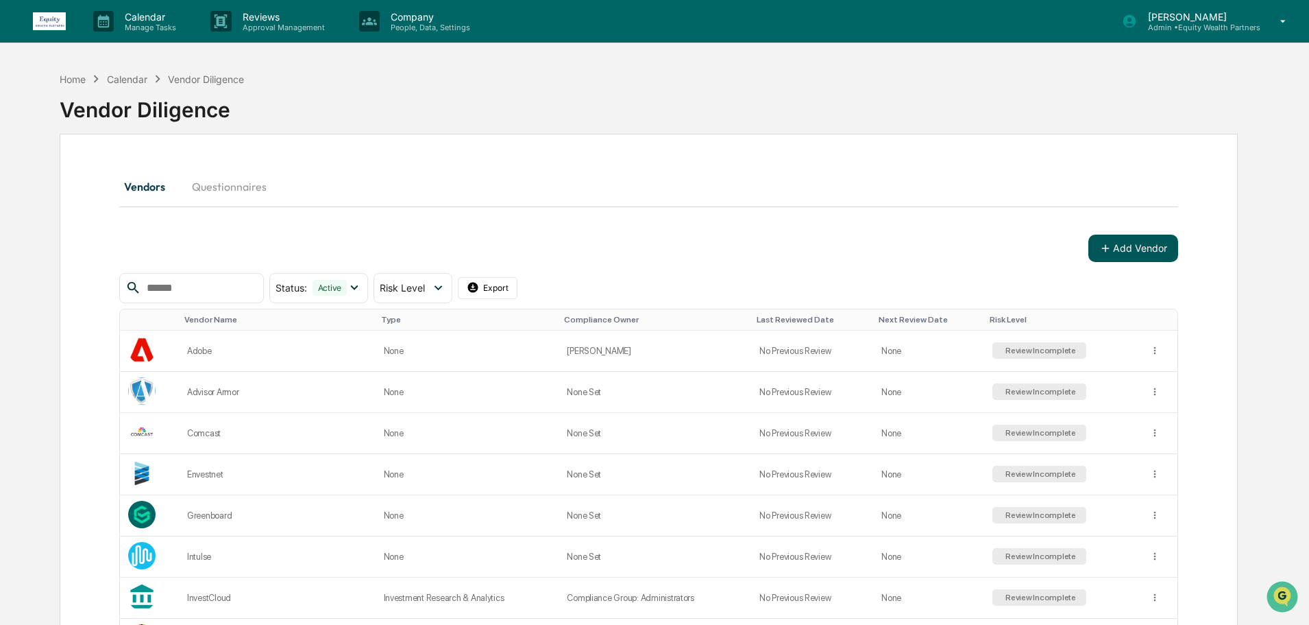
click at [1128, 243] on button "Add Vendor" at bounding box center [1134, 247] width 90 height 27
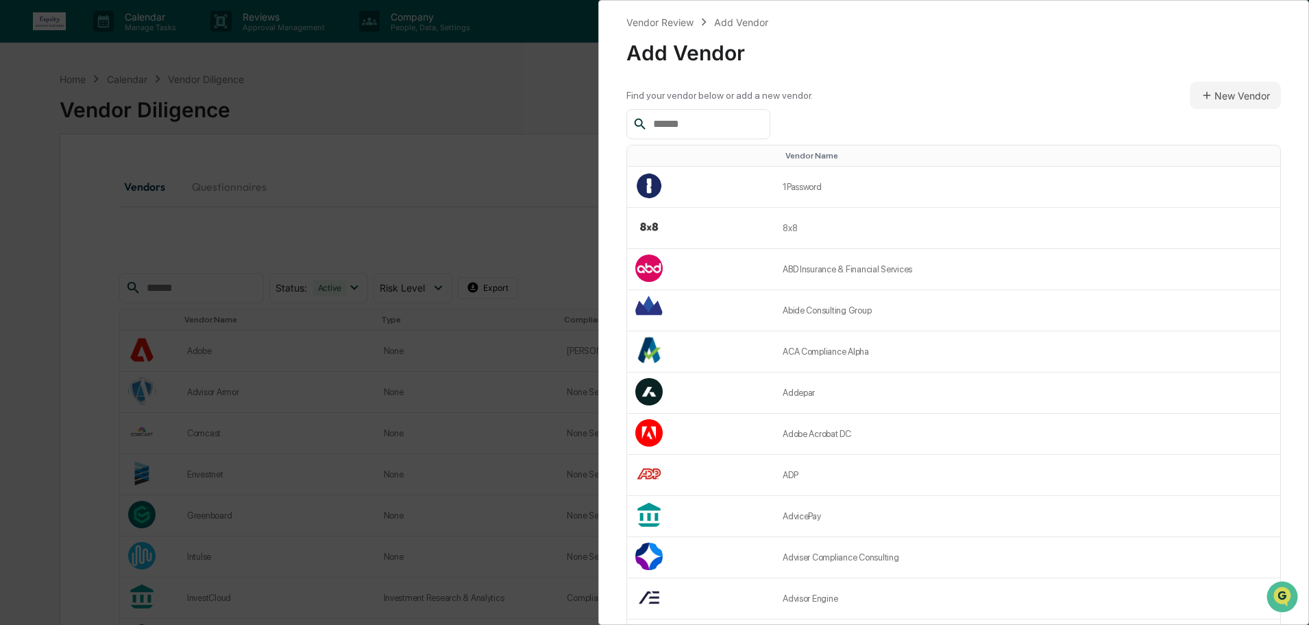
click at [716, 123] on input "text" at bounding box center [706, 124] width 117 height 18
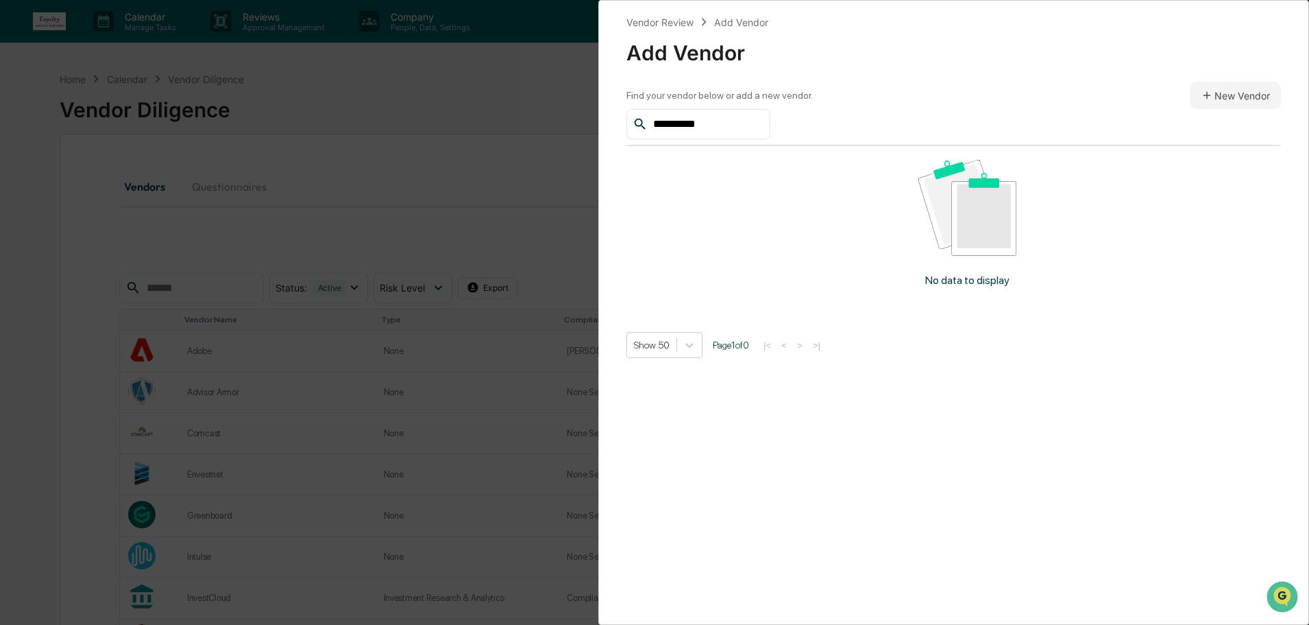
type input "**********"
click at [1228, 96] on button "New Vendor" at bounding box center [1235, 95] width 91 height 27
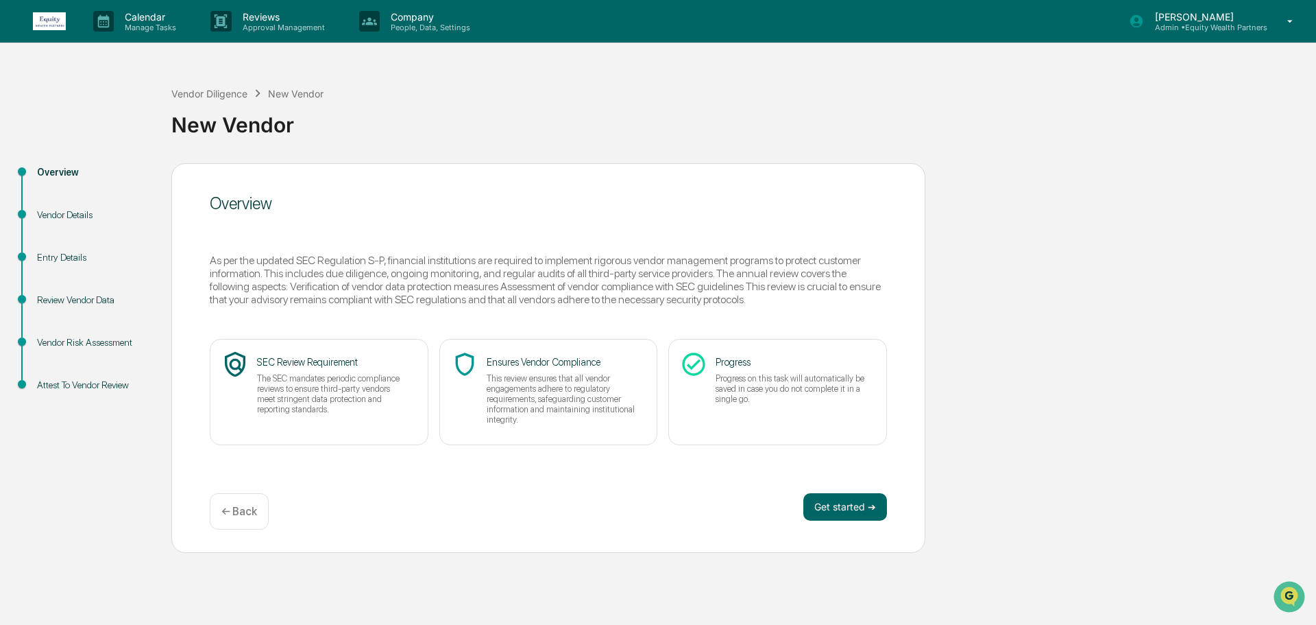
click at [66, 218] on div "Vendor Details" at bounding box center [93, 215] width 112 height 14
click at [870, 505] on button "Get started ➔" at bounding box center [846, 506] width 84 height 27
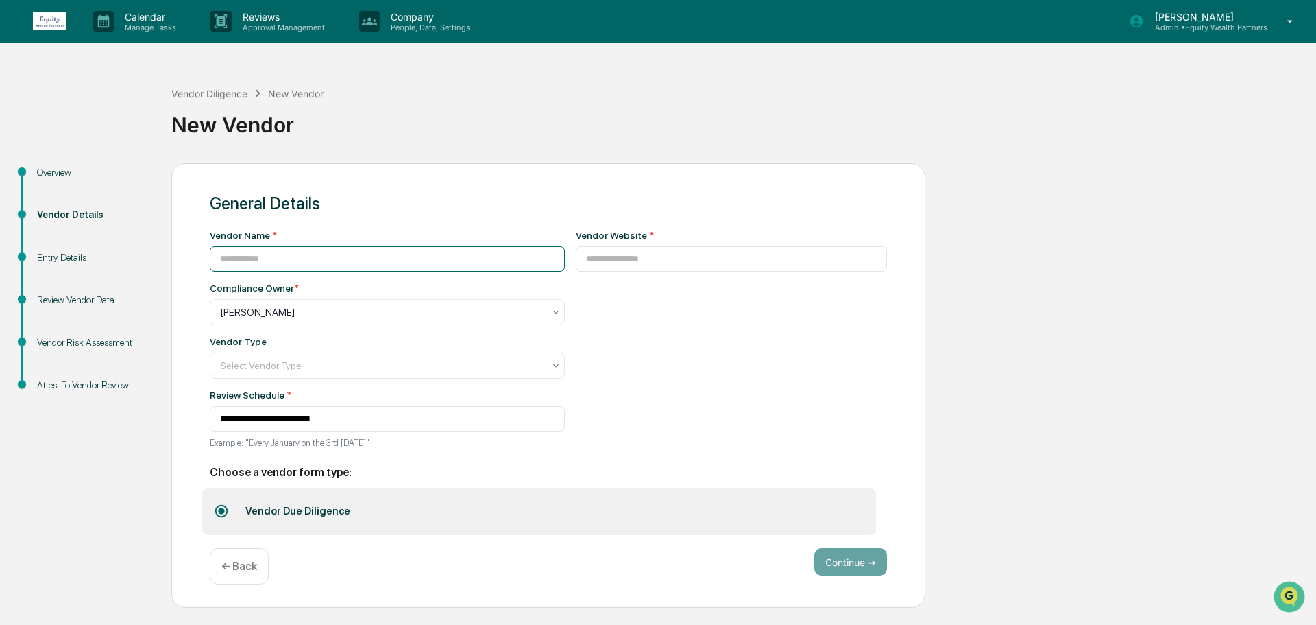
click at [340, 262] on input at bounding box center [387, 258] width 355 height 25
type input "**********"
click at [626, 253] on input at bounding box center [732, 258] width 312 height 25
type input "**********"
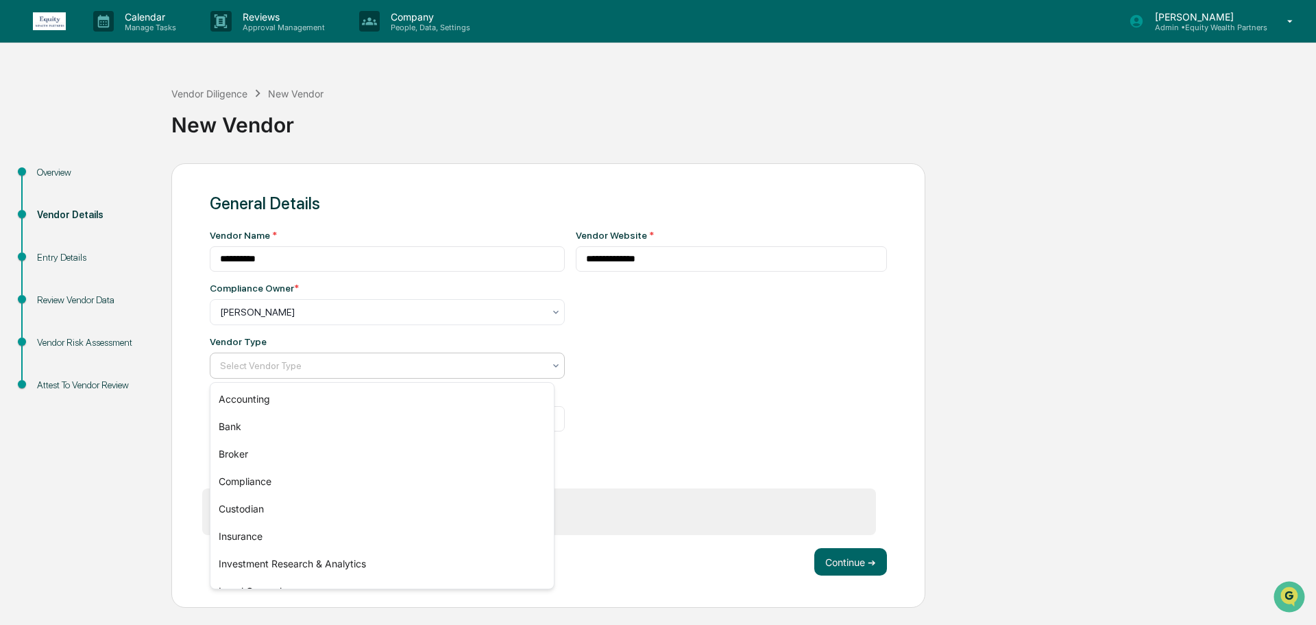
click at [317, 372] on div at bounding box center [382, 366] width 324 height 14
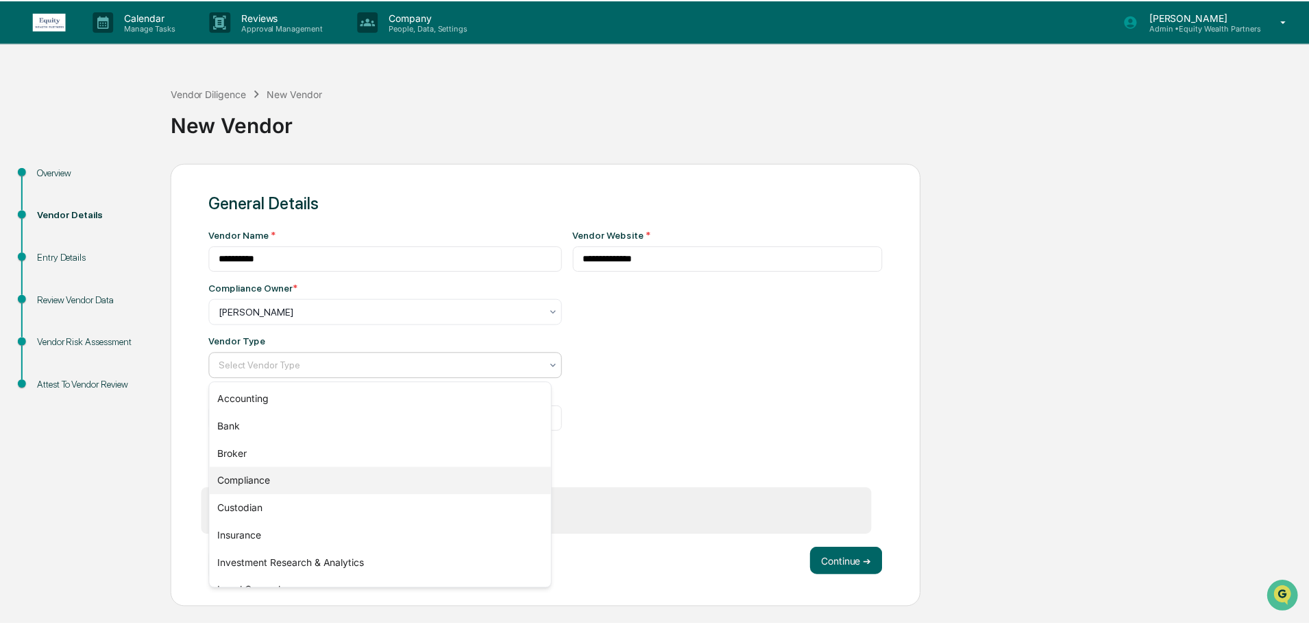
scroll to position [156, 0]
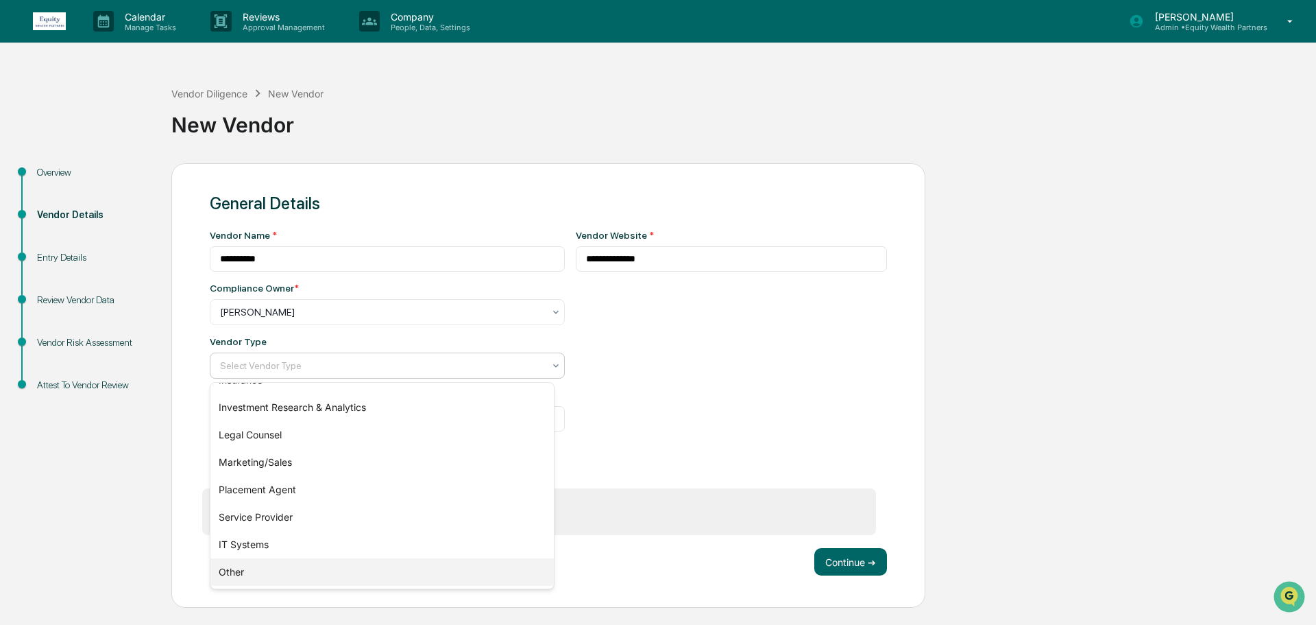
click at [304, 573] on div "Other" at bounding box center [381, 571] width 343 height 27
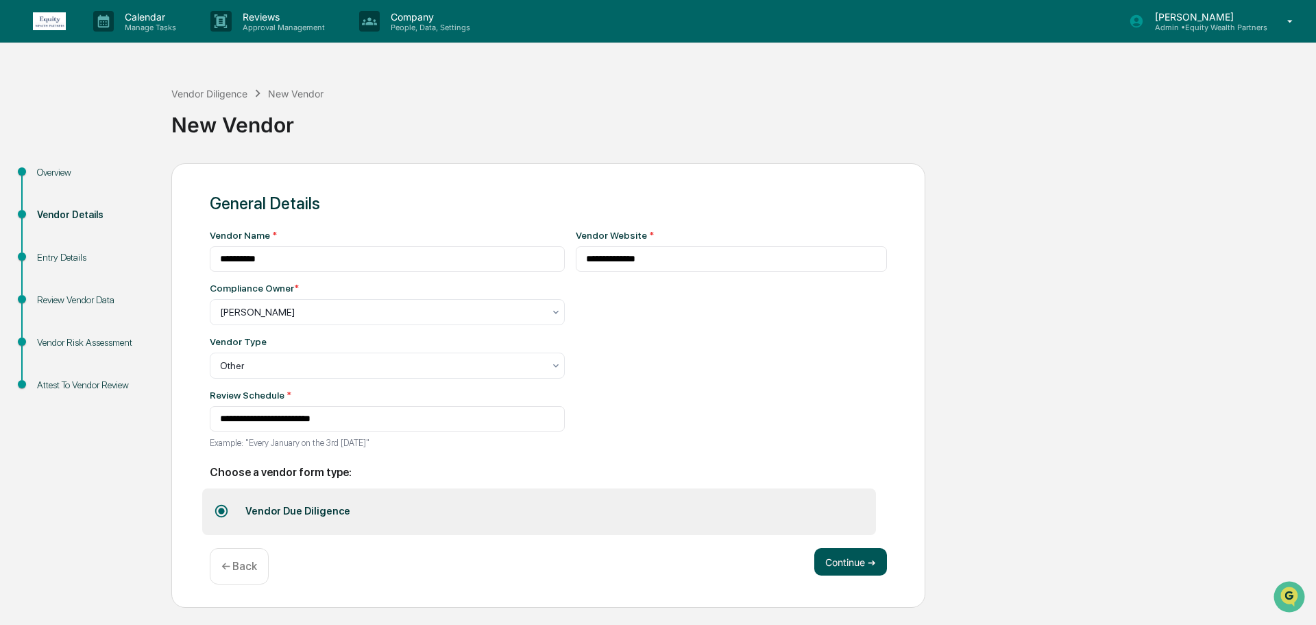
click at [846, 564] on button "Continue ➔" at bounding box center [850, 561] width 73 height 27
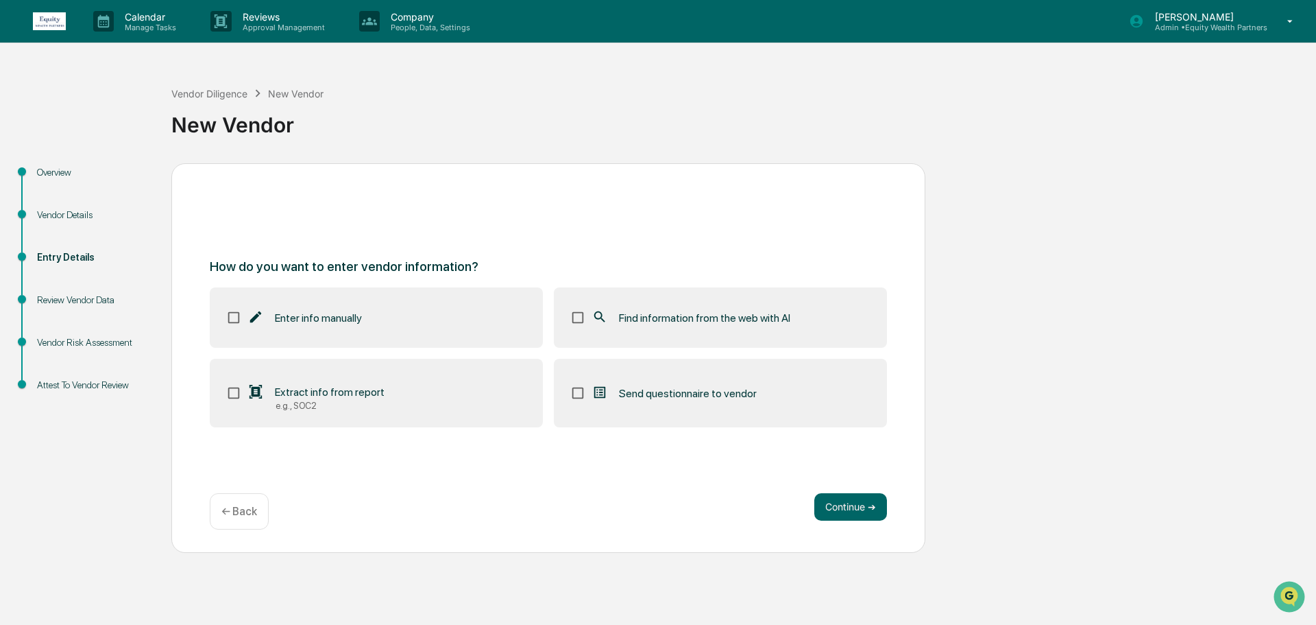
click at [53, 171] on div "Overview" at bounding box center [93, 172] width 112 height 14
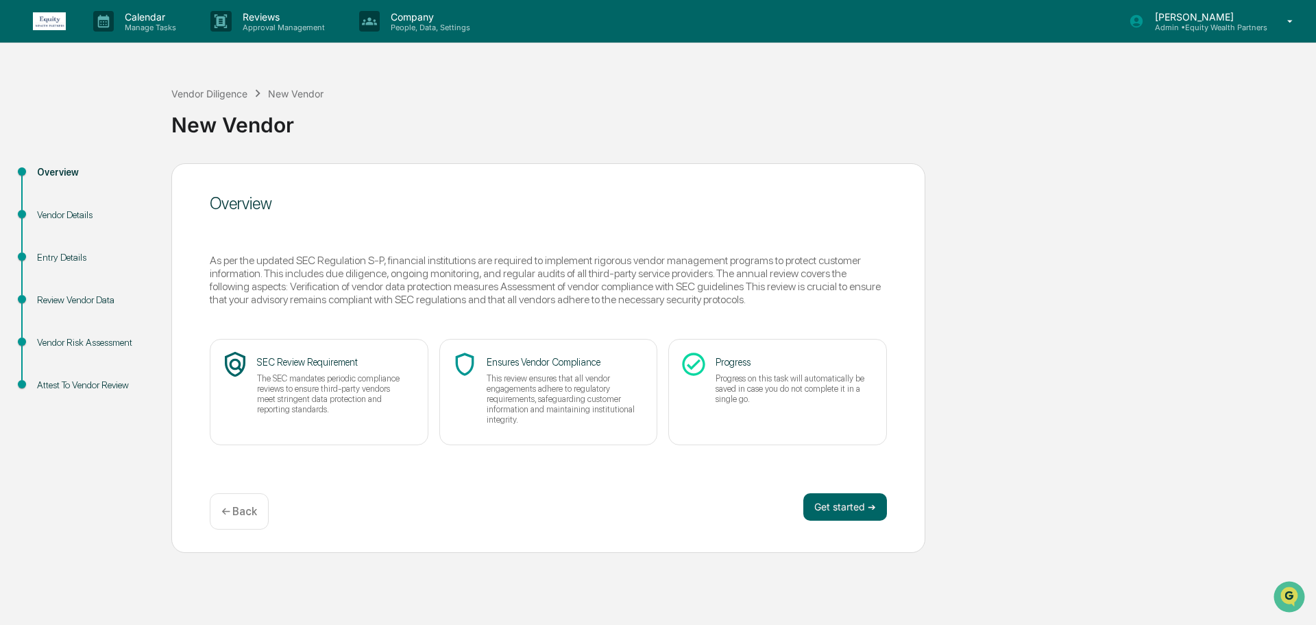
click at [69, 258] on div "Entry Details" at bounding box center [93, 257] width 112 height 14
click at [45, 257] on div "Entry Details" at bounding box center [93, 257] width 112 height 14
click at [839, 509] on button "Get started ➔" at bounding box center [846, 506] width 84 height 27
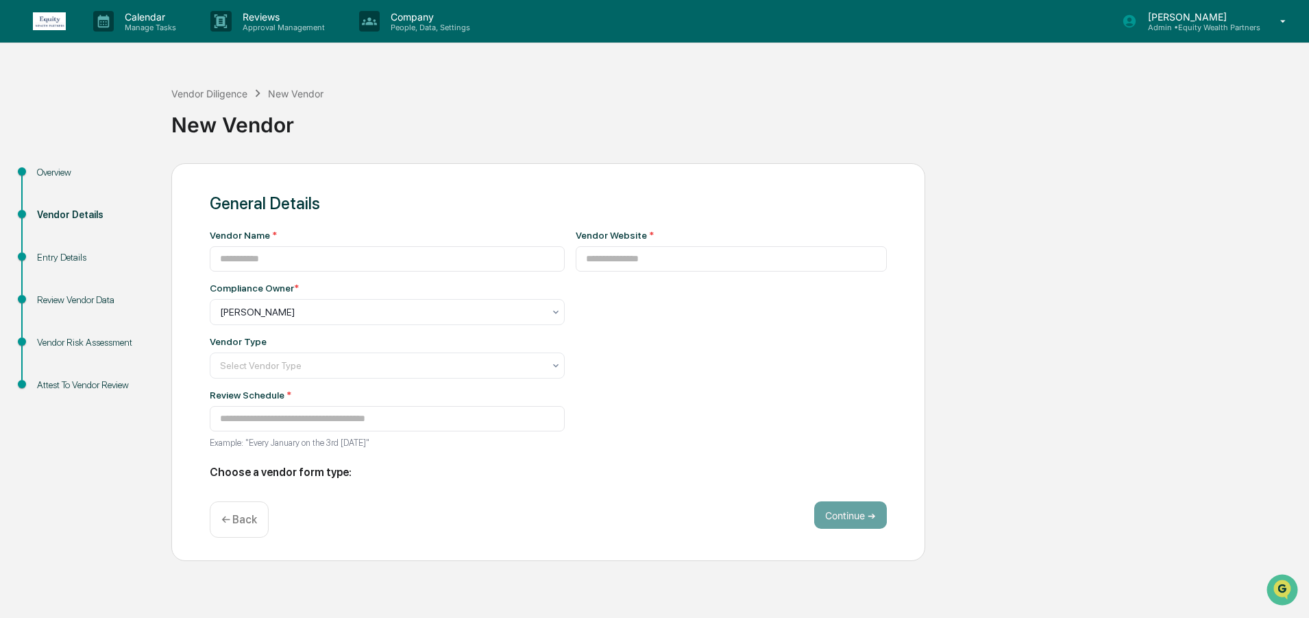
type input "**********"
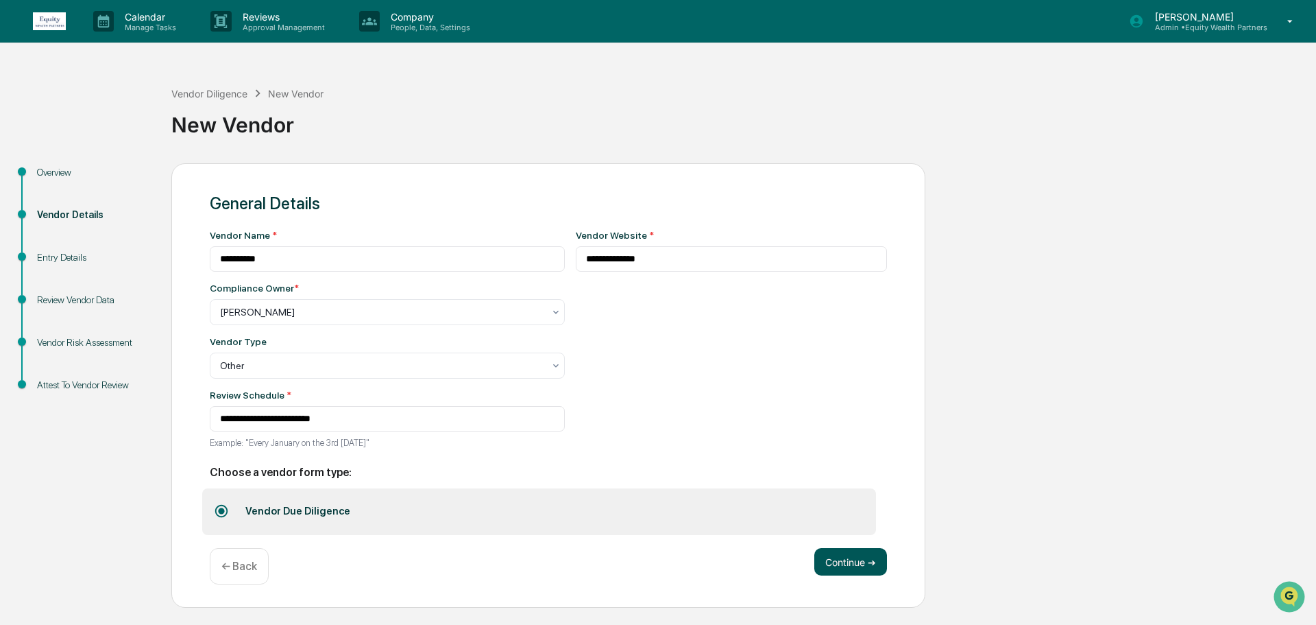
click at [862, 564] on button "Continue ➔" at bounding box center [850, 561] width 73 height 27
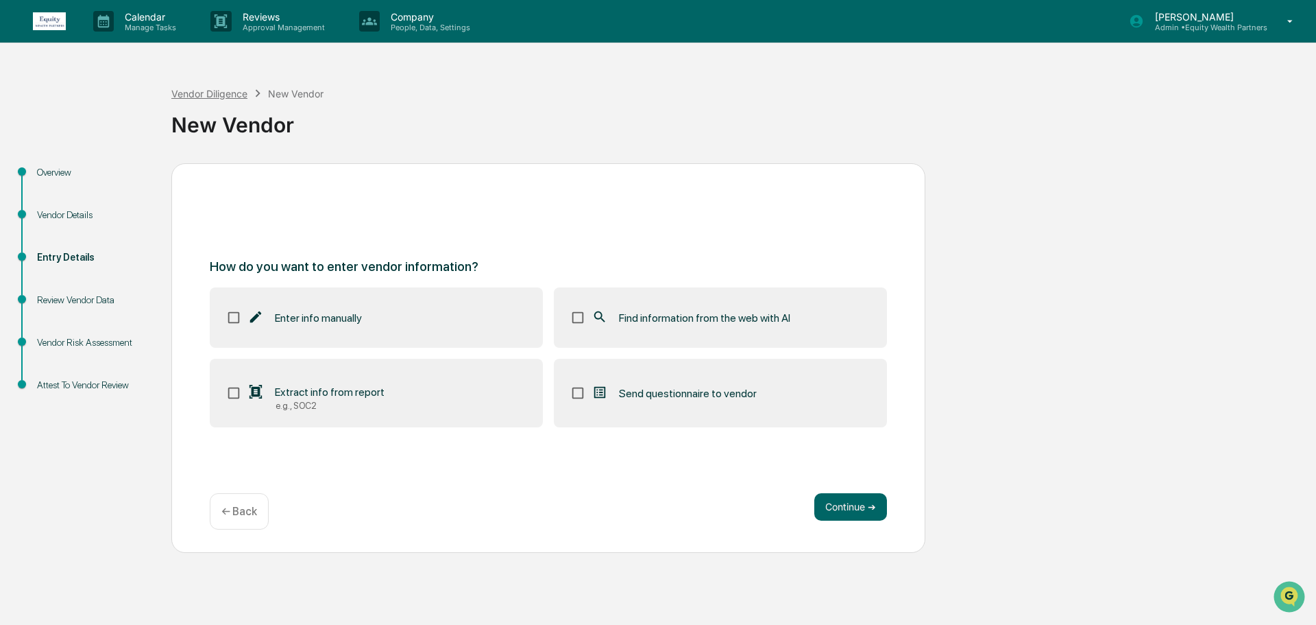
click at [223, 99] on div "Vendor Diligence" at bounding box center [209, 94] width 76 height 12
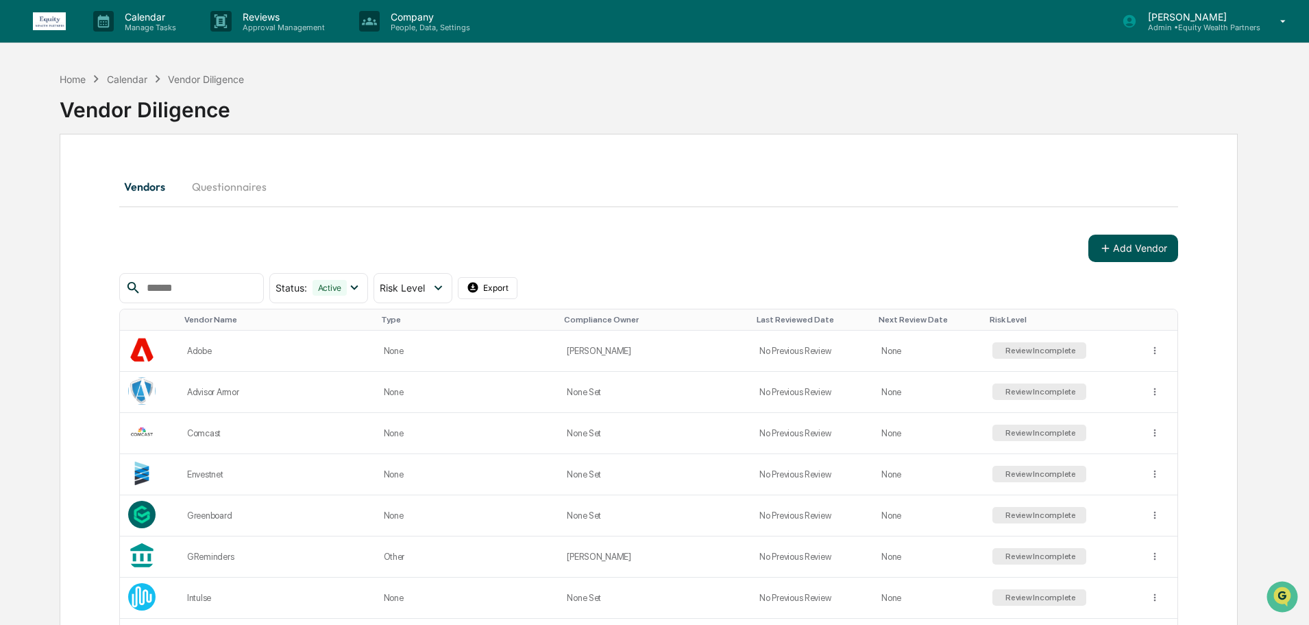
click at [1142, 247] on button "Add Vendor" at bounding box center [1134, 247] width 90 height 27
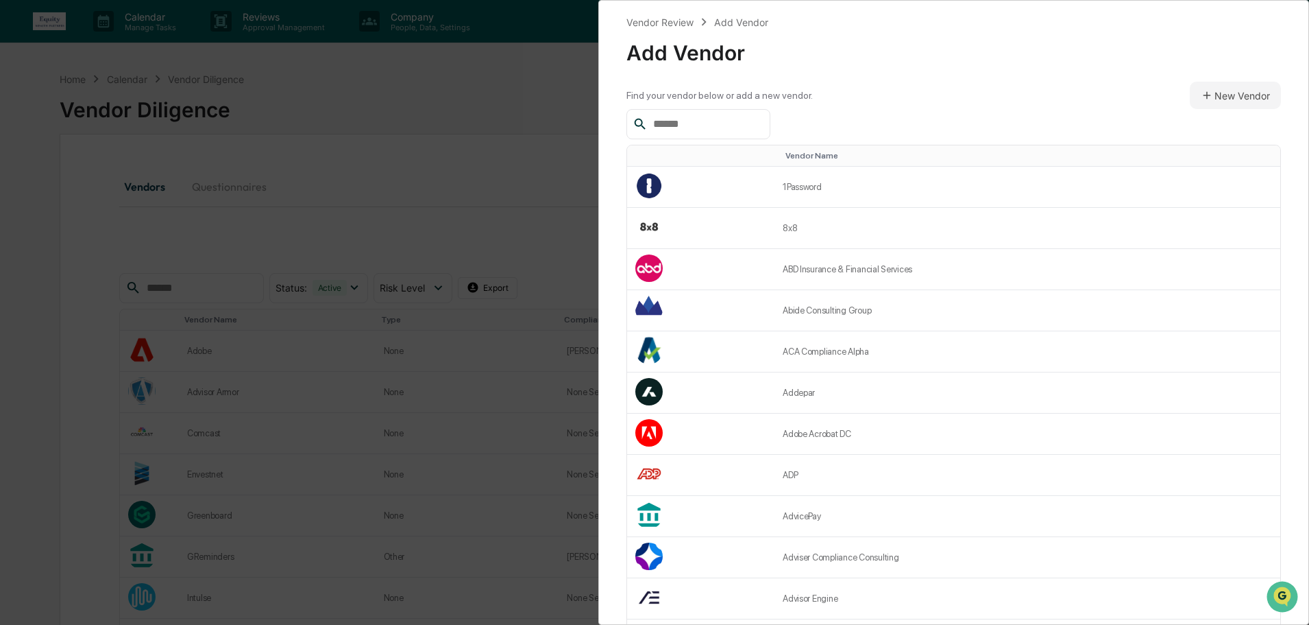
click at [740, 129] on input "text" at bounding box center [706, 124] width 117 height 18
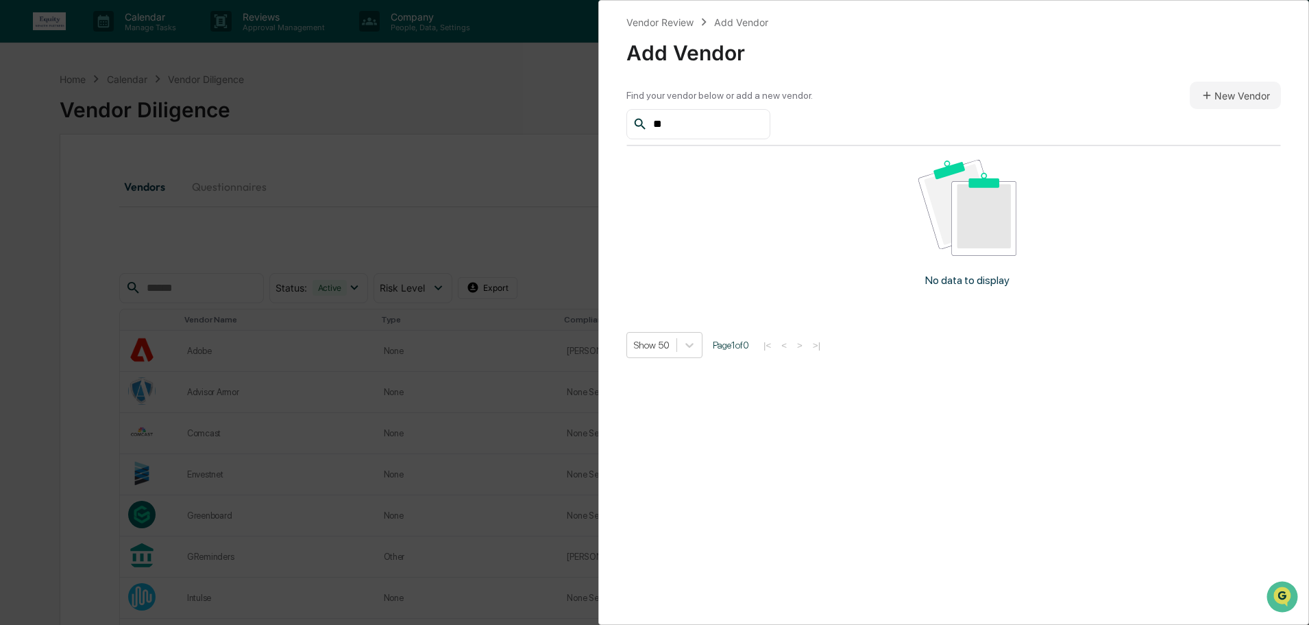
type input "*"
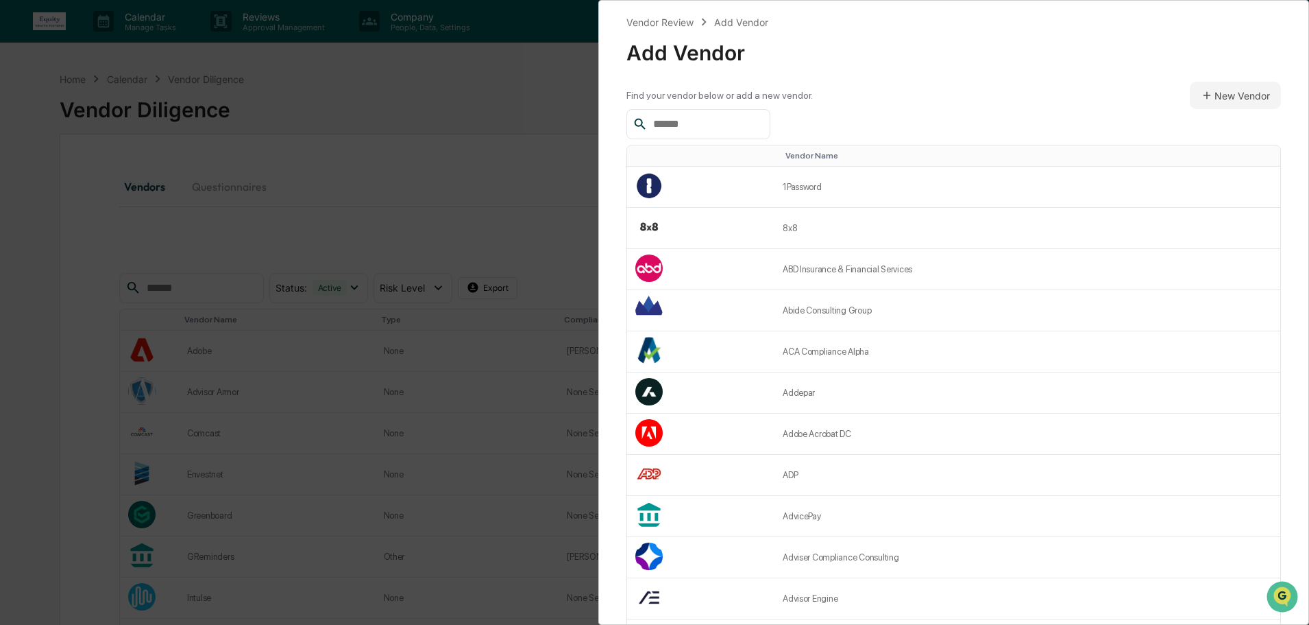
click at [726, 132] on input "text" at bounding box center [706, 124] width 117 height 18
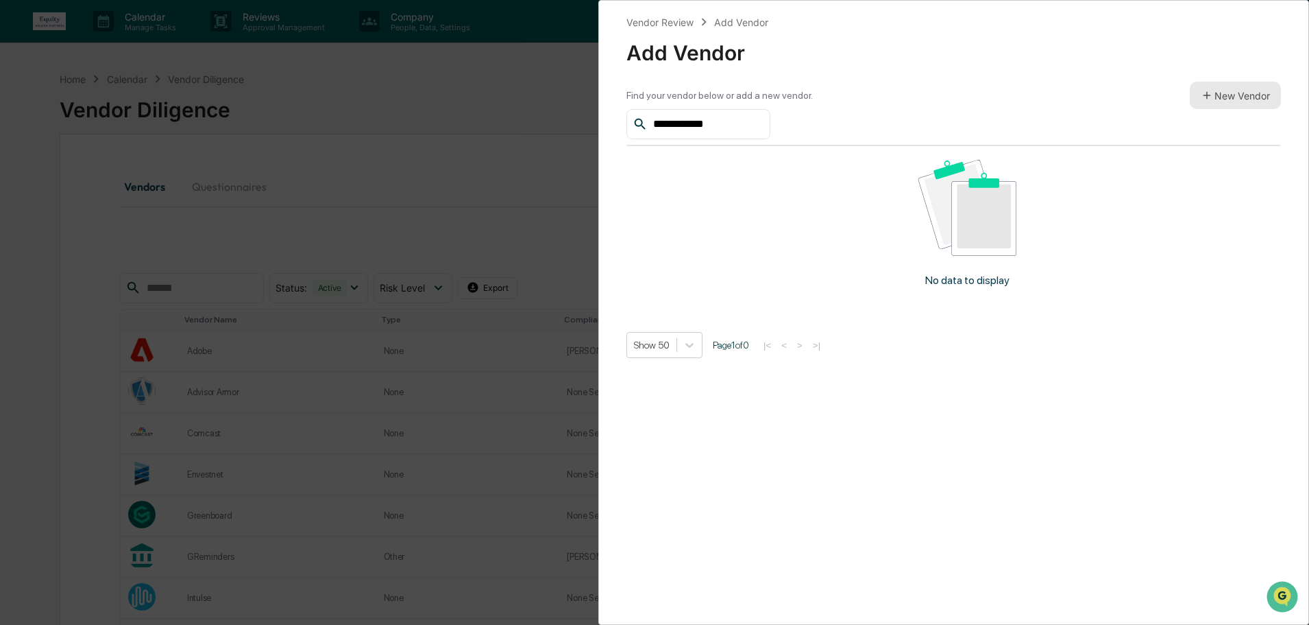
type input "**********"
click at [1209, 93] on button "New Vendor" at bounding box center [1235, 95] width 91 height 27
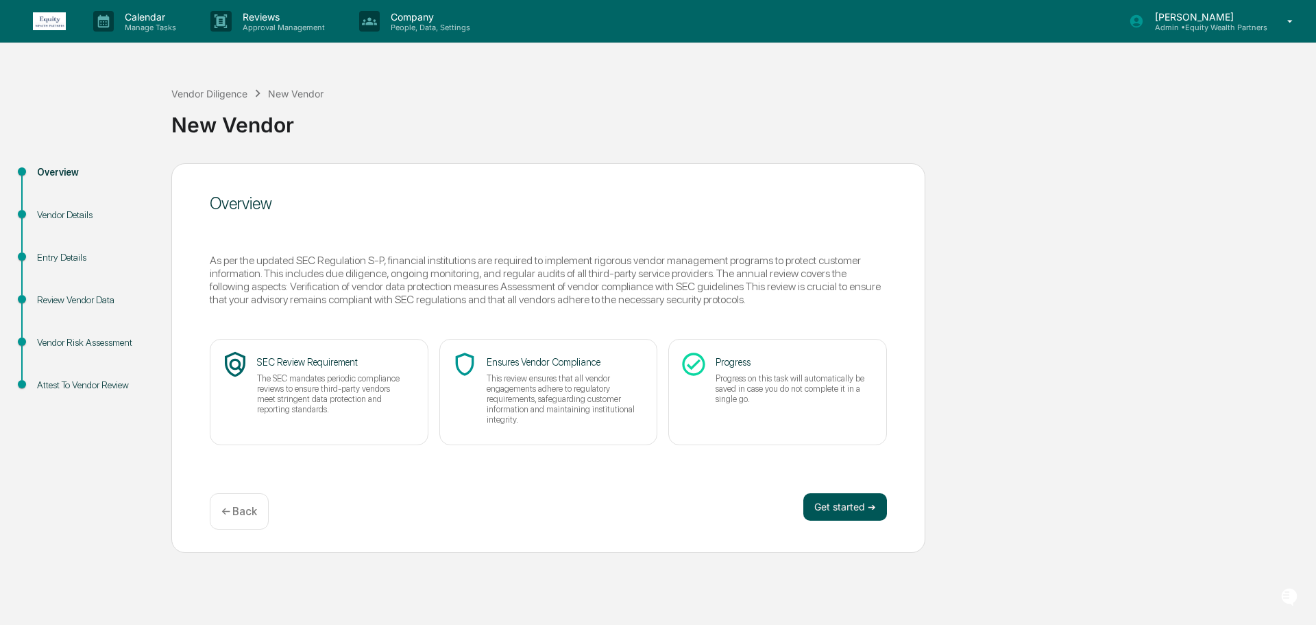
click at [843, 514] on button "Get started ➔" at bounding box center [846, 506] width 84 height 27
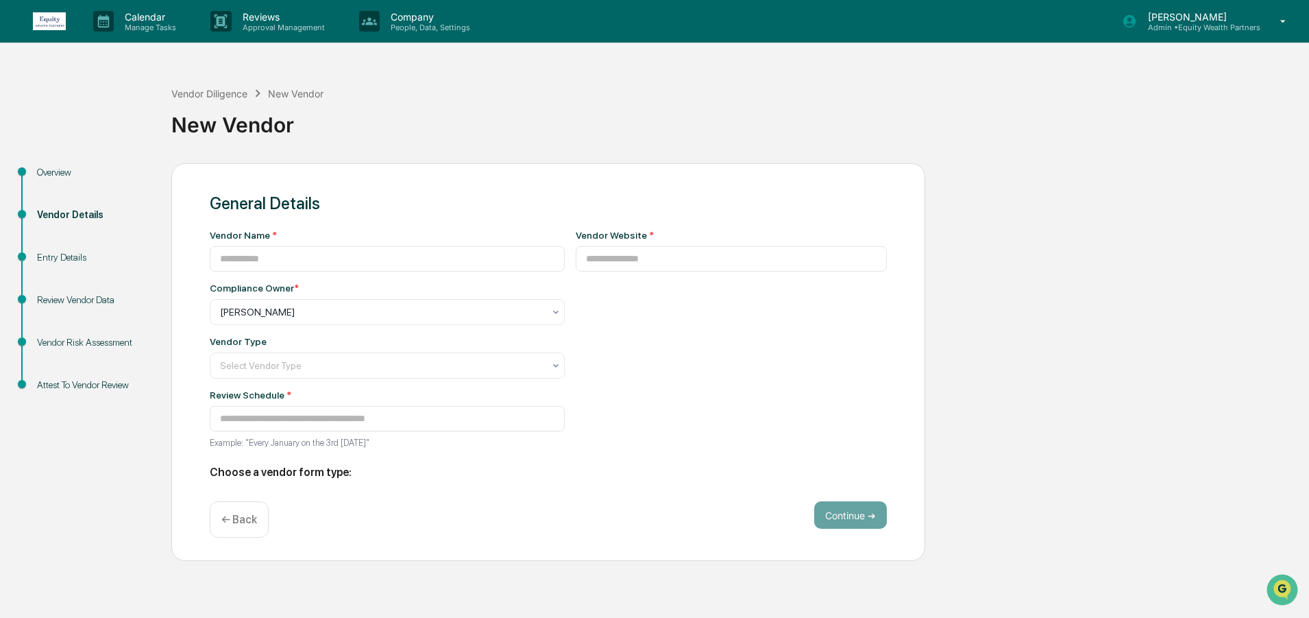
type input "**********"
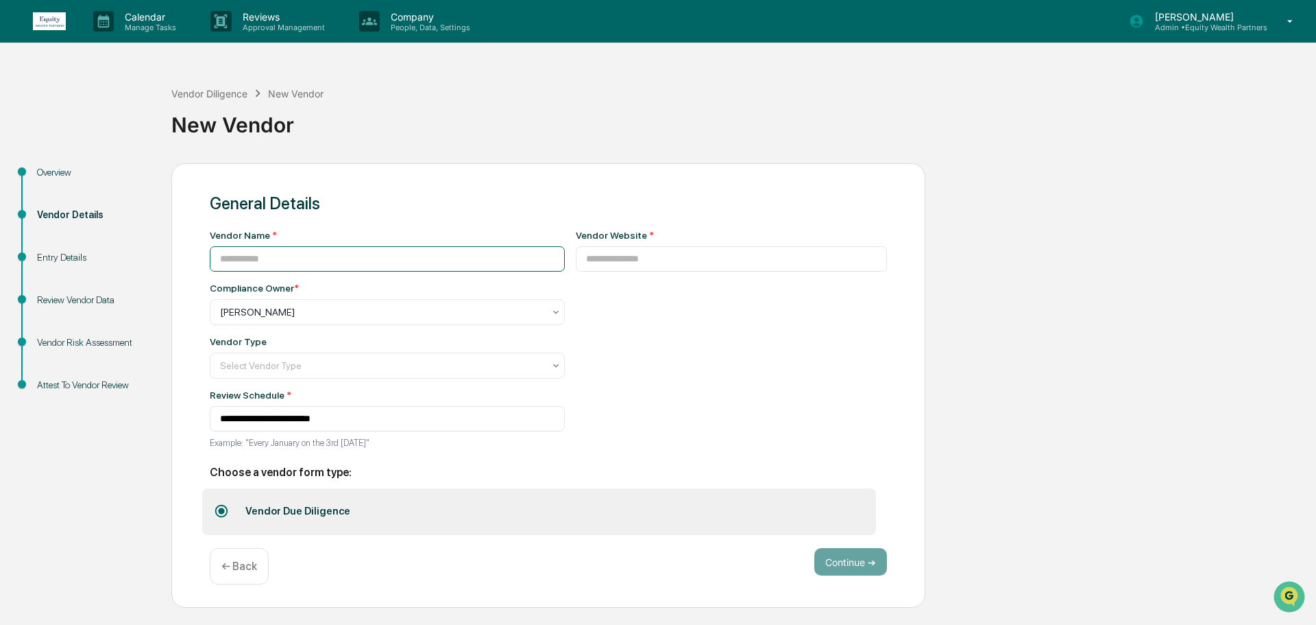
click at [276, 264] on input at bounding box center [387, 258] width 355 height 25
click at [292, 256] on input at bounding box center [387, 258] width 355 height 25
type input "**********"
click at [678, 263] on input at bounding box center [732, 258] width 312 height 25
click at [606, 267] on input "***" at bounding box center [732, 258] width 312 height 25
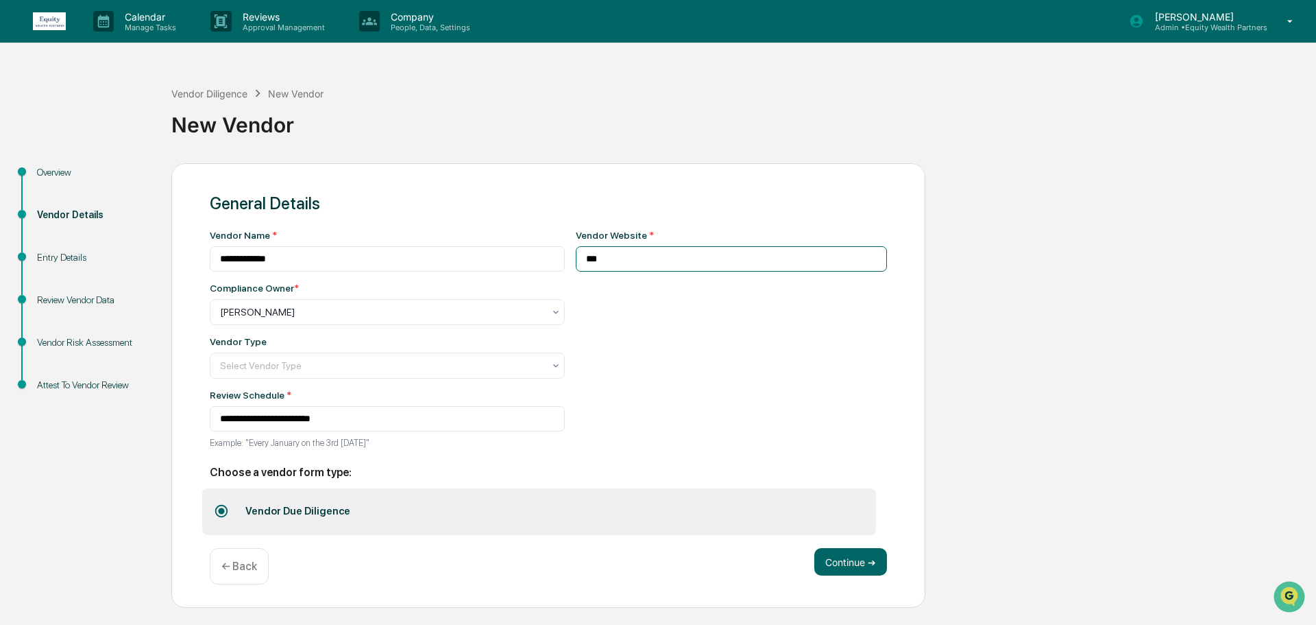
click at [605, 267] on input "***" at bounding box center [732, 258] width 312 height 25
paste input "**********"
type input "**********"
click at [619, 305] on div "**********" at bounding box center [732, 343] width 312 height 227
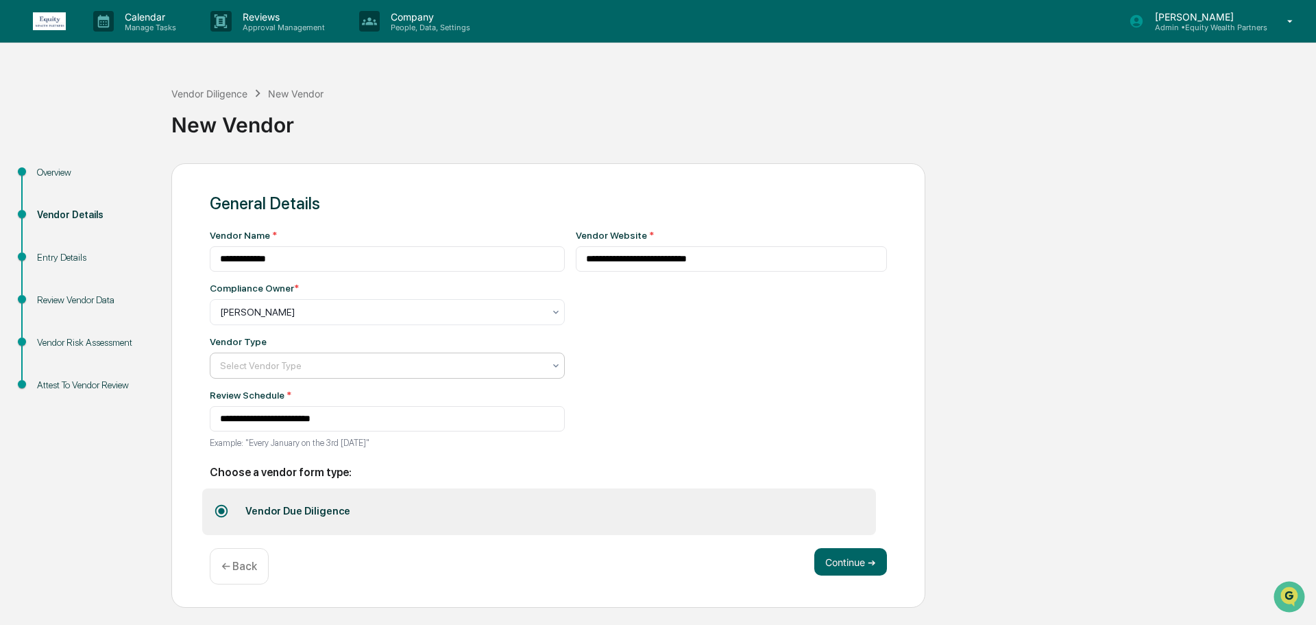
click at [400, 370] on div at bounding box center [382, 366] width 324 height 14
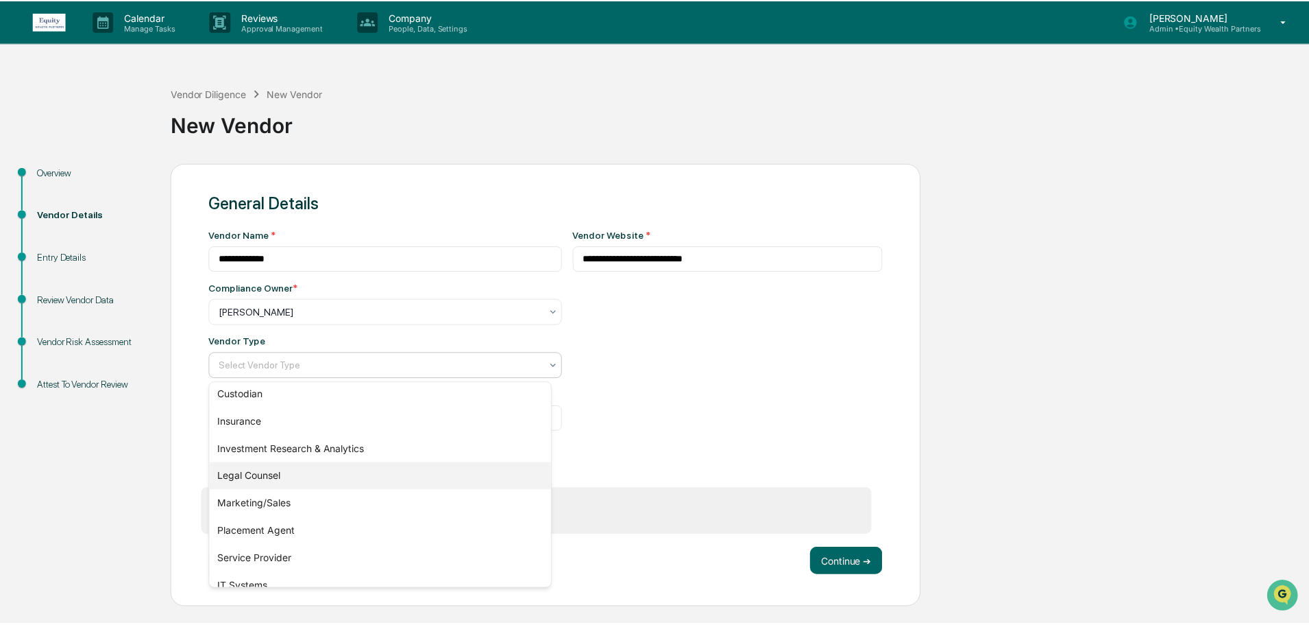
scroll to position [156, 0]
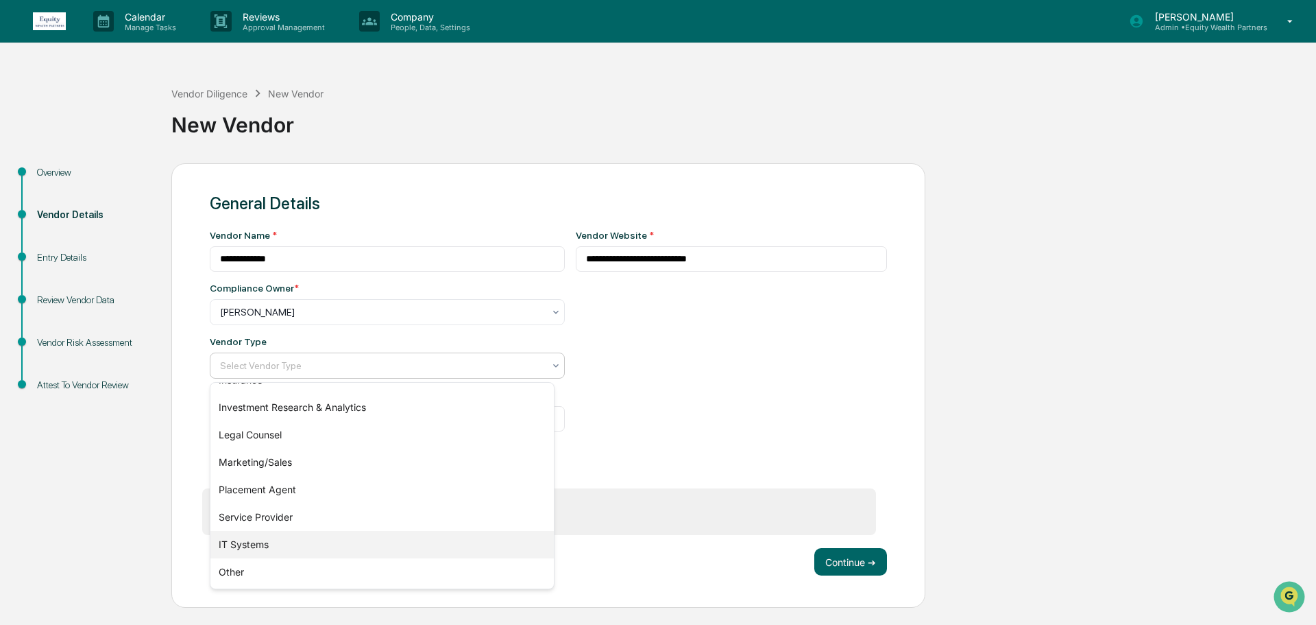
click at [363, 548] on div "IT Systems" at bounding box center [381, 544] width 343 height 27
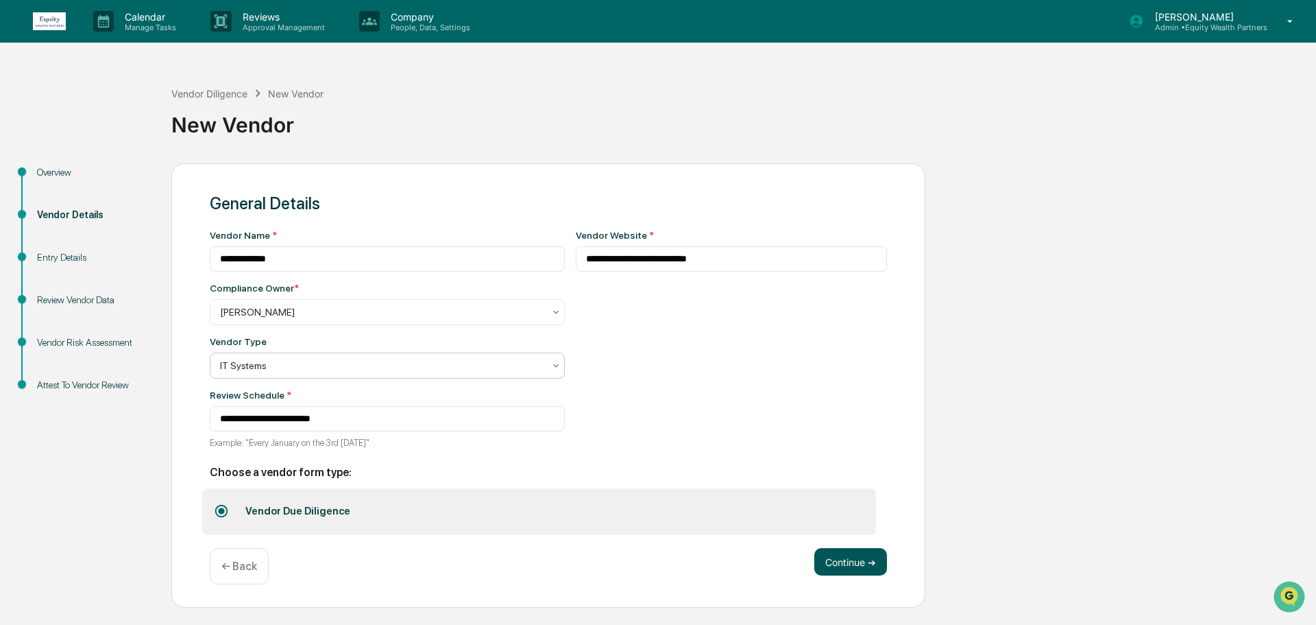
click at [860, 562] on button "Continue ➔" at bounding box center [850, 561] width 73 height 27
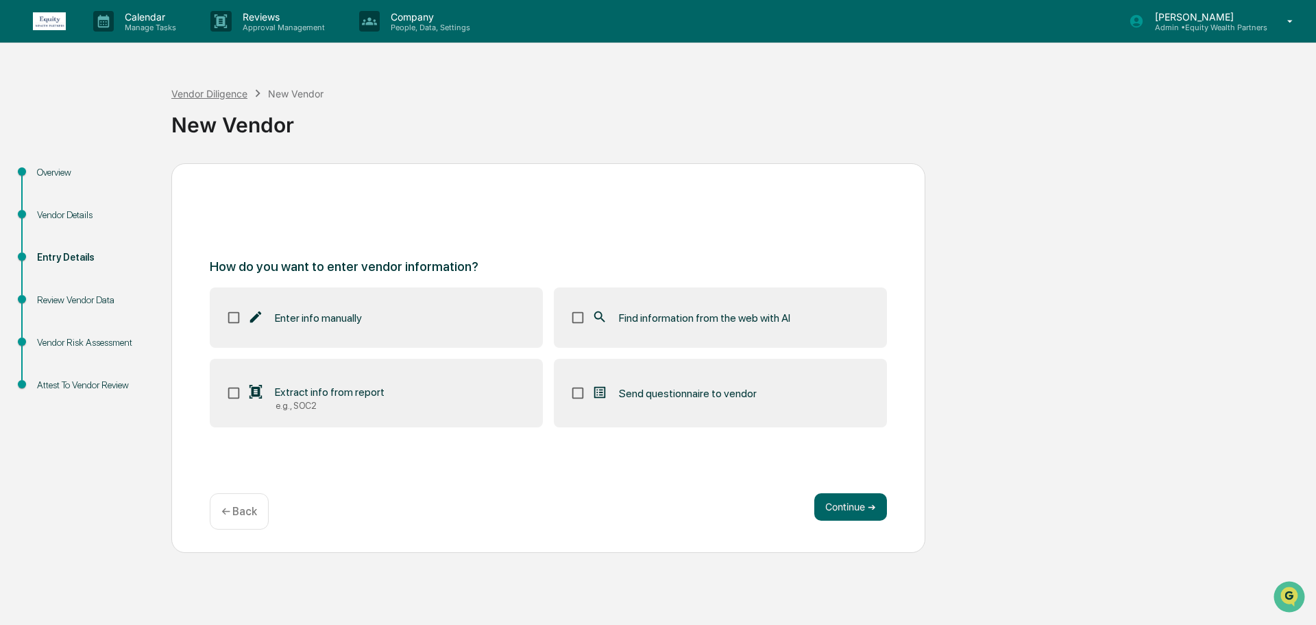
click at [213, 96] on div "Vendor Diligence" at bounding box center [209, 94] width 76 height 12
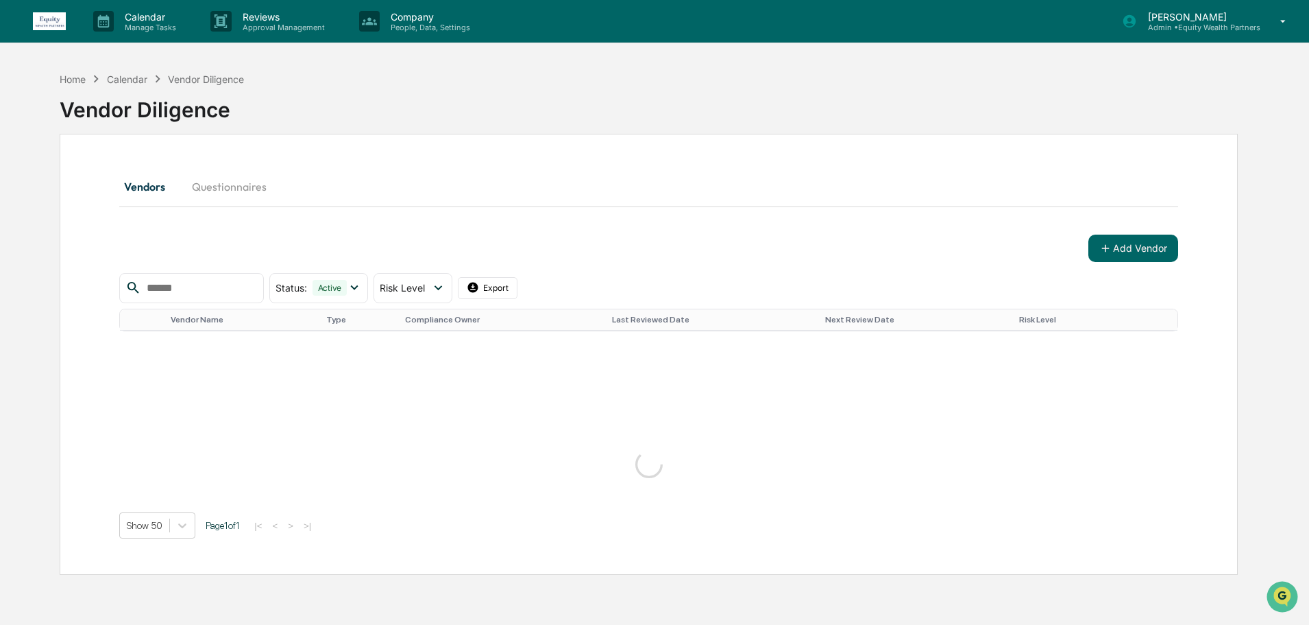
click at [1192, 21] on p "[PERSON_NAME]" at bounding box center [1198, 17] width 123 height 12
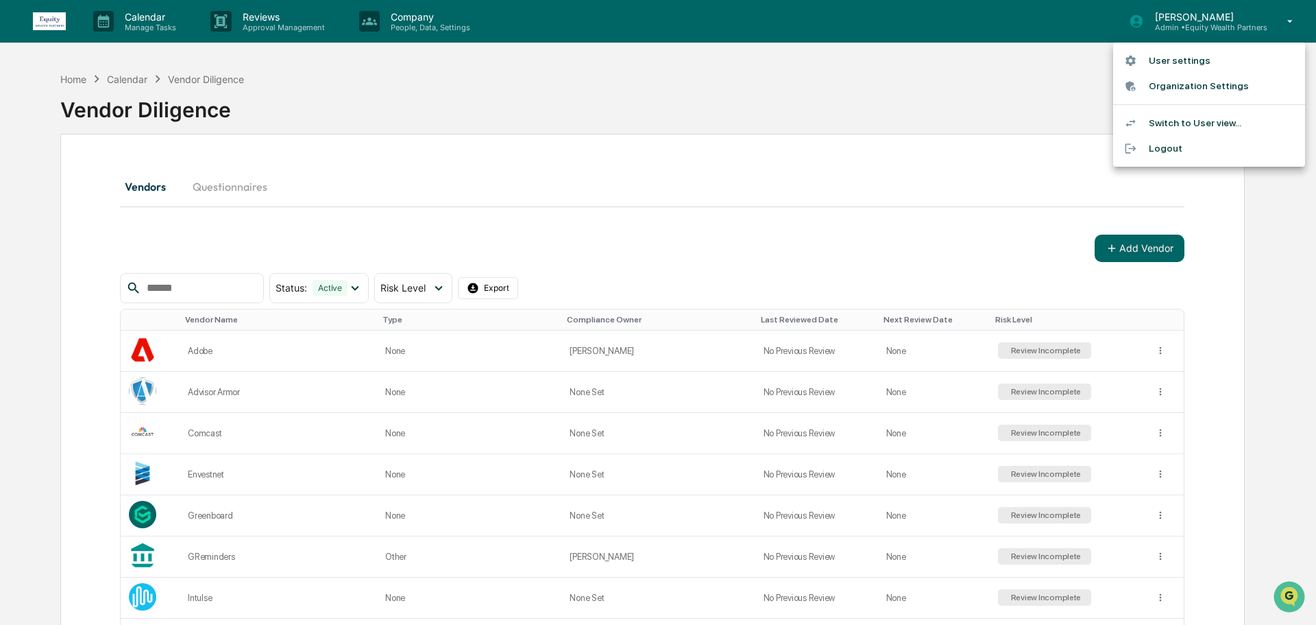
click at [1200, 125] on li "Switch to User view..." at bounding box center [1209, 122] width 192 height 25
